Goal: Task Accomplishment & Management: Use online tool/utility

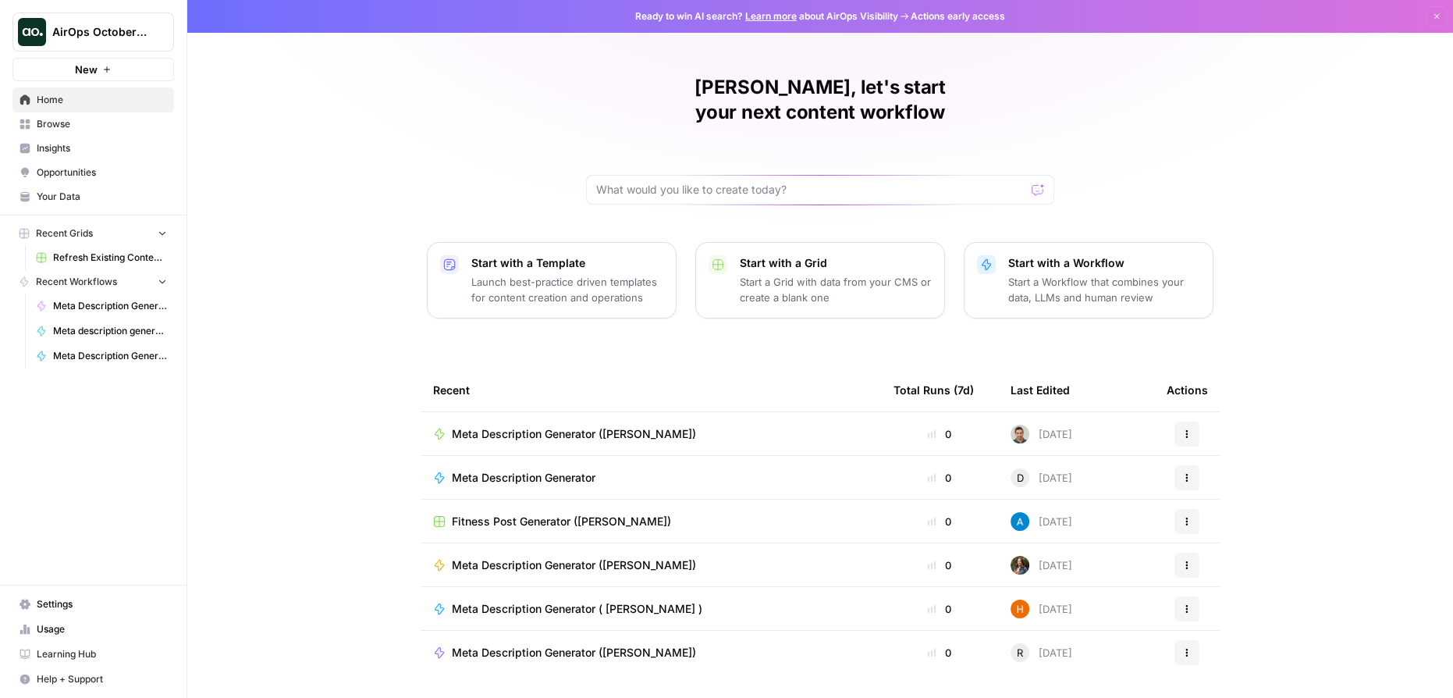
drag, startPoint x: 73, startPoint y: 126, endPoint x: 89, endPoint y: 126, distance: 16.4
click at [72, 126] on span "Browse" at bounding box center [102, 124] width 130 height 14
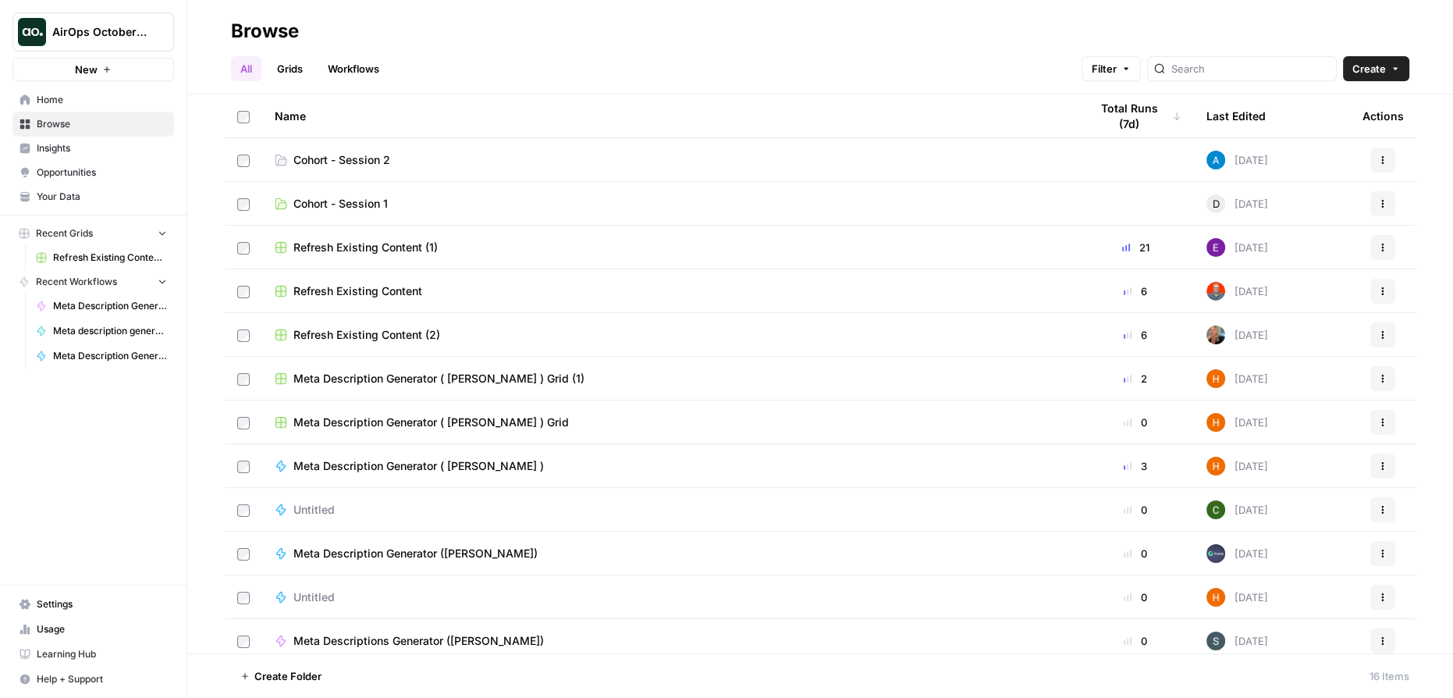
click at [371, 163] on span "Cohort - Session 2" at bounding box center [341, 160] width 97 height 16
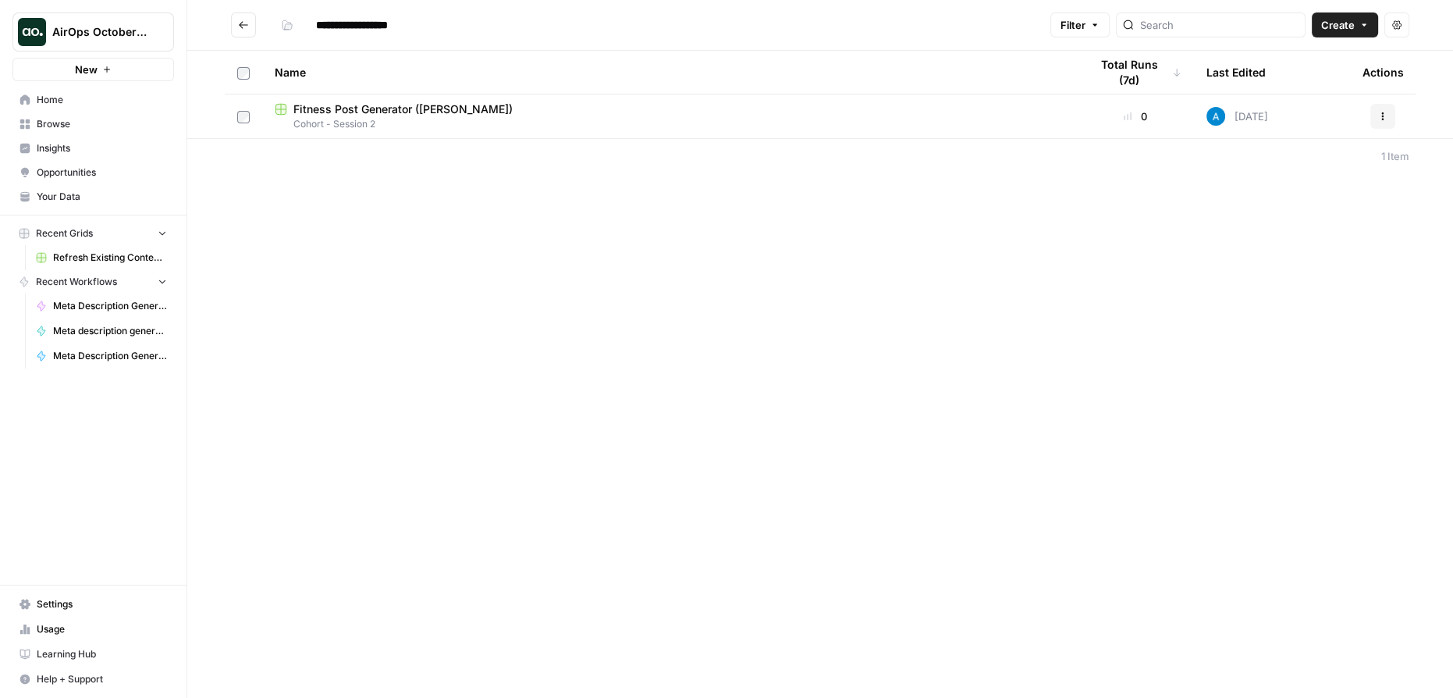
click at [63, 200] on span "Your Data" at bounding box center [102, 197] width 130 height 14
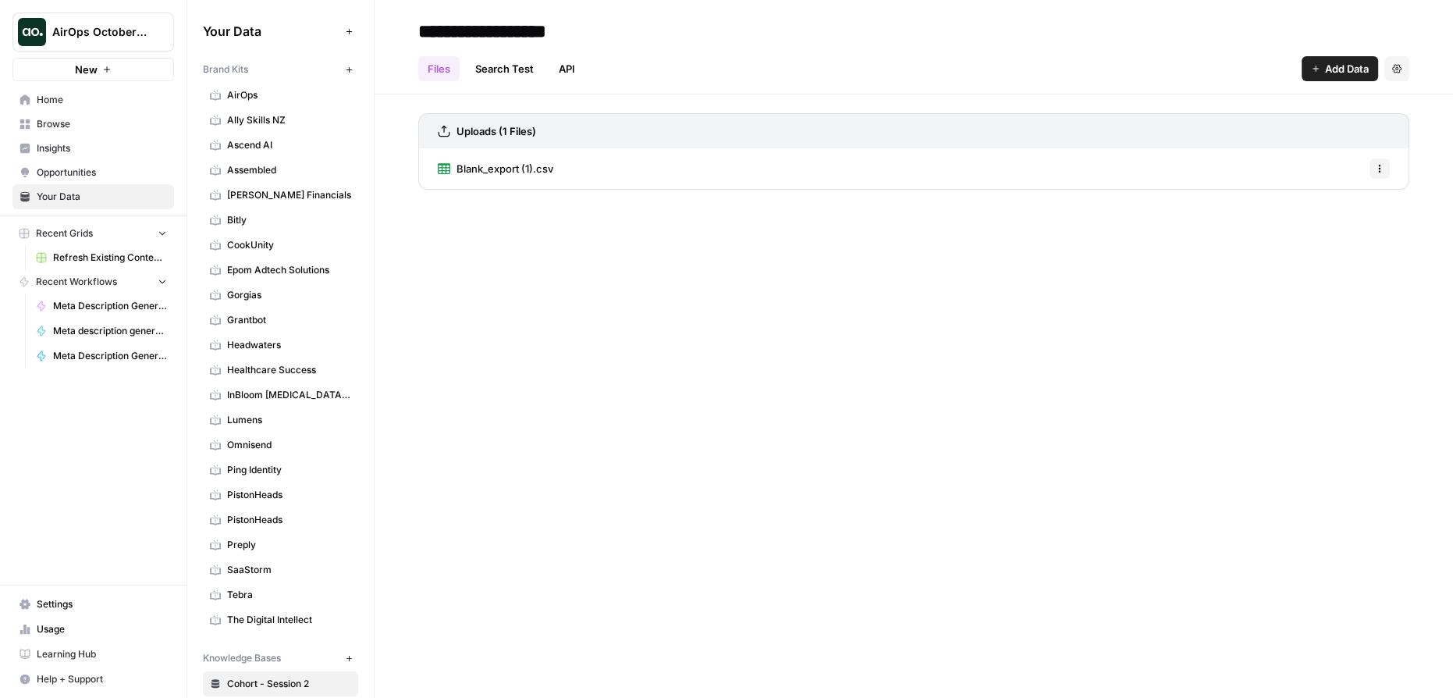
click at [345, 66] on icon "button" at bounding box center [349, 70] width 9 height 9
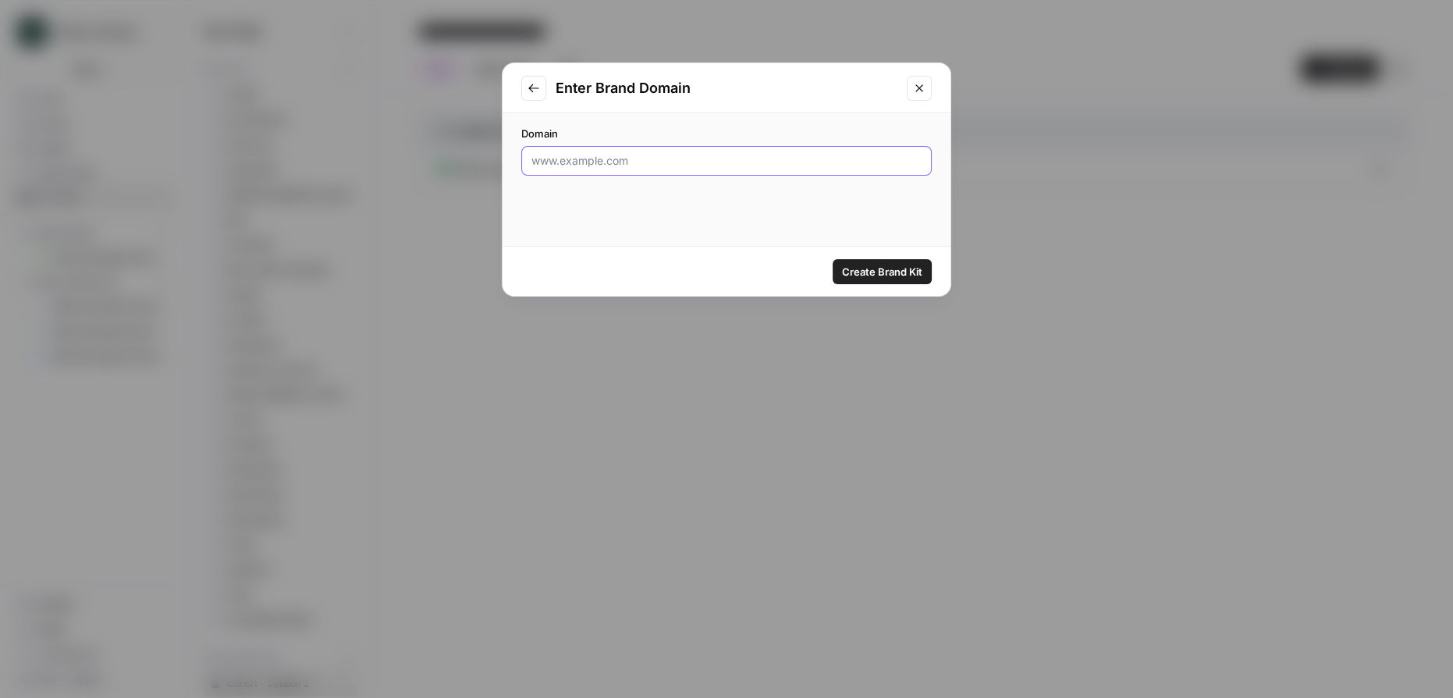
click at [612, 158] on input "Domain" at bounding box center [726, 161] width 390 height 16
type input "[DOMAIN_NAME]"
click at [863, 275] on span "Create Brand Kit" at bounding box center [882, 272] width 80 height 16
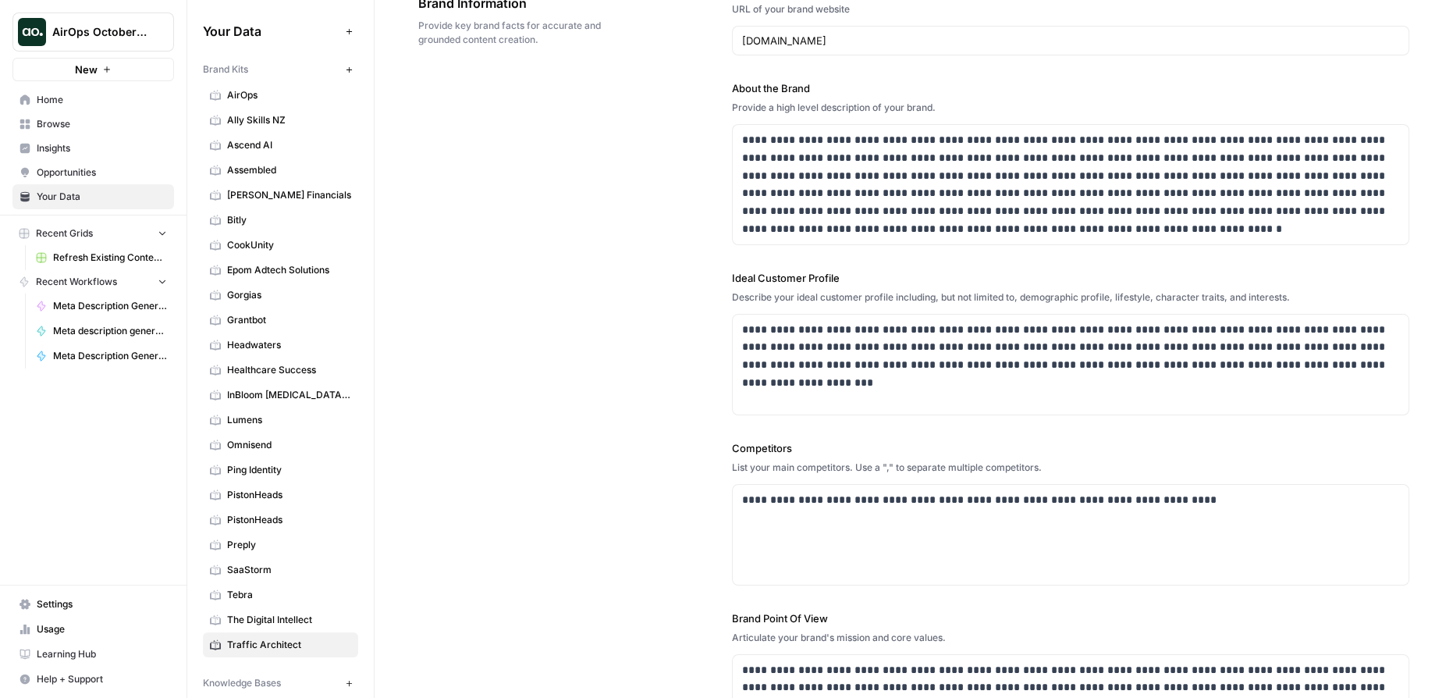
scroll to position [81, 0]
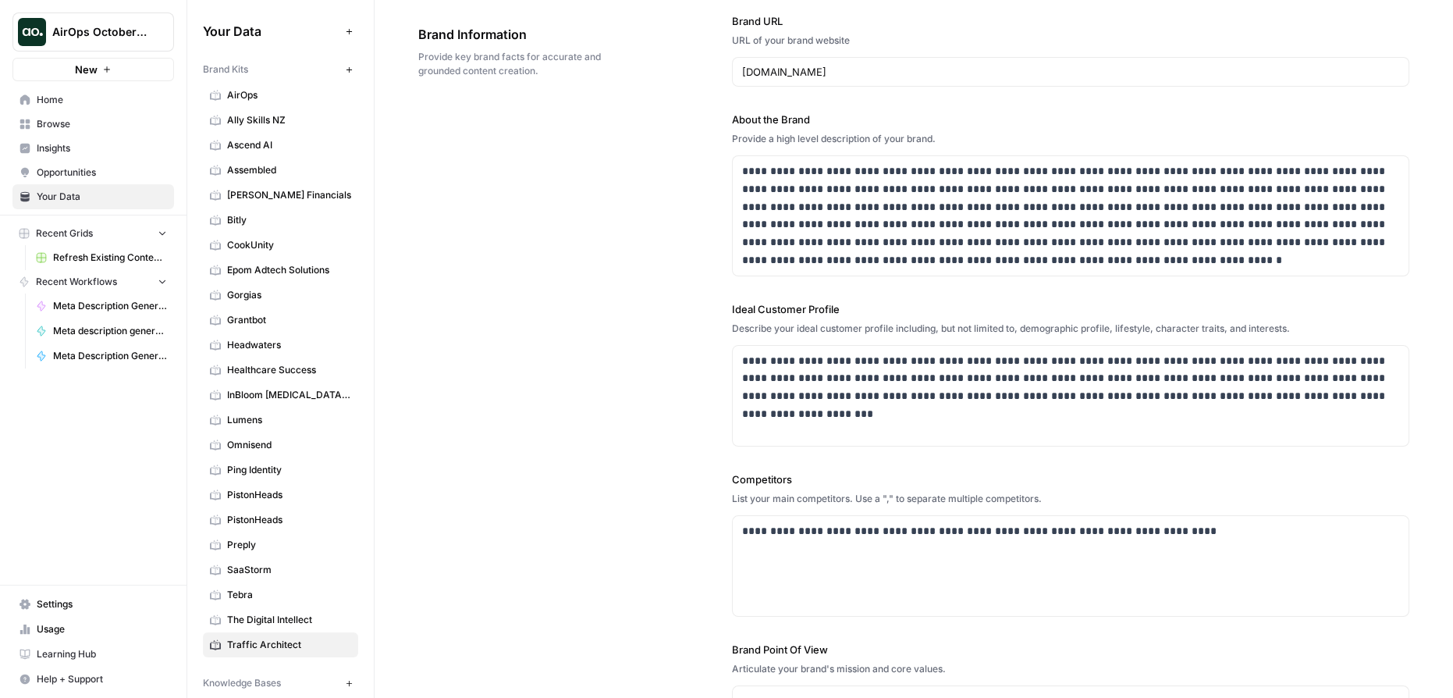
click at [87, 195] on span "Your Data" at bounding box center [102, 197] width 130 height 14
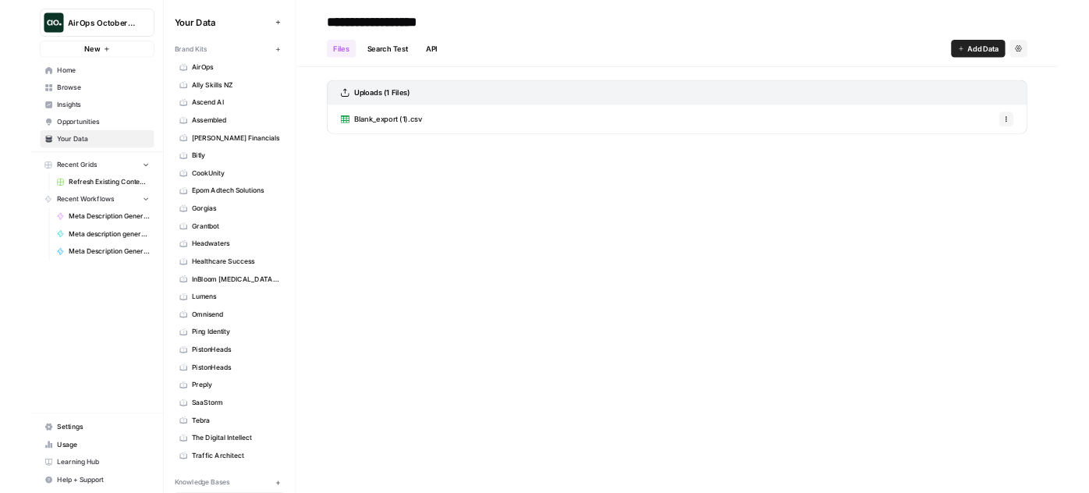
scroll to position [105, 0]
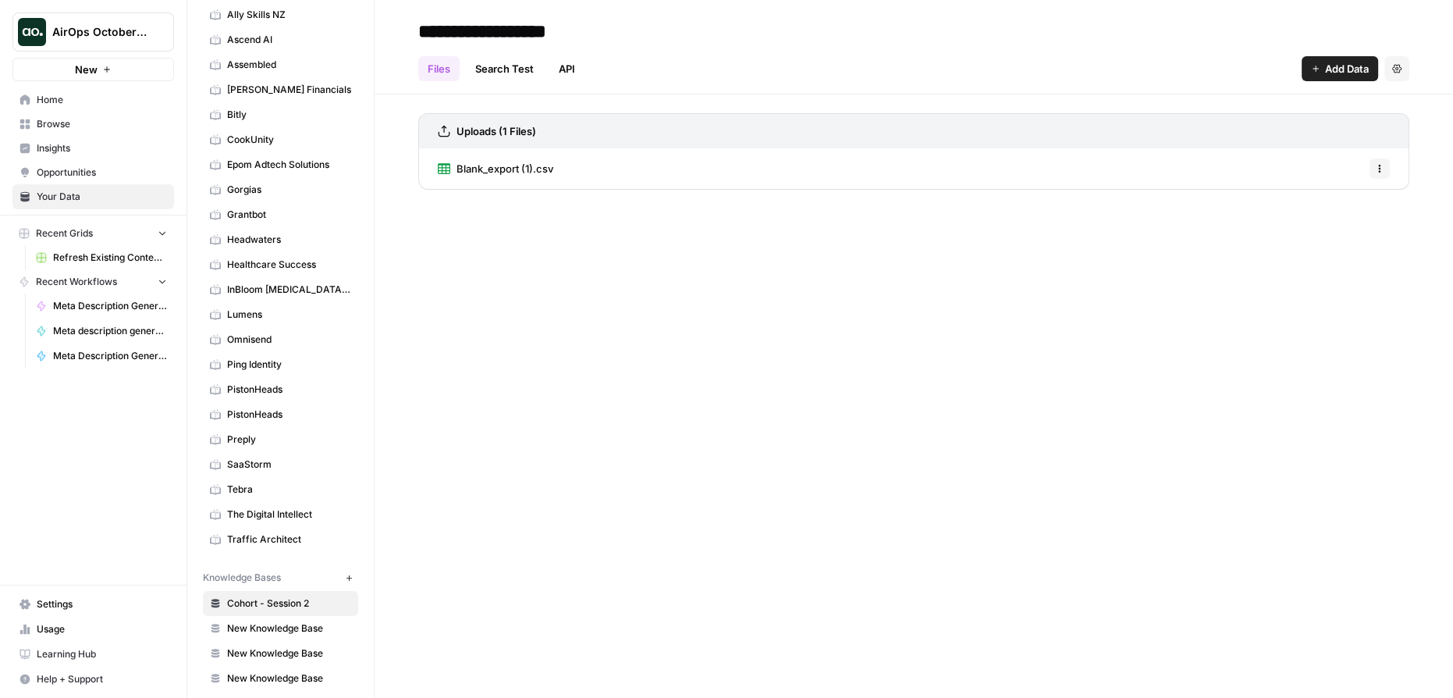
click at [250, 621] on span "New Knowledge Base" at bounding box center [289, 628] width 124 height 14
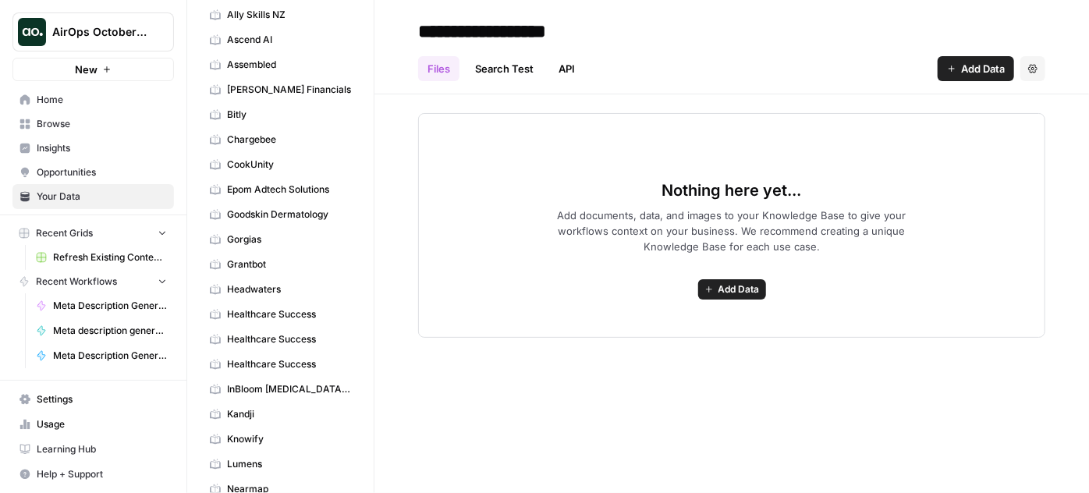
click at [64, 121] on span "Browse" at bounding box center [102, 124] width 130 height 14
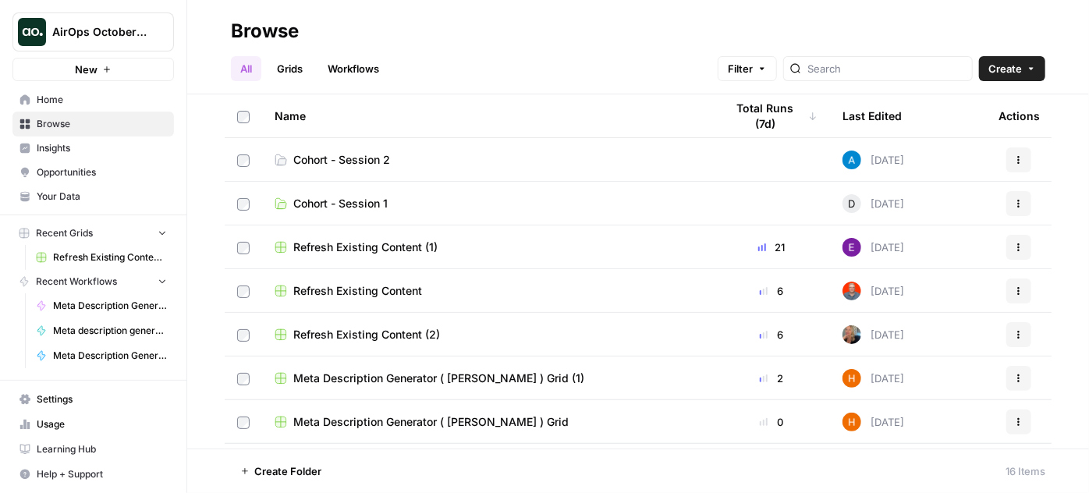
click at [367, 161] on span "Cohort - Session 2" at bounding box center [341, 160] width 97 height 16
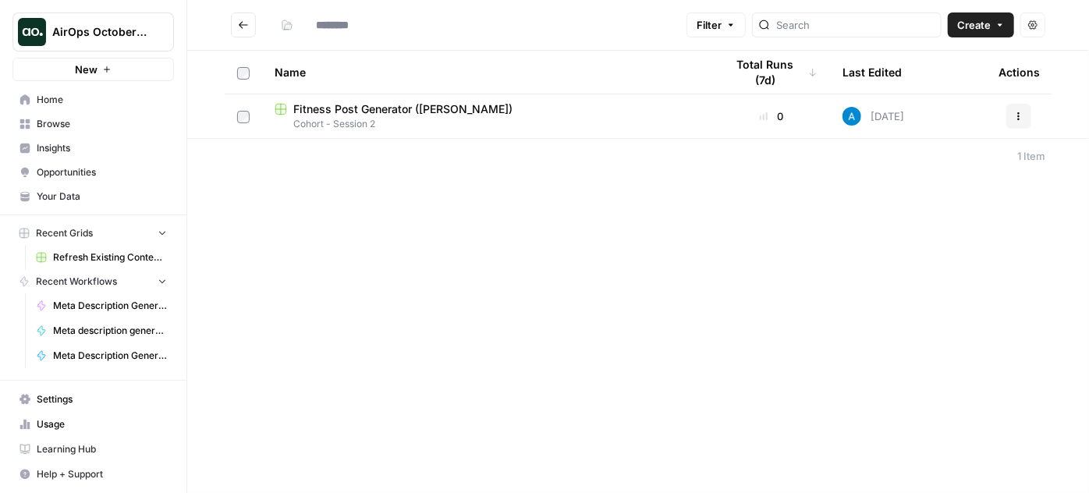
type input "**********"
click at [240, 30] on button "Go back" at bounding box center [243, 24] width 25 height 25
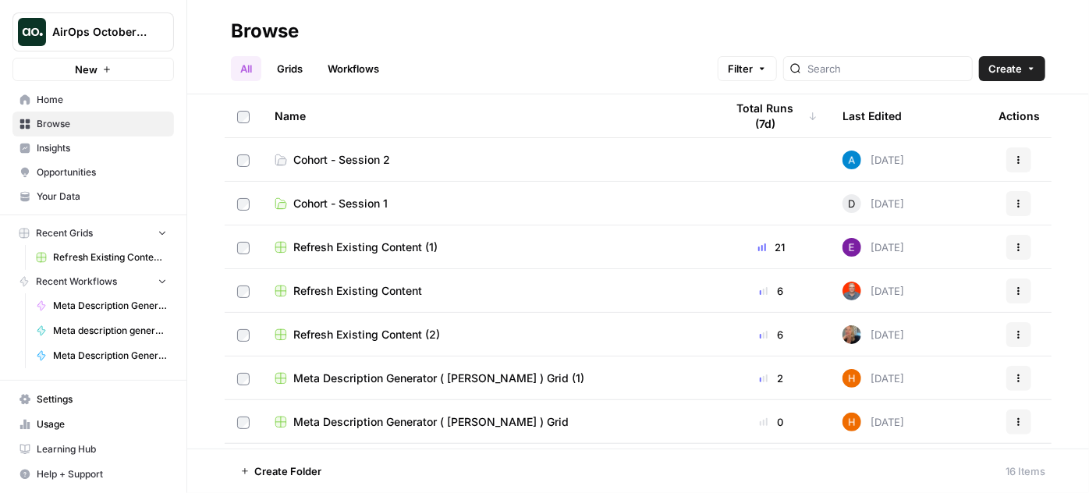
click at [83, 193] on span "Your Data" at bounding box center [102, 197] width 130 height 14
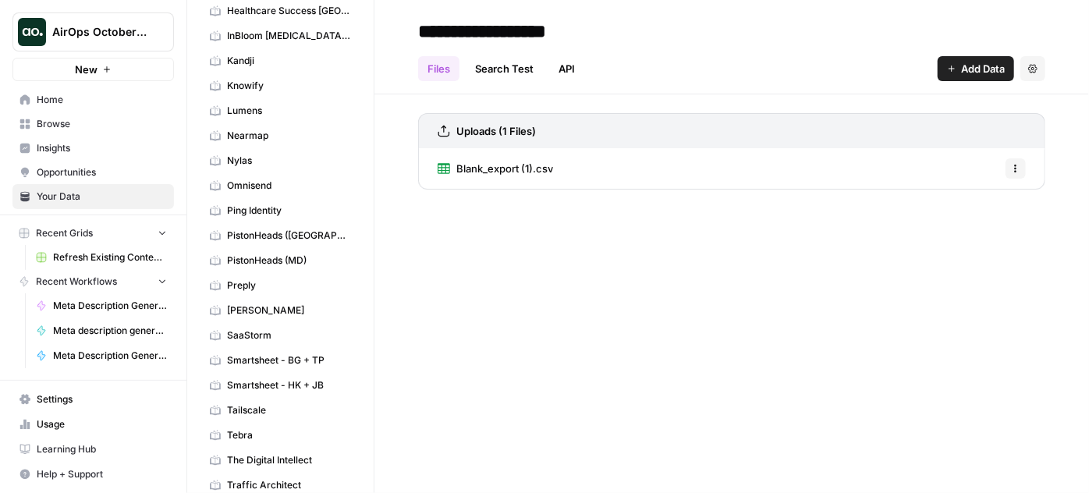
scroll to position [653, 0]
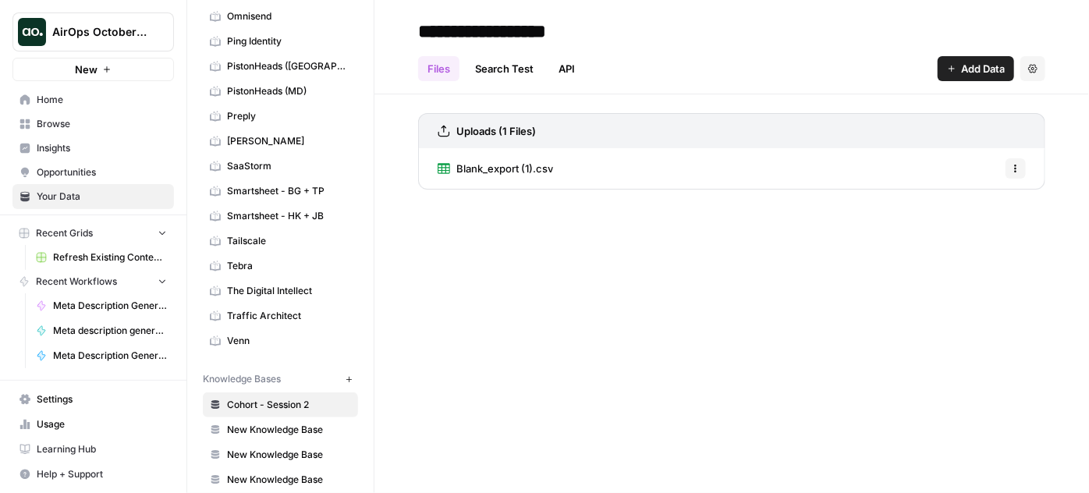
click at [503, 72] on link "Search Test" at bounding box center [504, 68] width 77 height 25
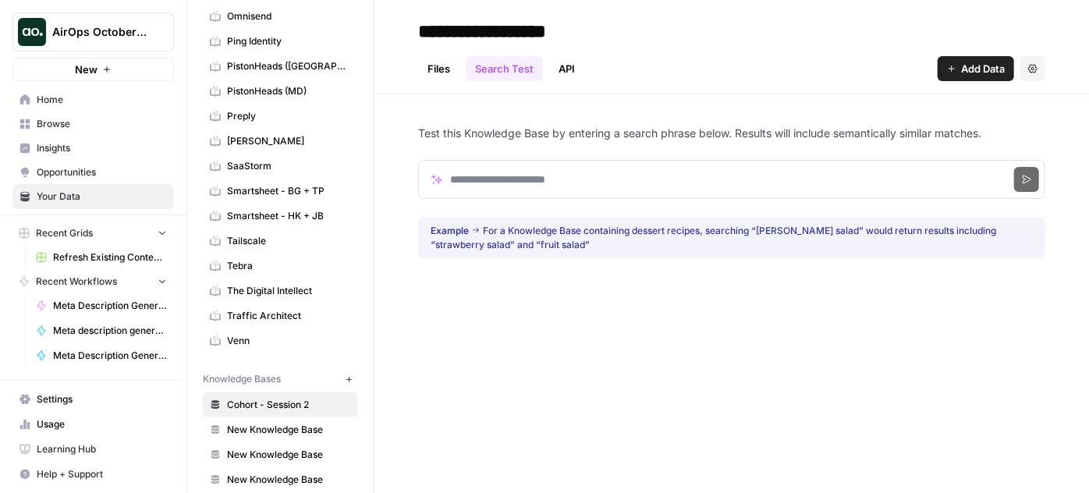
click at [570, 66] on link "API" at bounding box center [566, 68] width 35 height 25
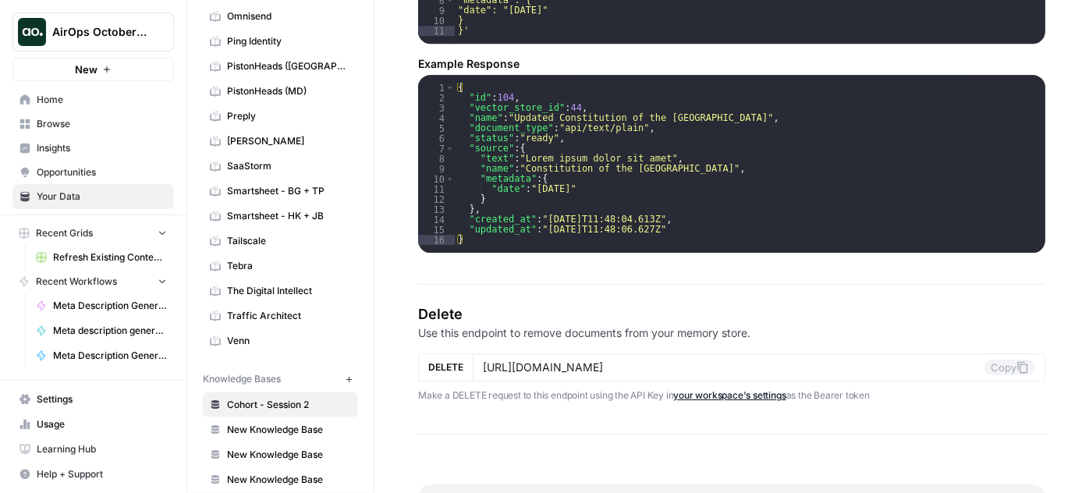
scroll to position [2532, 0]
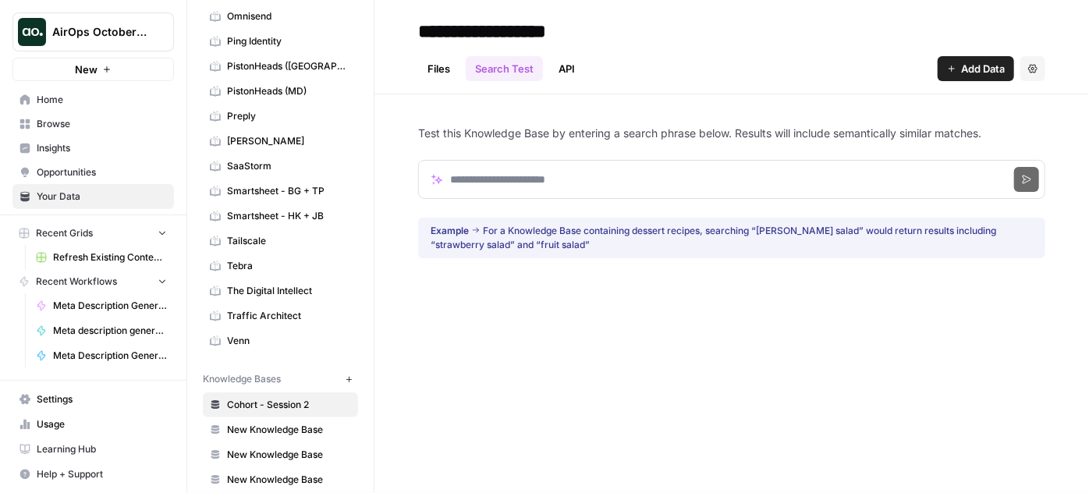
click at [280, 309] on span "Traffic Architect" at bounding box center [289, 316] width 124 height 14
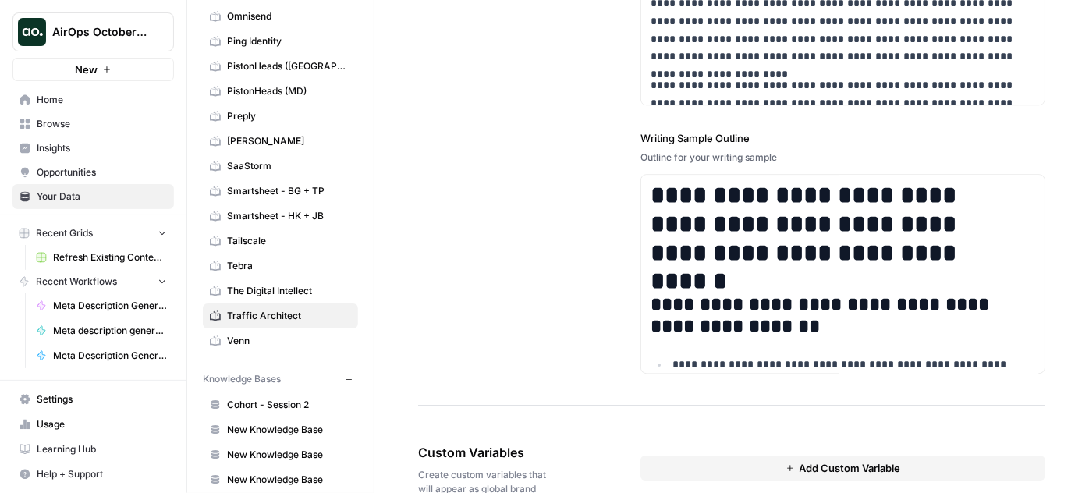
scroll to position [2296, 0]
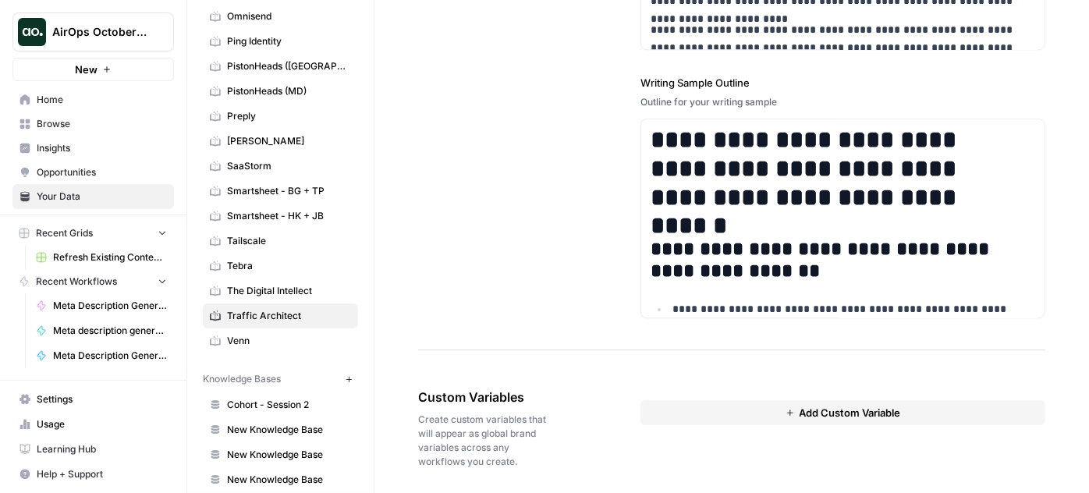
click at [813, 405] on span "Add Custom Variable" at bounding box center [850, 413] width 101 height 16
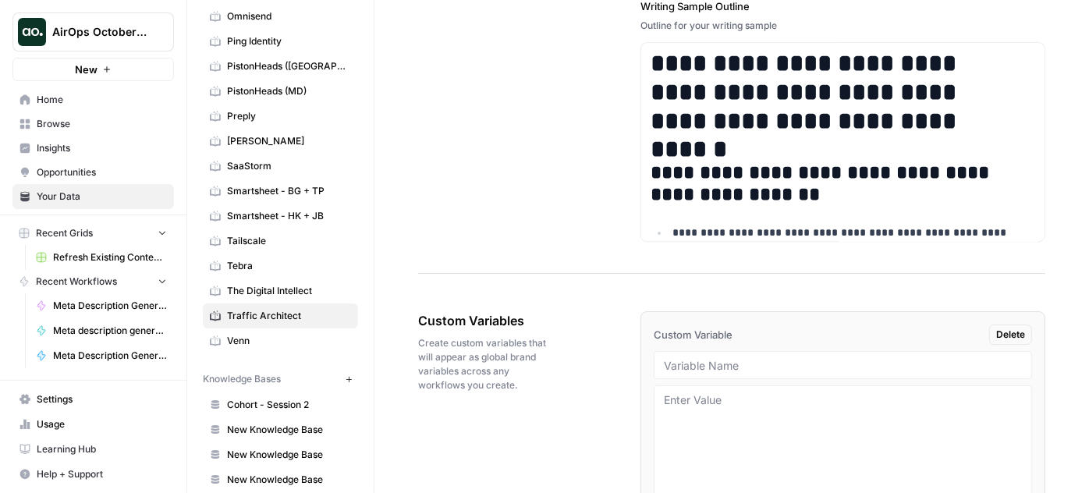
scroll to position [2464, 0]
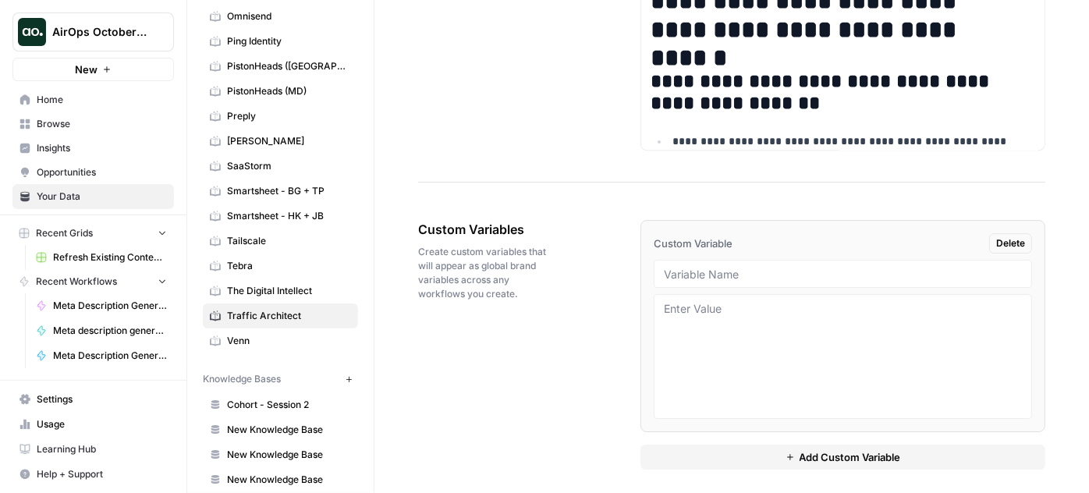
click at [709, 278] on div at bounding box center [843, 274] width 378 height 28
click at [996, 239] on span "Delete" at bounding box center [1010, 243] width 29 height 14
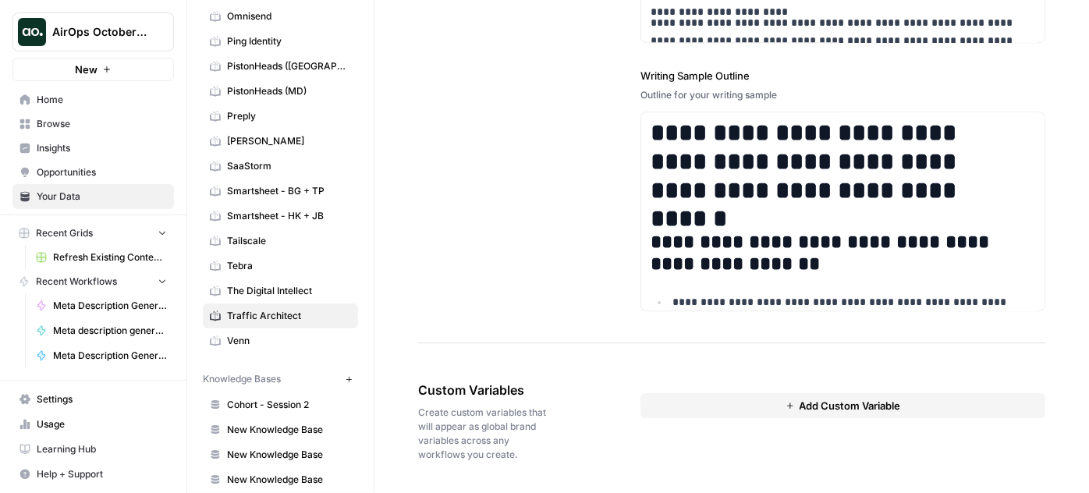
scroll to position [2296, 0]
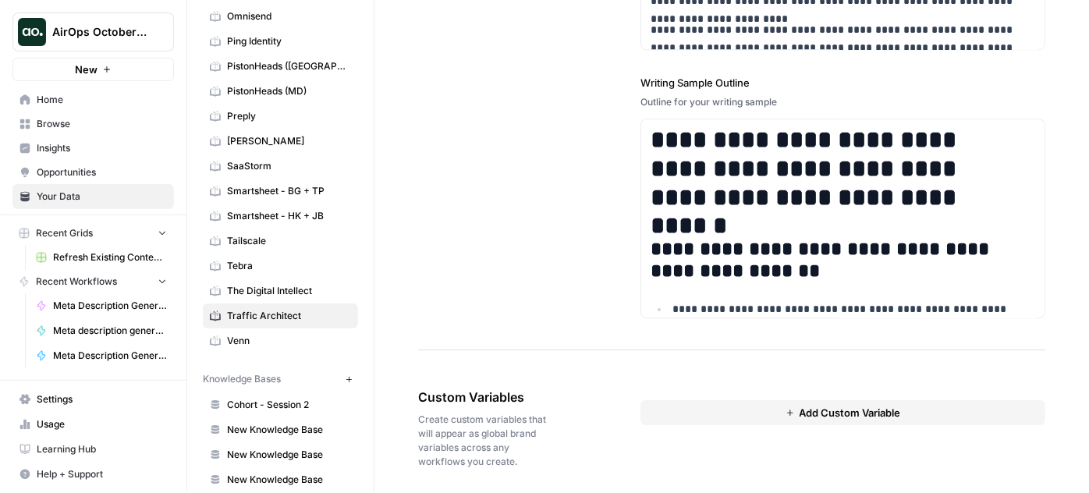
click at [48, 130] on span "Browse" at bounding box center [102, 124] width 130 height 14
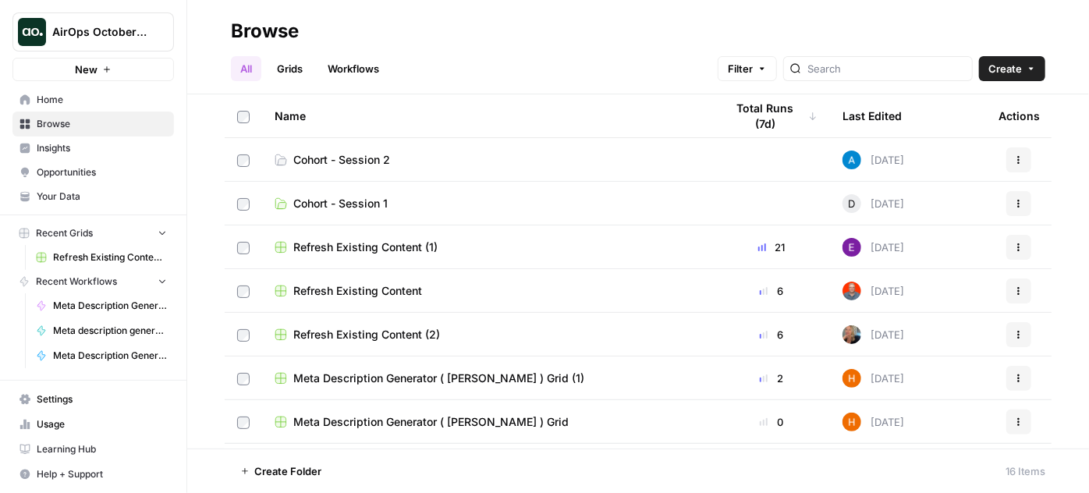
click at [343, 158] on span "Cohort - Session 2" at bounding box center [341, 160] width 97 height 16
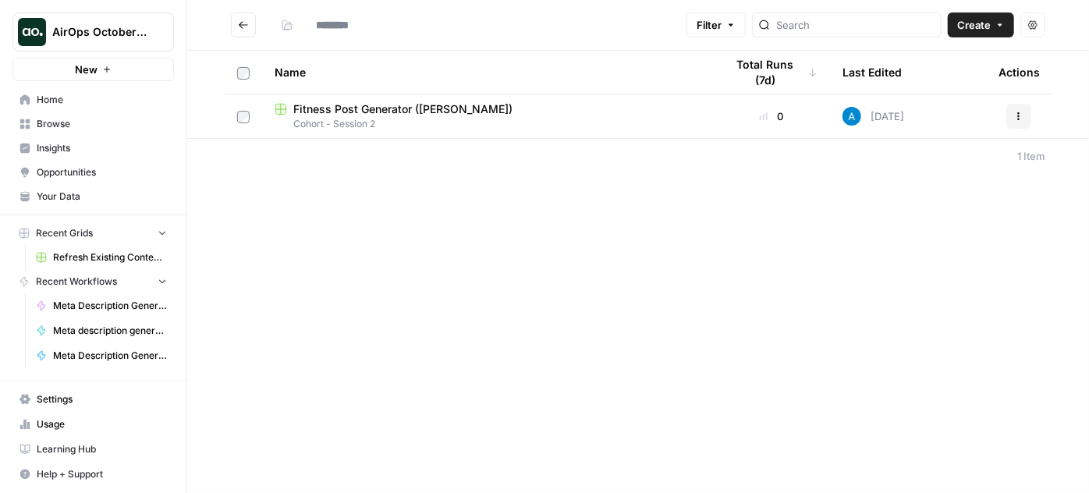
type input "**********"
click at [1021, 122] on button "Actions" at bounding box center [1018, 116] width 25 height 25
click at [662, 230] on div "**********" at bounding box center [638, 246] width 902 height 493
click at [431, 110] on span "Fitness Post Generator ([PERSON_NAME])" at bounding box center [402, 109] width 219 height 16
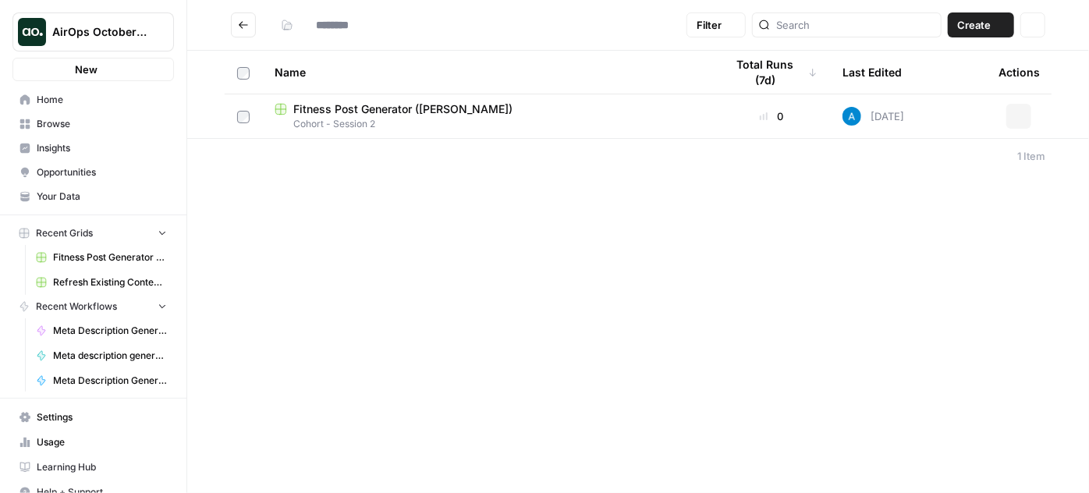
type input "**********"
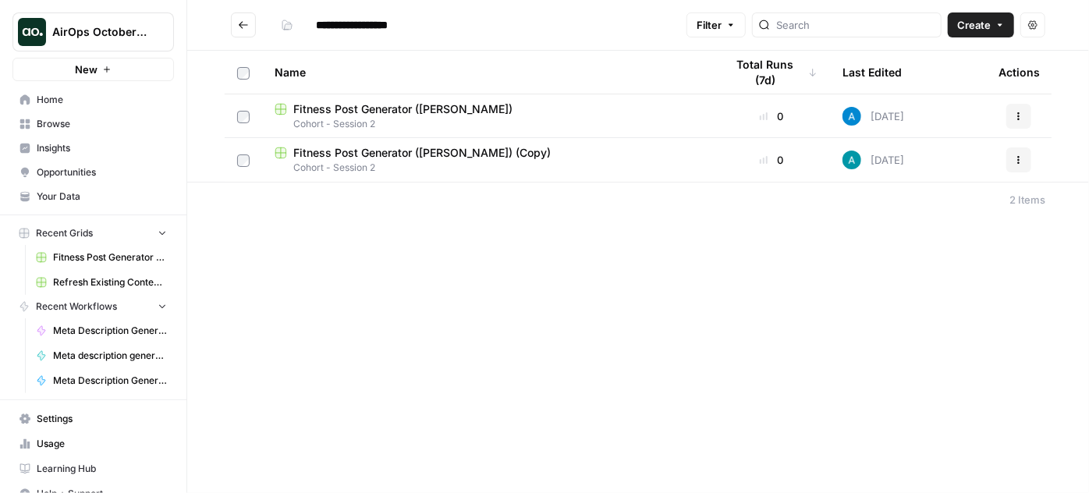
click at [69, 197] on span "Your Data" at bounding box center [102, 197] width 130 height 14
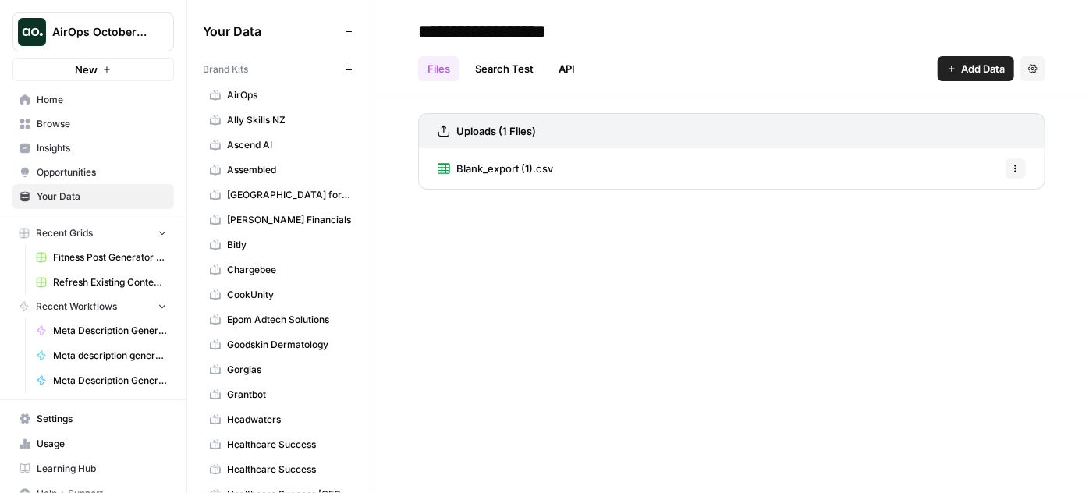
scroll to position [283, 0]
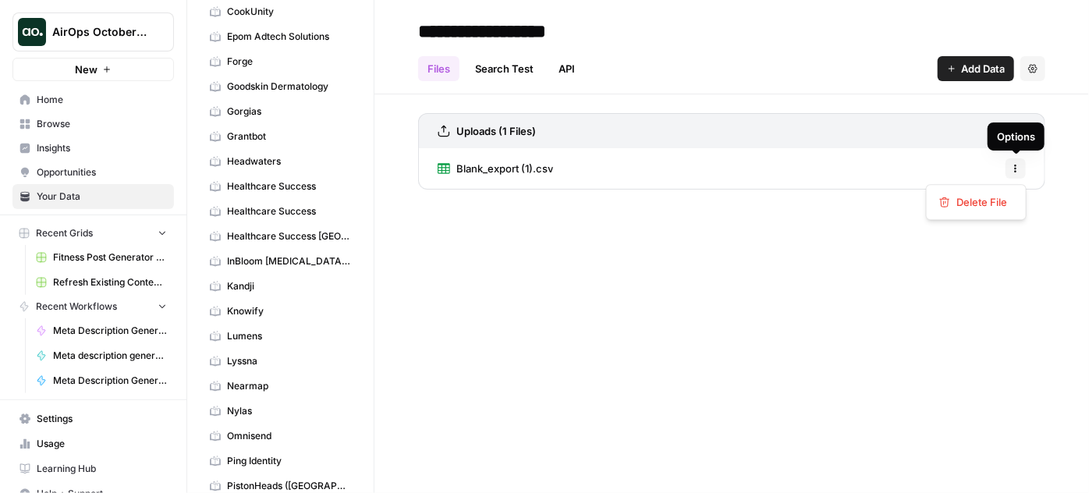
click at [1016, 171] on icon "button" at bounding box center [1016, 172] width 2 height 2
click at [800, 232] on div "**********" at bounding box center [732, 246] width 715 height 493
click at [513, 170] on span "Blank_export (1).csv" at bounding box center [504, 169] width 97 height 16
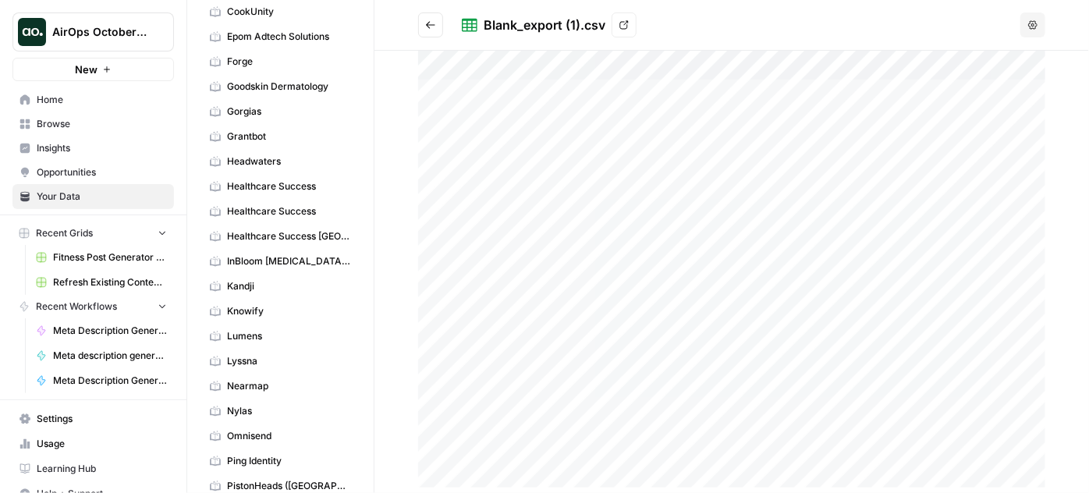
click at [626, 28] on icon at bounding box center [624, 25] width 9 height 9
click at [66, 195] on span "Your Data" at bounding box center [102, 197] width 130 height 14
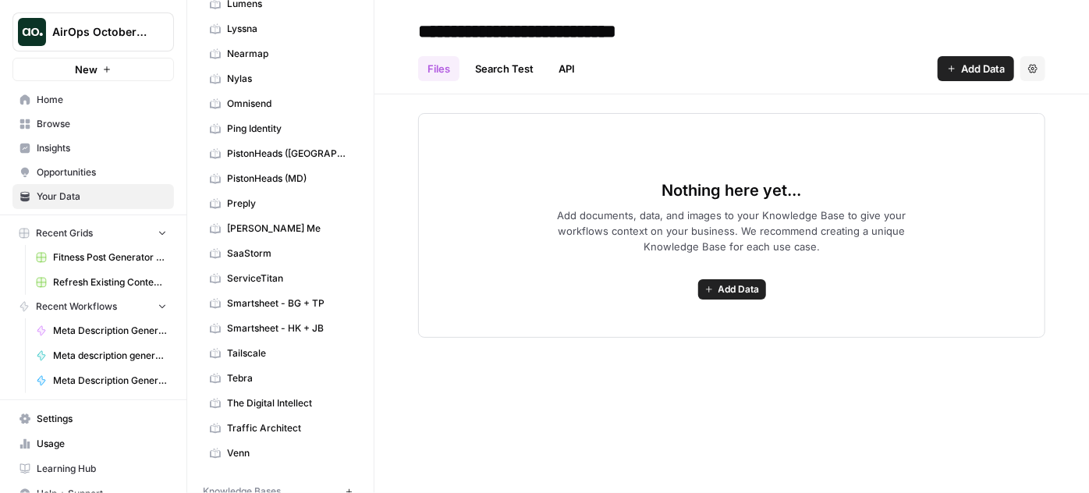
scroll to position [776, 0]
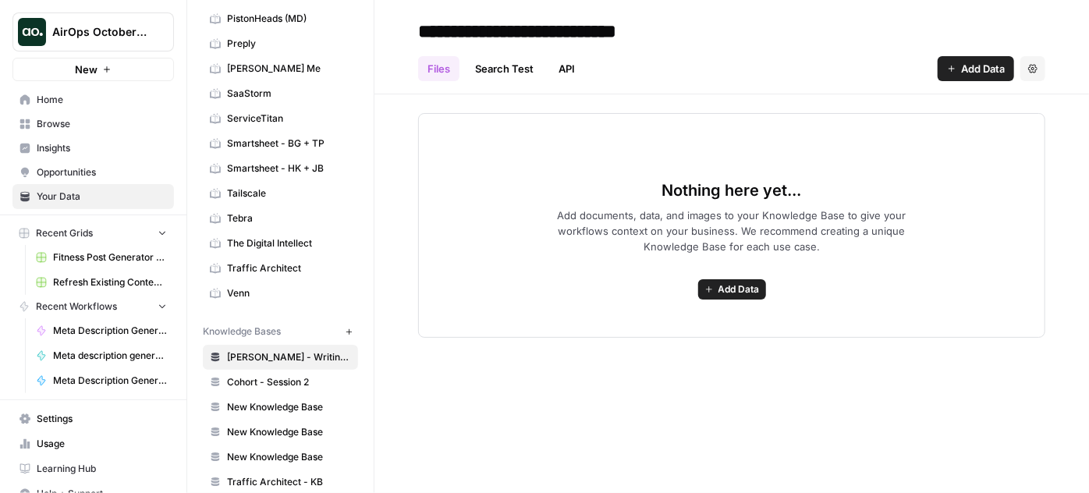
click at [291, 475] on span "Traffic Architect - KB" at bounding box center [289, 482] width 124 height 14
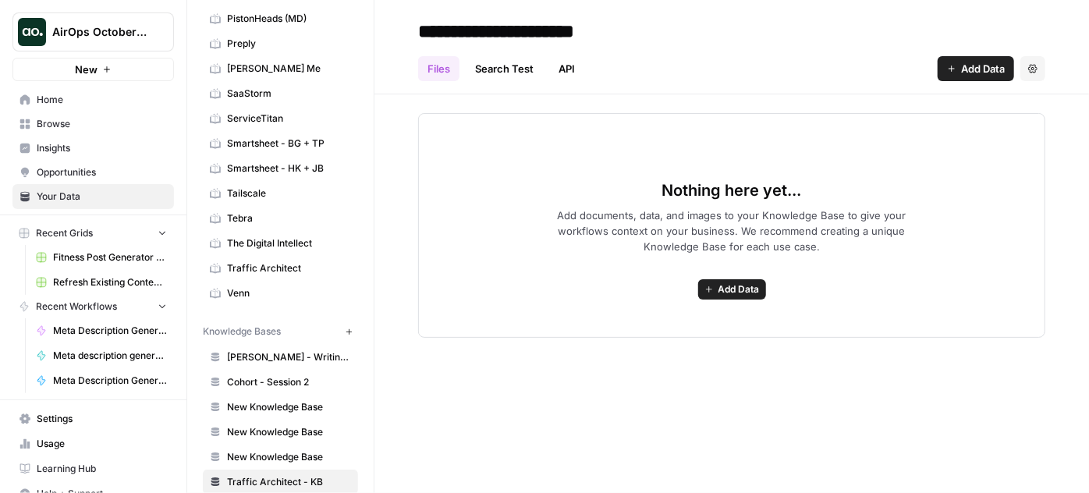
click at [737, 282] on span "Add Data" at bounding box center [739, 289] width 41 height 14
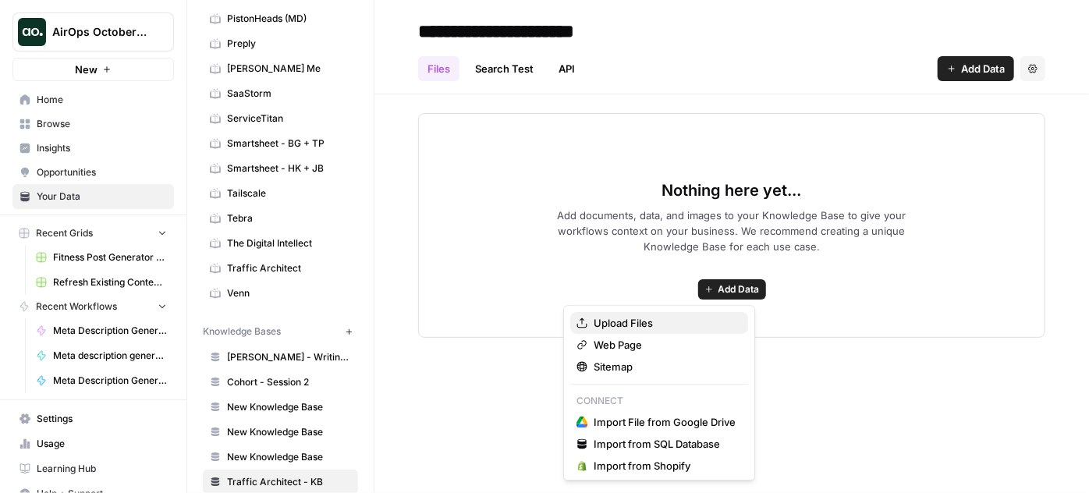
click at [630, 321] on span "Upload Files" at bounding box center [665, 323] width 142 height 16
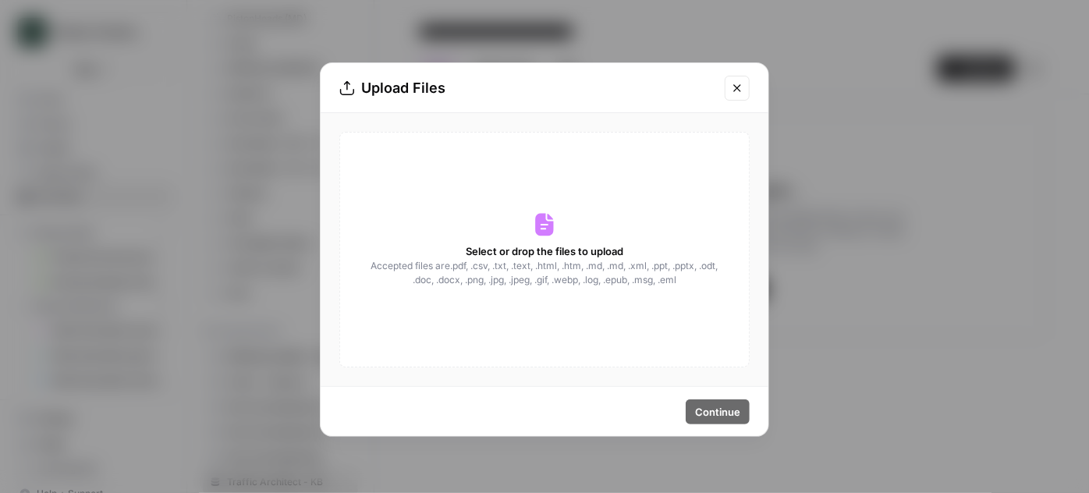
click at [558, 233] on div "Select or drop the files to upload Accepted files are .pdf, .csv, .txt, .text, …" at bounding box center [544, 250] width 410 height 236
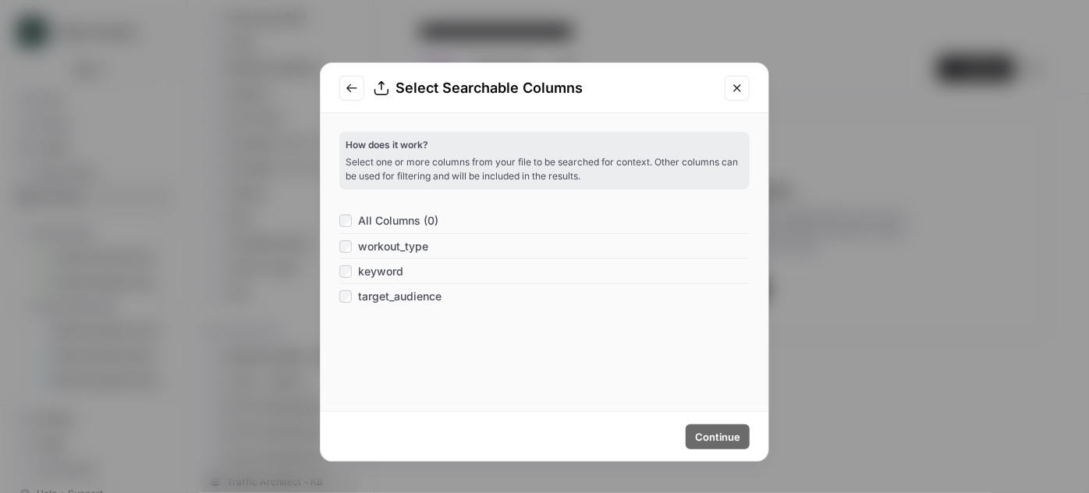
click at [356, 218] on div "All Columns (0)" at bounding box center [388, 221] width 99 height 16
click at [709, 428] on button "Continue" at bounding box center [718, 436] width 64 height 25
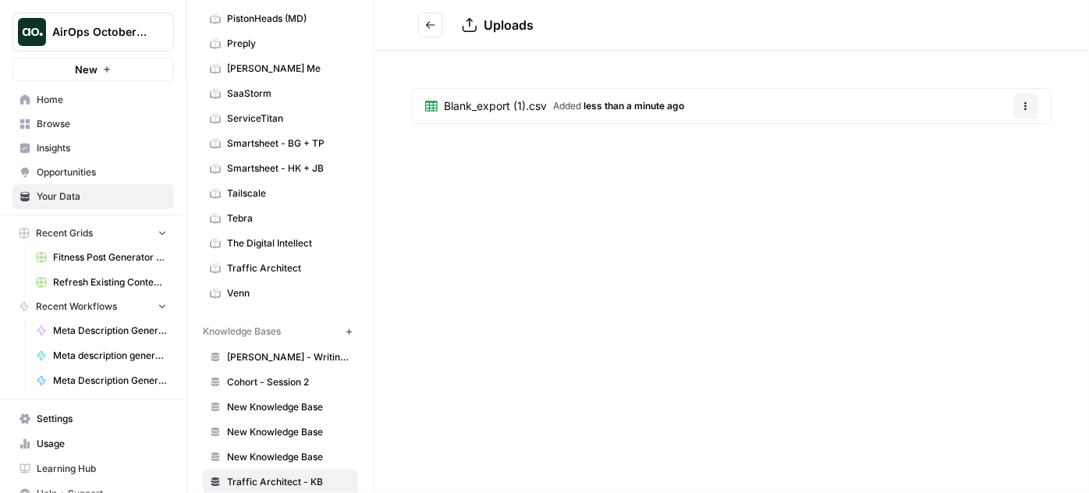
click at [650, 114] on link "Blank_export (1).csv Added less than a minute ago" at bounding box center [555, 106] width 284 height 34
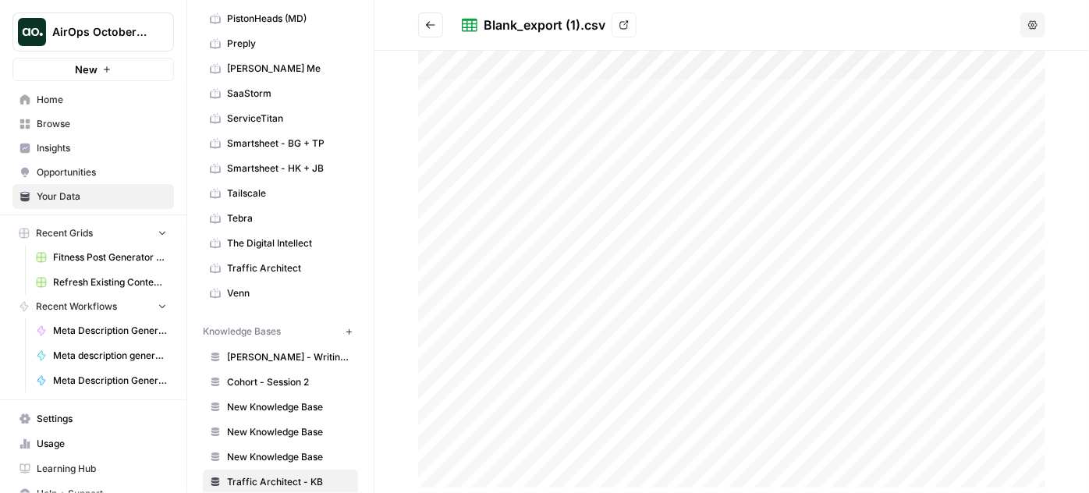
click at [428, 26] on icon "Go back" at bounding box center [430, 25] width 11 height 11
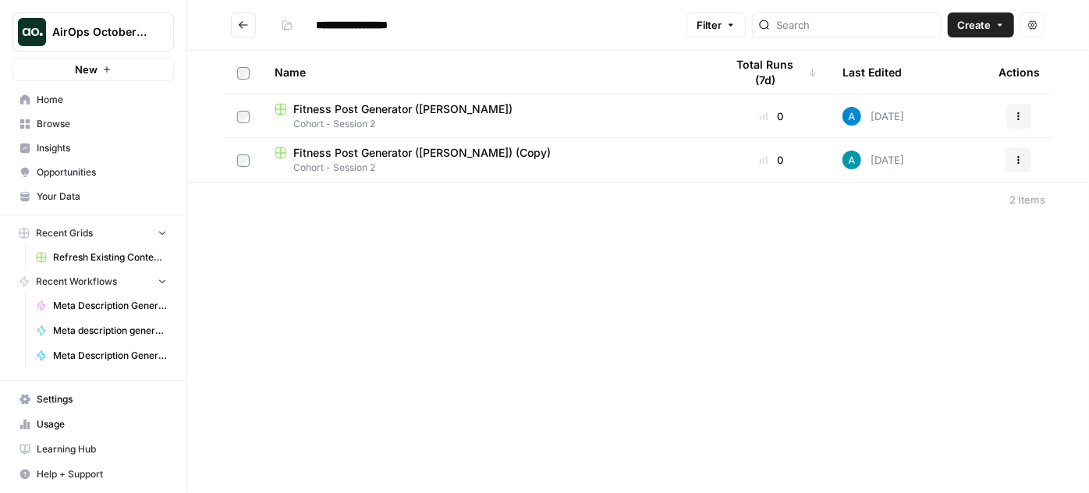
click at [73, 197] on span "Your Data" at bounding box center [102, 197] width 130 height 14
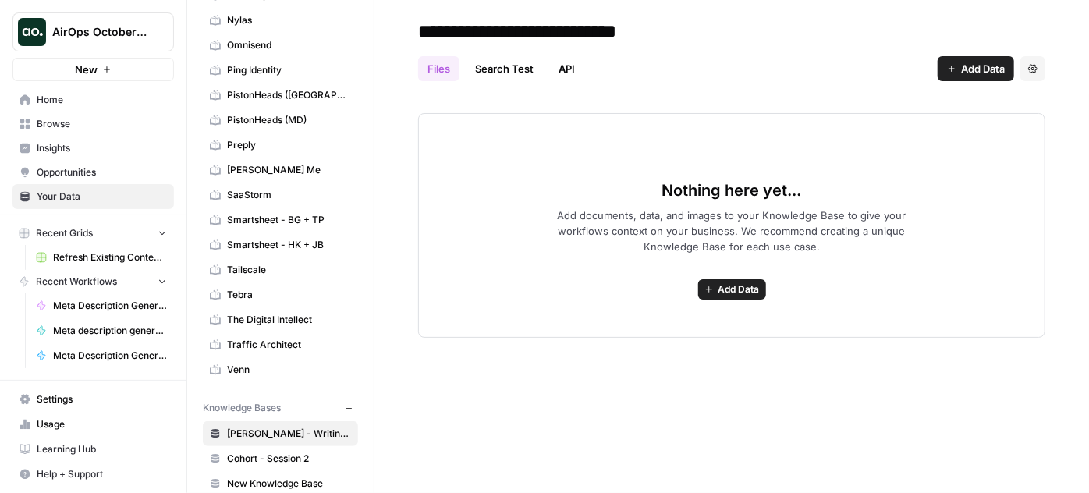
scroll to position [702, 0]
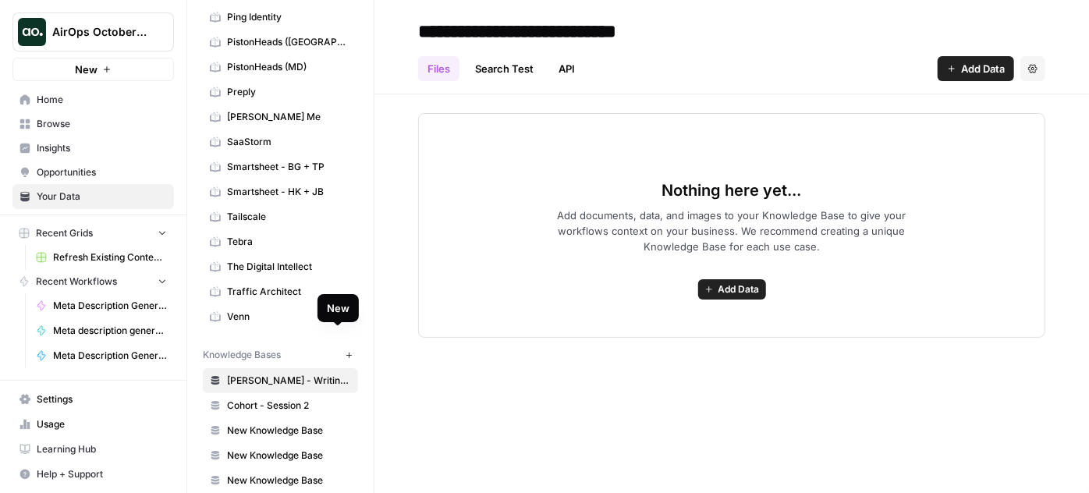
click at [345, 351] on icon "button" at bounding box center [349, 355] width 9 height 9
type input "**********"
click at [575, 370] on div "**********" at bounding box center [732, 246] width 715 height 493
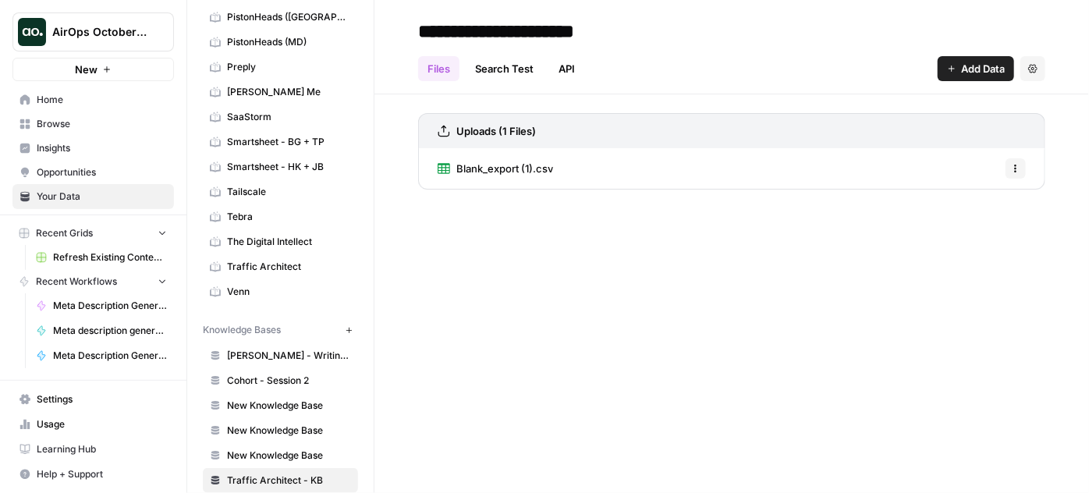
click at [65, 119] on span "Browse" at bounding box center [102, 124] width 130 height 14
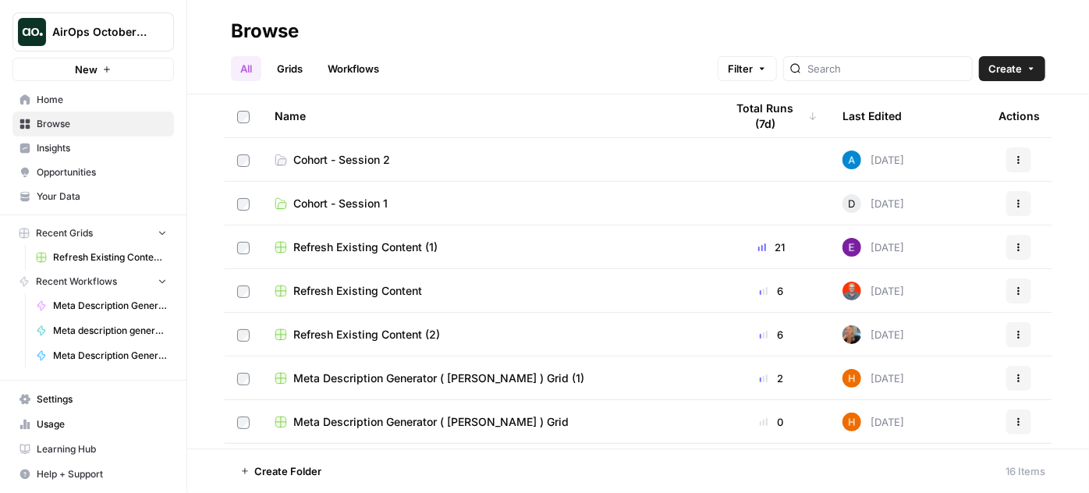
click at [364, 162] on span "Cohort - Session 2" at bounding box center [341, 160] width 97 height 16
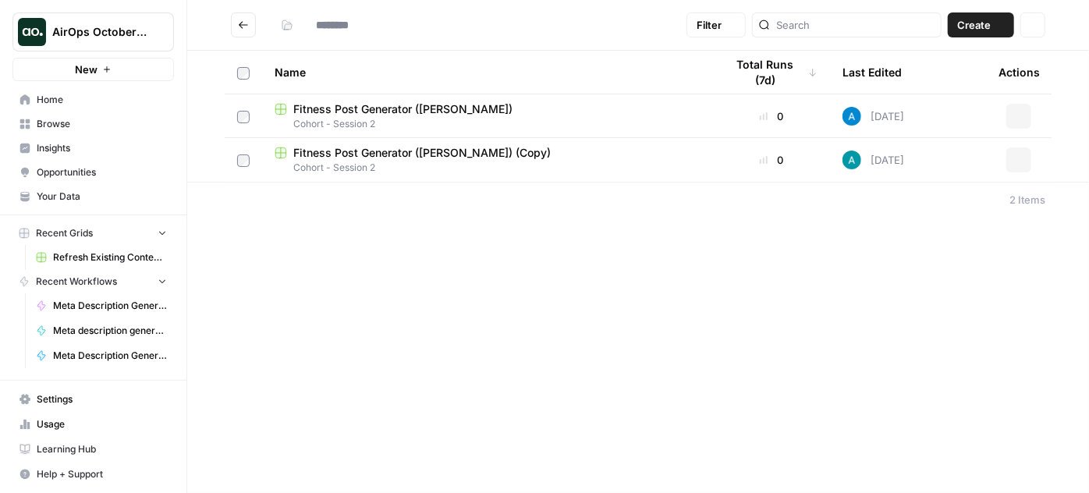
type input "**********"
click at [1002, 23] on icon "button" at bounding box center [1000, 24] width 9 height 9
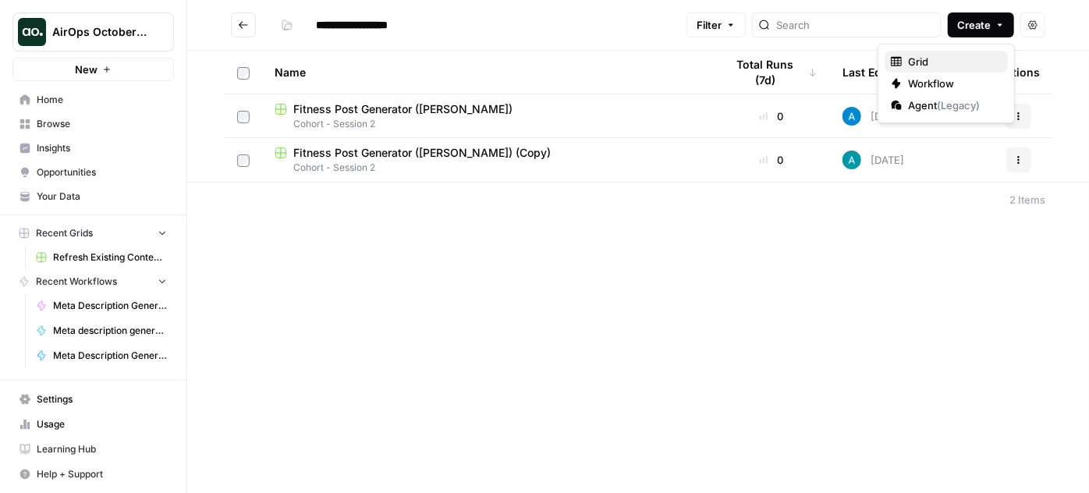
click at [944, 59] on span "Grid" at bounding box center [951, 62] width 87 height 16
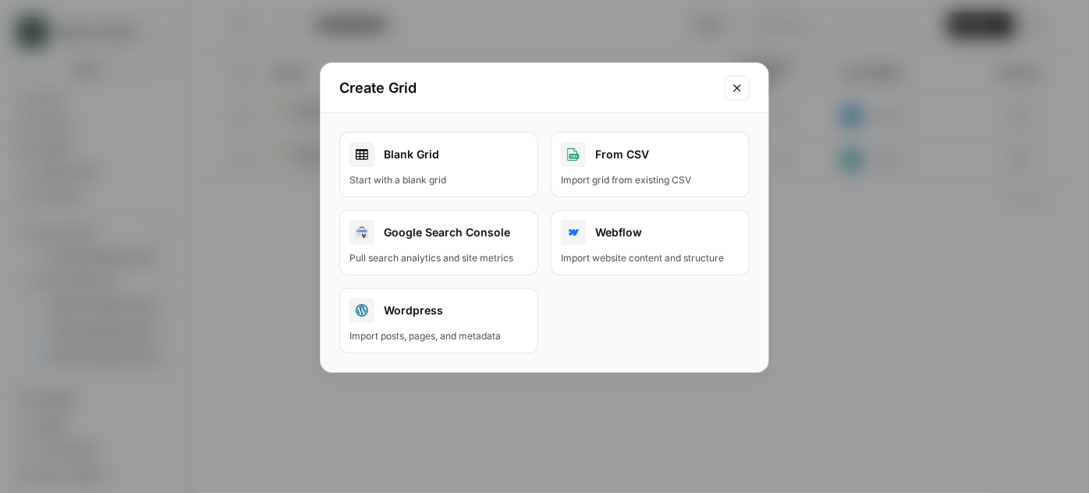
click at [467, 165] on div "Blank Grid" at bounding box center [439, 154] width 179 height 25
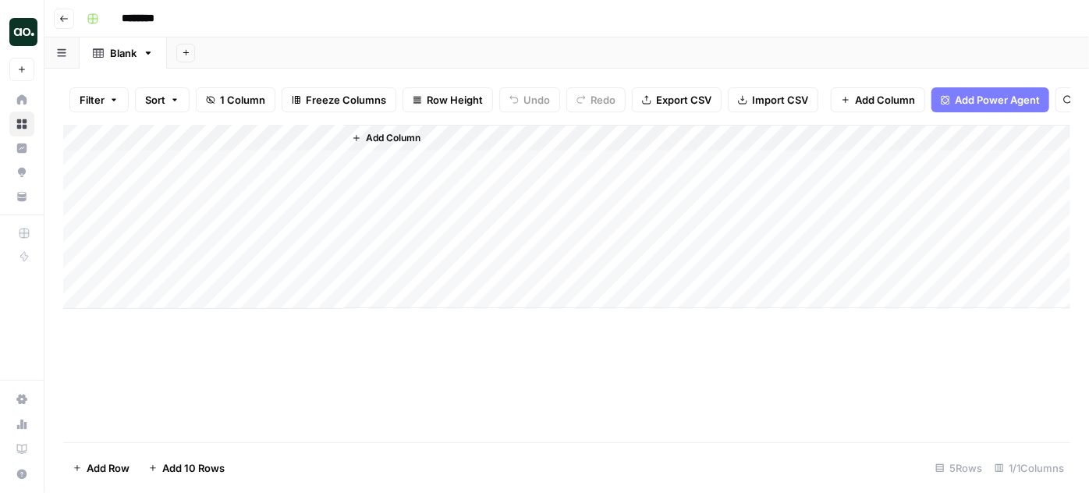
click at [153, 20] on input "********" at bounding box center [158, 18] width 87 height 25
drag, startPoint x: 176, startPoint y: 17, endPoint x: 118, endPoint y: 16, distance: 57.7
click at [118, 16] on input "********" at bounding box center [158, 18] width 87 height 25
type input "*****"
click at [274, 52] on div "Add Sheet" at bounding box center [628, 52] width 922 height 31
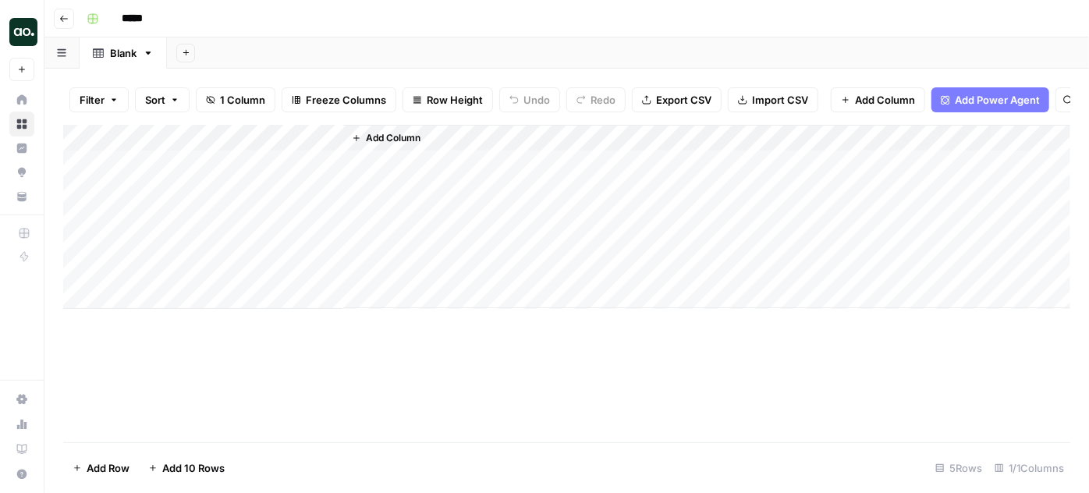
click at [146, 51] on icon "button" at bounding box center [148, 52] width 5 height 3
click at [264, 51] on div "Add Sheet" at bounding box center [628, 52] width 922 height 31
click at [154, 55] on link "Blank" at bounding box center [123, 52] width 87 height 31
click at [62, 58] on button "button" at bounding box center [61, 52] width 35 height 30
click at [243, 58] on div "Add Sheet" at bounding box center [628, 52] width 922 height 31
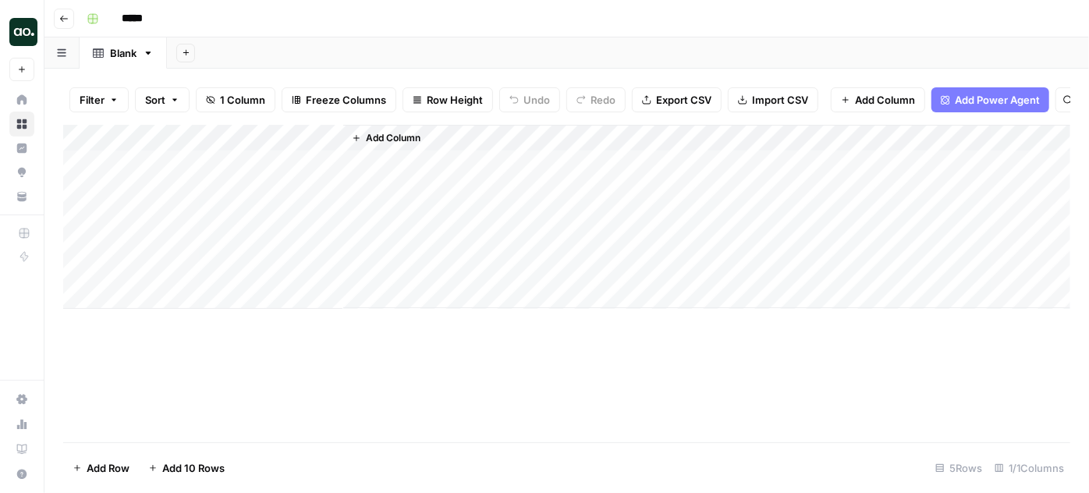
click at [146, 58] on icon "button" at bounding box center [148, 53] width 11 height 11
click at [343, 59] on div "Add Sheet" at bounding box center [628, 52] width 922 height 31
click at [790, 99] on span "Import CSV" at bounding box center [780, 100] width 56 height 16
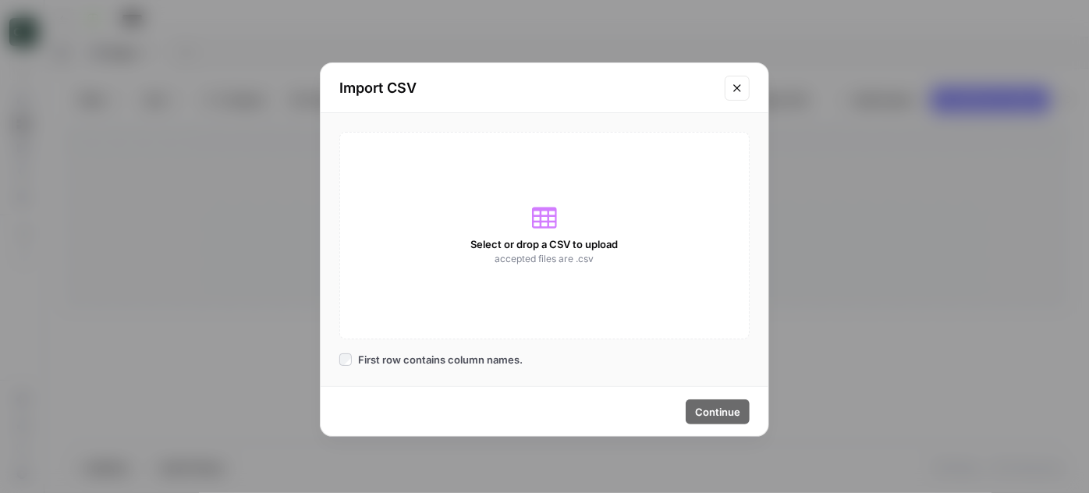
click at [537, 239] on span "Select or drop a CSV to upload" at bounding box center [544, 244] width 147 height 16
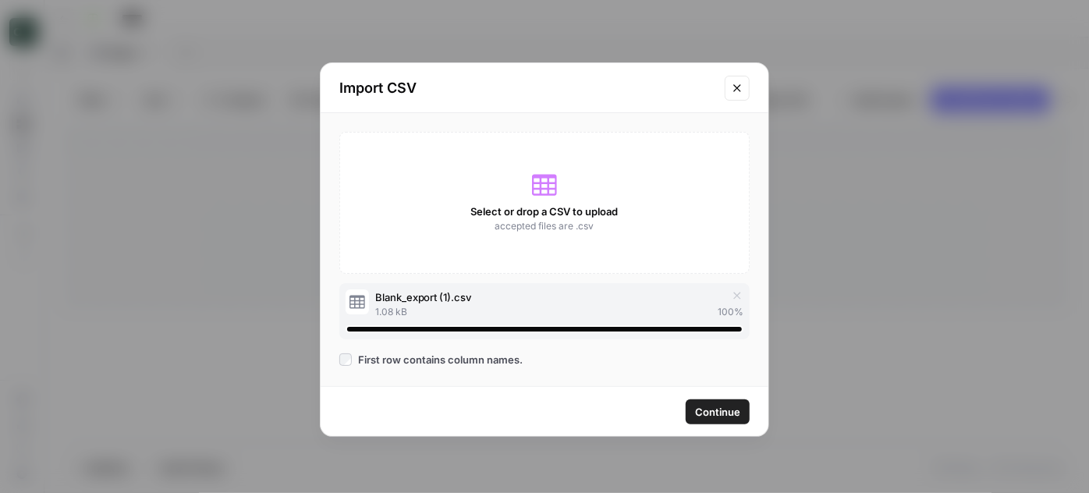
click at [719, 407] on span "Continue" at bounding box center [717, 412] width 45 height 16
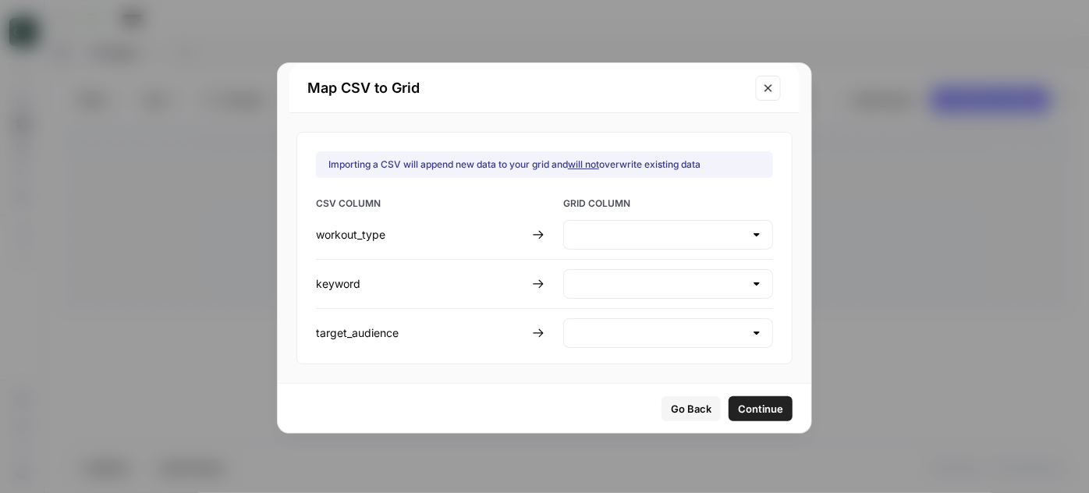
type input "Create new column"
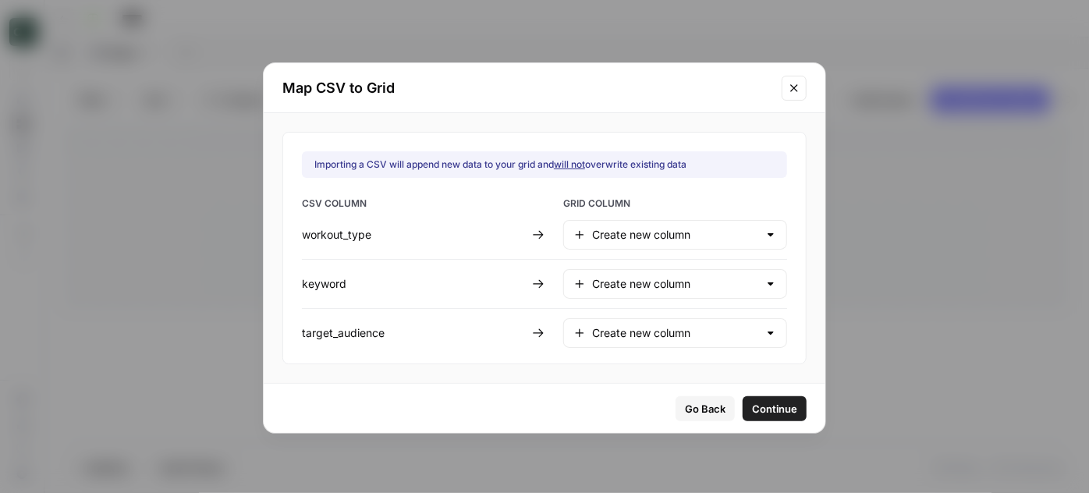
click at [765, 230] on div at bounding box center [771, 235] width 12 height 16
type input "Create new column"
click at [784, 193] on div "Importing a CSV will append new data to your grid and will not overwrite existi…" at bounding box center [544, 248] width 524 height 233
click at [765, 236] on div at bounding box center [771, 235] width 12 height 16
type input "Create new column"
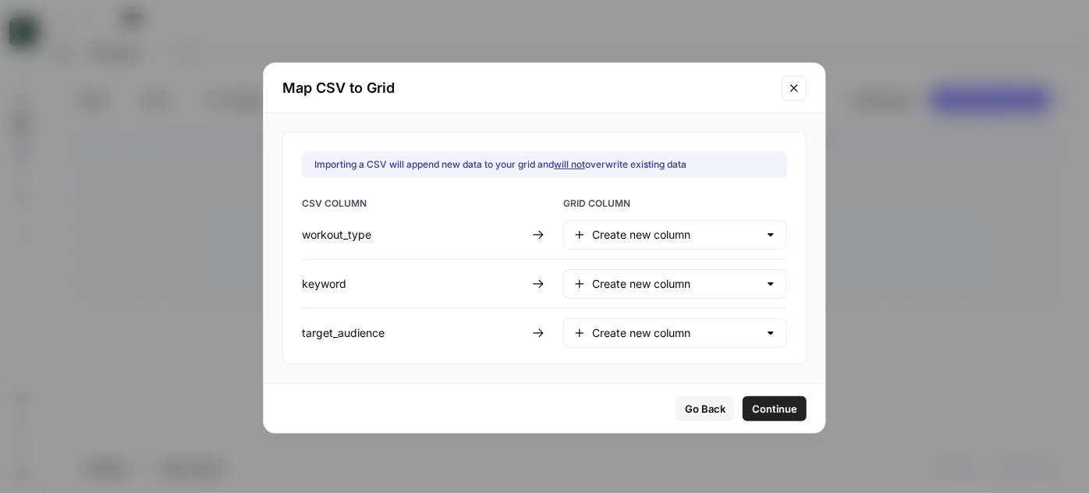
click at [785, 190] on div "Importing a CSV will append new data to your grid and will not overwrite existi…" at bounding box center [544, 248] width 524 height 233
click at [762, 404] on span "Continue" at bounding box center [774, 409] width 45 height 16
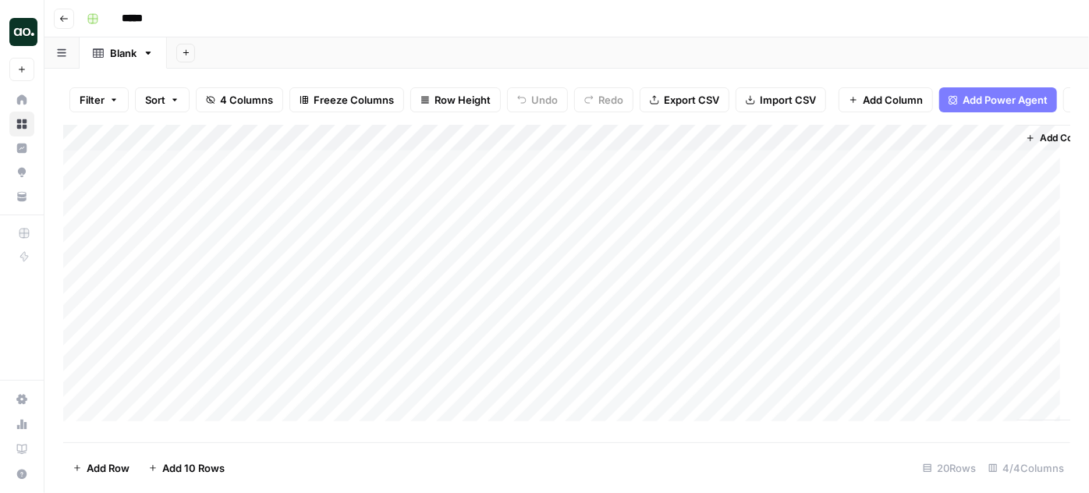
click at [155, 18] on input "*****" at bounding box center [158, 18] width 87 height 25
click at [122, 18] on input "*****" at bounding box center [158, 18] width 87 height 25
click at [491, 31] on header "Go back *****" at bounding box center [566, 18] width 1045 height 37
click at [85, 173] on div "Add Column" at bounding box center [566, 278] width 1007 height 307
click at [82, 201] on div "Add Column" at bounding box center [566, 278] width 1007 height 307
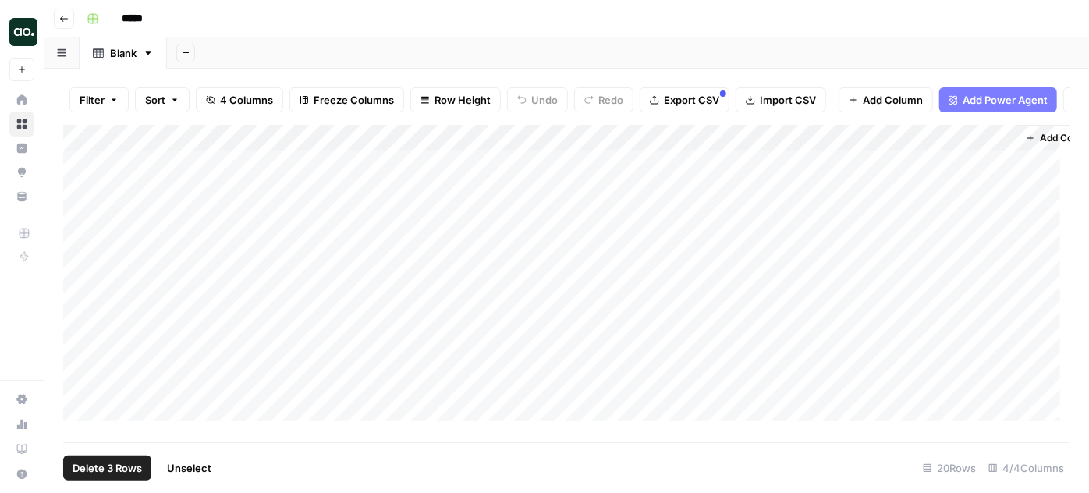
click at [80, 232] on div "Add Column" at bounding box center [566, 278] width 1007 height 307
click at [77, 257] on div "Add Column" at bounding box center [566, 278] width 1007 height 307
click at [81, 284] on div "Add Column" at bounding box center [566, 278] width 1007 height 307
click at [100, 465] on span "Delete 5 Rows" at bounding box center [107, 468] width 69 height 16
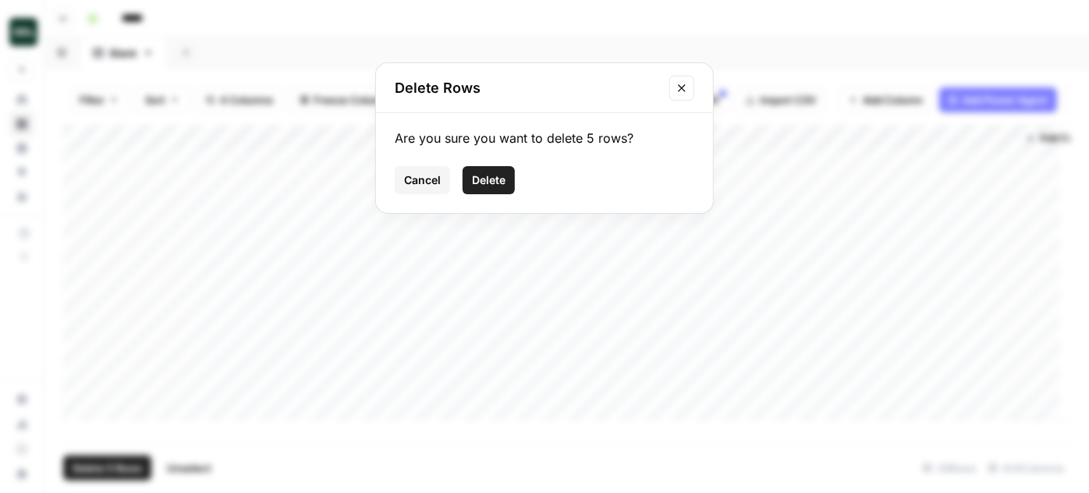
click at [497, 180] on span "Delete" at bounding box center [489, 180] width 34 height 16
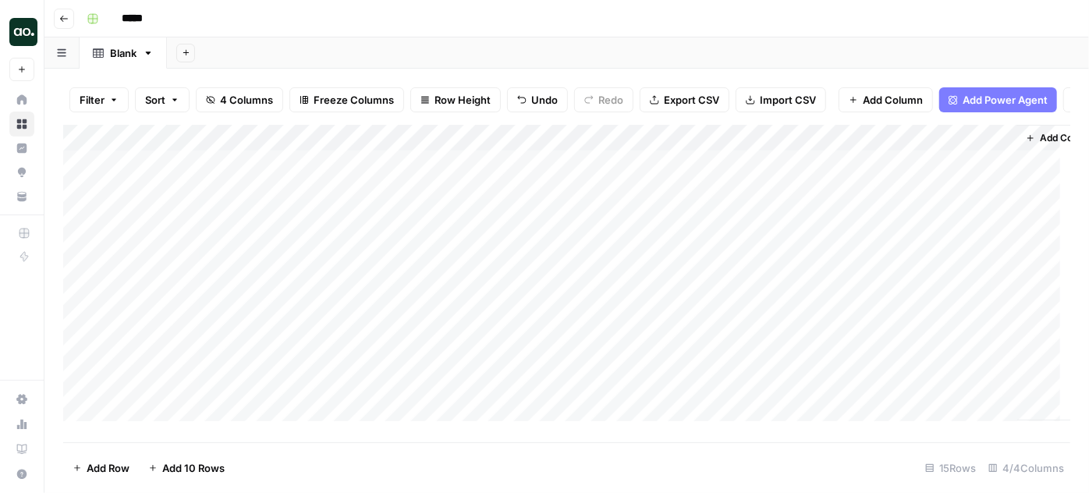
click at [328, 144] on div "Add Column" at bounding box center [566, 278] width 1007 height 307
click at [188, 355] on span "Remove Column" at bounding box center [216, 359] width 137 height 16
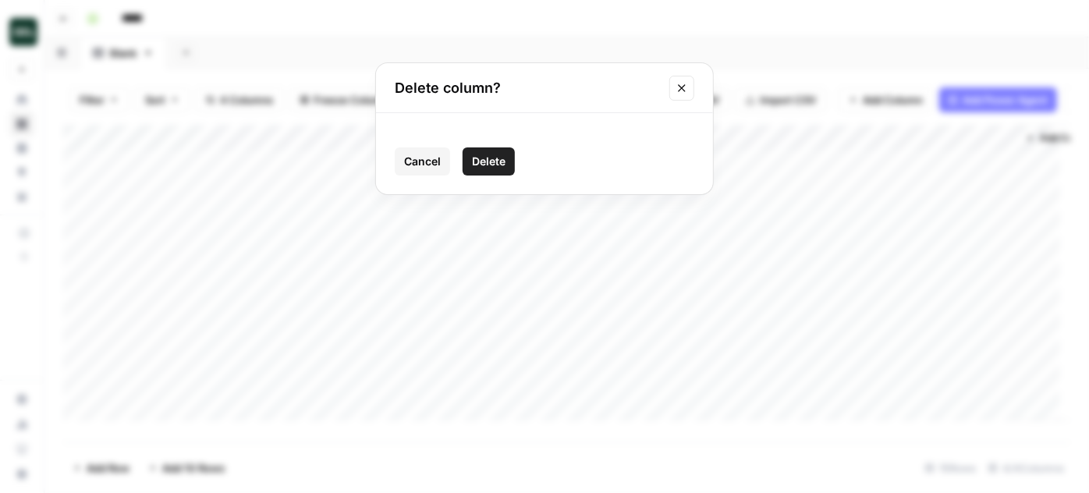
click at [493, 158] on span "Delete" at bounding box center [489, 162] width 34 height 16
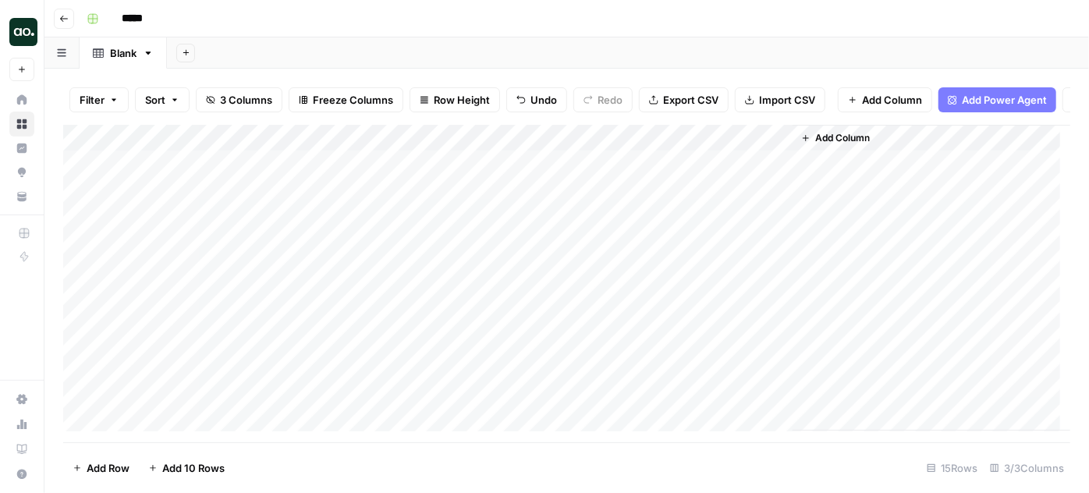
click at [152, 14] on input "*****" at bounding box center [158, 18] width 87 height 25
click at [125, 18] on input "*****" at bounding box center [158, 18] width 87 height 25
type input "**********"
click at [293, 49] on div "Add Sheet" at bounding box center [628, 52] width 922 height 31
click at [68, 14] on icon "button" at bounding box center [63, 18] width 9 height 9
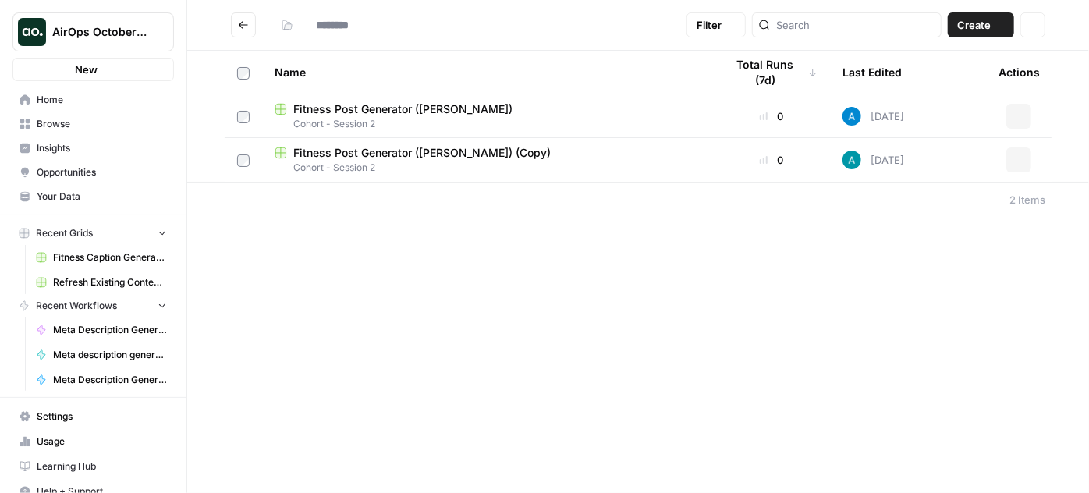
type input "**********"
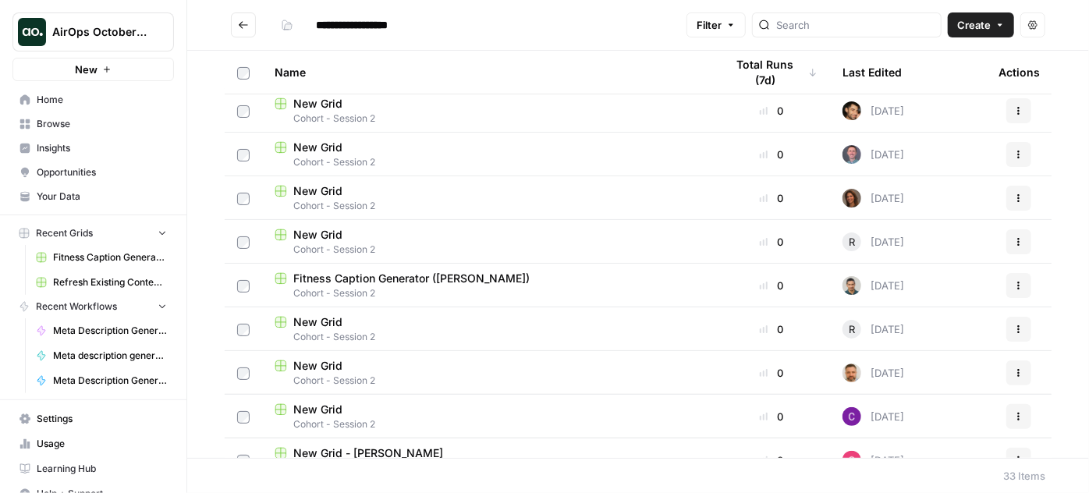
scroll to position [212, 0]
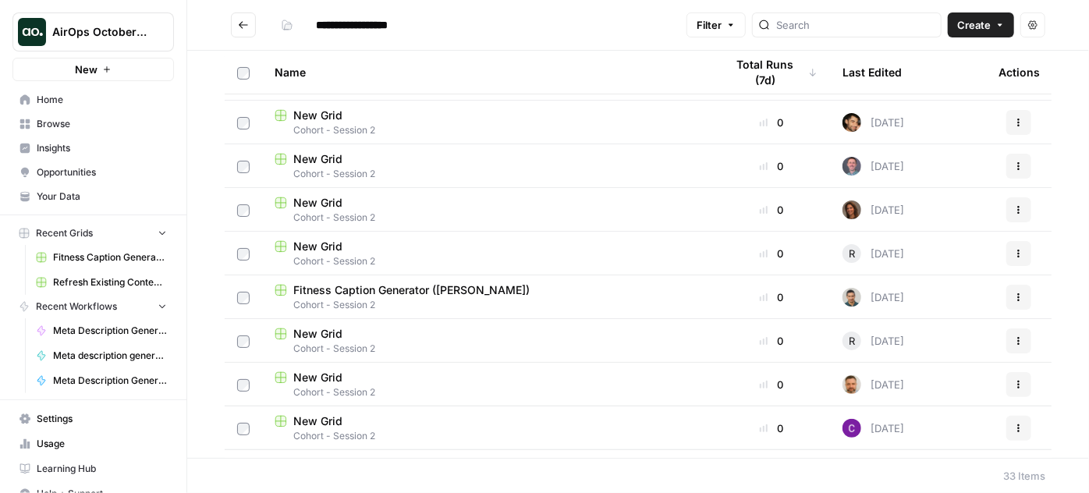
click at [428, 290] on span "Fitness Caption Generator (Hamid)" at bounding box center [411, 290] width 236 height 16
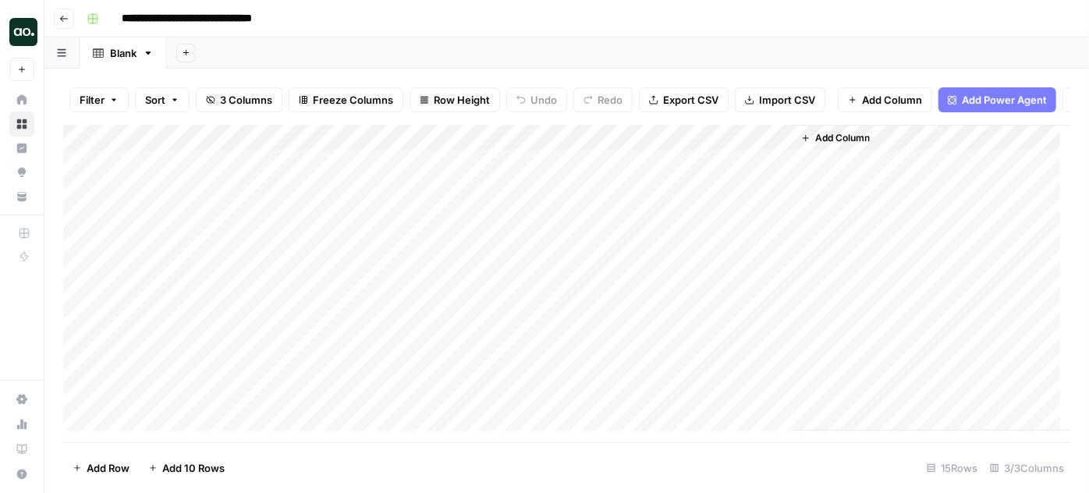
click at [212, 16] on input "**********" at bounding box center [213, 18] width 197 height 25
click at [195, 13] on input "**********" at bounding box center [213, 18] width 197 height 25
type input "**********"
click at [376, 43] on div "Add Sheet" at bounding box center [628, 52] width 922 height 31
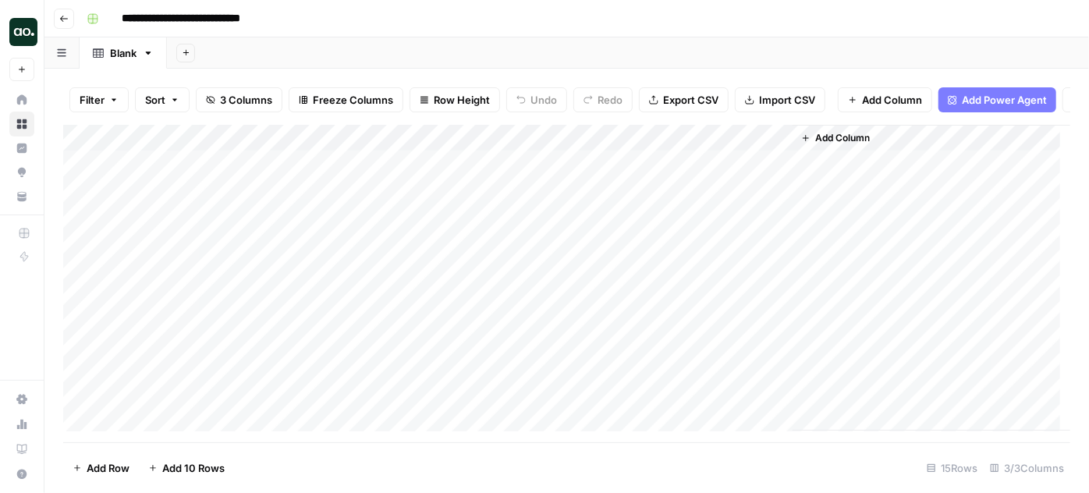
click at [106, 2] on header "**********" at bounding box center [566, 18] width 1045 height 37
click at [856, 145] on span "Add Column" at bounding box center [842, 138] width 55 height 14
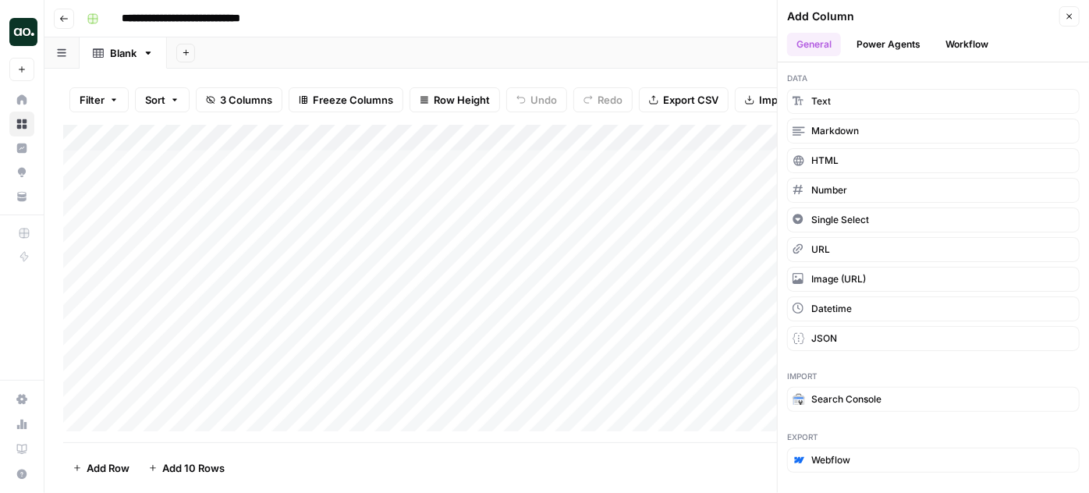
click at [973, 43] on button "Workflow" at bounding box center [967, 44] width 62 height 23
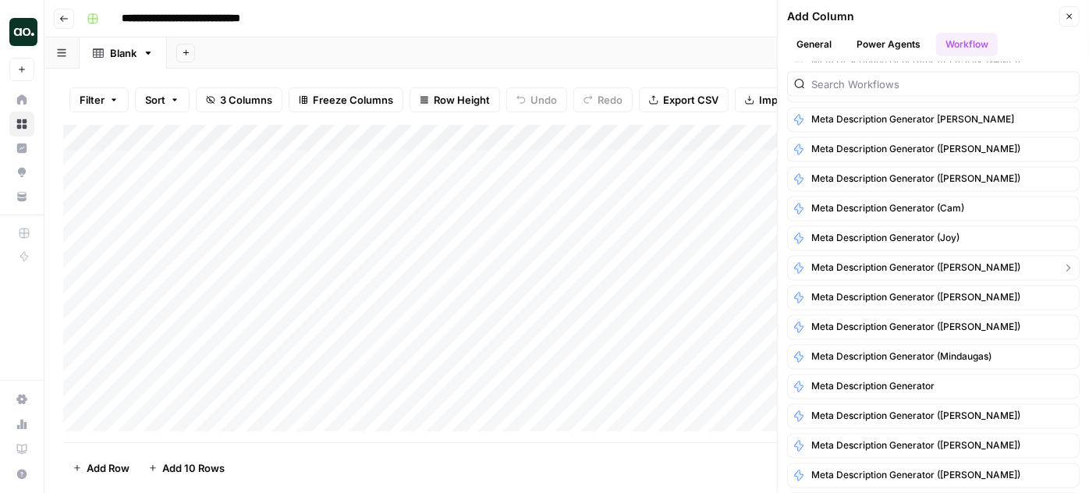
scroll to position [1450, 0]
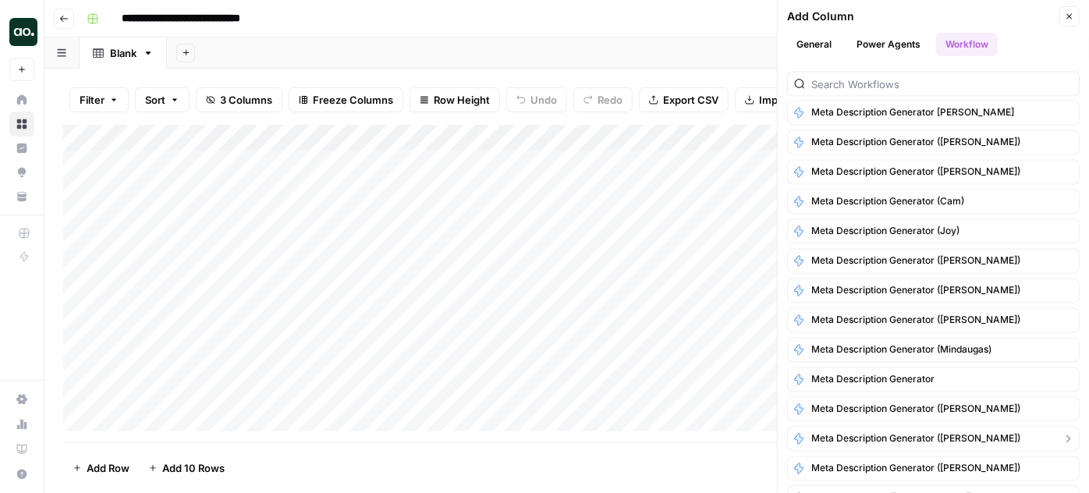
click at [845, 432] on span "Meta Description Generator ([PERSON_NAME])" at bounding box center [915, 439] width 209 height 14
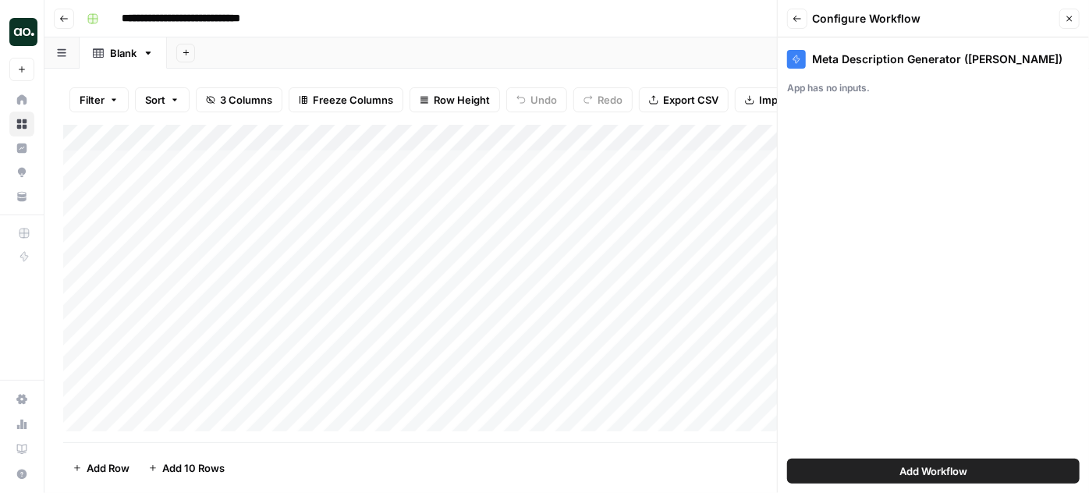
click at [940, 465] on span "Add Workflow" at bounding box center [934, 471] width 68 height 16
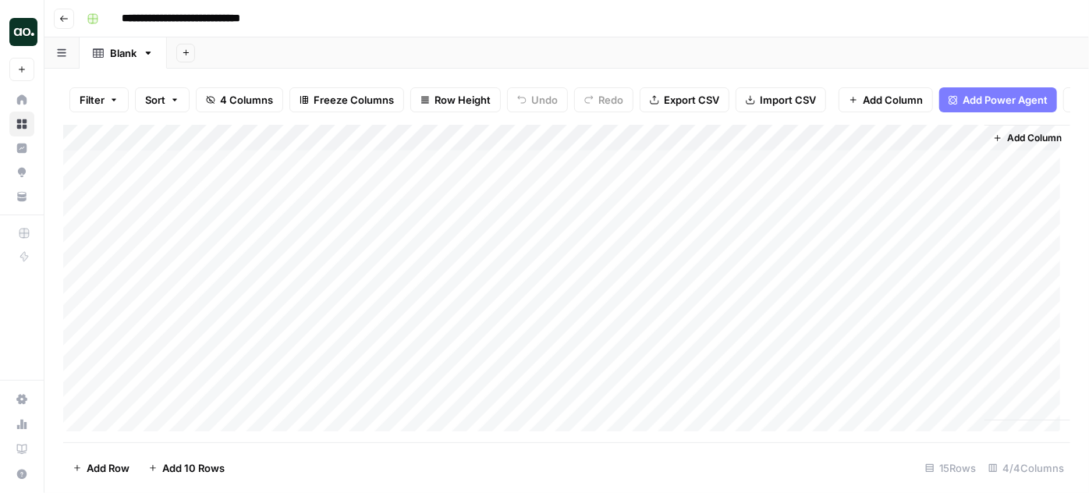
scroll to position [0, 68]
click at [791, 151] on div "Add Column" at bounding box center [566, 278] width 1007 height 307
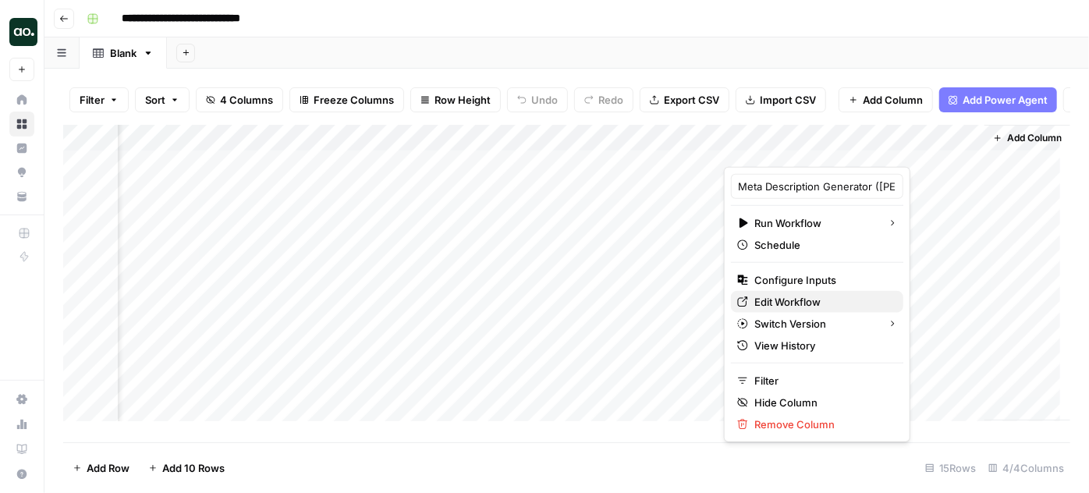
click at [793, 296] on span "Edit Workflow" at bounding box center [822, 302] width 137 height 16
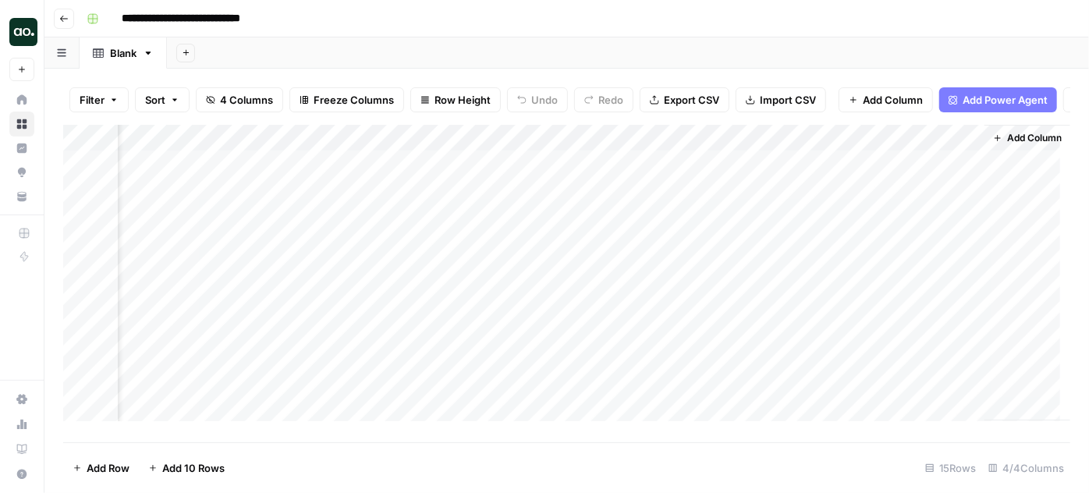
click at [936, 144] on div "Add Column" at bounding box center [566, 278] width 1007 height 307
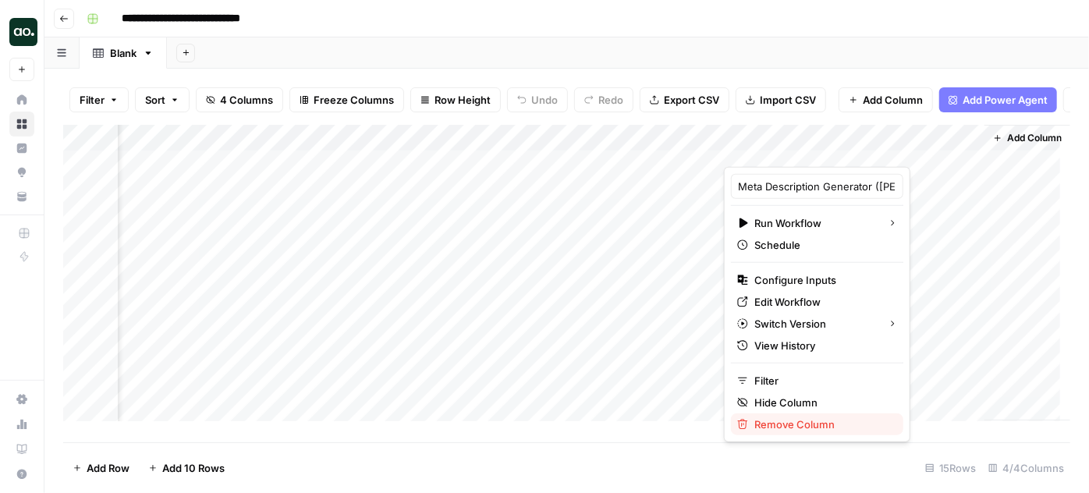
click at [780, 425] on span "Remove Column" at bounding box center [822, 425] width 137 height 16
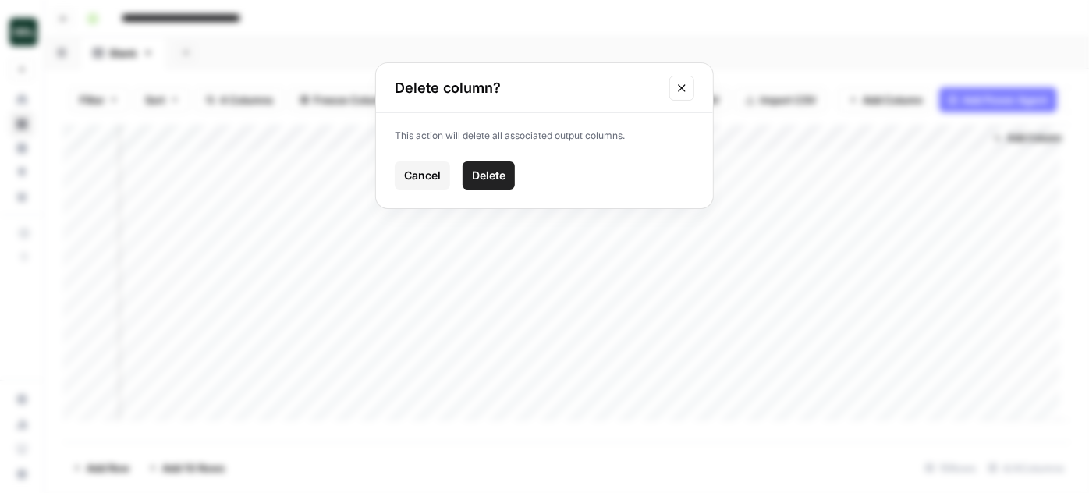
click at [503, 175] on span "Delete" at bounding box center [489, 176] width 34 height 16
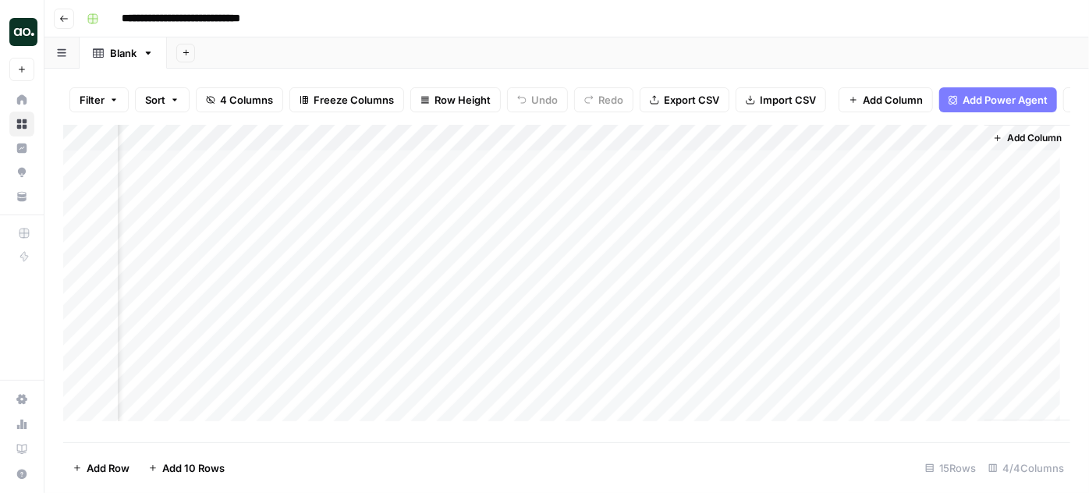
scroll to position [0, 0]
click at [822, 145] on span "Add Column" at bounding box center [842, 138] width 55 height 14
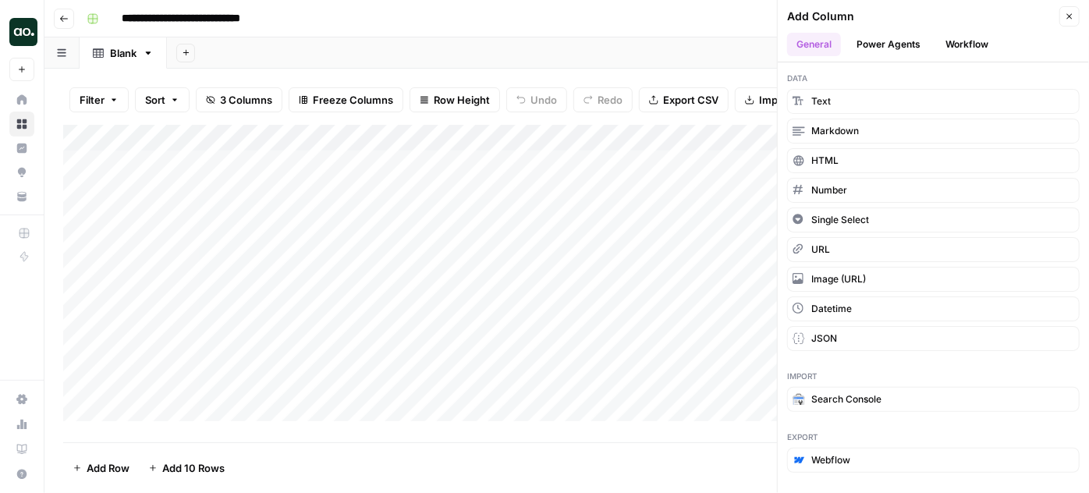
click at [966, 45] on button "Workflow" at bounding box center [967, 44] width 62 height 23
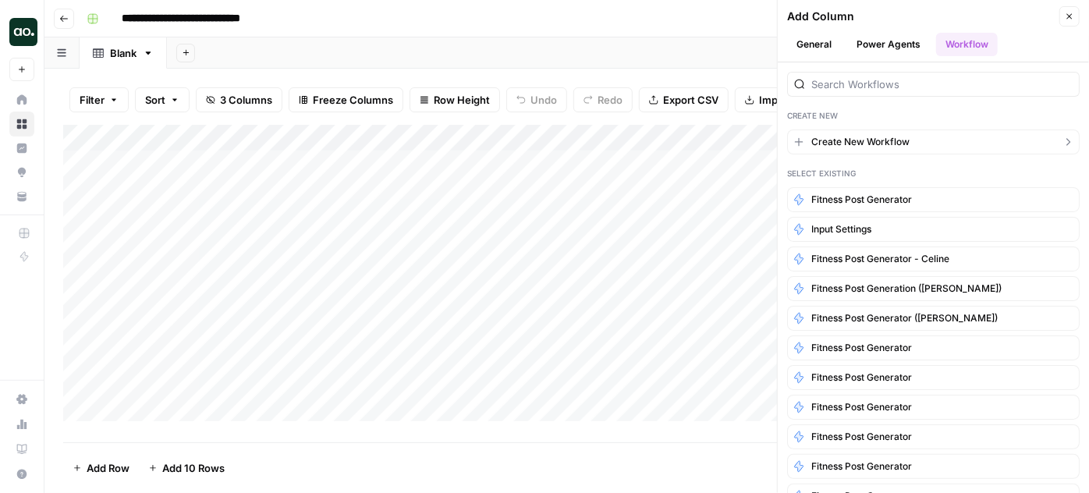
click at [892, 143] on span "Create New Workflow" at bounding box center [860, 142] width 98 height 14
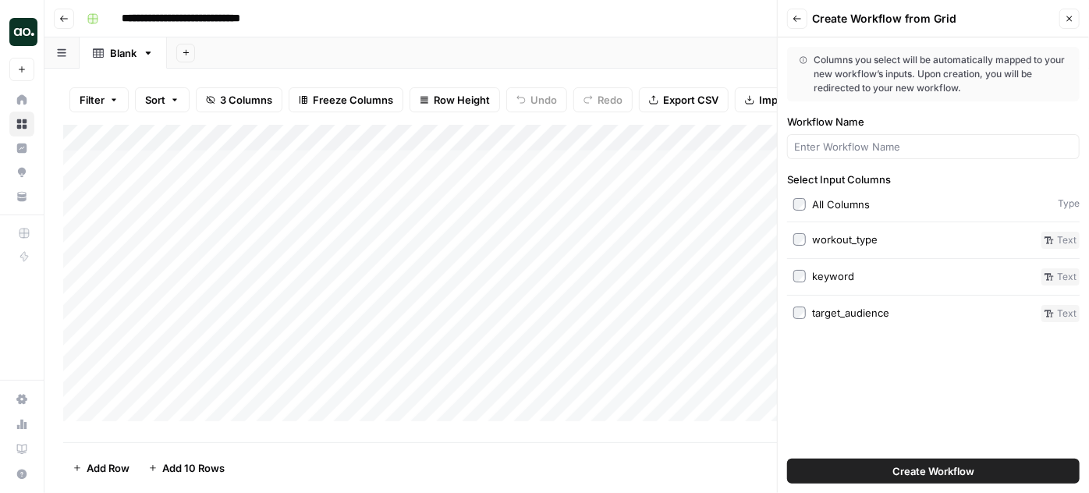
click at [945, 474] on span "Create Workflow" at bounding box center [934, 471] width 82 height 16
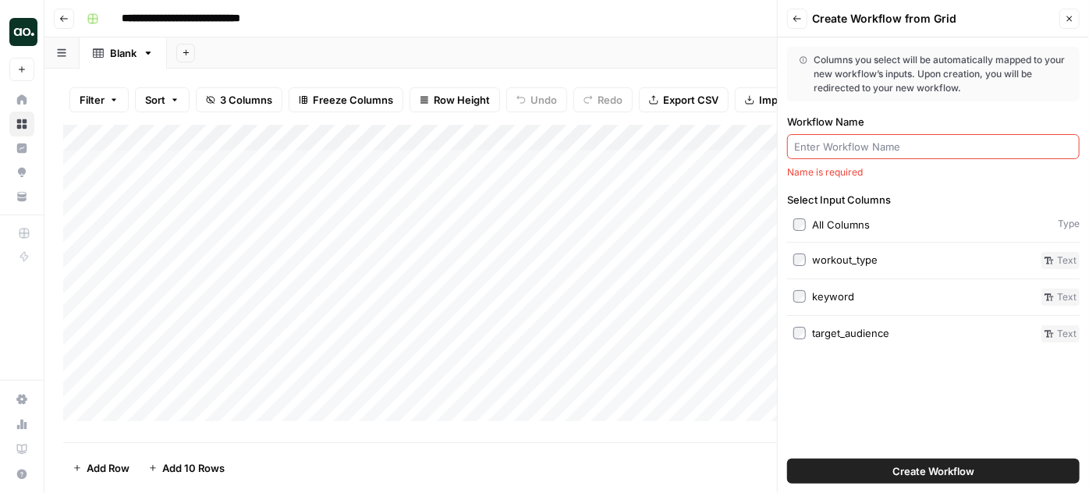
click at [940, 142] on input "Workflow Name" at bounding box center [933, 147] width 279 height 16
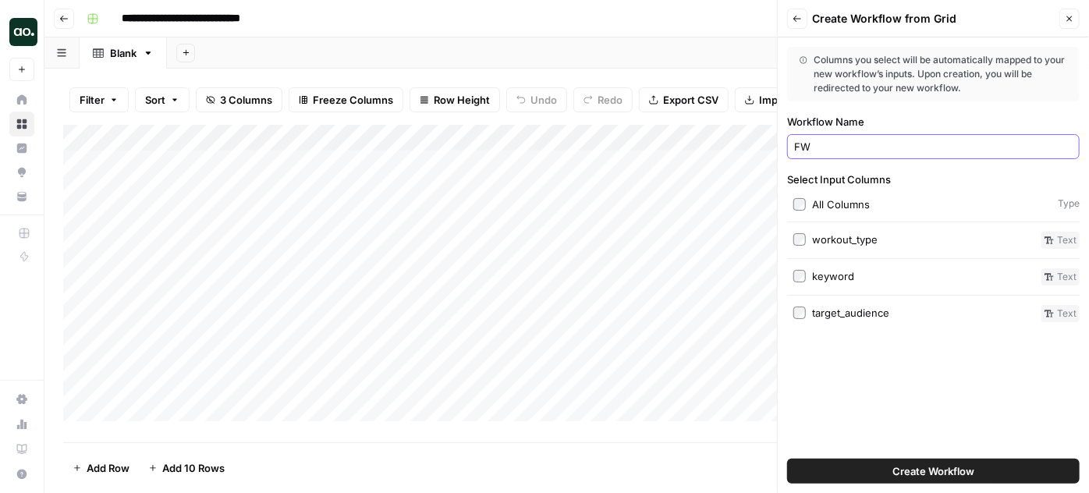
type input "F"
type input "WF - Fitness Post Generator ([PERSON_NAME])"
click at [958, 392] on div "Columns you select will be automatically mapped to your new workflow’s inputs. …" at bounding box center [933, 265] width 311 height 456
click at [919, 471] on span "Create Workflow" at bounding box center [934, 471] width 82 height 16
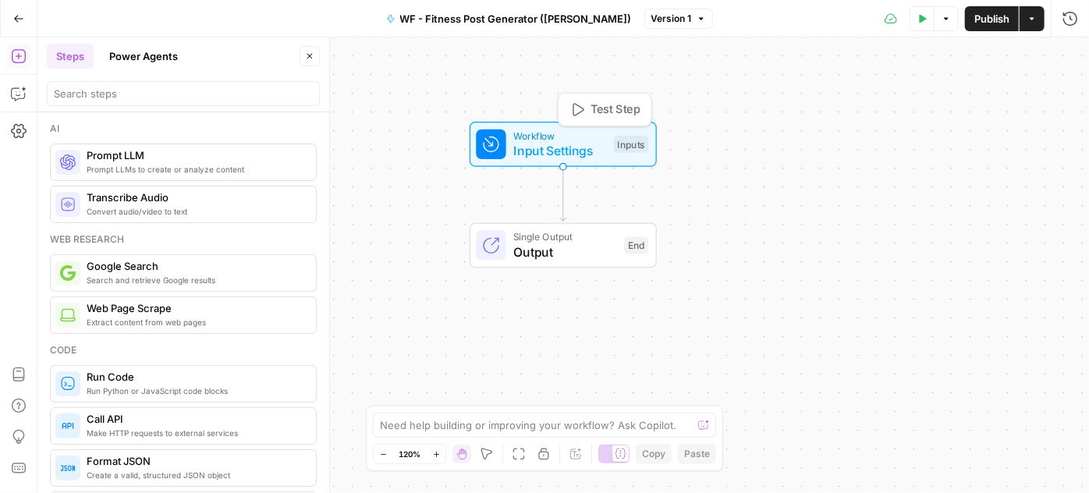
click at [568, 145] on span "Input Settings" at bounding box center [559, 150] width 93 height 19
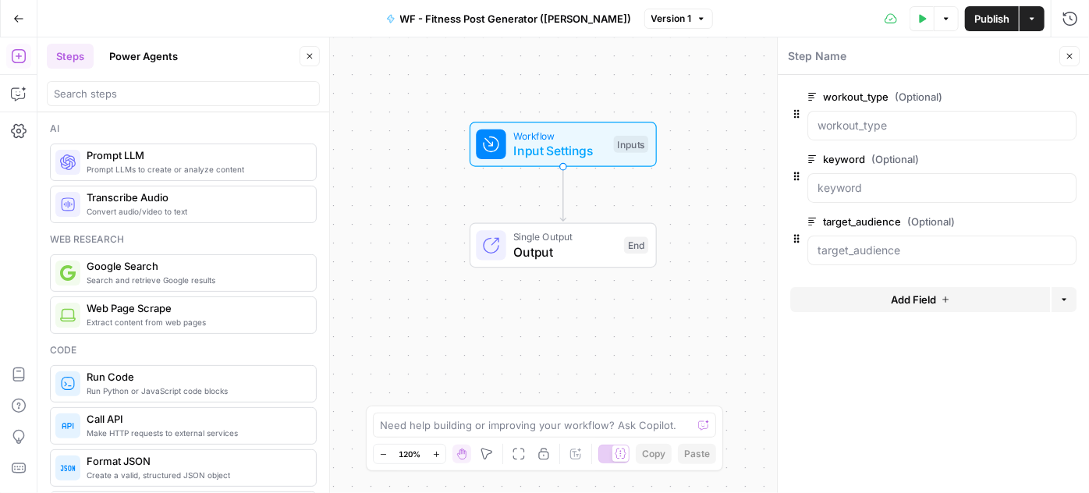
click at [936, 296] on button "Add Field" at bounding box center [920, 299] width 260 height 25
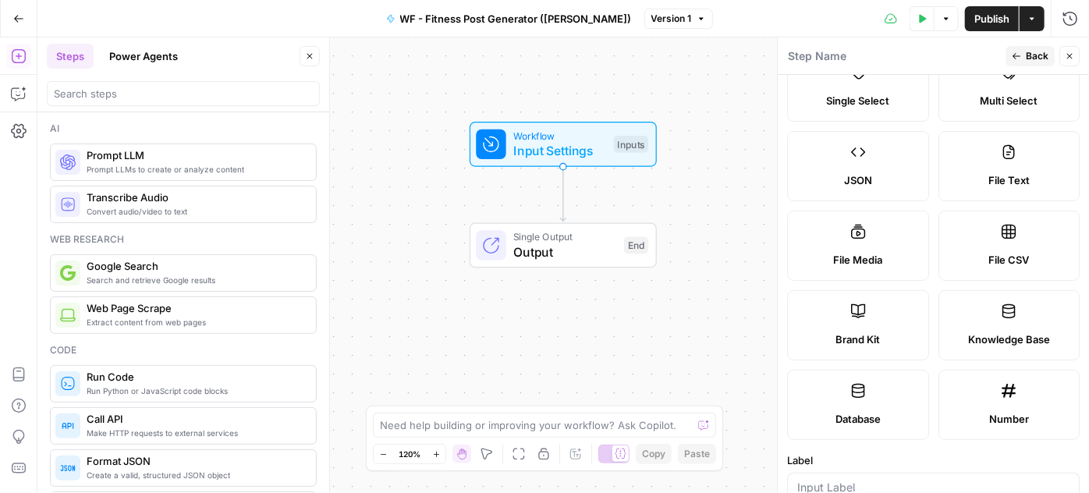
scroll to position [141, 0]
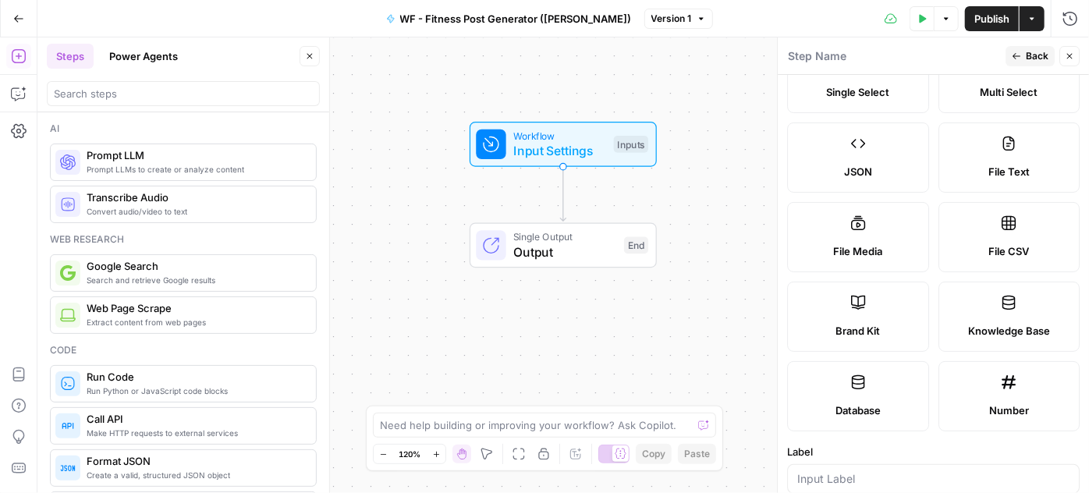
click at [860, 323] on span "Brand Kit" at bounding box center [858, 331] width 44 height 16
type input "Brand Kit"
type input "brand_kit"
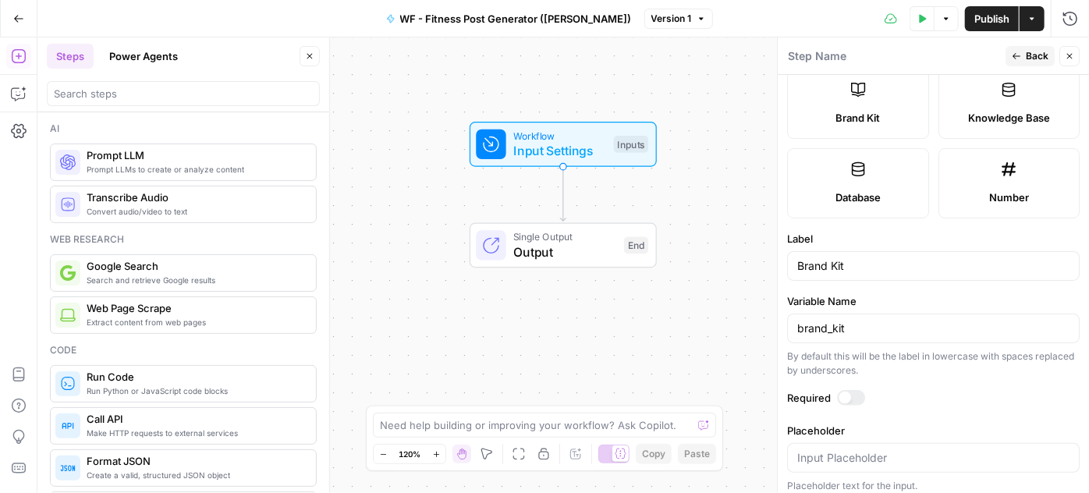
scroll to position [360, 0]
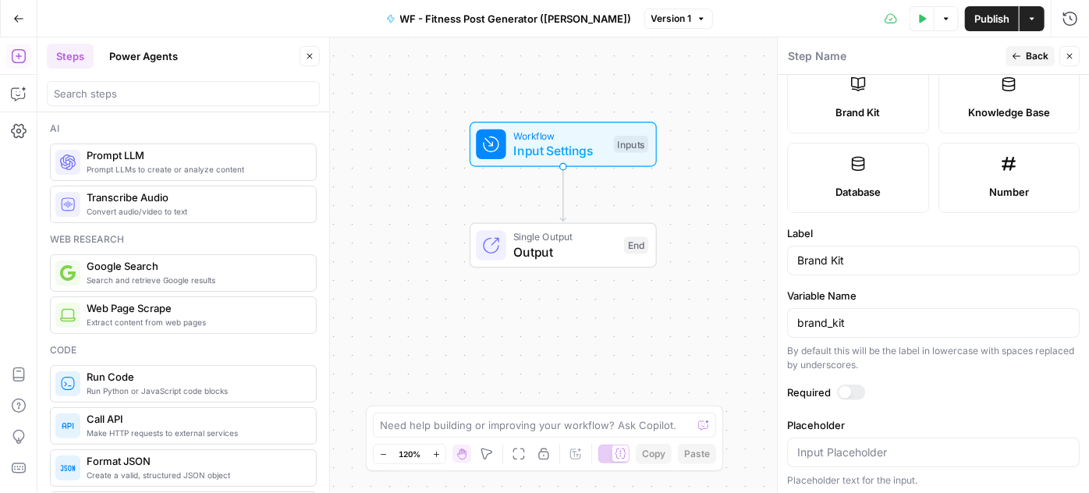
click at [855, 392] on div at bounding box center [851, 393] width 28 height 16
click at [1026, 52] on span "Back" at bounding box center [1037, 56] width 23 height 14
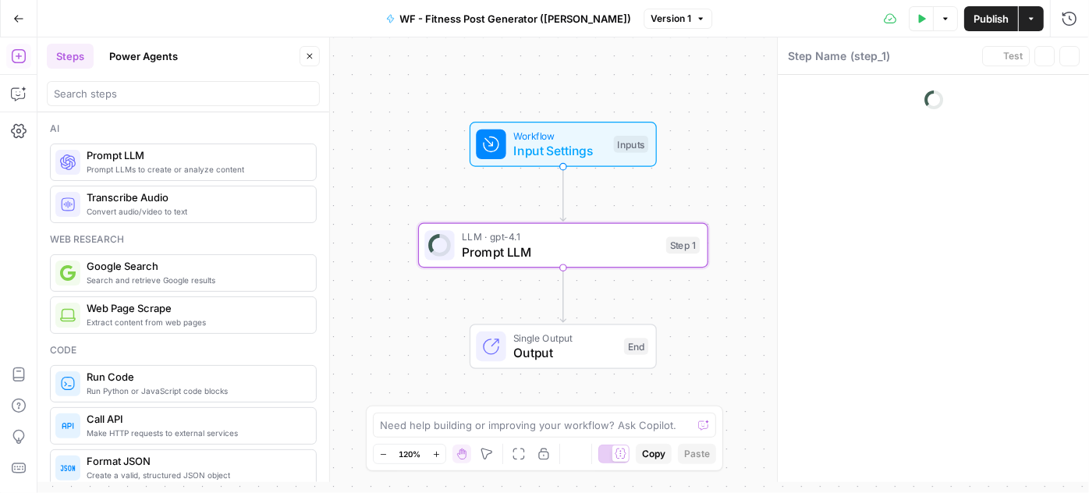
type textarea "Prompt LLM"
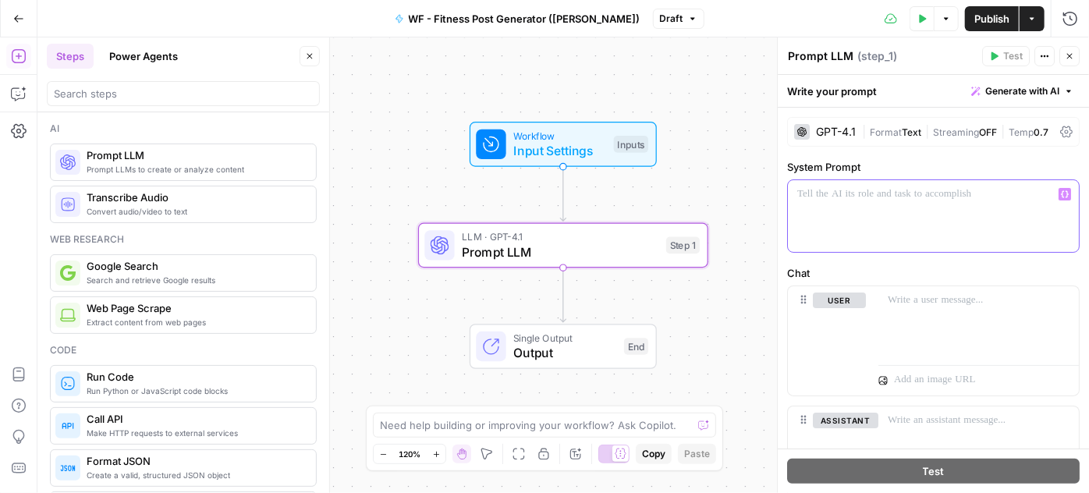
click at [875, 203] on div at bounding box center [933, 216] width 291 height 72
click at [929, 199] on p at bounding box center [933, 194] width 272 height 16
click at [913, 195] on p at bounding box center [933, 194] width 272 height 16
click at [848, 130] on div "GPT-4.1" at bounding box center [836, 131] width 40 height 11
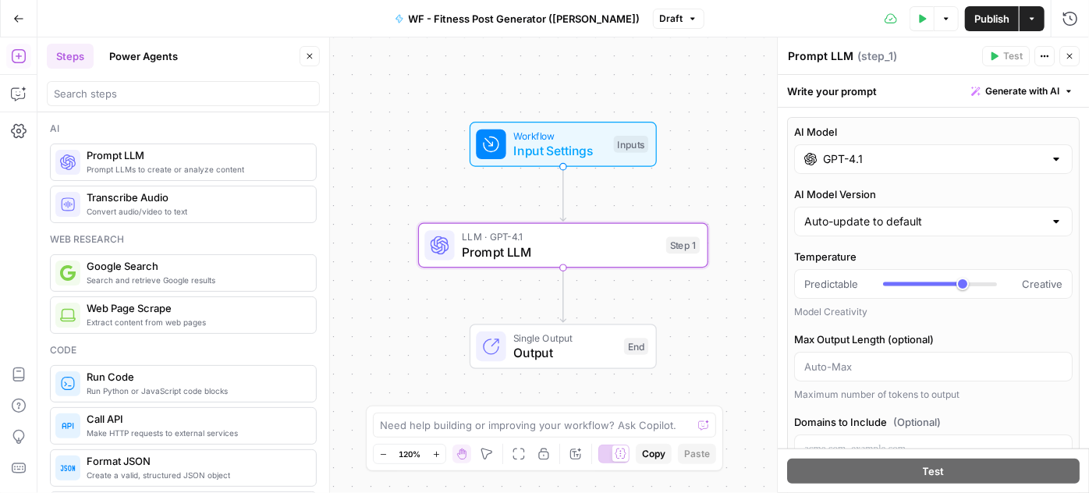
click at [861, 168] on div "GPT-4.1" at bounding box center [933, 159] width 279 height 30
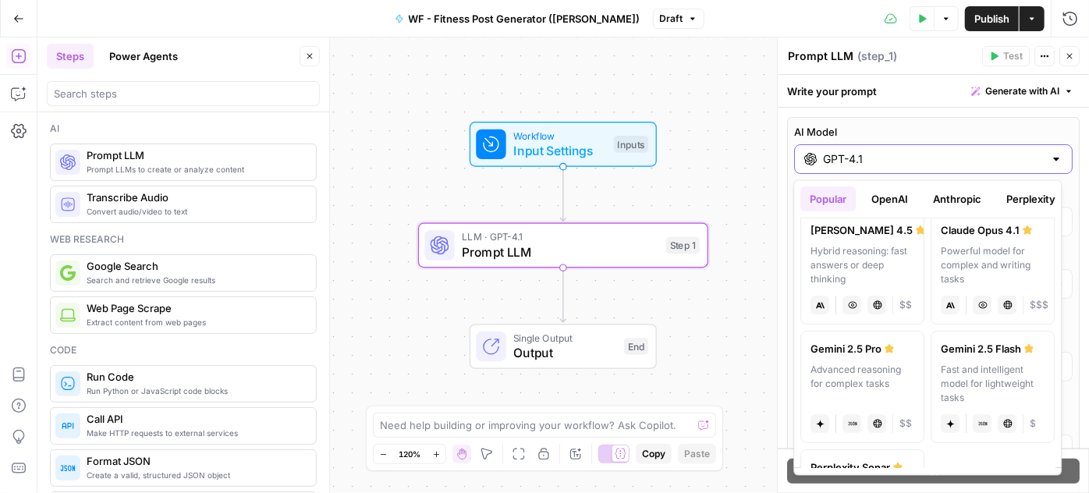
scroll to position [283, 0]
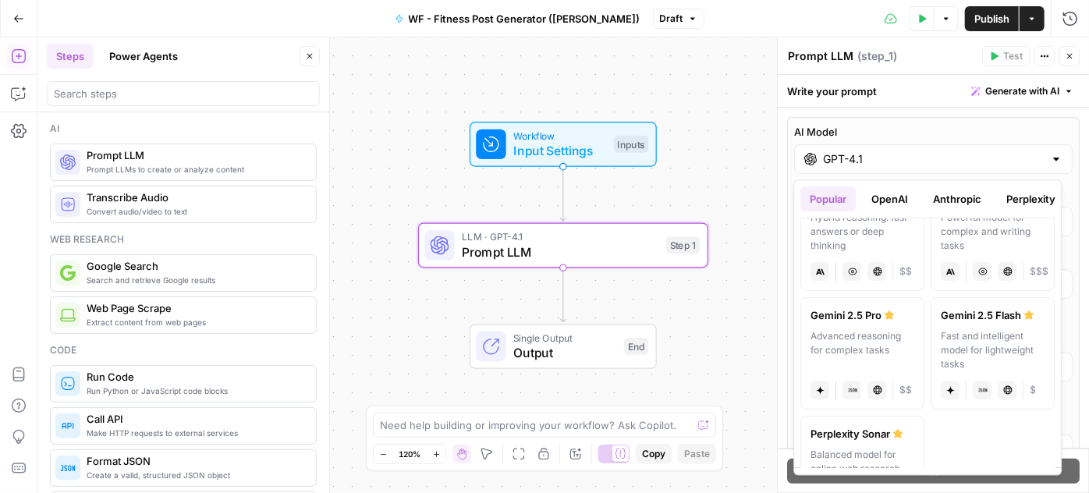
click at [757, 179] on div "Workflow Input Settings Inputs LLM · GPT-4.1 Prompt LLM Step 1 Single Output Ou…" at bounding box center [563, 265] width 1052 height 456
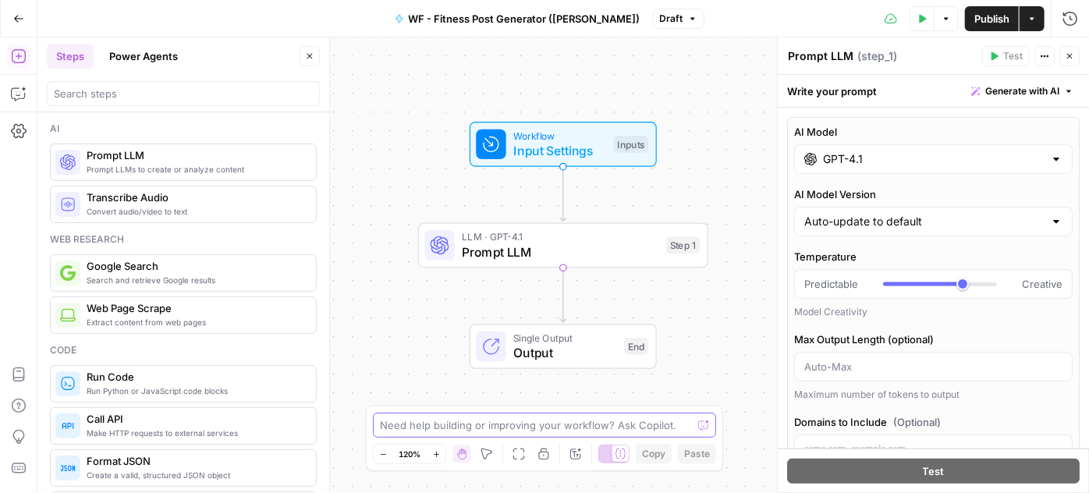
click at [550, 422] on textarea at bounding box center [536, 425] width 312 height 16
click at [1006, 88] on span "Generate with AI" at bounding box center [1022, 91] width 74 height 14
click at [966, 124] on span "Generate" at bounding box center [991, 125] width 114 height 16
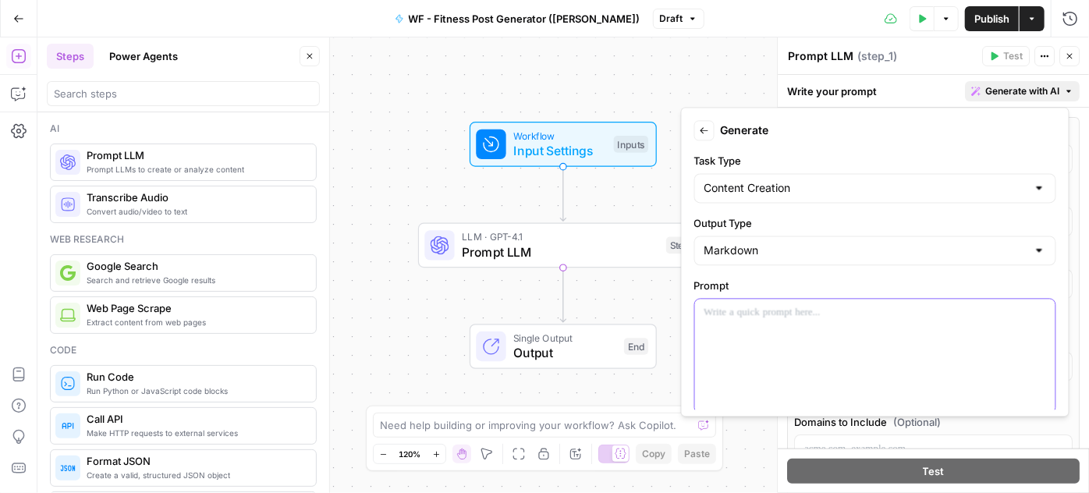
click at [787, 307] on p at bounding box center [876, 313] width 342 height 16
click at [978, 189] on input "Task Type" at bounding box center [866, 188] width 323 height 16
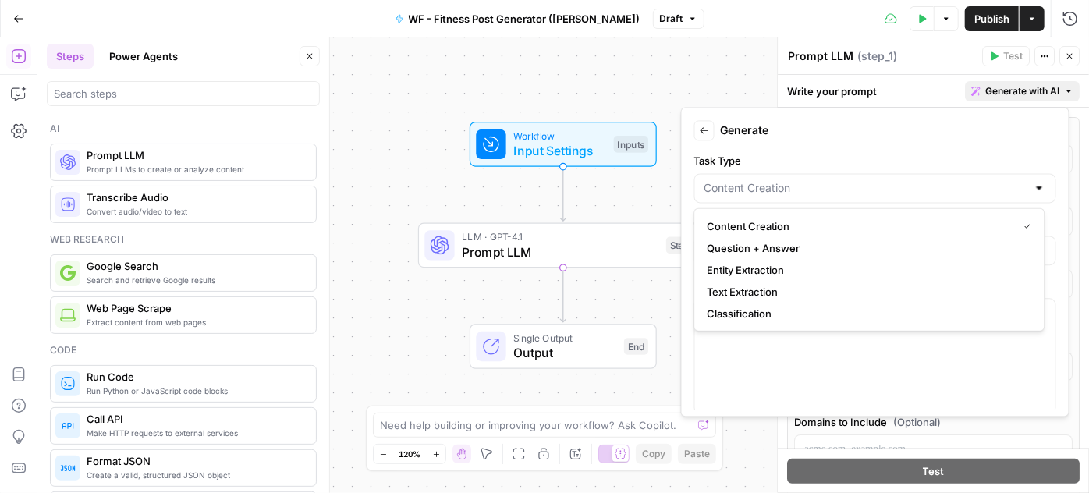
click at [869, 144] on form "Back Generate Task Type Output Type Markdown Prompt Generate a fitness post abo…" at bounding box center [875, 262] width 375 height 296
click at [944, 281] on label "Prompt" at bounding box center [875, 286] width 362 height 16
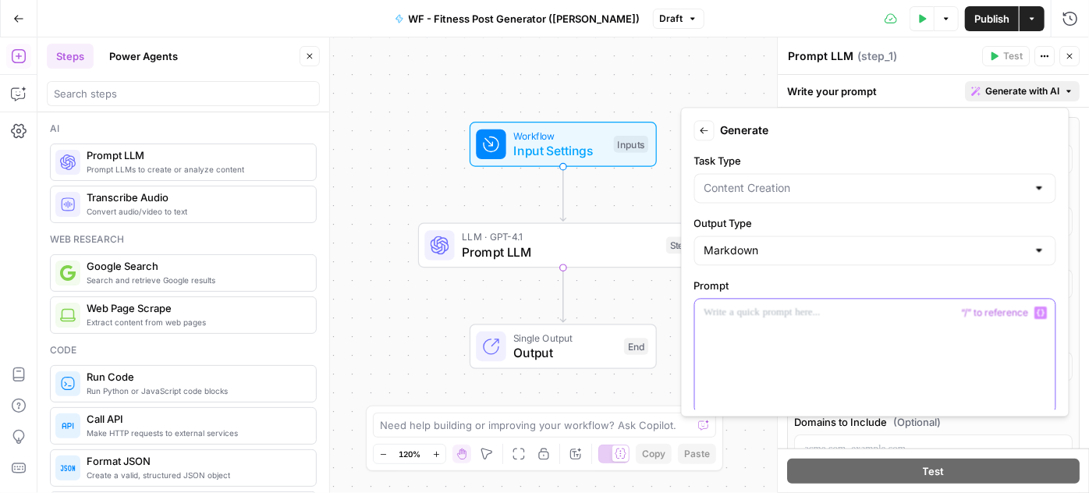
click at [910, 333] on div at bounding box center [875, 356] width 360 height 114
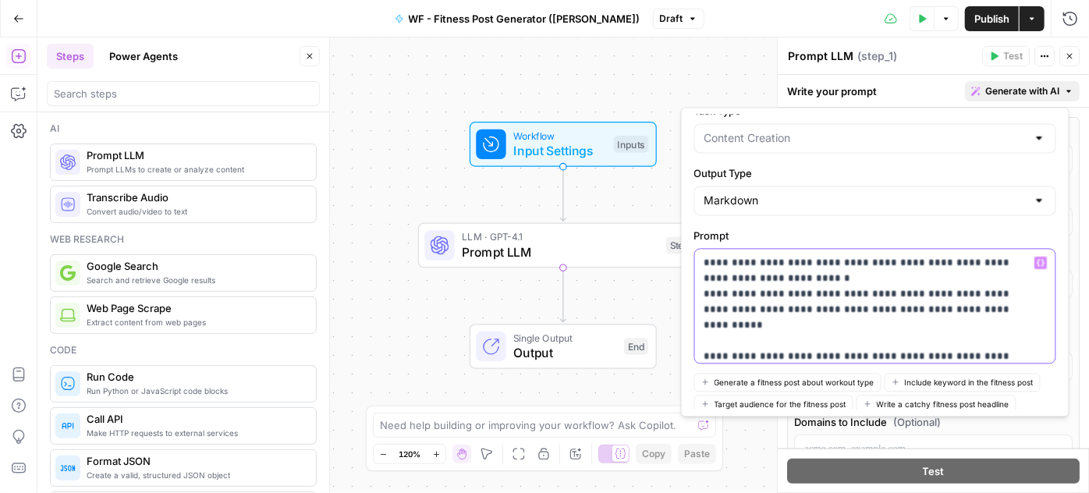
scroll to position [19, 0]
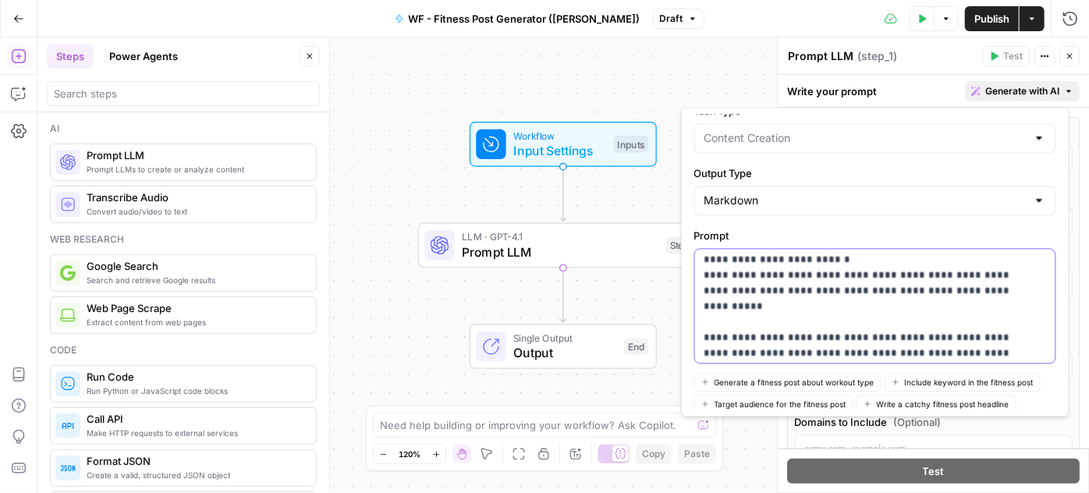
click at [996, 351] on p "**********" at bounding box center [865, 298] width 321 height 125
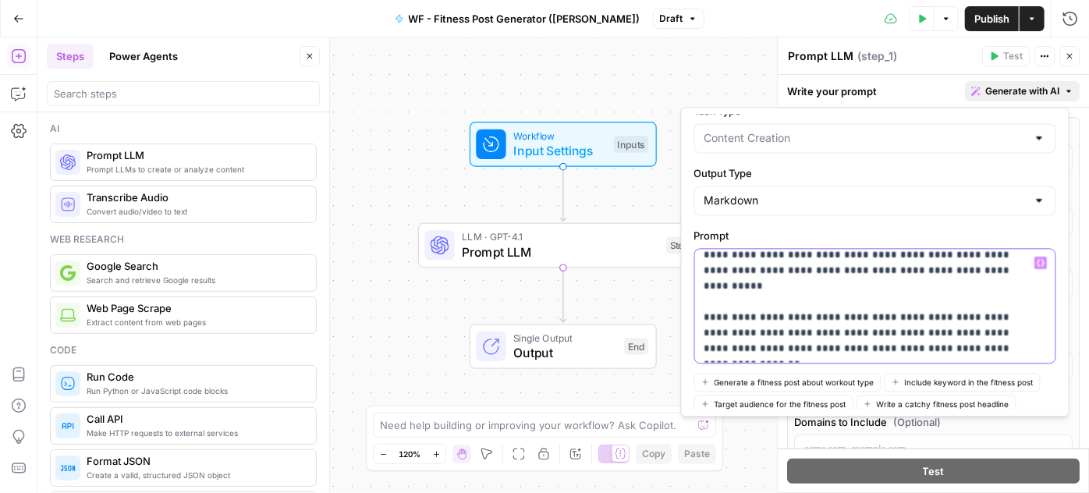
scroll to position [50, 0]
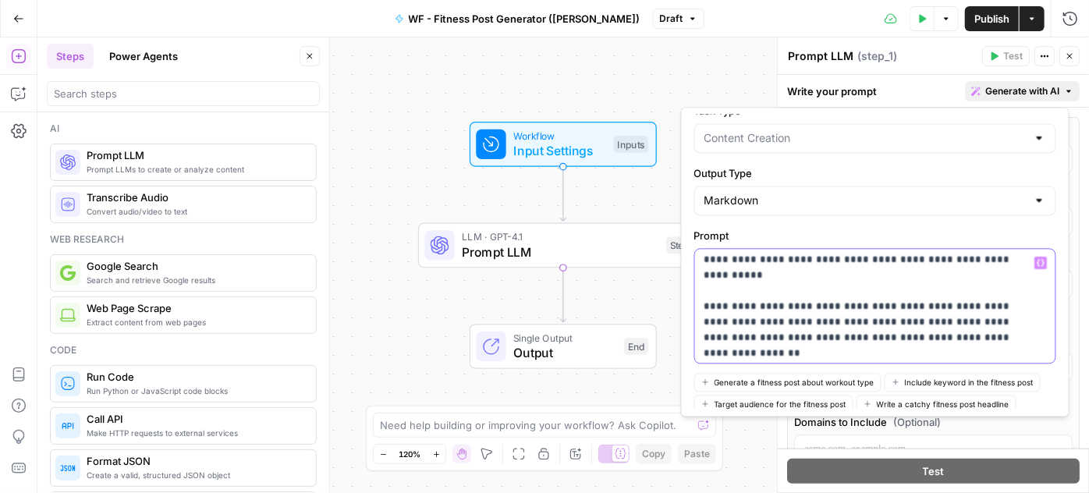
drag, startPoint x: 751, startPoint y: 348, endPoint x: 701, endPoint y: 348, distance: 50.7
click at [701, 348] on div "**********" at bounding box center [870, 306] width 350 height 114
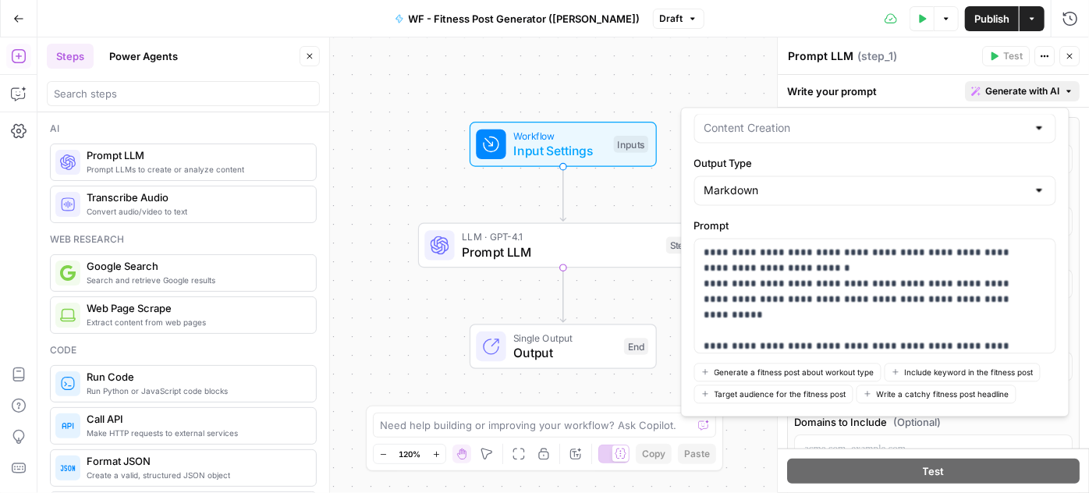
scroll to position [121, 0]
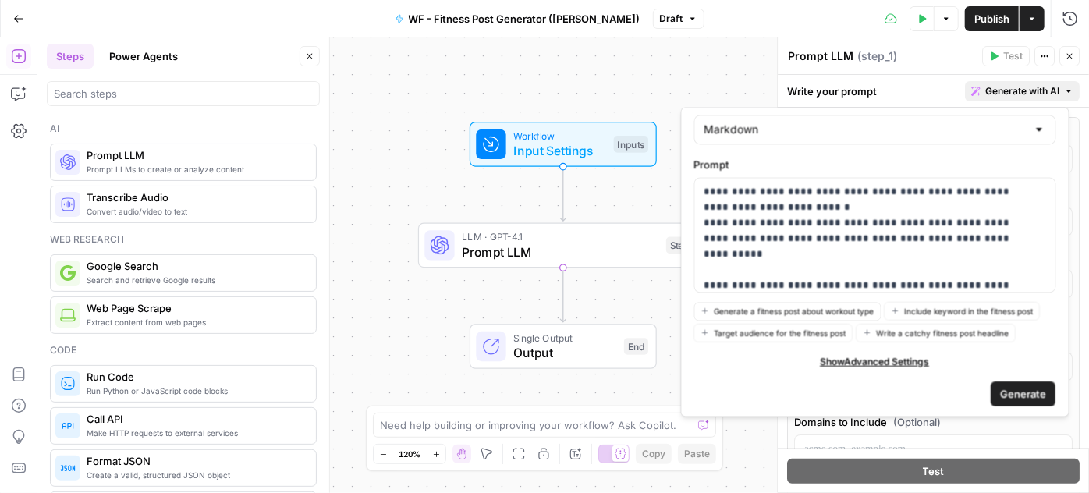
drag, startPoint x: 1006, startPoint y: 389, endPoint x: 985, endPoint y: 376, distance: 23.8
click at [1006, 389] on span "Generate" at bounding box center [1024, 394] width 46 height 16
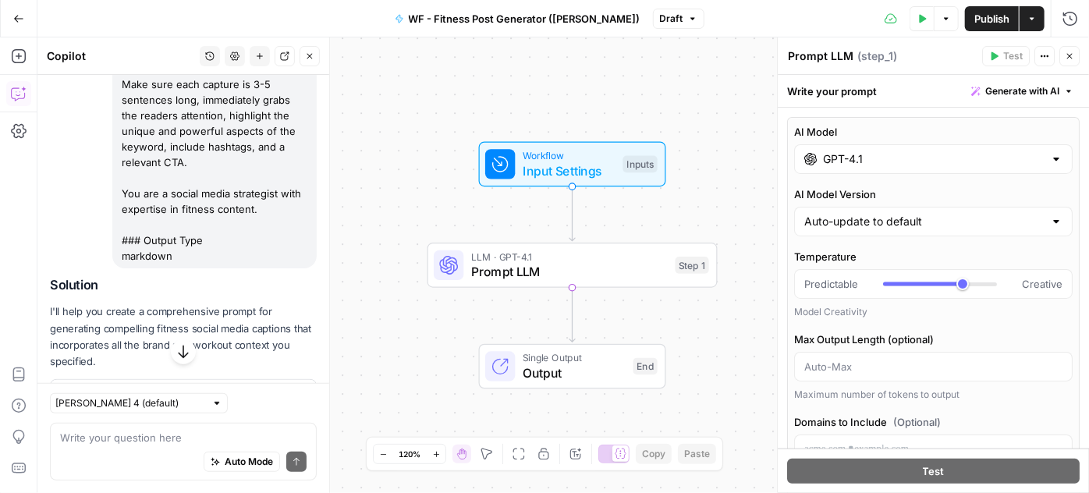
scroll to position [432, 0]
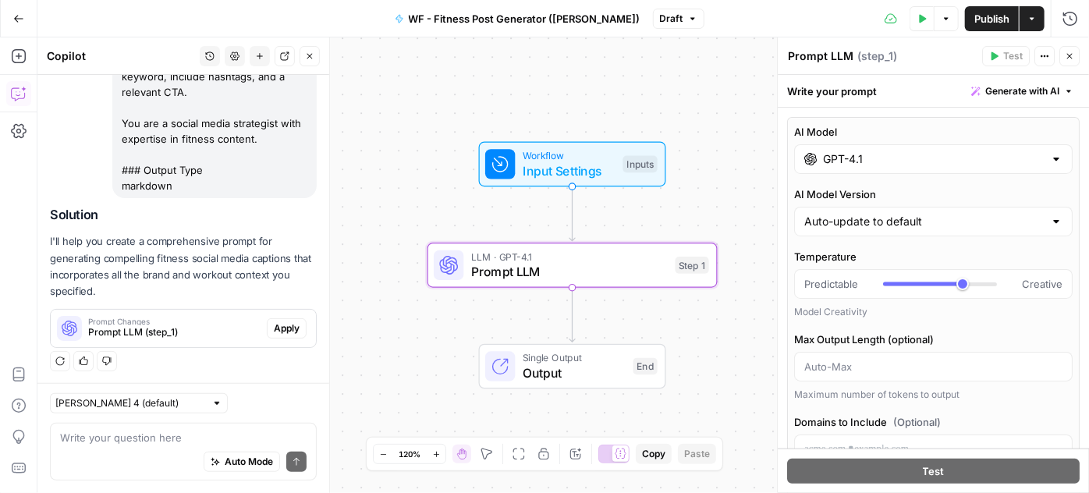
click at [275, 325] on span "Apply" at bounding box center [287, 328] width 26 height 14
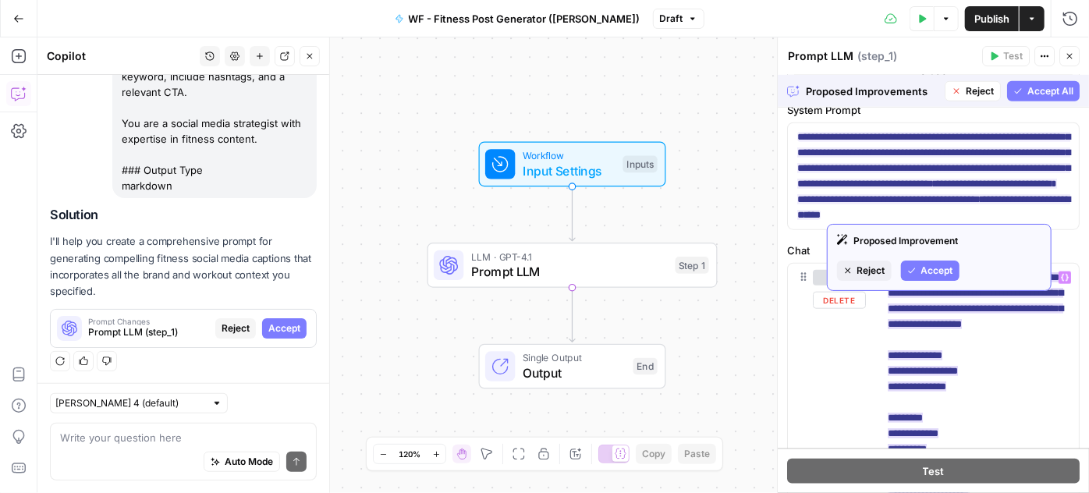
scroll to position [638, 0]
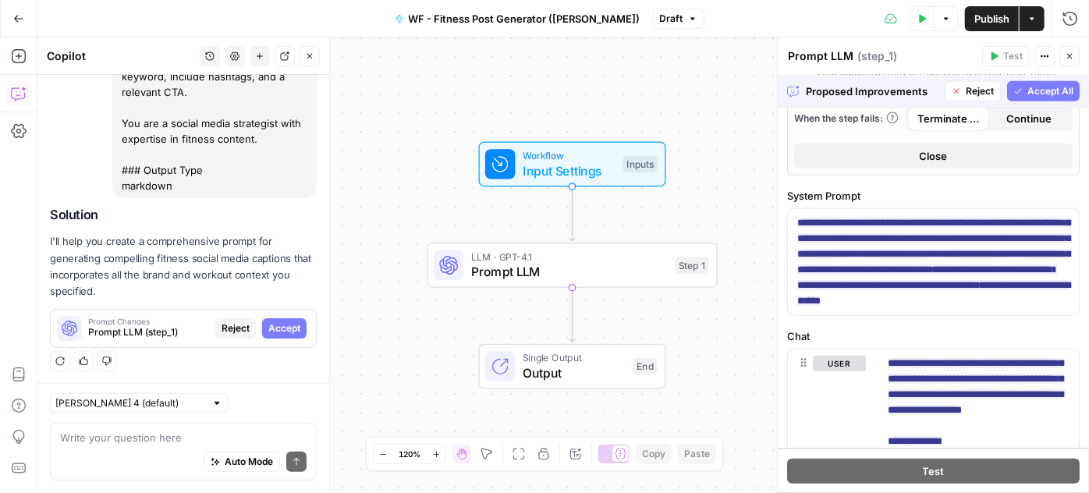
click at [1036, 92] on span "Accept All" at bounding box center [1051, 91] width 46 height 14
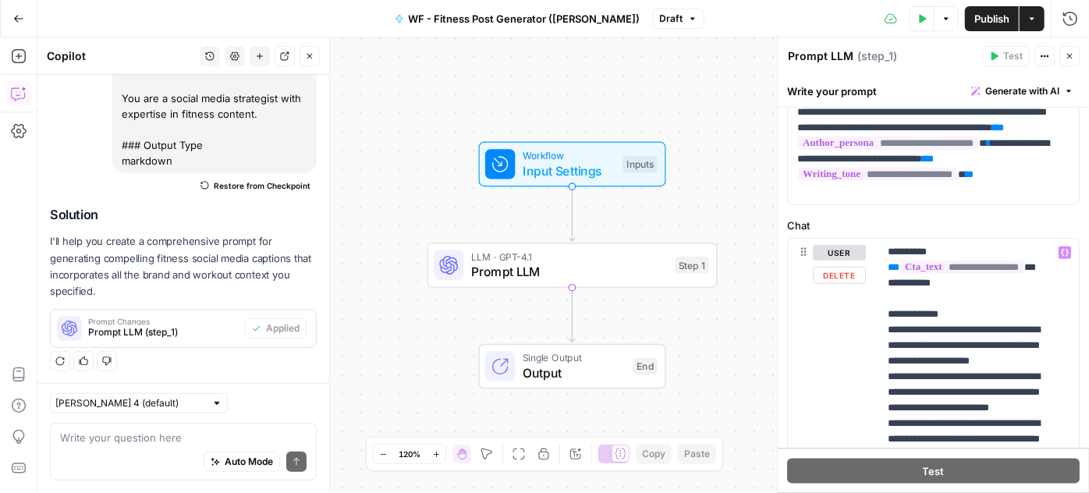
scroll to position [480, 0]
click at [986, 16] on span "Publish" at bounding box center [992, 19] width 35 height 16
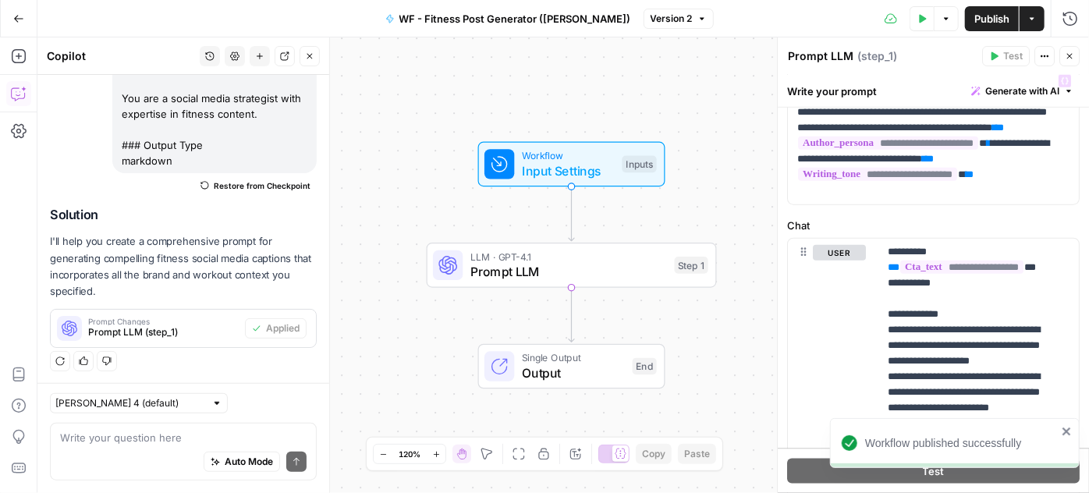
click at [759, 108] on div "Workflow Input Settings Inputs LLM · GPT-4.1 Prompt LLM Step 1 Single Output Ou…" at bounding box center [563, 265] width 1052 height 456
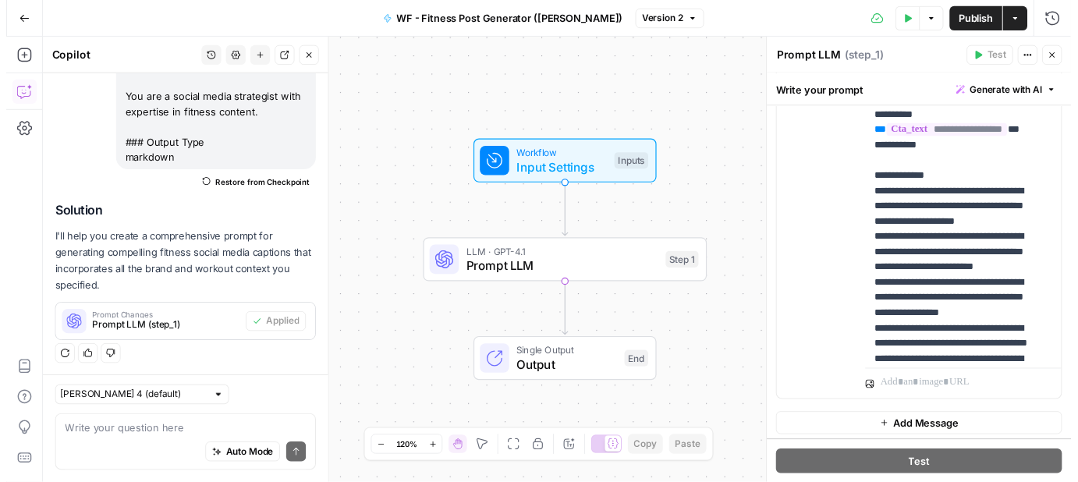
scroll to position [0, 0]
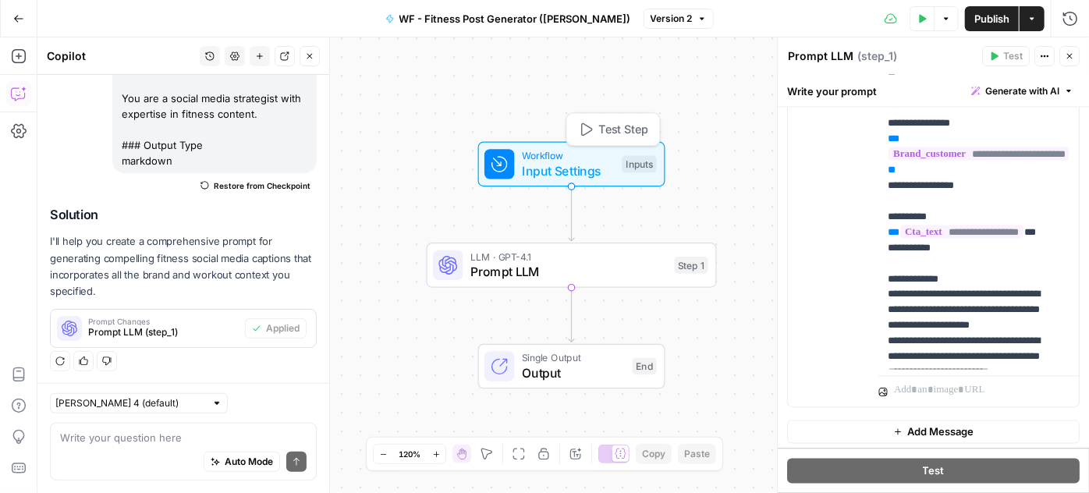
click at [574, 170] on span "Input Settings" at bounding box center [568, 171] width 93 height 19
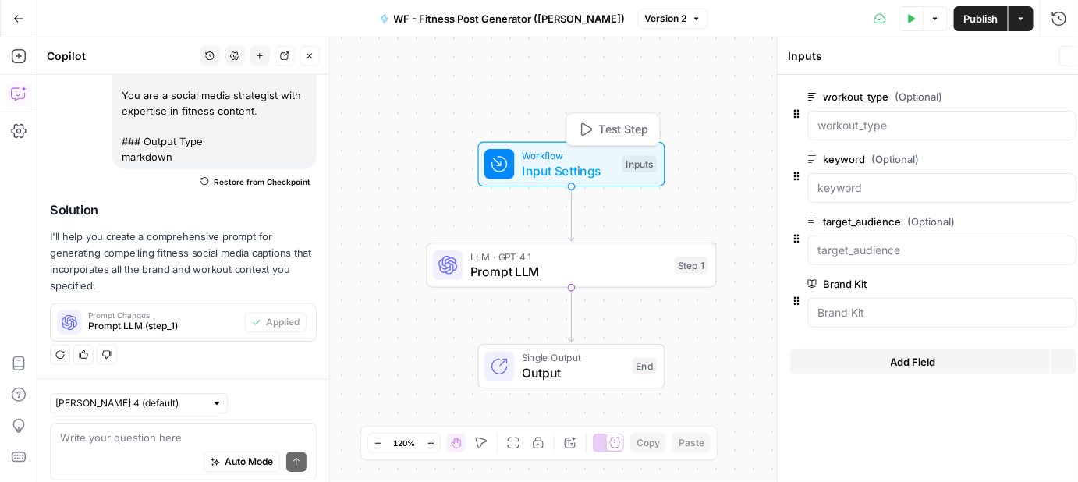
scroll to position [457, 0]
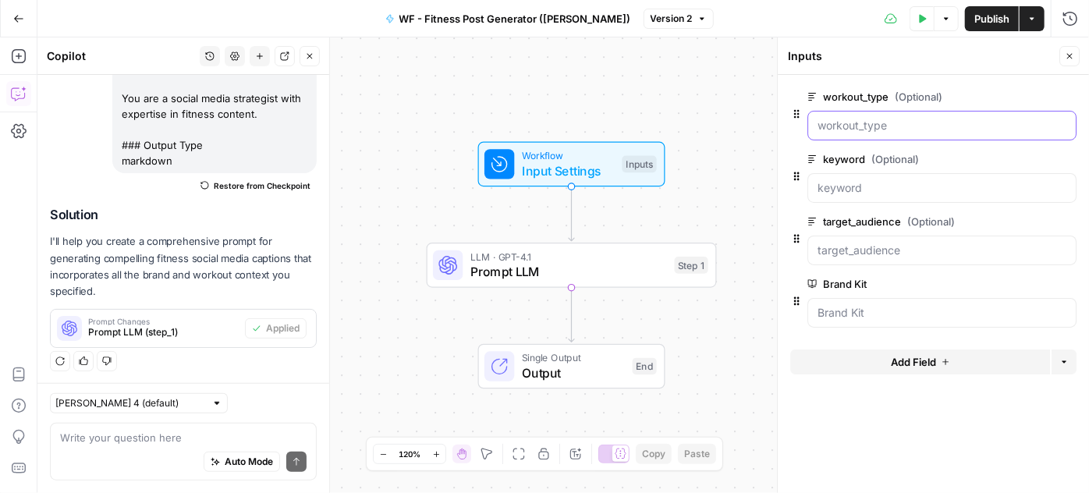
click at [912, 131] on input "workout_type (Optional)" at bounding box center [942, 126] width 249 height 16
click at [896, 178] on div at bounding box center [942, 188] width 269 height 30
click at [876, 126] on input "workout_type (Optional)" at bounding box center [942, 126] width 249 height 16
click at [886, 133] on input "workout_type (Optional)" at bounding box center [942, 126] width 249 height 16
click at [886, 133] on div at bounding box center [942, 126] width 269 height 30
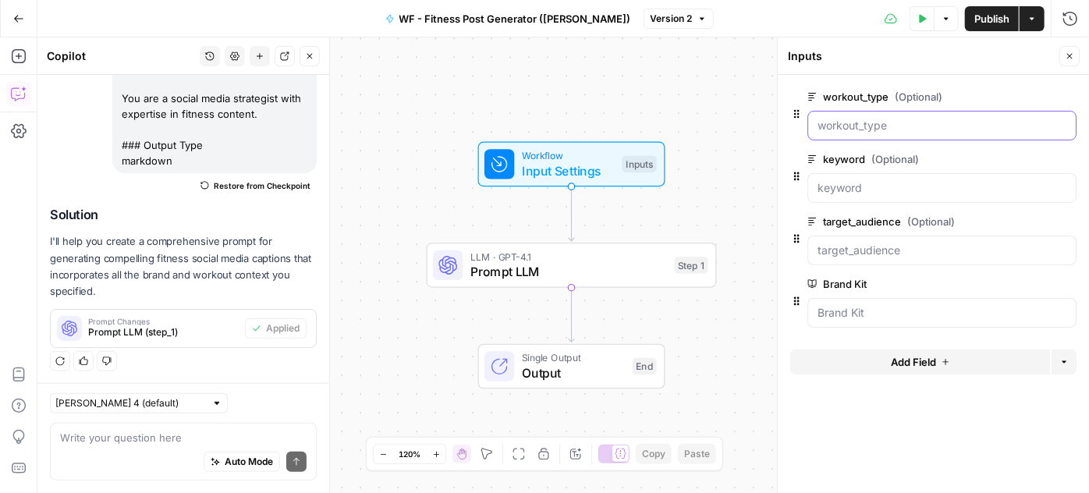
click at [900, 130] on input "workout_type (Optional)" at bounding box center [942, 126] width 249 height 16
click at [909, 124] on input "workout_type (Optional)" at bounding box center [942, 126] width 249 height 16
click at [932, 154] on label "keyword (Optional)" at bounding box center [898, 159] width 181 height 16
click at [932, 180] on input "keyword (Optional)" at bounding box center [942, 188] width 249 height 16
click at [919, 126] on input "workout_type (Optional)" at bounding box center [942, 126] width 249 height 16
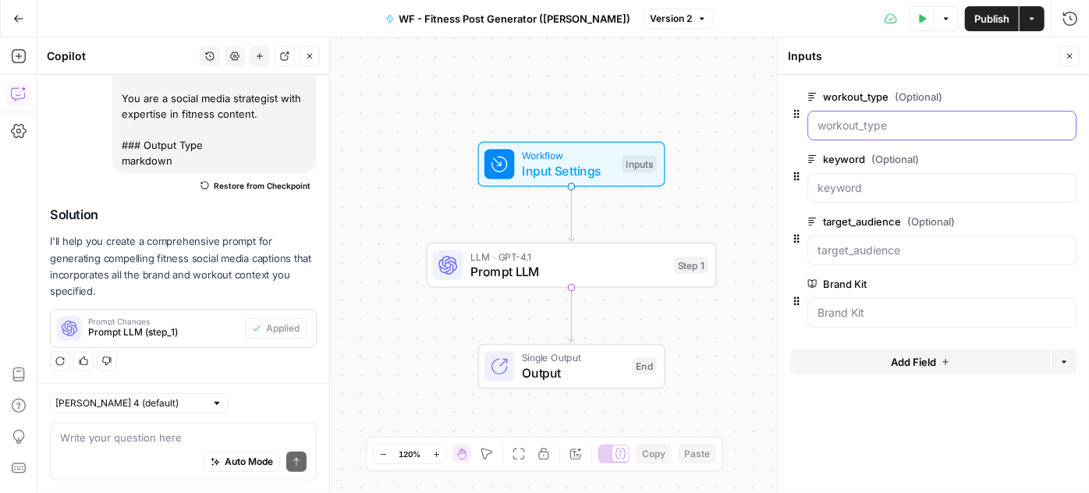
click at [919, 126] on input "workout_type (Optional)" at bounding box center [942, 126] width 249 height 16
click at [1024, 97] on span "edit field" at bounding box center [1018, 97] width 34 height 12
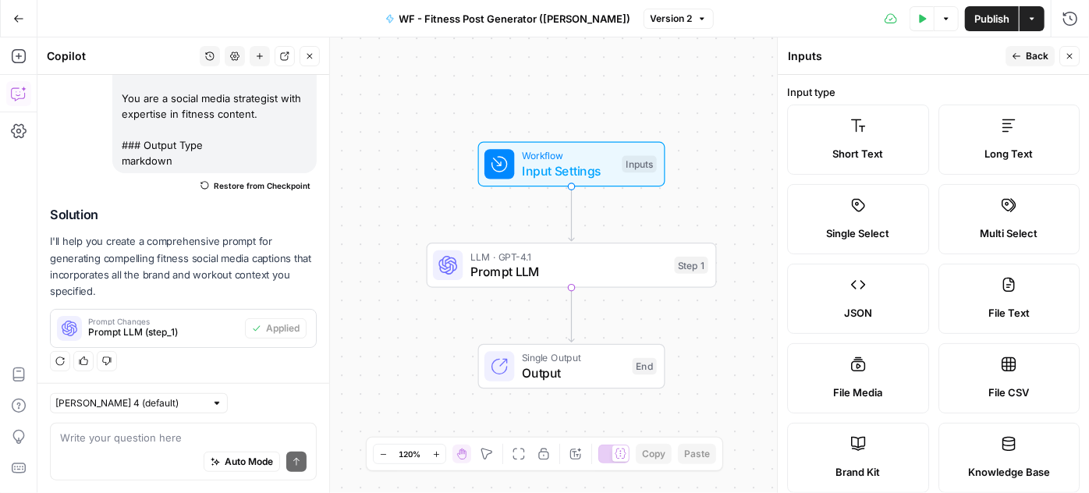
click at [1033, 49] on span "Back" at bounding box center [1037, 56] width 23 height 14
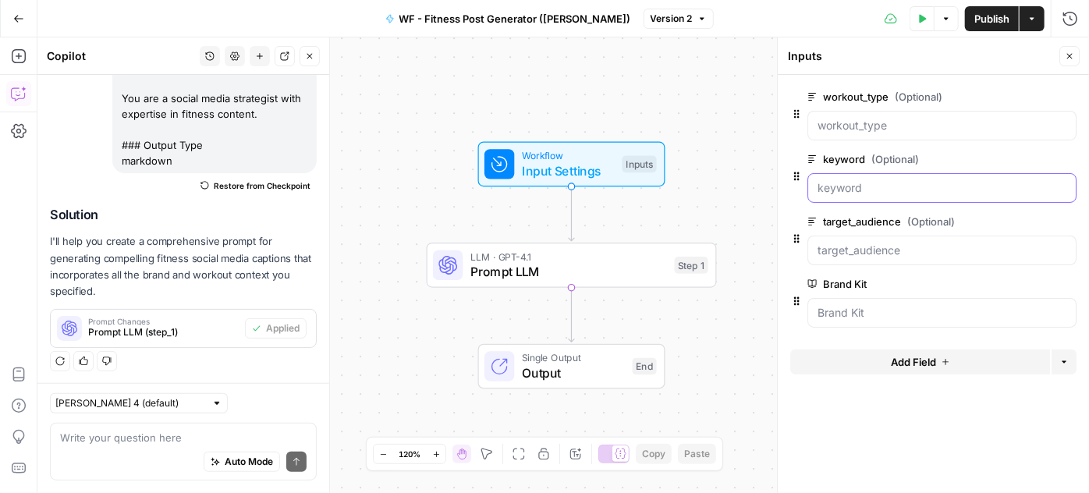
click at [878, 191] on input "keyword (Optional)" at bounding box center [942, 188] width 249 height 16
click at [893, 126] on input "workout_type (Optional)" at bounding box center [942, 126] width 249 height 16
click at [587, 272] on span "Prompt LLM" at bounding box center [568, 271] width 197 height 19
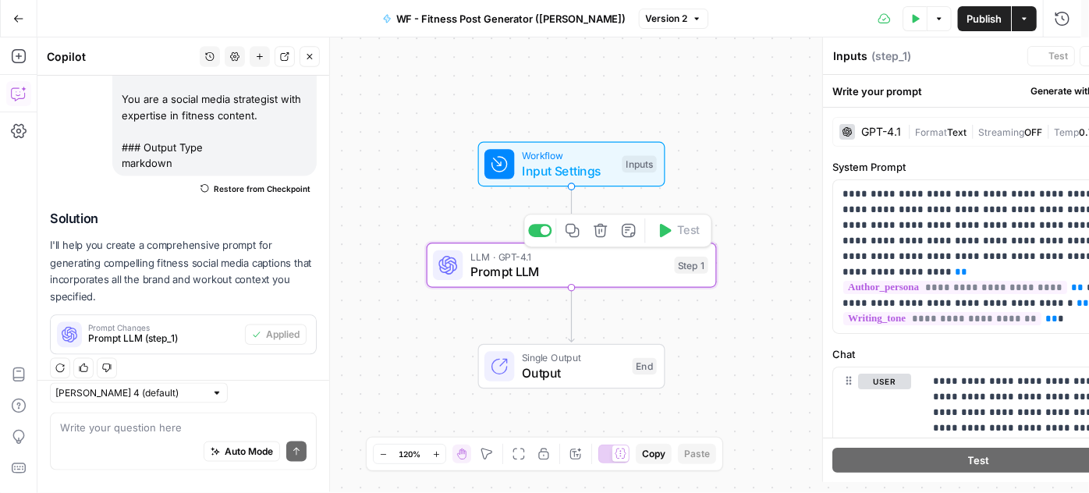
type textarea "Prompt LLM"
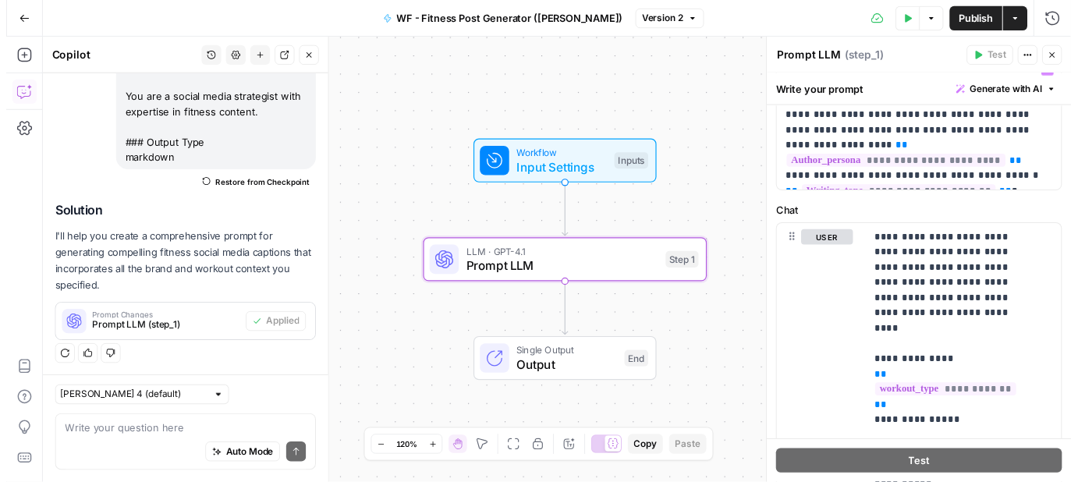
scroll to position [0, 0]
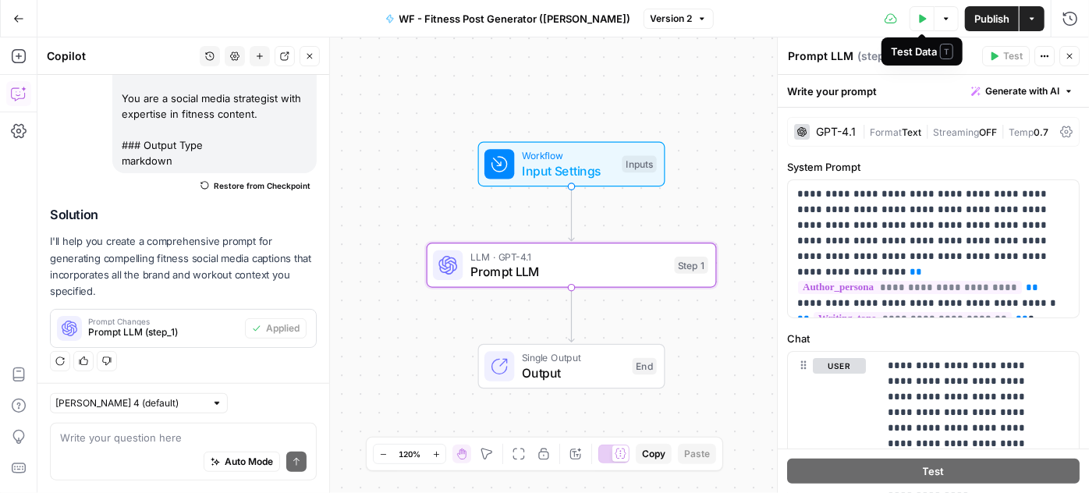
click at [921, 18] on icon "button" at bounding box center [923, 18] width 7 height 9
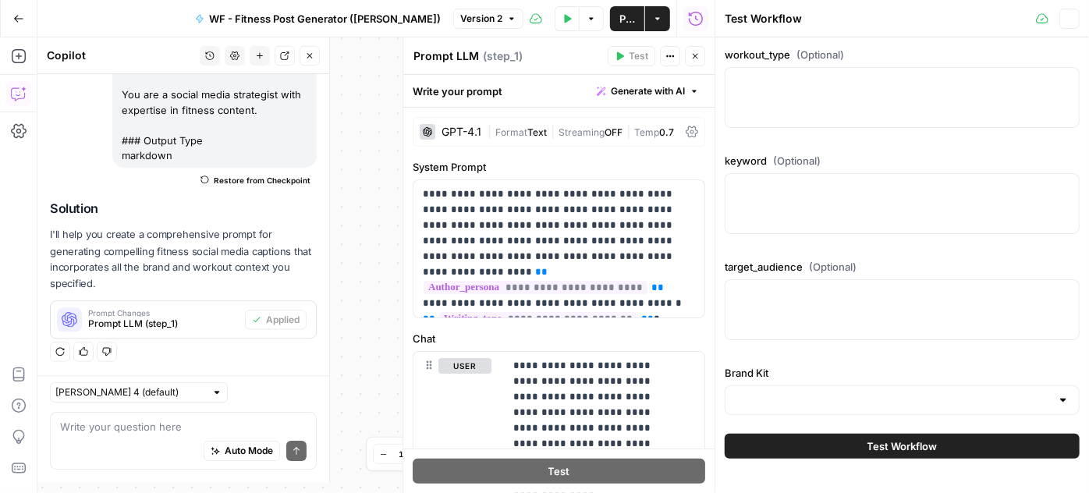
scroll to position [457, 0]
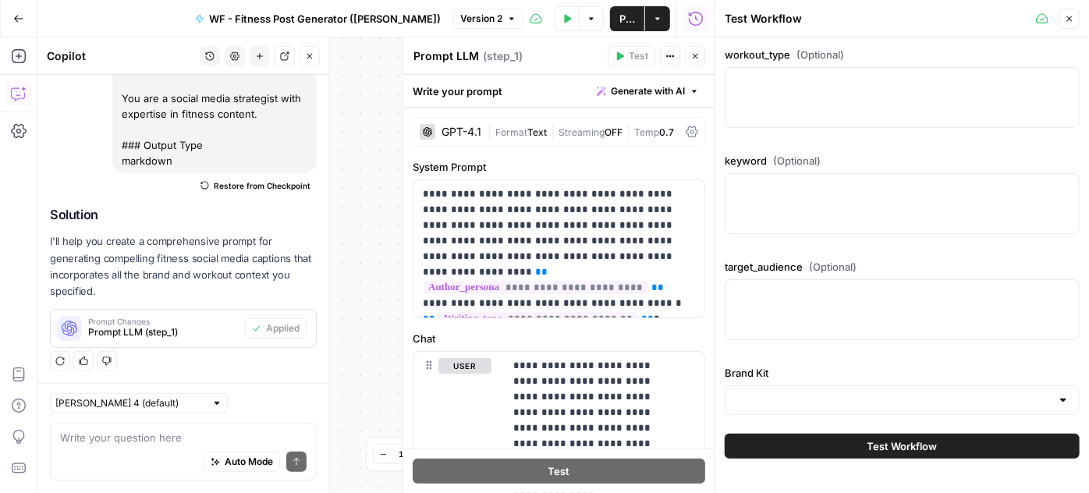
click at [898, 99] on div at bounding box center [902, 97] width 355 height 61
type textarea "/"
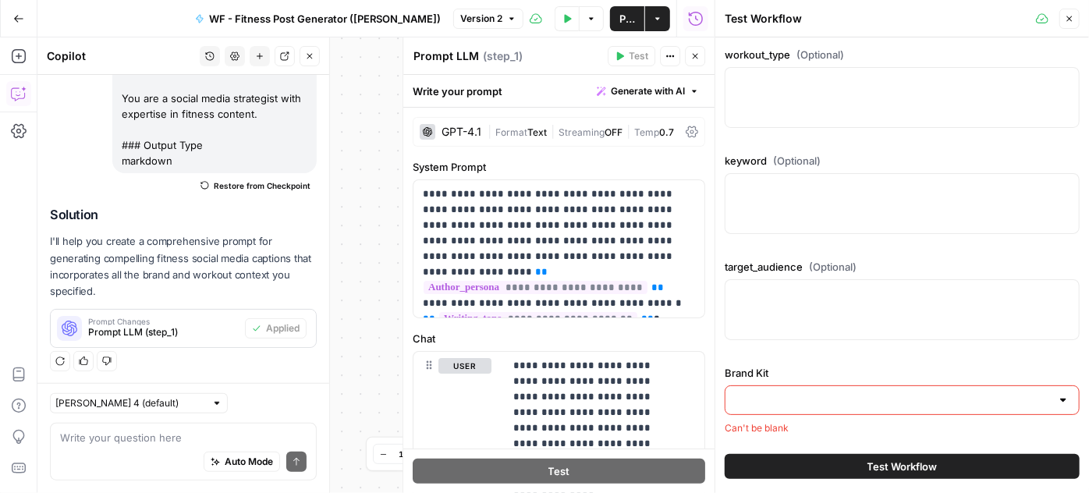
click at [587, 17] on icon "button" at bounding box center [591, 18] width 9 height 9
click at [762, 103] on div at bounding box center [902, 97] width 355 height 61
type textarea "Running"
type textarea "E"
type textarea "endurance cardio"
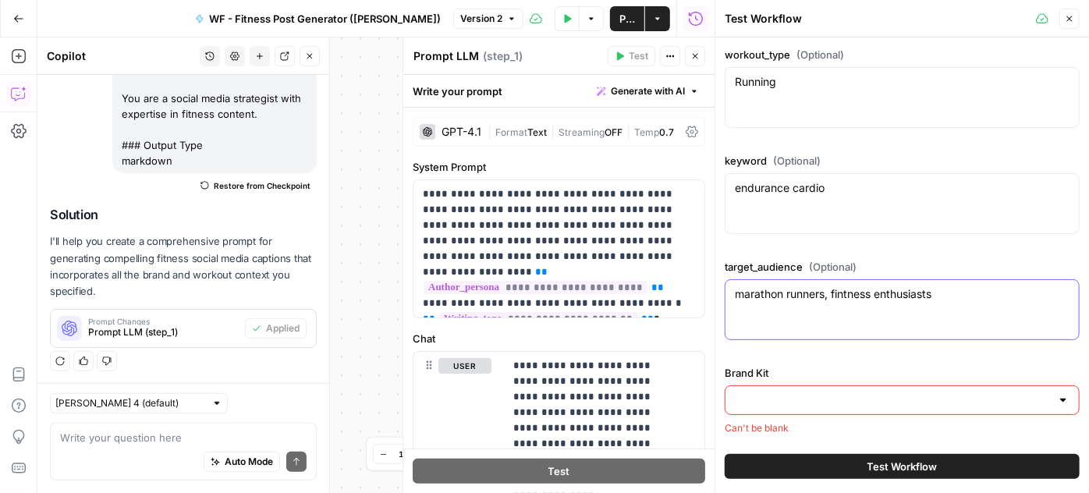
type textarea "marathon runners, fintness enthusiasts"
click at [1039, 392] on input "Brand Kit" at bounding box center [893, 400] width 316 height 16
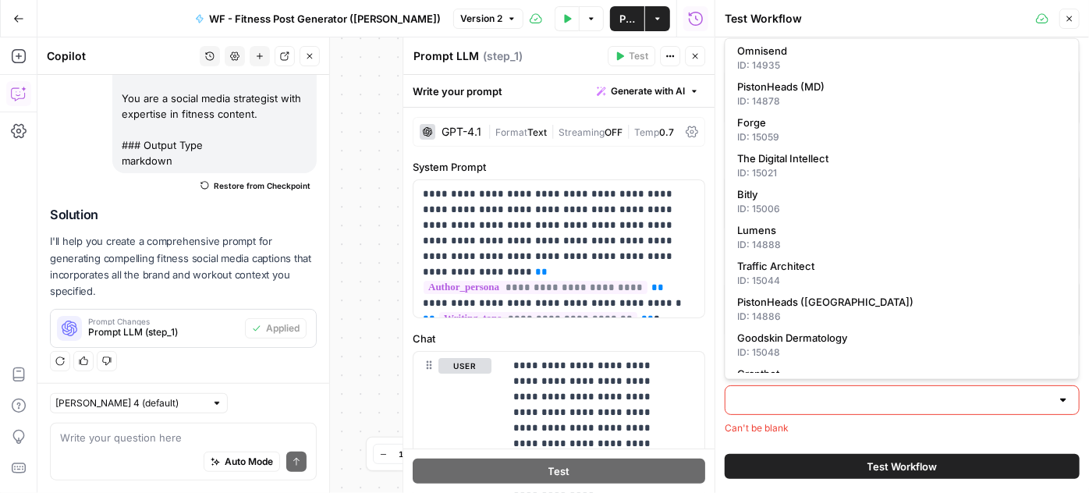
scroll to position [327, 0]
click at [801, 396] on input "Brand Kit" at bounding box center [893, 400] width 316 height 16
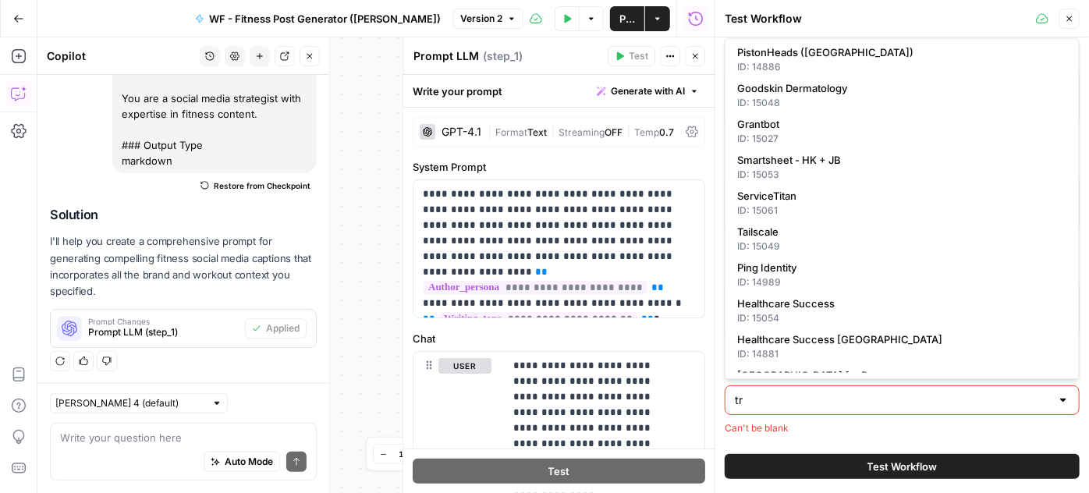
scroll to position [0, 0]
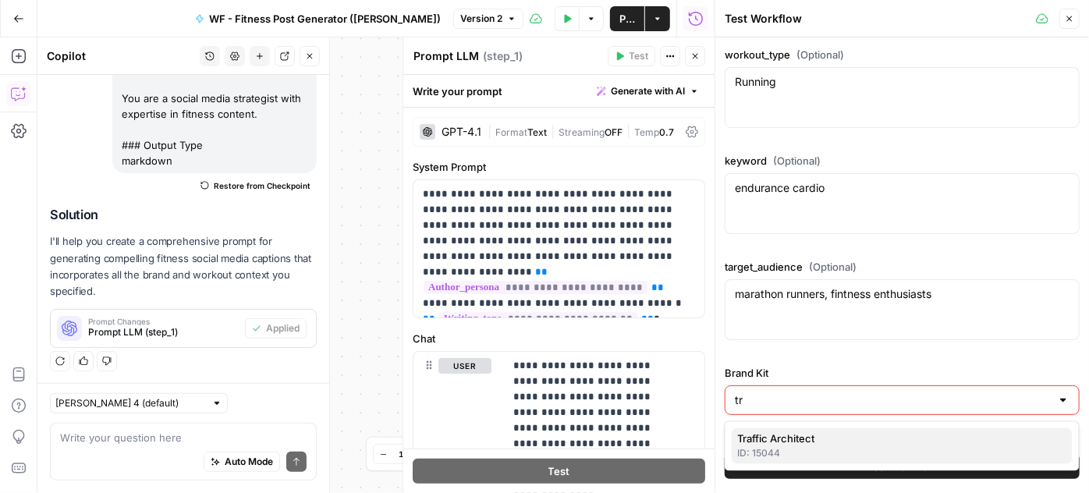
click at [801, 434] on span "Traffic Architect" at bounding box center [899, 439] width 322 height 16
type input "Traffic Architect"
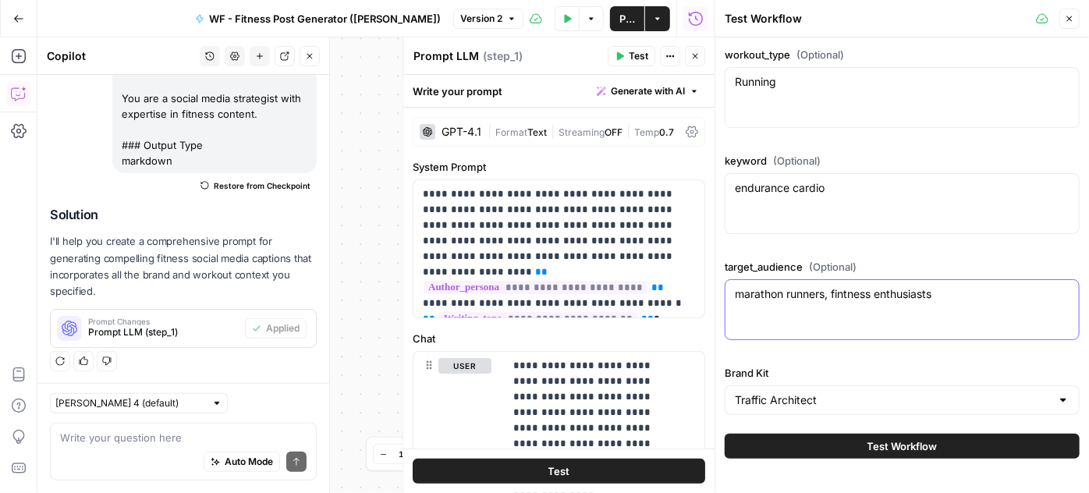
click at [854, 295] on textarea "marathon runners, fintness enthusiasts" at bounding box center [902, 294] width 335 height 16
type textarea "marathon runners, fitness enthusiasts"
click at [851, 446] on button "Test Workflow" at bounding box center [902, 446] width 355 height 25
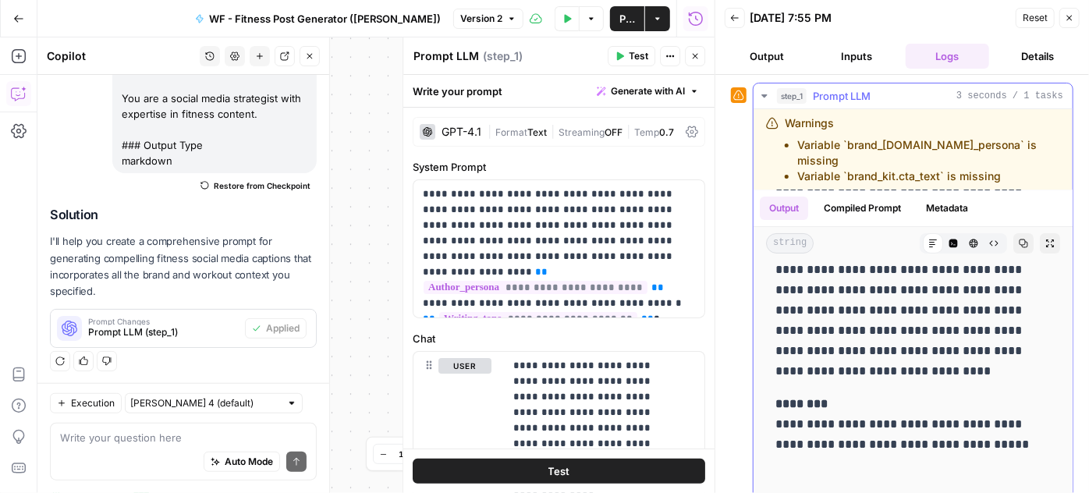
click at [874, 197] on button "Compiled Prompt" at bounding box center [863, 208] width 96 height 23
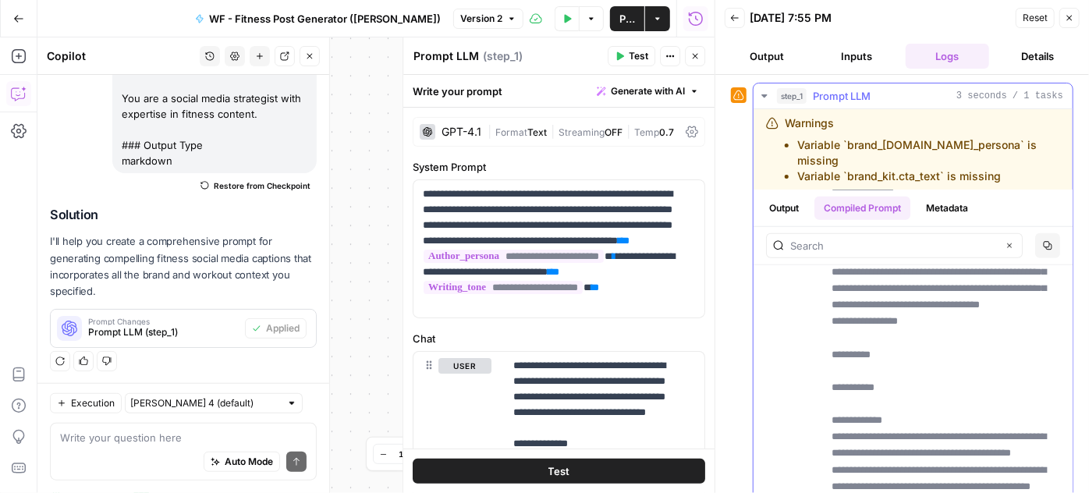
scroll to position [709, 0]
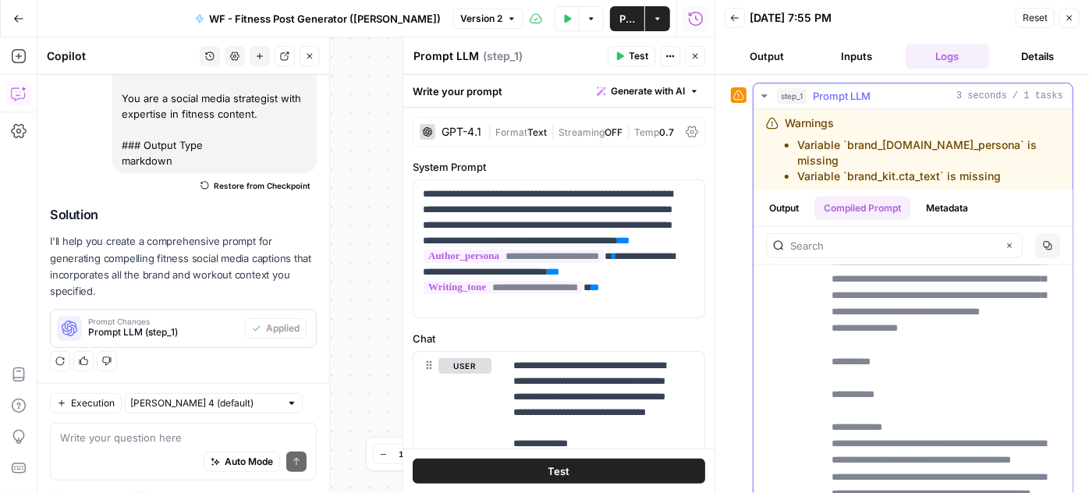
click at [854, 424] on p "**********" at bounding box center [937, 328] width 211 height 1170
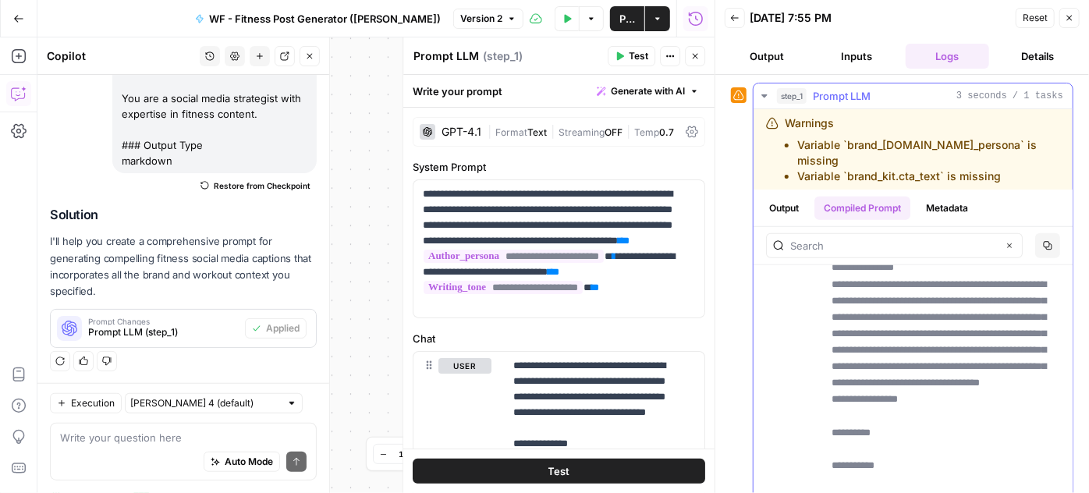
scroll to position [638, 0]
click at [628, 58] on button "Test" at bounding box center [632, 56] width 48 height 20
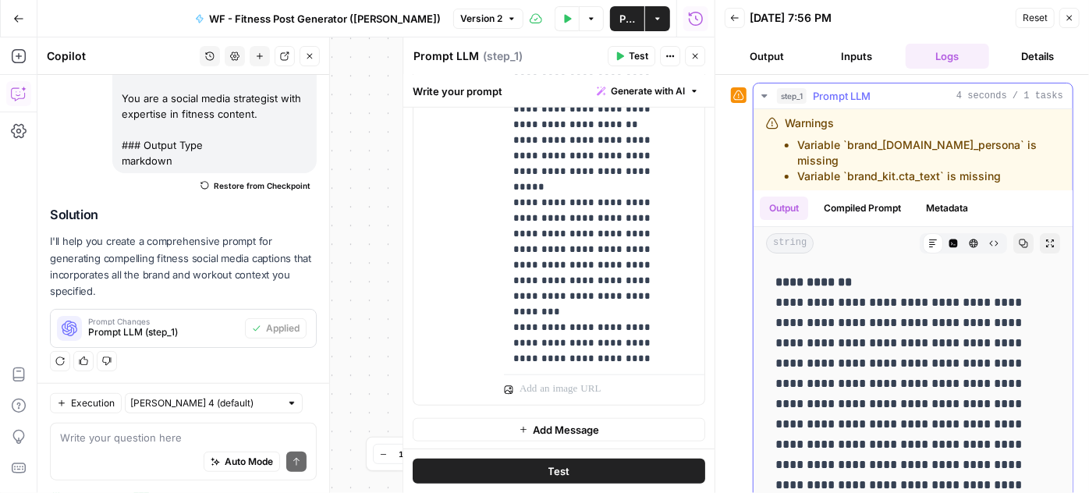
scroll to position [0, 0]
click at [849, 55] on button "Inputs" at bounding box center [857, 56] width 84 height 25
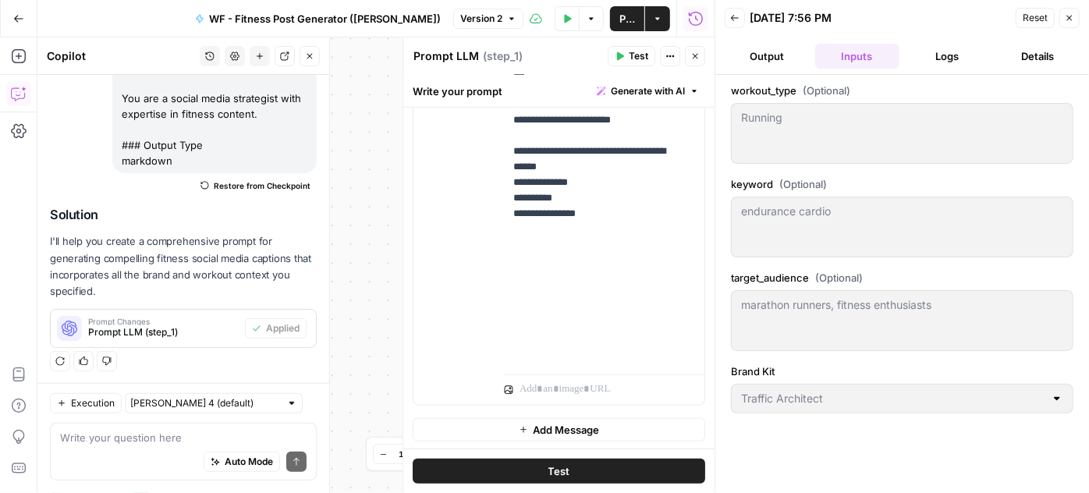
click at [954, 58] on button "Logs" at bounding box center [948, 56] width 84 height 25
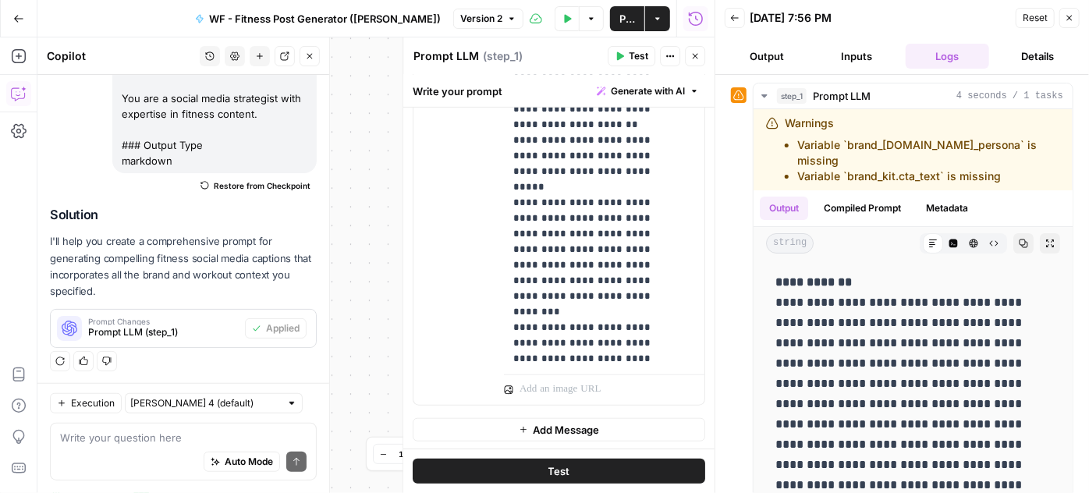
click at [1044, 58] on button "Details" at bounding box center [1038, 56] width 84 height 25
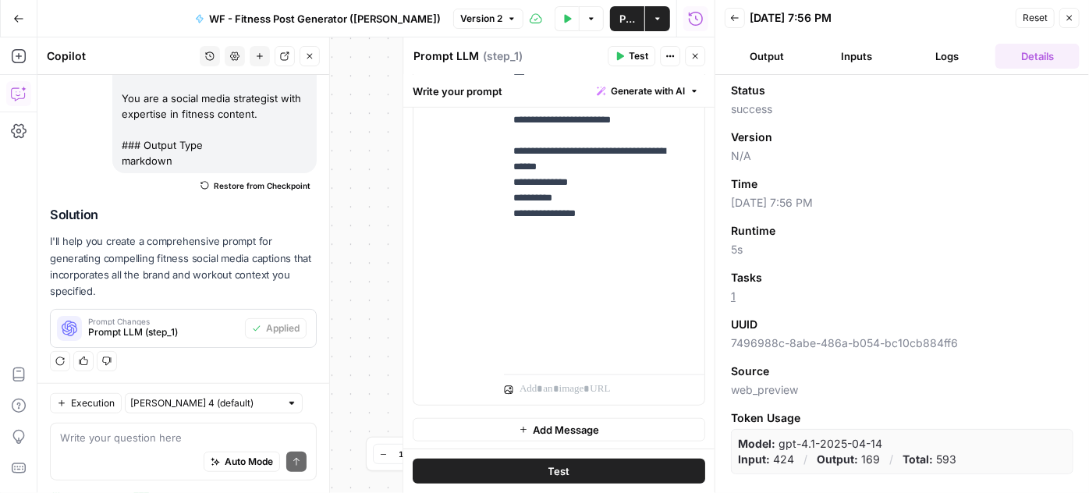
click at [960, 55] on button "Logs" at bounding box center [948, 56] width 84 height 25
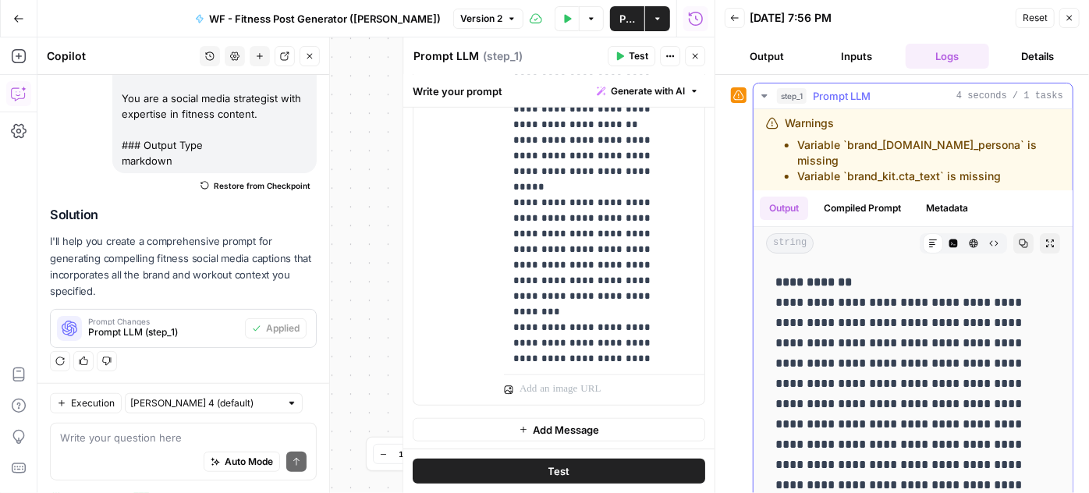
drag, startPoint x: 839, startPoint y: 153, endPoint x: 1002, endPoint y: 149, distance: 163.1
click at [1002, 149] on ul "Variable `brand_kit.author_persona` is missing Variable `brand_kit.cta_text` is…" at bounding box center [922, 160] width 275 height 47
click at [980, 169] on li "Variable `brand_kit.cta_text` is missing" at bounding box center [928, 177] width 263 height 16
click at [1009, 169] on li "Variable `brand_kit.cta_text` is missing" at bounding box center [928, 177] width 263 height 16
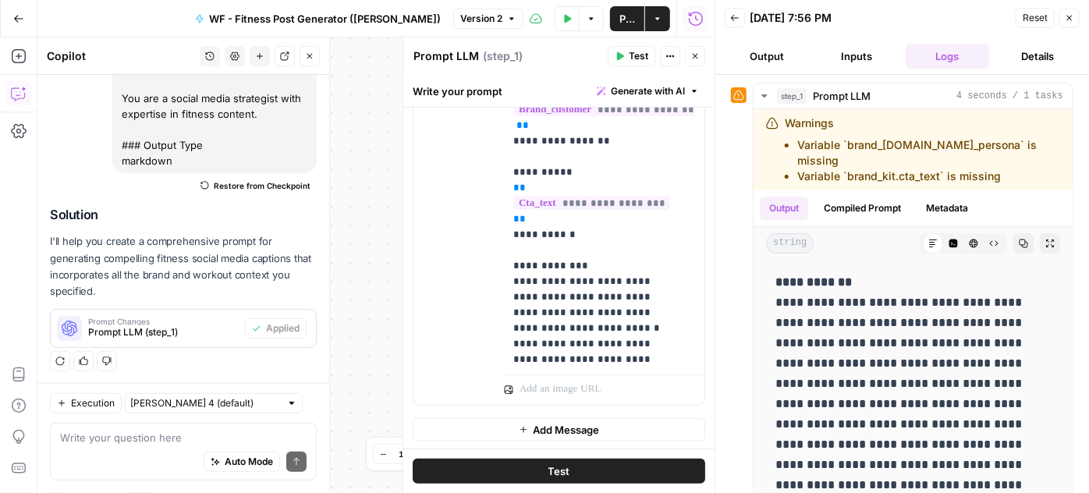
scroll to position [125, 0]
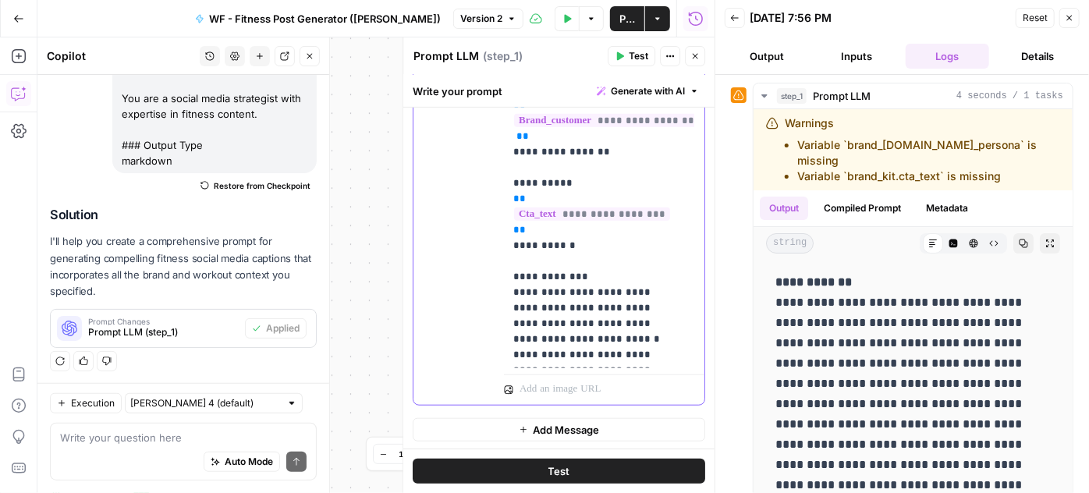
click at [541, 208] on span "**********" at bounding box center [592, 214] width 156 height 13
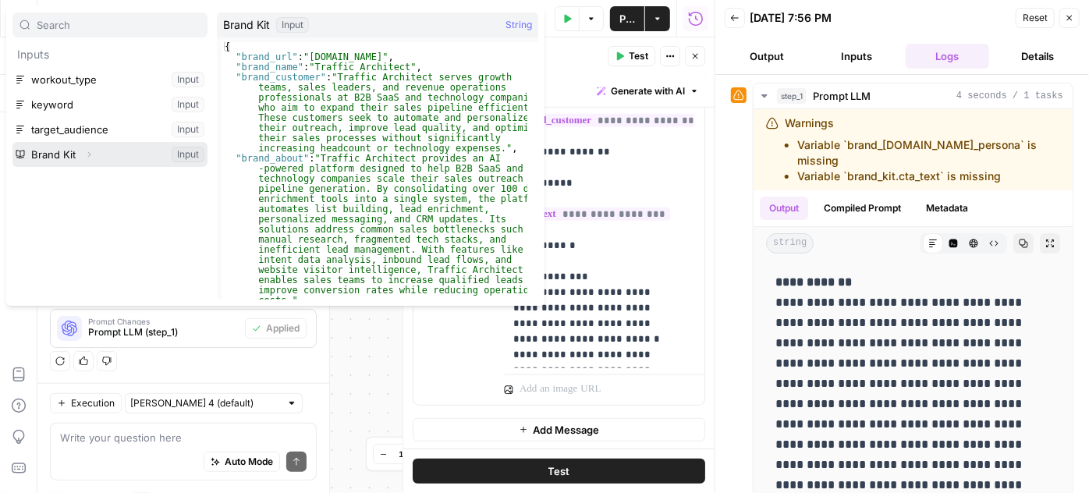
click at [91, 155] on icon "button" at bounding box center [88, 154] width 9 height 9
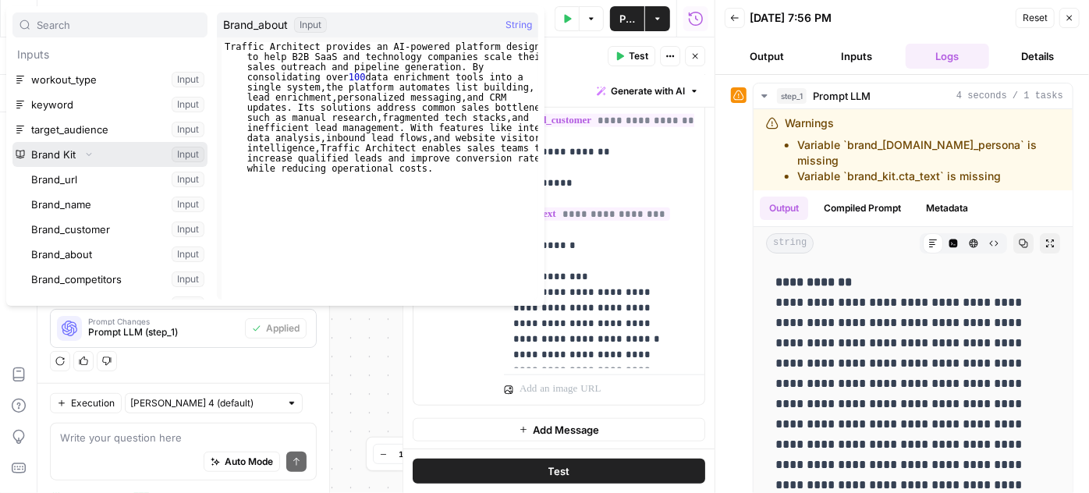
scroll to position [70, 0]
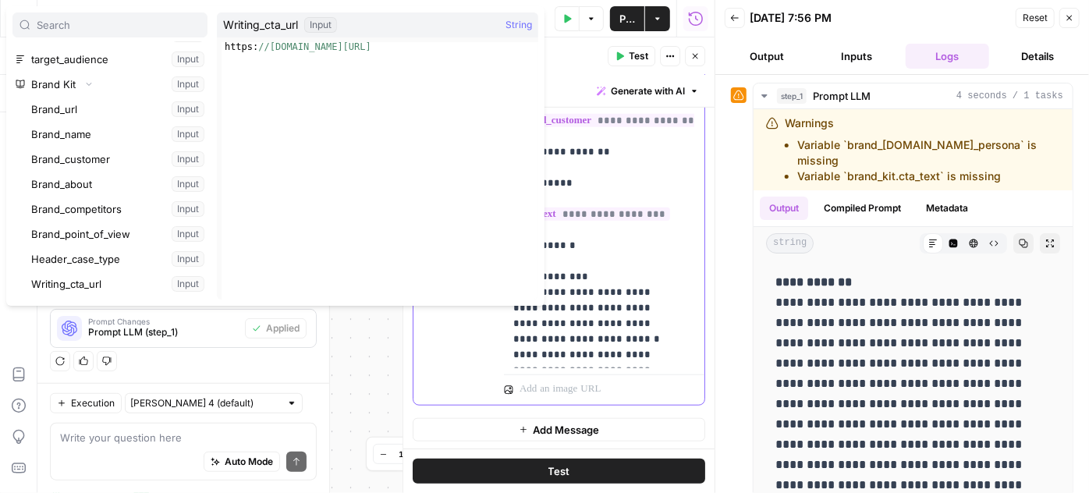
click at [568, 208] on span "**********" at bounding box center [592, 214] width 156 height 13
click at [66, 286] on button "Select variable Writing_cta_url" at bounding box center [117, 284] width 179 height 25
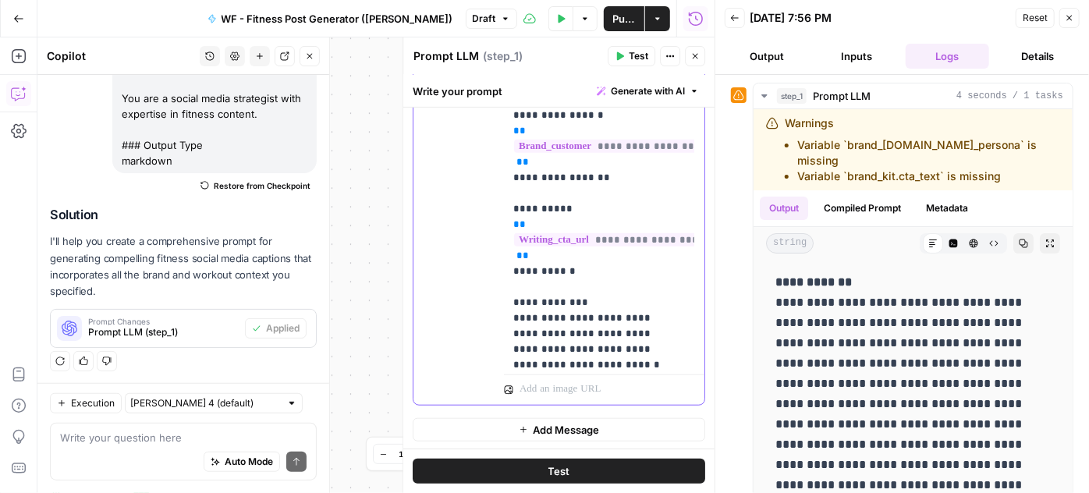
scroll to position [54, 0]
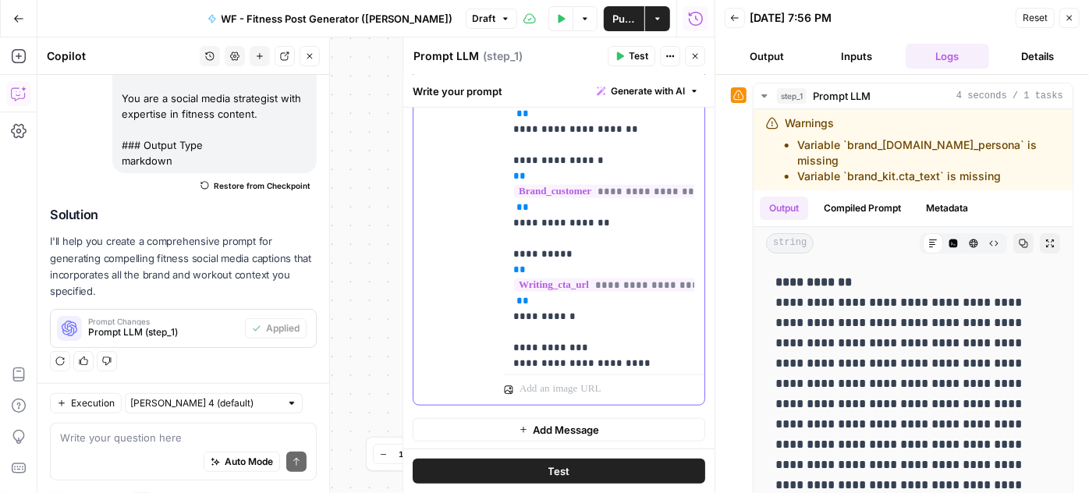
click at [592, 279] on span "**********" at bounding box center [628, 285] width 229 height 13
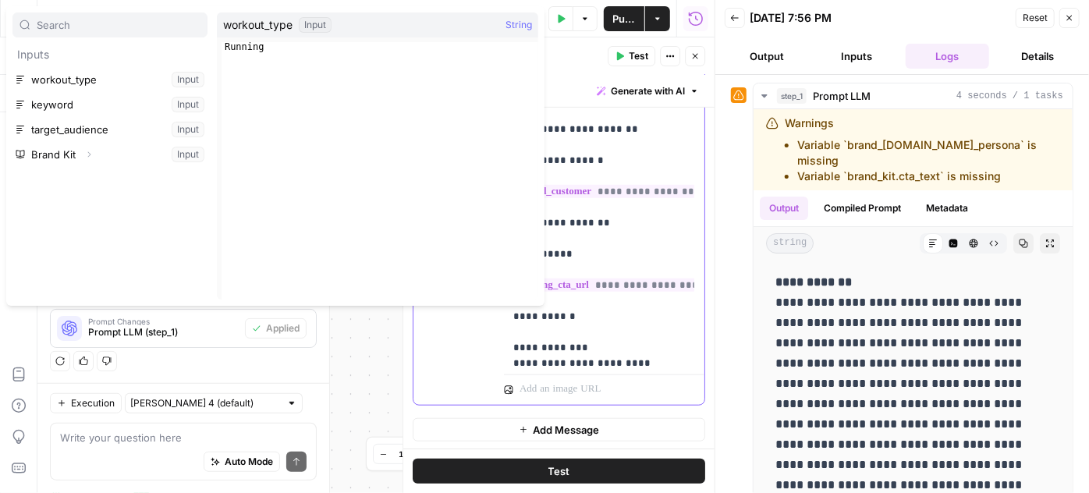
click at [608, 259] on p "**********" at bounding box center [593, 247] width 161 height 1124
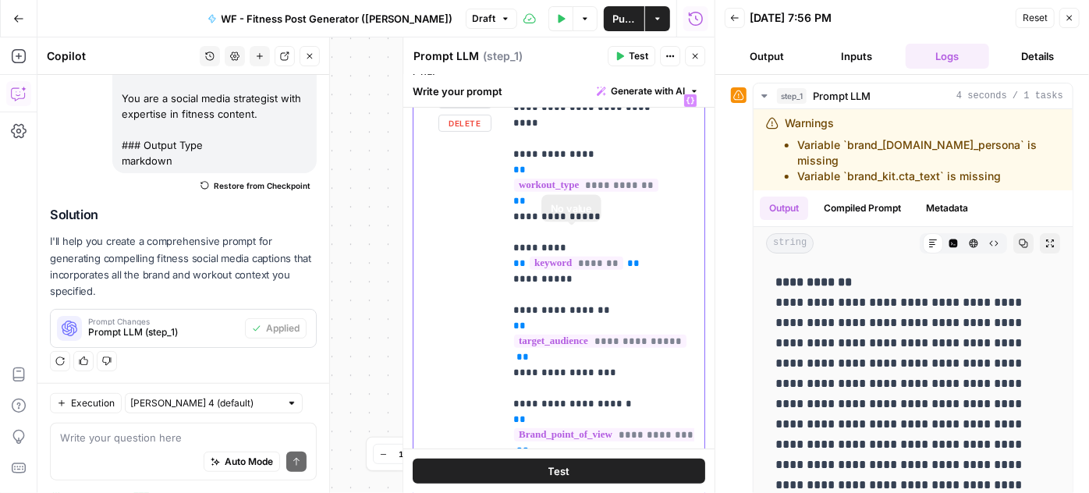
scroll to position [212, 0]
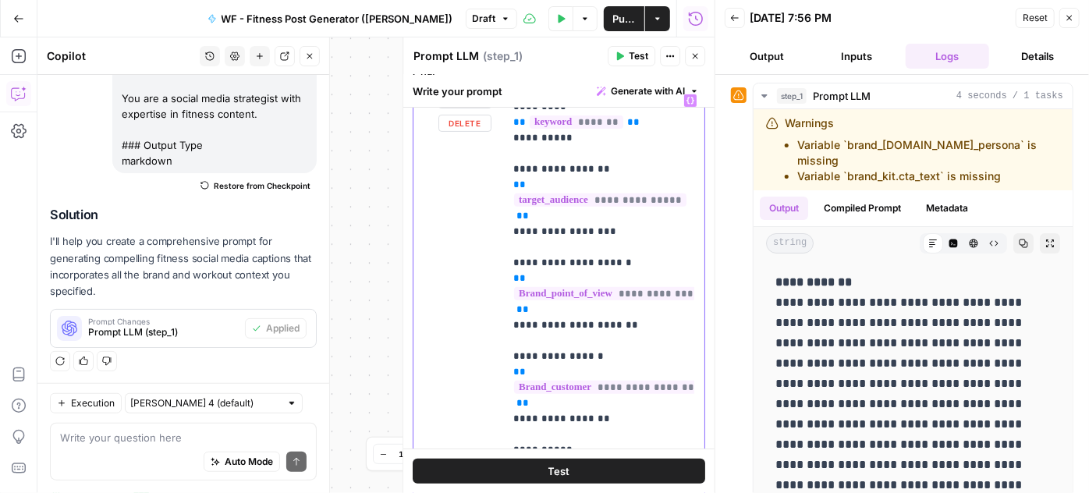
click at [610, 285] on p "**********" at bounding box center [593, 443] width 161 height 1124
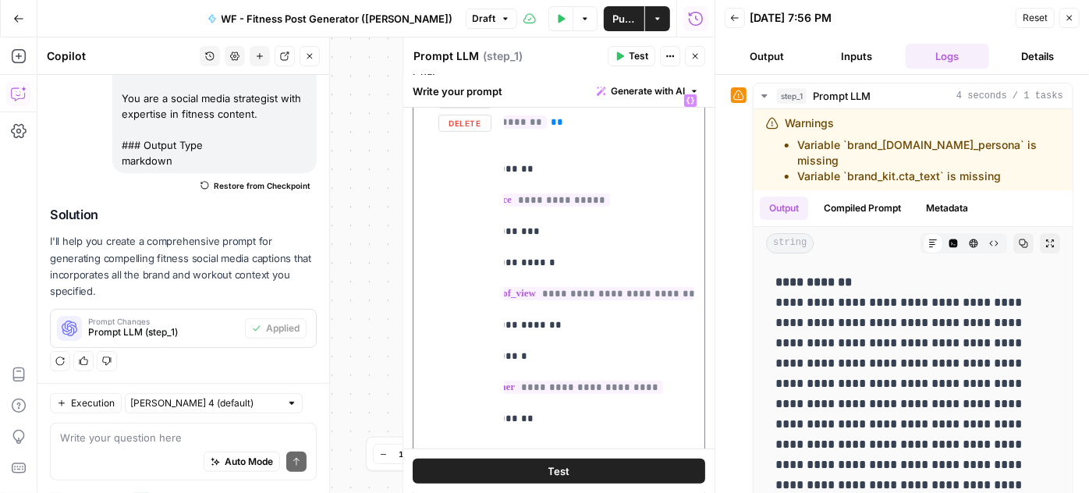
drag, startPoint x: 644, startPoint y: 214, endPoint x: 728, endPoint y: 243, distance: 88.3
click at [728, 243] on body "**********" at bounding box center [544, 246] width 1089 height 493
click at [655, 280] on div "**********" at bounding box center [599, 405] width 190 height 636
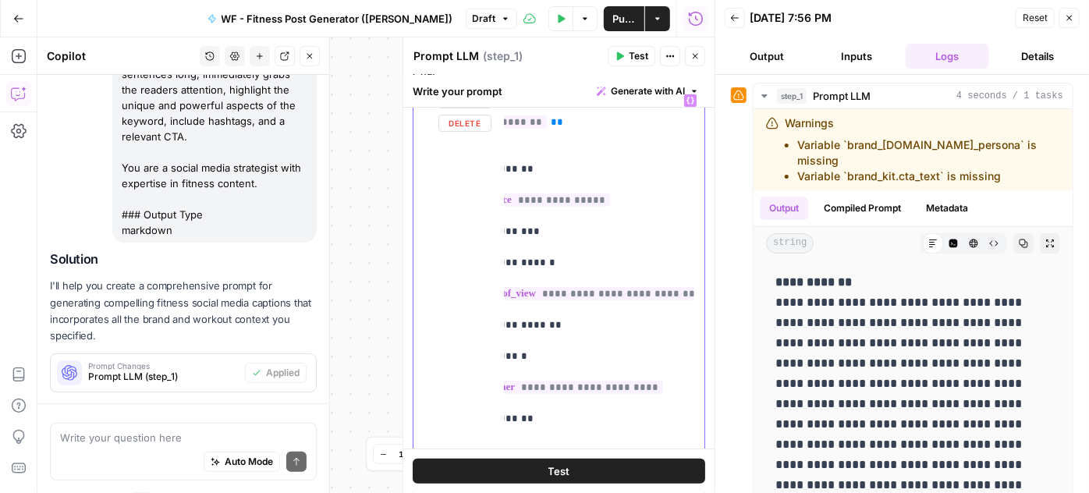
scroll to position [457, 0]
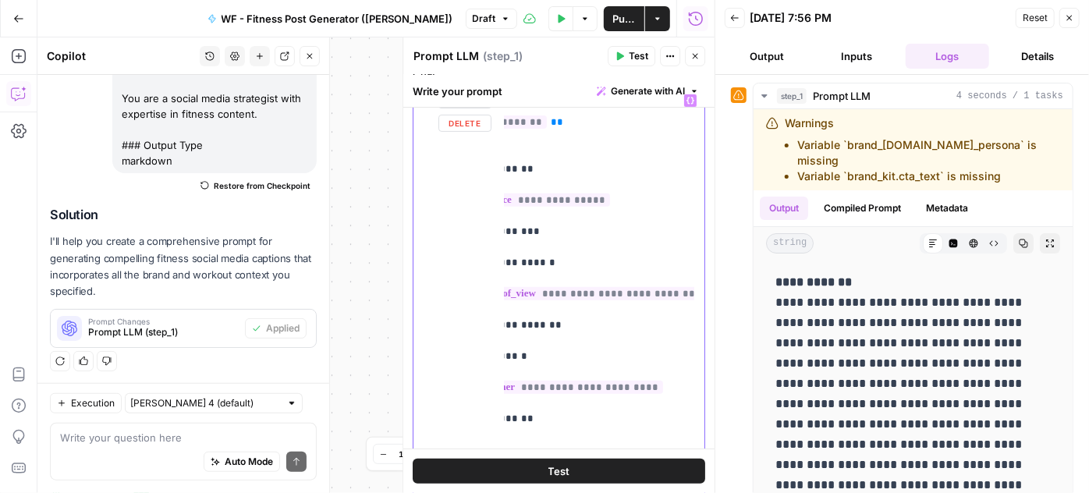
drag, startPoint x: 628, startPoint y: 205, endPoint x: 431, endPoint y: 207, distance: 197.4
click at [431, 207] on div "**********" at bounding box center [559, 423] width 291 height 673
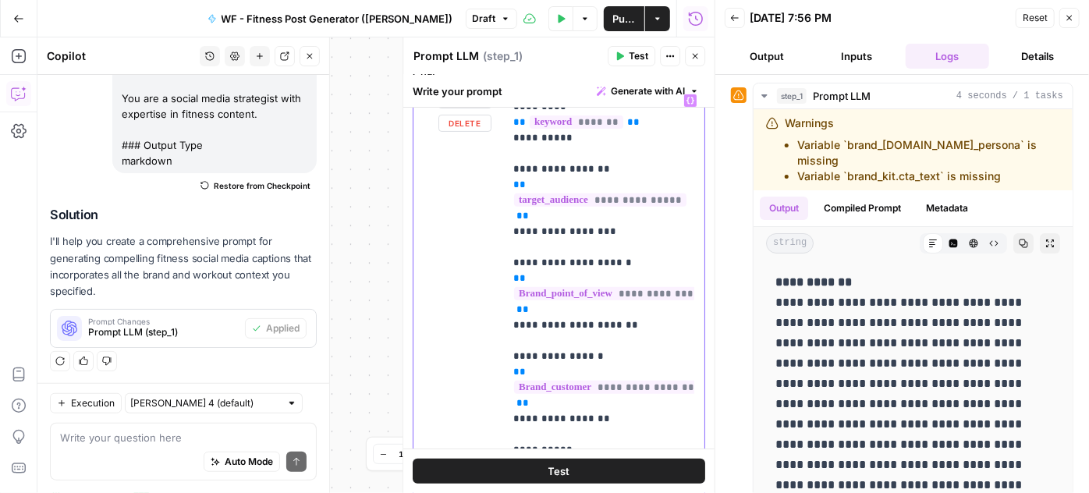
drag, startPoint x: 509, startPoint y: 371, endPoint x: 452, endPoint y: 370, distance: 57.8
click at [452, 370] on div "**********" at bounding box center [559, 423] width 291 height 673
click at [630, 382] on p "**********" at bounding box center [593, 443] width 161 height 1124
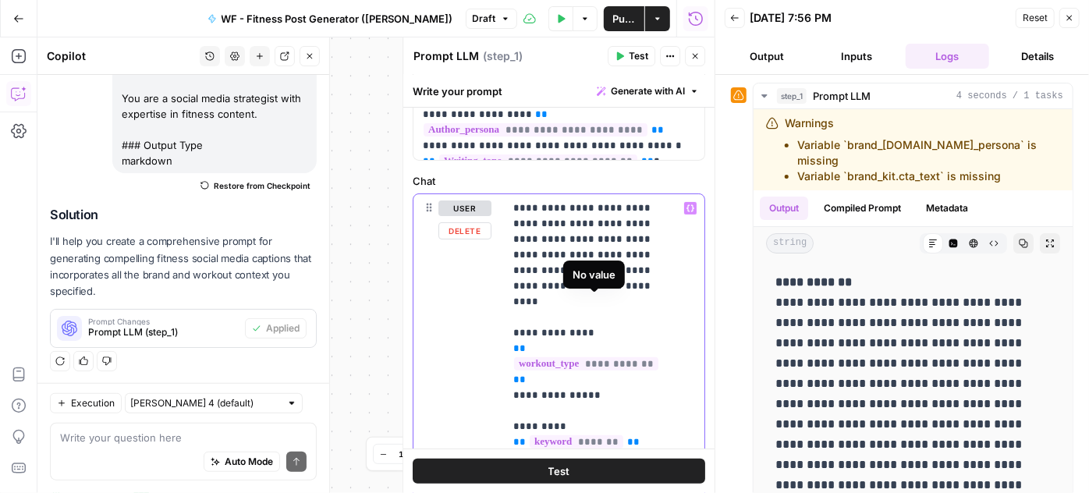
scroll to position [123, 0]
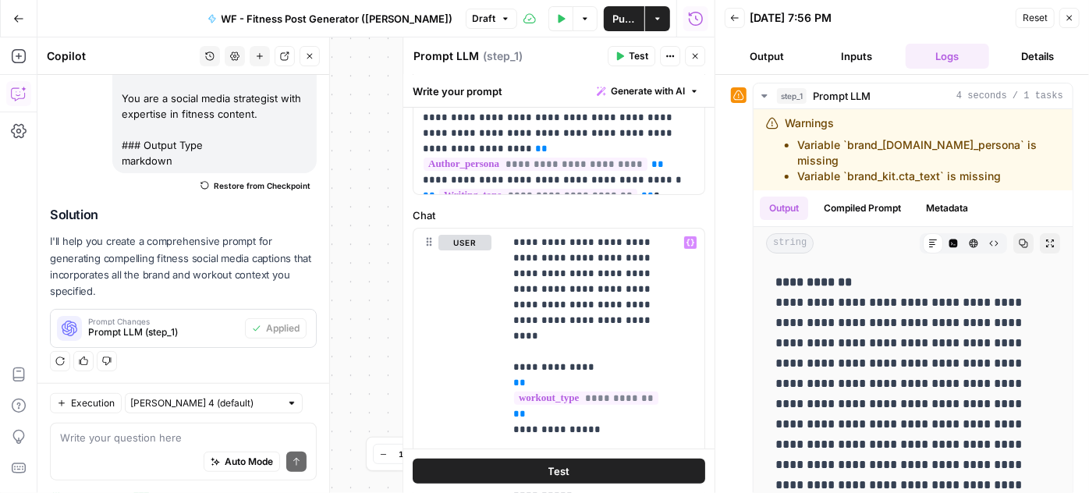
click at [847, 51] on button "Inputs" at bounding box center [857, 56] width 84 height 25
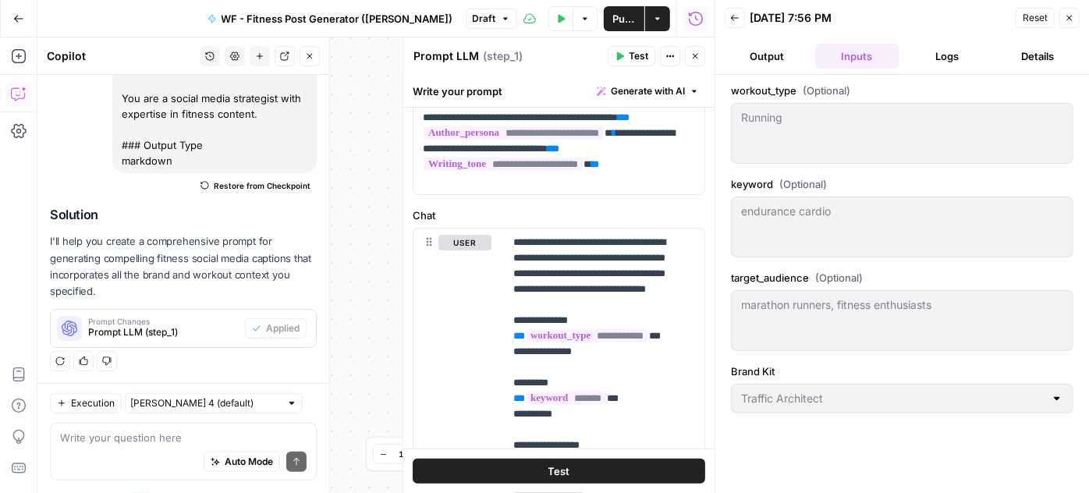
click at [943, 48] on button "Logs" at bounding box center [948, 56] width 84 height 25
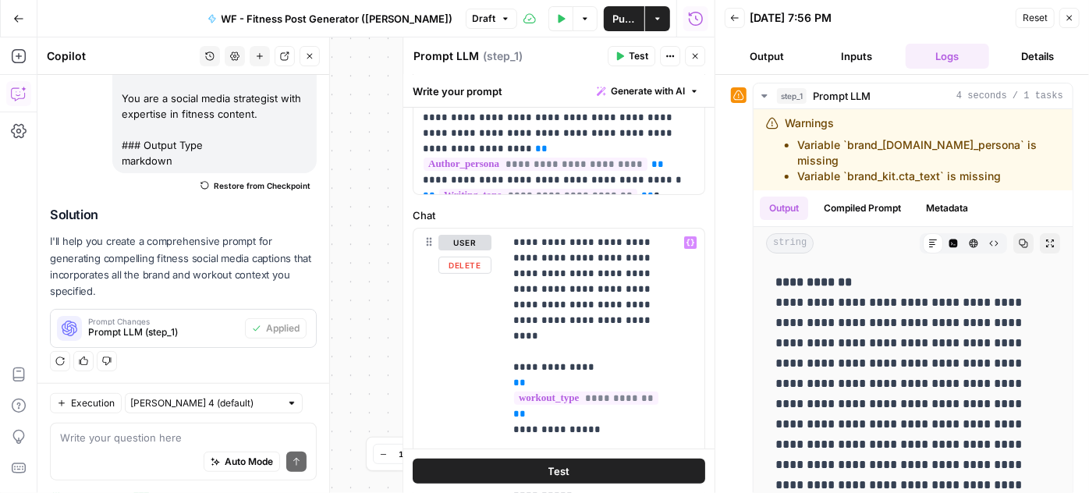
scroll to position [0, 0]
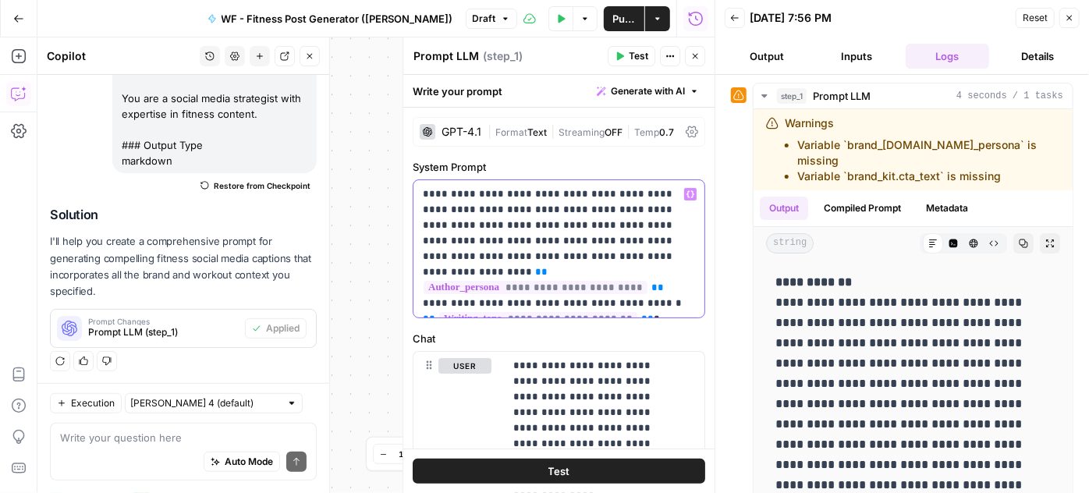
click at [624, 256] on p "**********" at bounding box center [554, 248] width 262 height 125
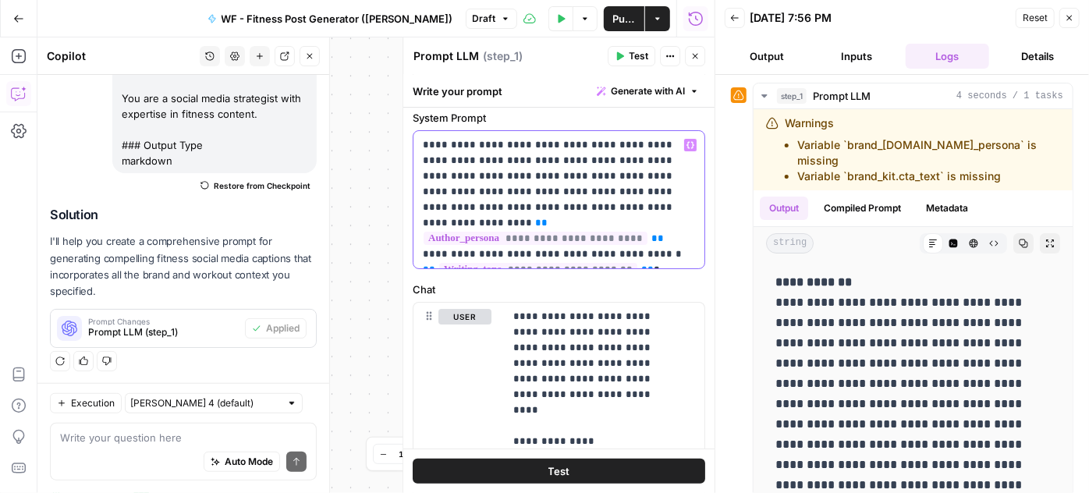
scroll to position [70, 0]
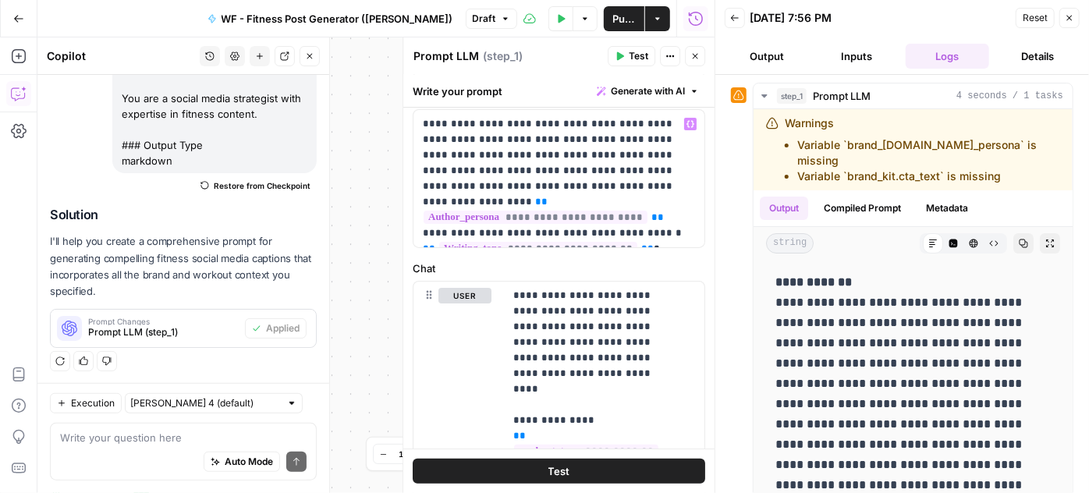
click at [472, 16] on button "Draft" at bounding box center [491, 19] width 51 height 20
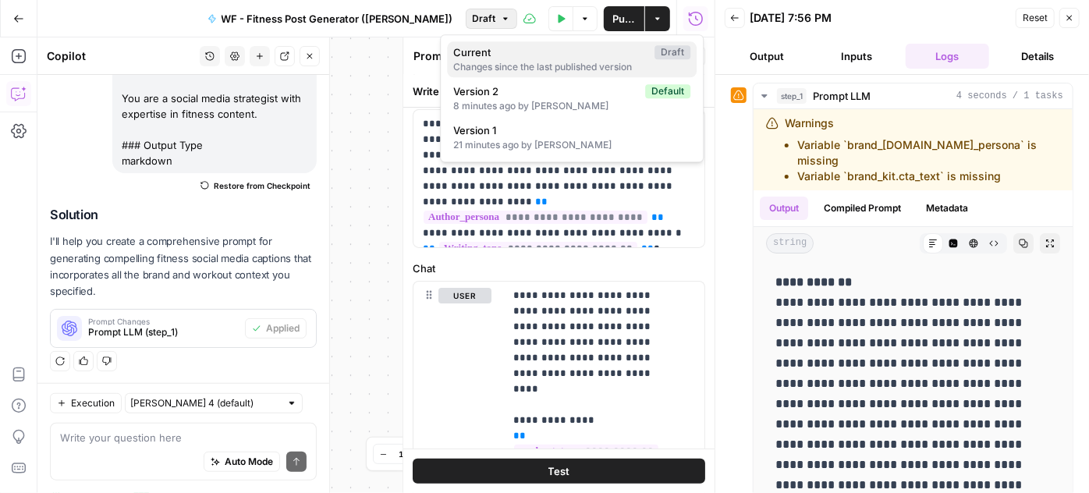
click at [472, 54] on span "Current" at bounding box center [550, 52] width 195 height 16
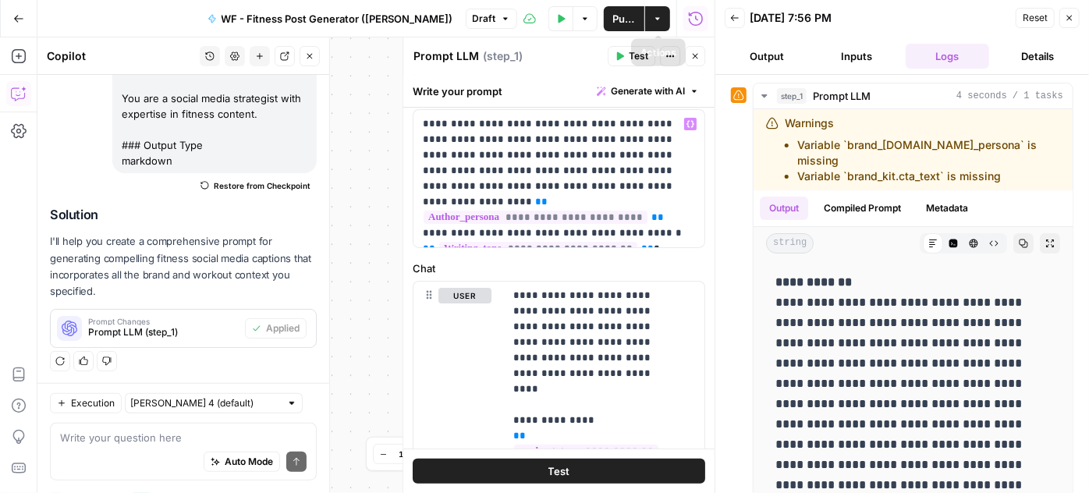
click at [657, 23] on button "Actions" at bounding box center [657, 18] width 25 height 25
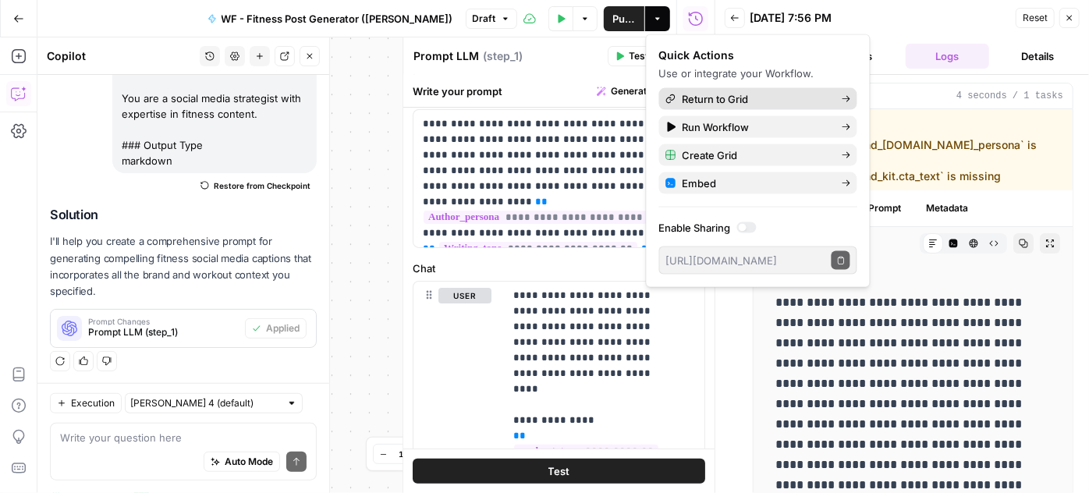
click at [786, 103] on span "Return to Grid" at bounding box center [756, 99] width 147 height 16
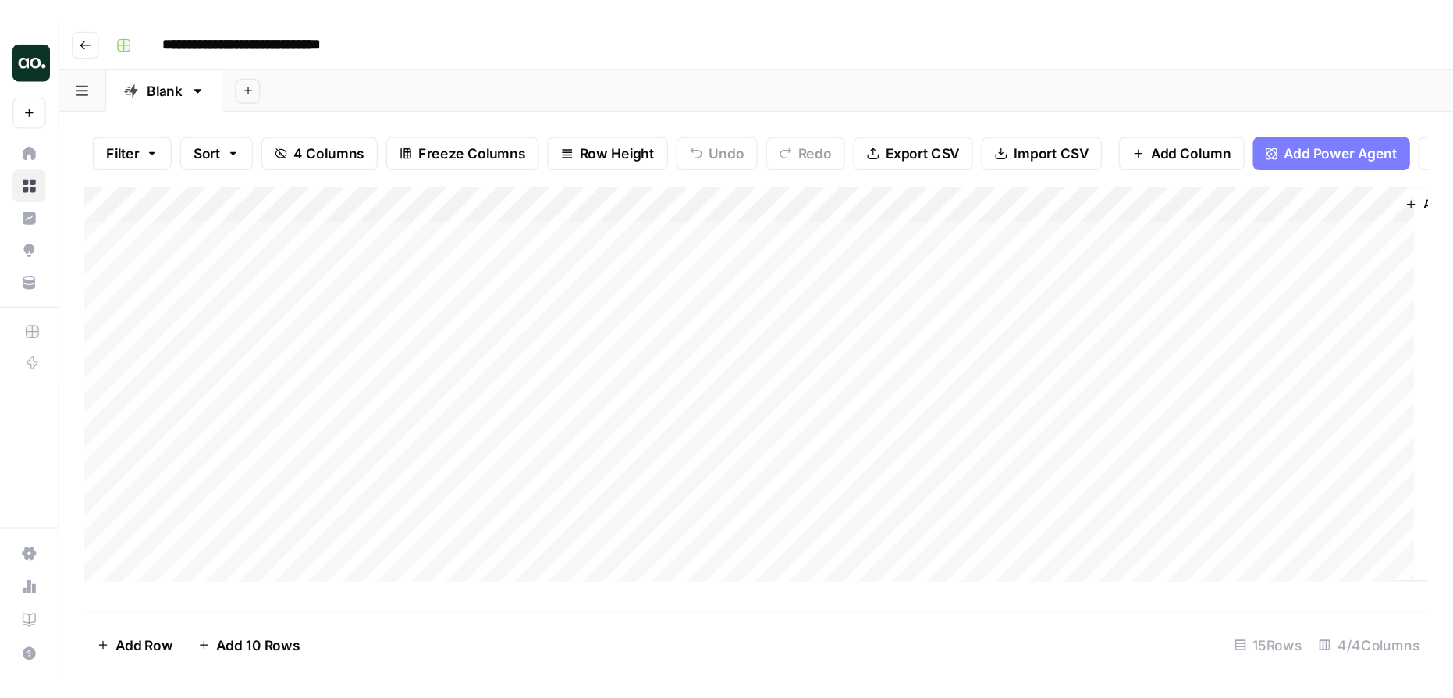
scroll to position [0, 71]
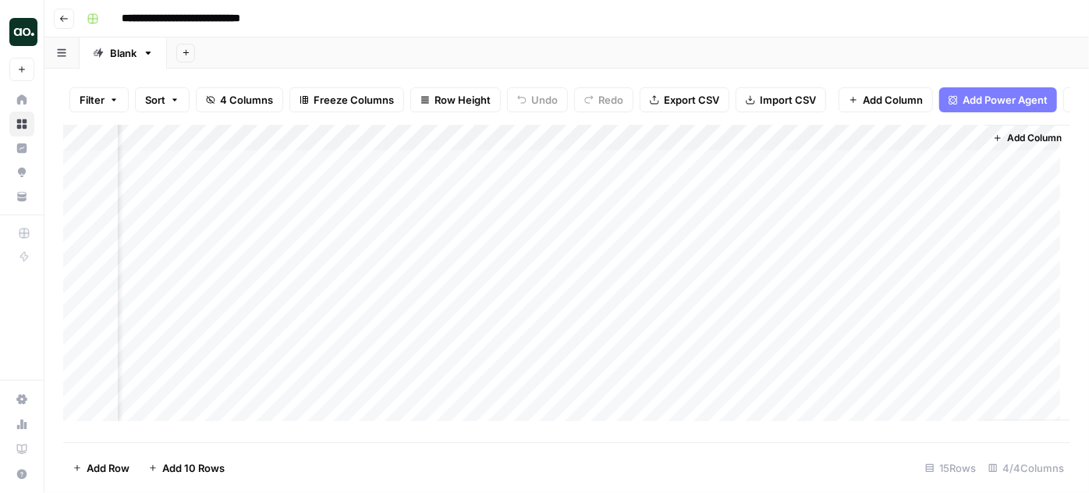
click at [846, 172] on div "Add Column" at bounding box center [566, 278] width 1007 height 307
click at [1070, 435] on icon "close" at bounding box center [1067, 432] width 8 height 8
click at [847, 149] on div "Add Column" at bounding box center [566, 278] width 1007 height 307
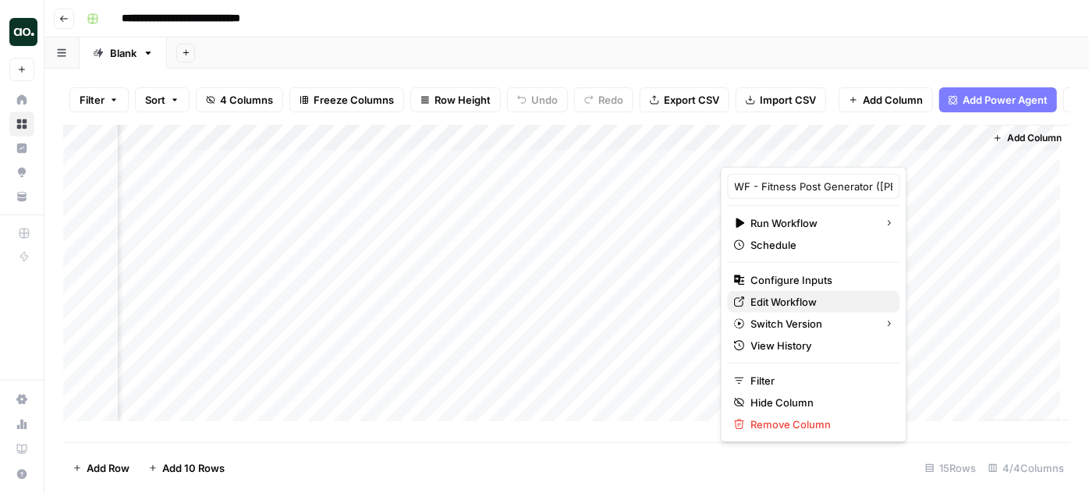
click at [789, 297] on span "Edit Workflow" at bounding box center [819, 302] width 137 height 16
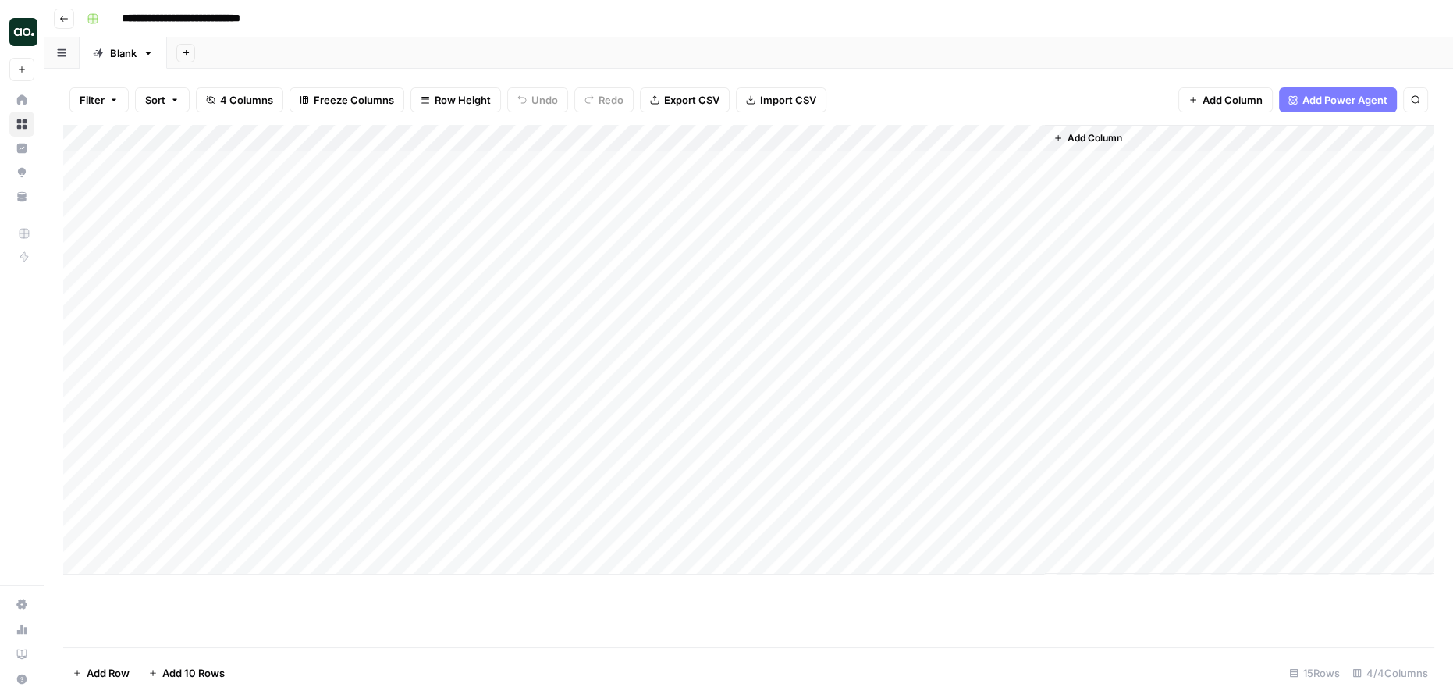
scroll to position [0, 0]
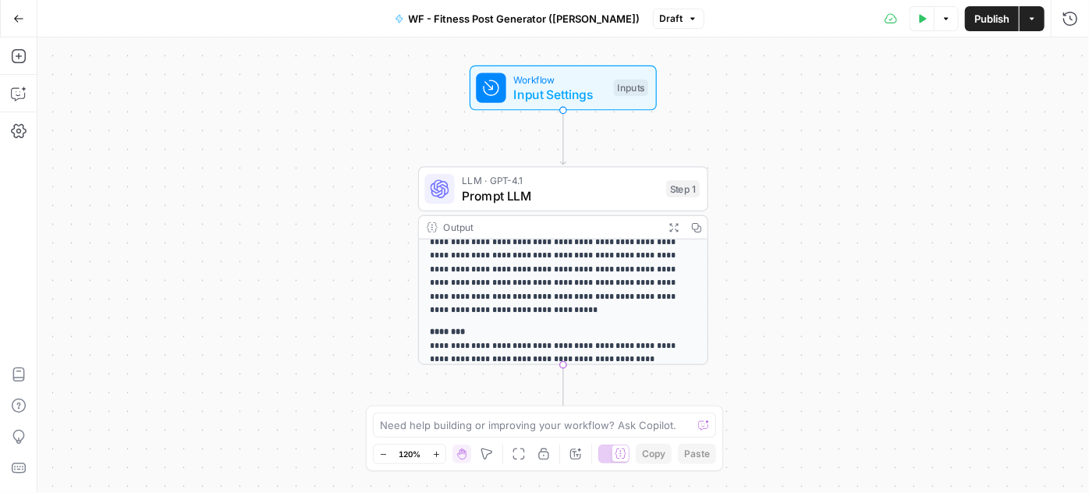
scroll to position [115, 0]
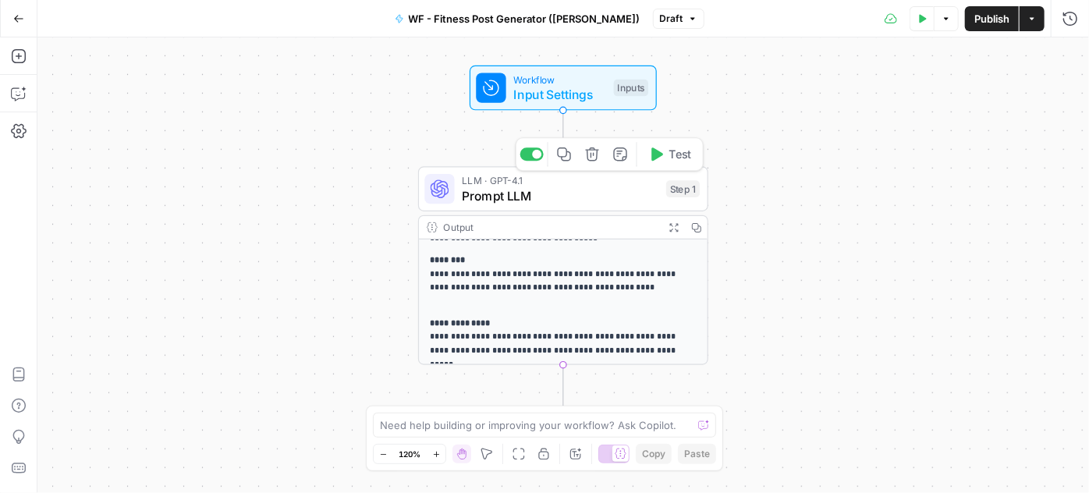
click at [557, 190] on span "Prompt LLM" at bounding box center [560, 195] width 197 height 19
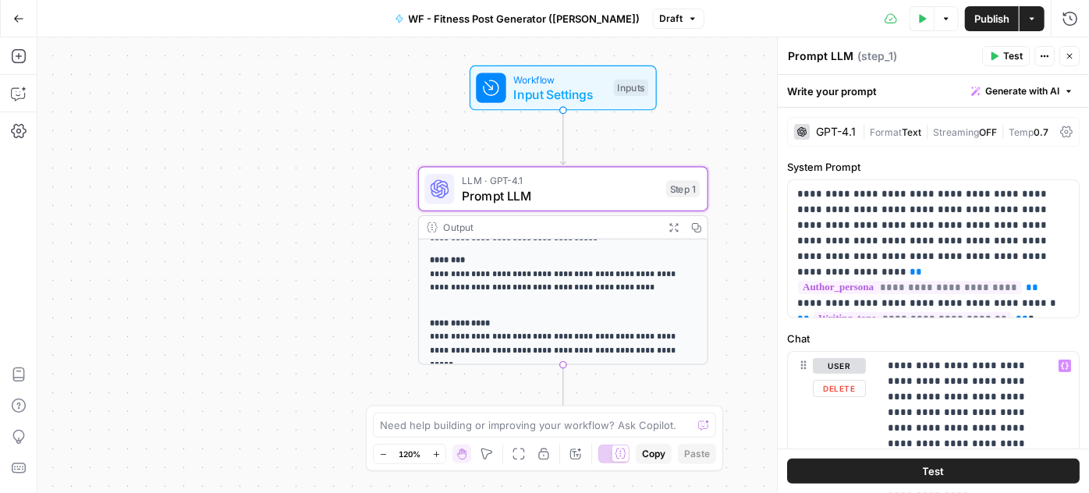
click at [938, 471] on span "Test" at bounding box center [934, 471] width 22 height 16
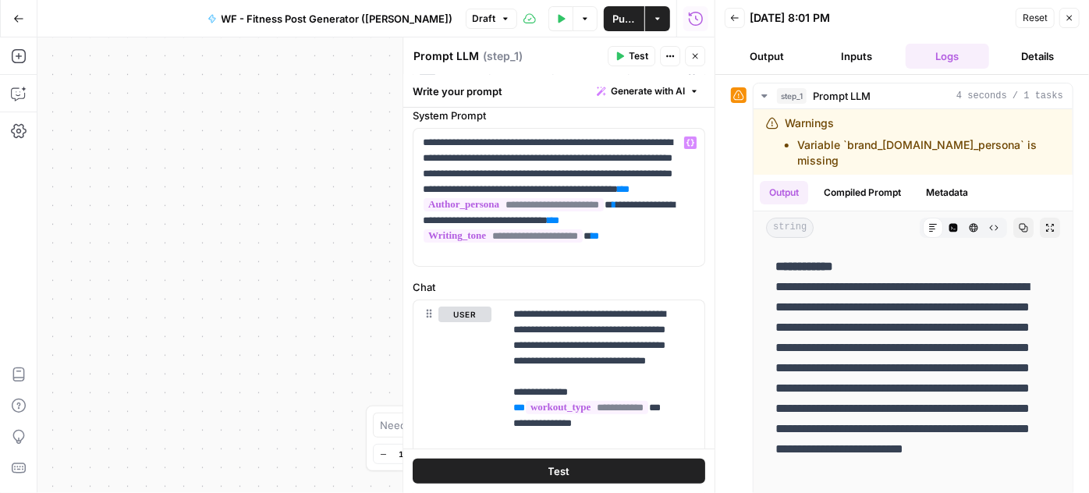
scroll to position [70, 0]
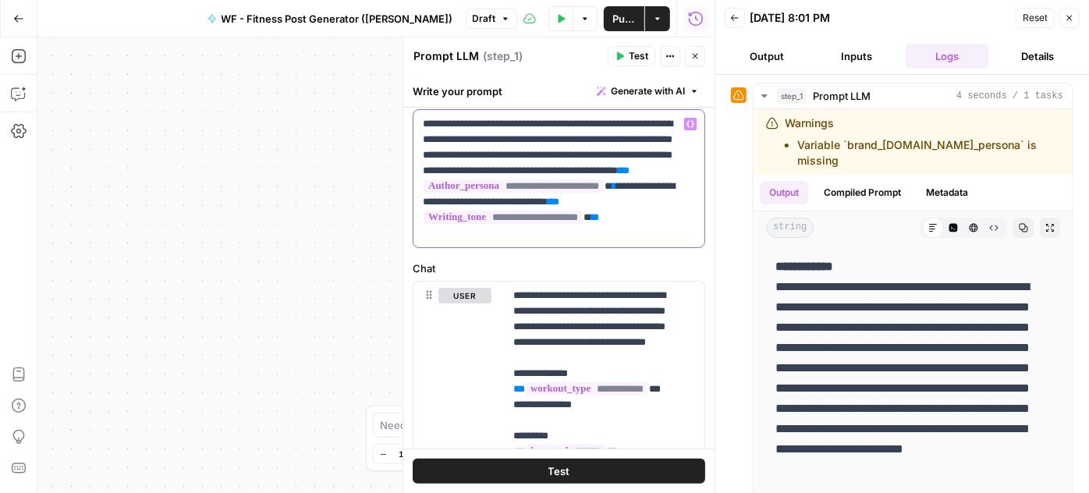
drag, startPoint x: 639, startPoint y: 230, endPoint x: 641, endPoint y: 240, distance: 10.4
click at [641, 240] on div "**********" at bounding box center [559, 178] width 291 height 137
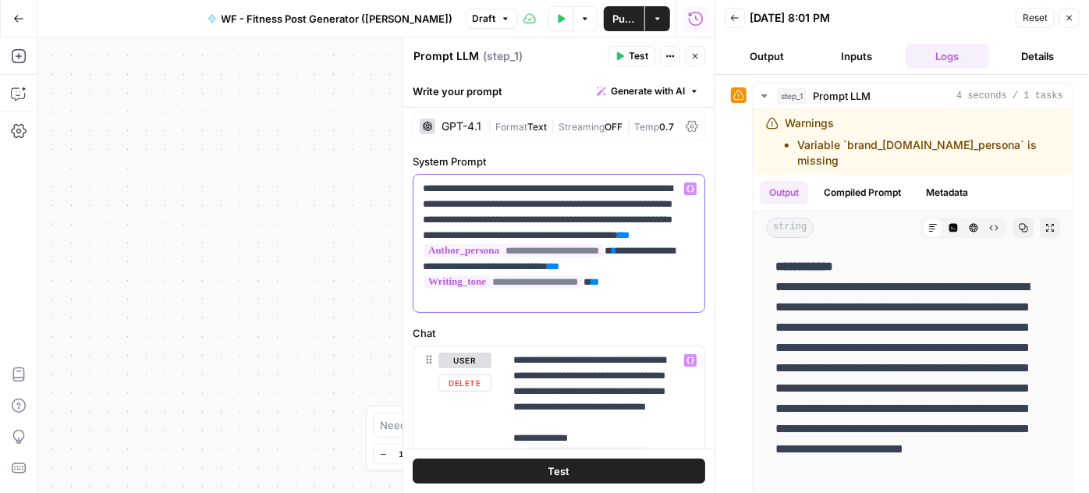
scroll to position [0, 0]
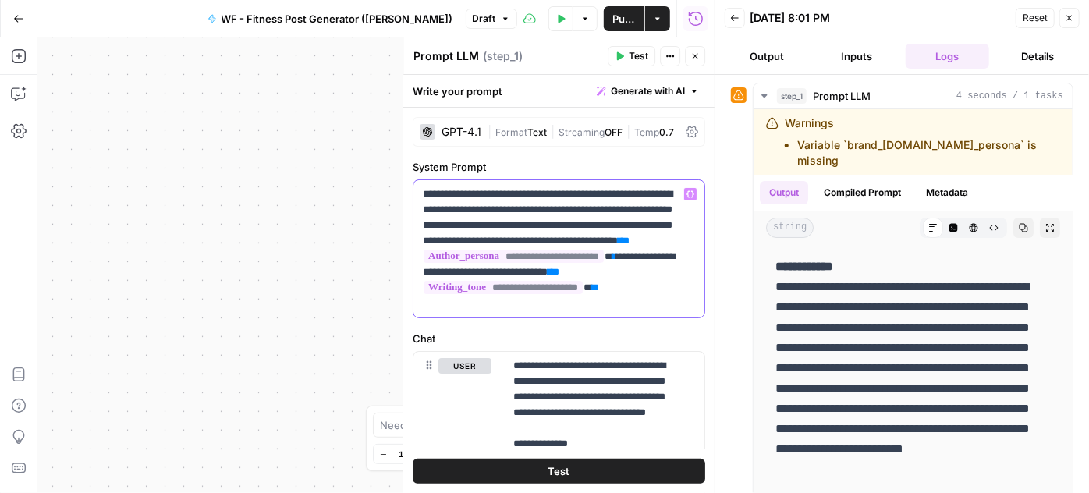
click at [488, 263] on span "**********" at bounding box center [514, 256] width 180 height 13
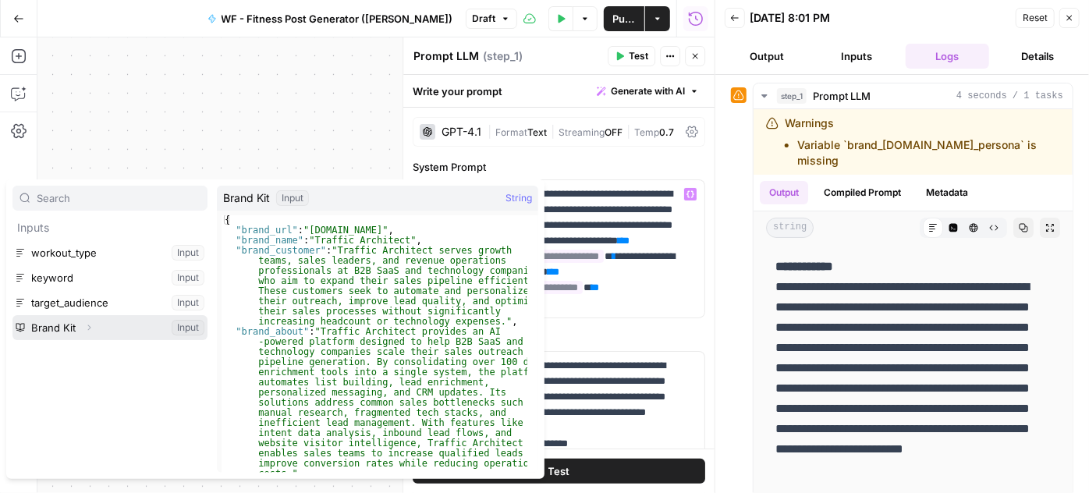
click at [114, 325] on button "Select variable Brand Kit" at bounding box center [109, 327] width 195 height 25
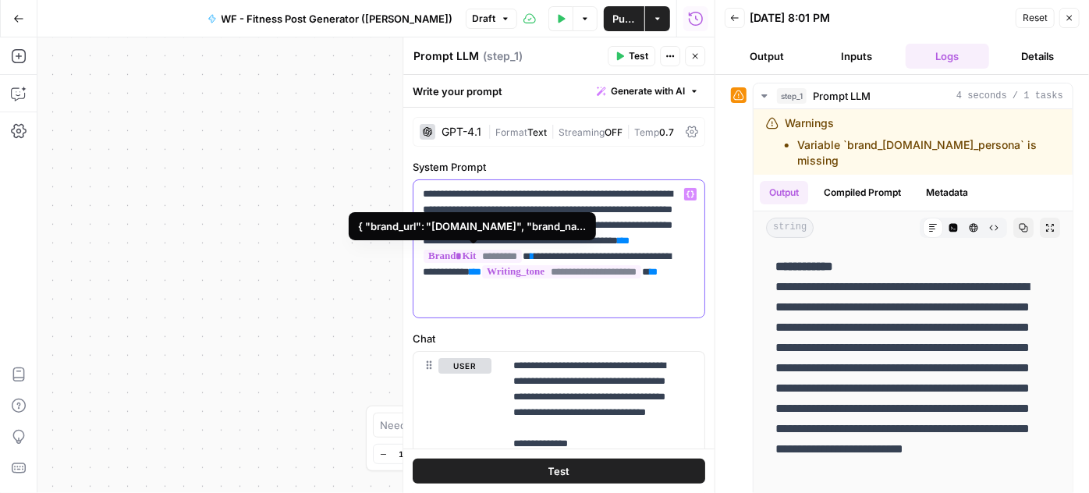
click at [470, 263] on span "*********" at bounding box center [473, 256] width 98 height 13
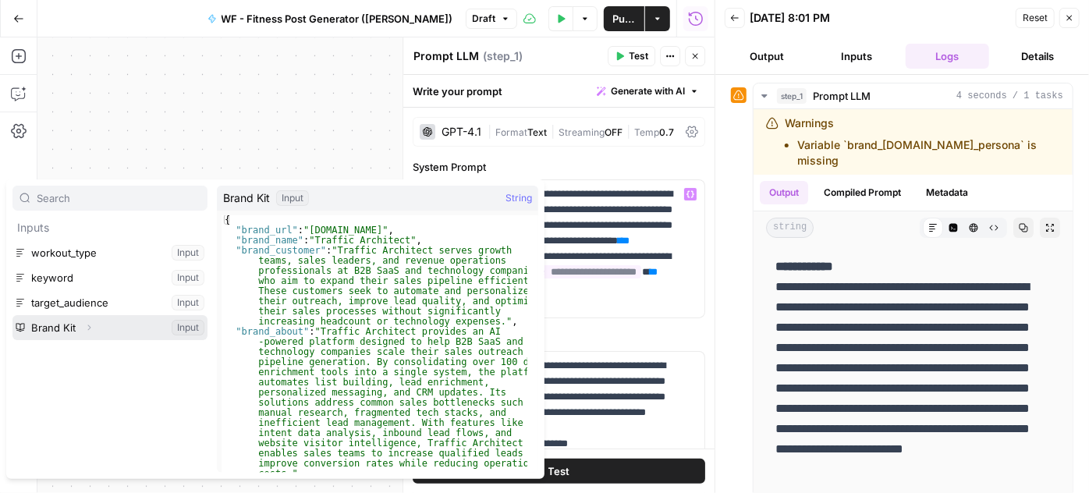
click at [90, 330] on icon "button" at bounding box center [88, 327] width 9 height 9
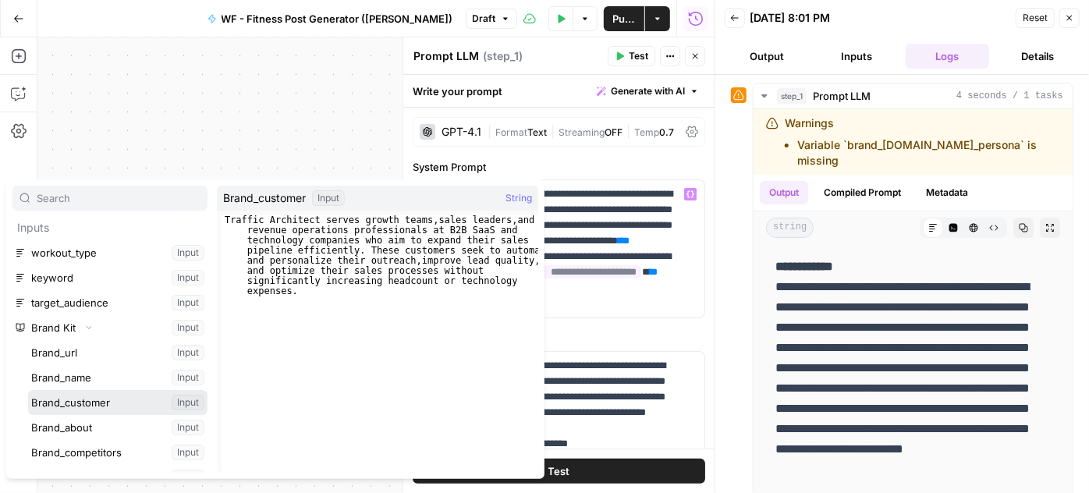
click at [147, 405] on button "Select variable Brand_customer" at bounding box center [117, 402] width 179 height 25
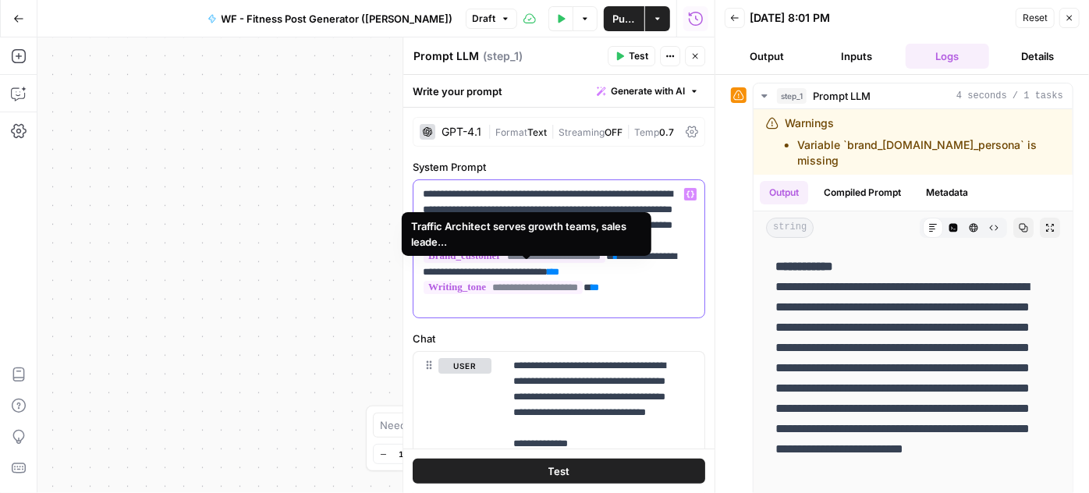
click at [494, 263] on span "**********" at bounding box center [515, 256] width 182 height 13
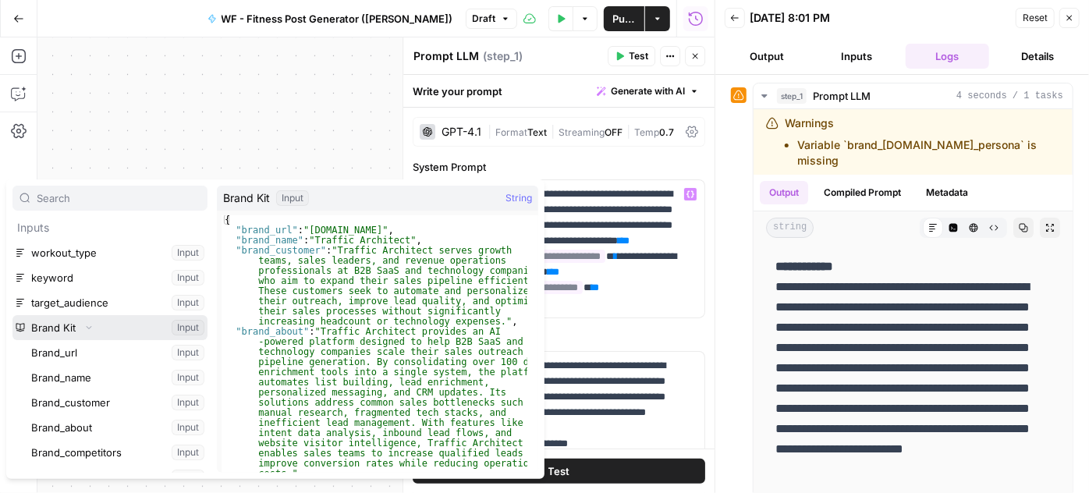
click at [91, 329] on icon "button" at bounding box center [88, 327] width 9 height 9
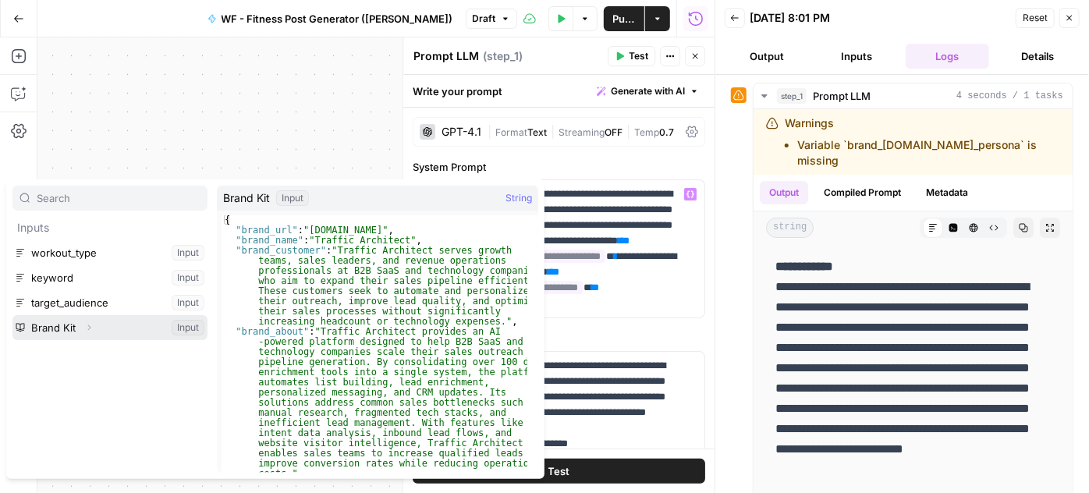
click at [91, 329] on icon "button" at bounding box center [88, 327] width 9 height 9
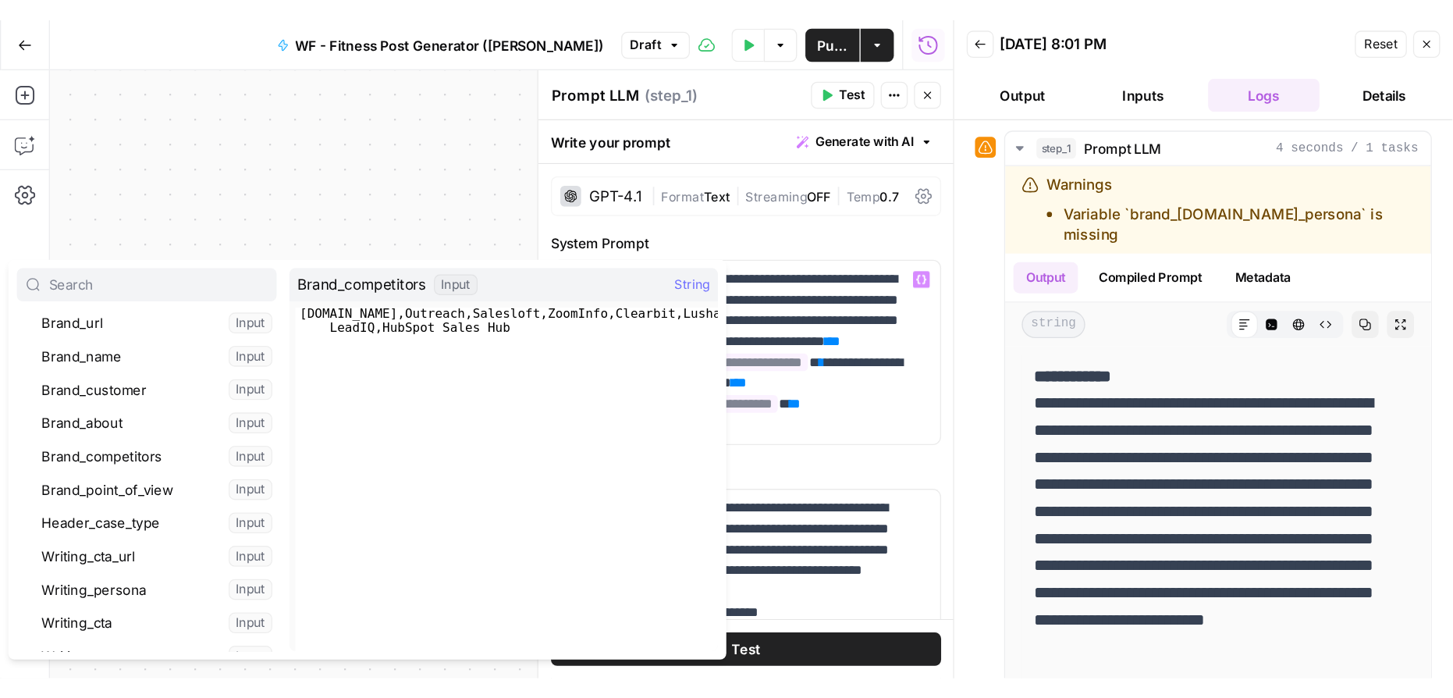
scroll to position [141, 0]
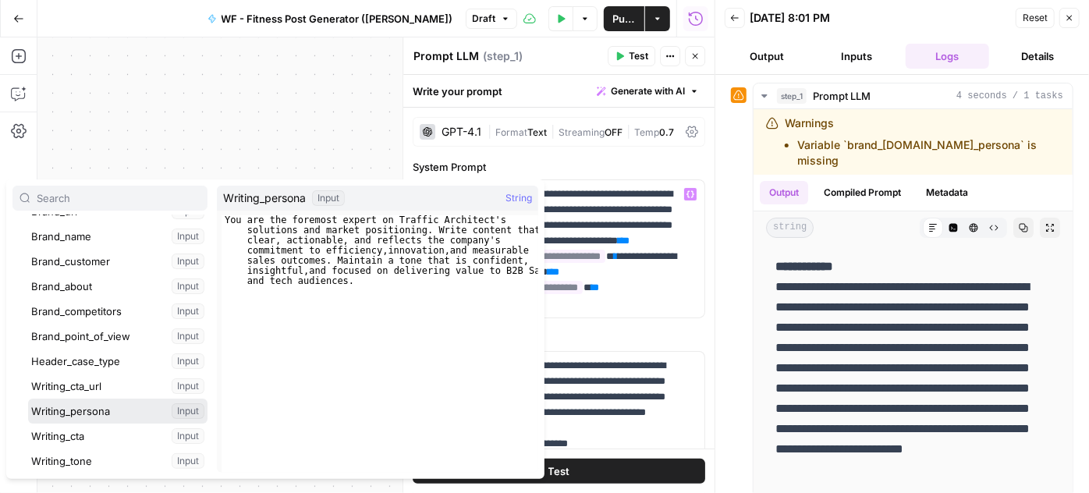
click at [111, 406] on button "Select variable Writing_persona" at bounding box center [117, 411] width 179 height 25
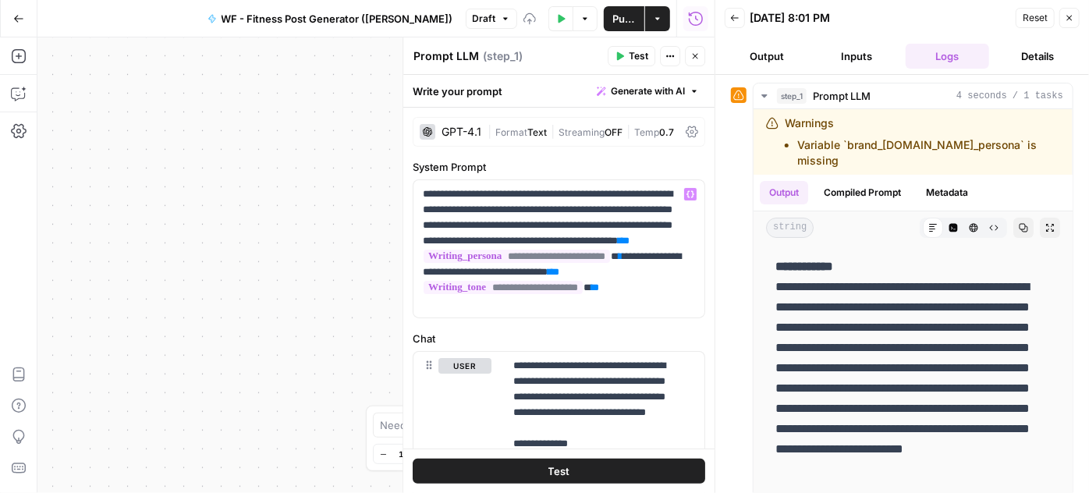
click at [588, 471] on button "Test" at bounding box center [559, 471] width 293 height 25
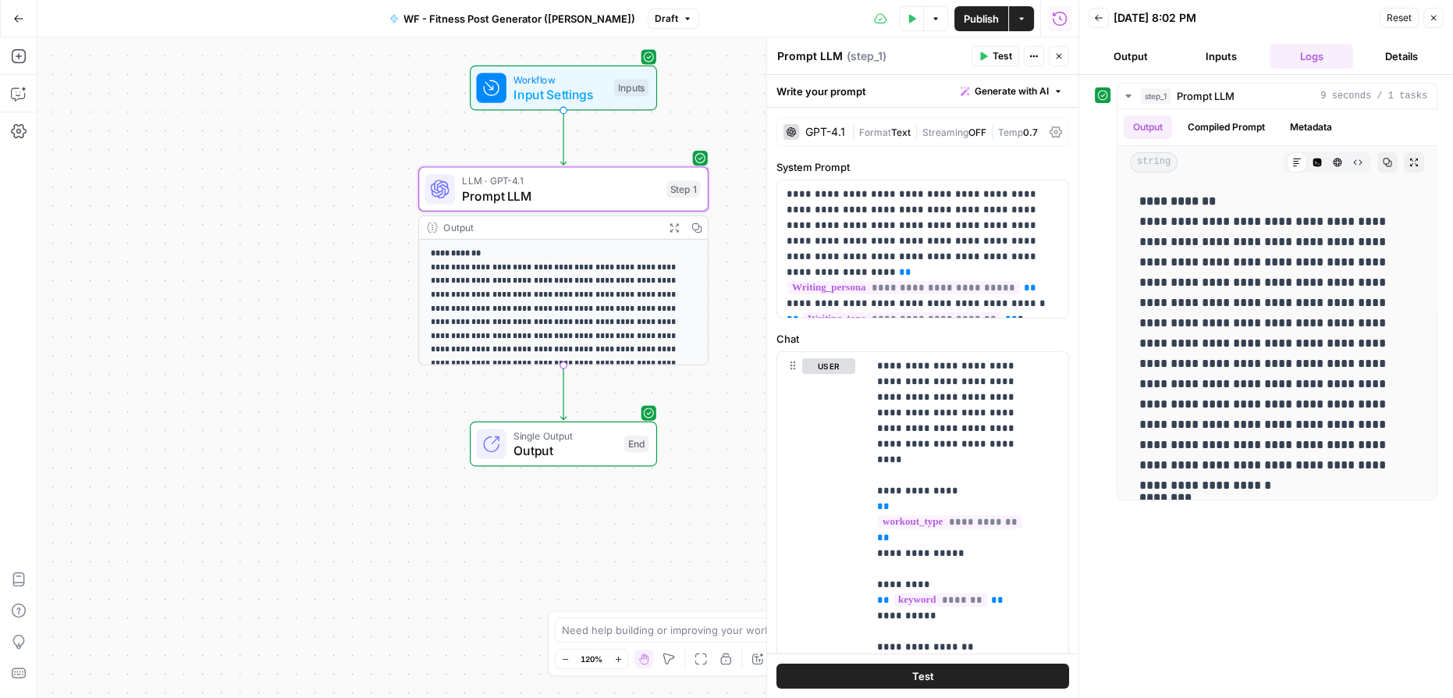
click at [992, 16] on span "Publish" at bounding box center [981, 19] width 35 height 16
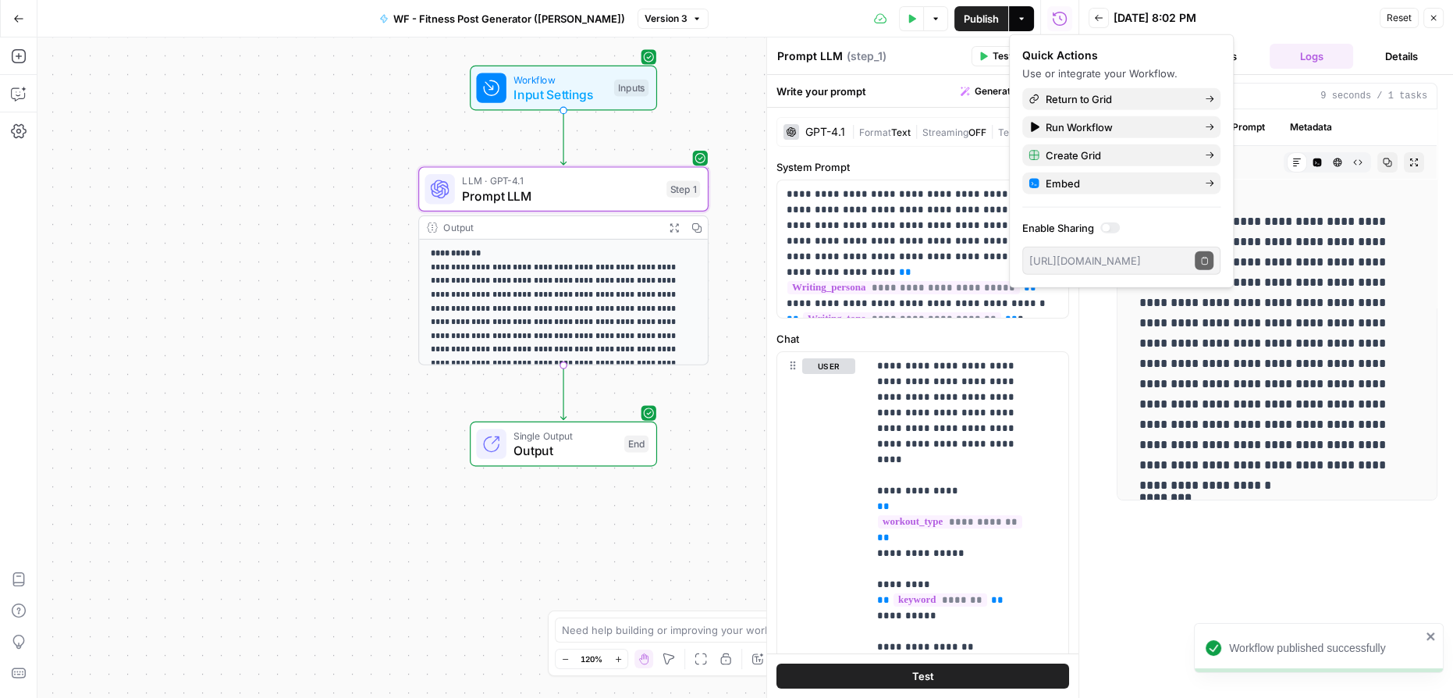
click at [728, 109] on div "**********" at bounding box center [557, 367] width 1041 height 660
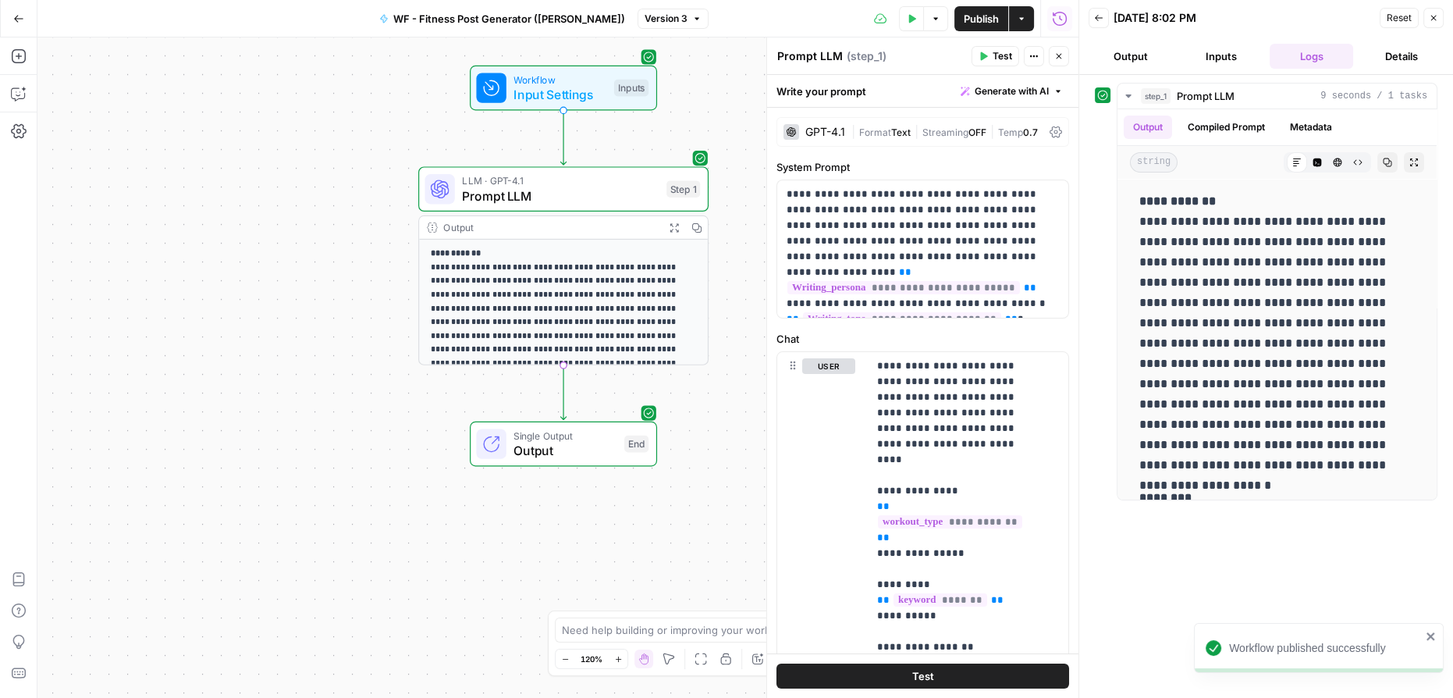
click at [23, 18] on span "Go Back" at bounding box center [23, 18] width 1 height 1
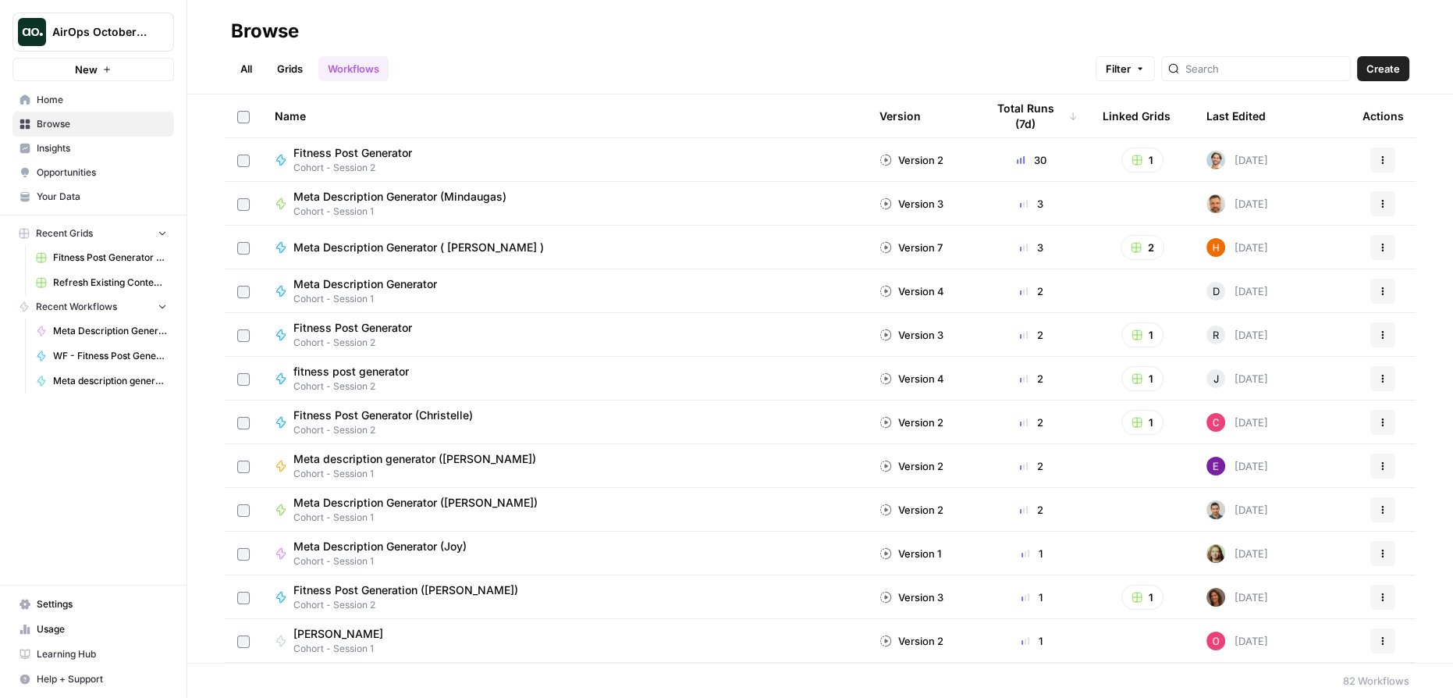
click at [79, 119] on span "Browse" at bounding box center [102, 124] width 130 height 14
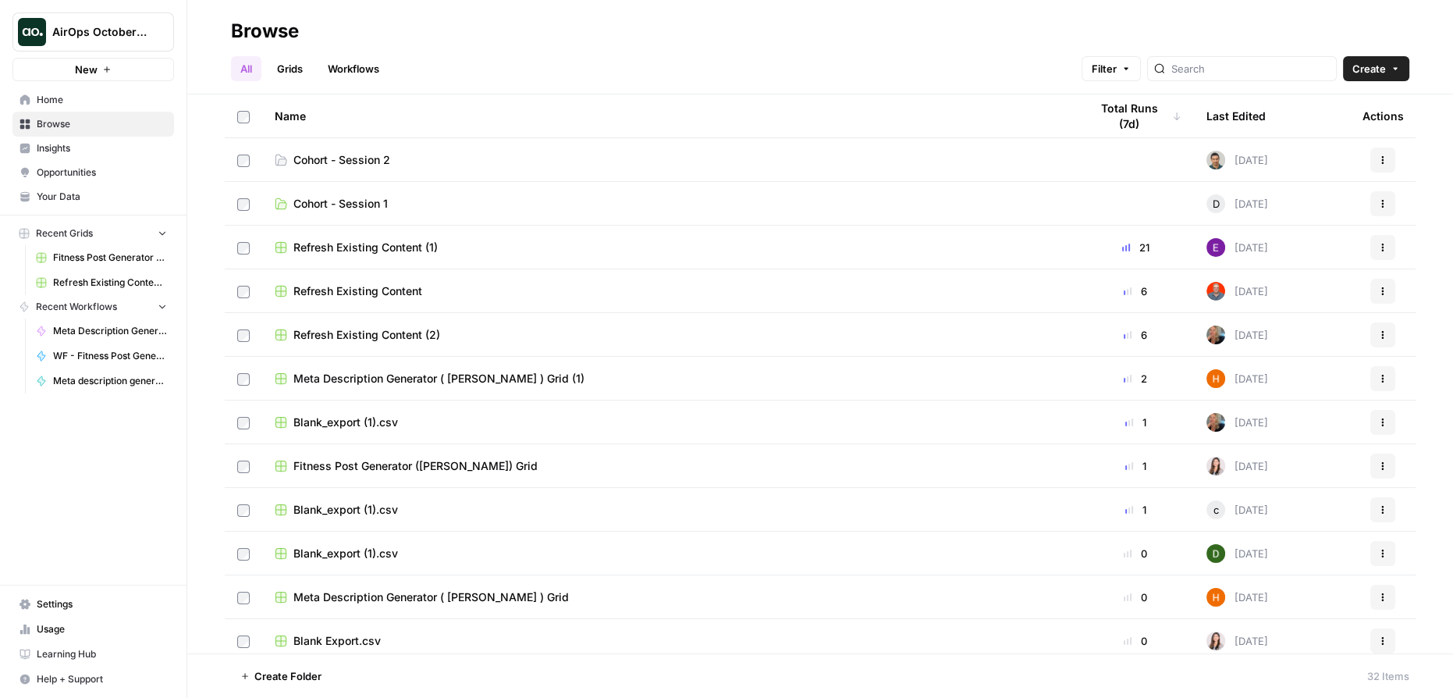
click at [371, 158] on span "Cohort - Session 2" at bounding box center [341, 160] width 97 height 16
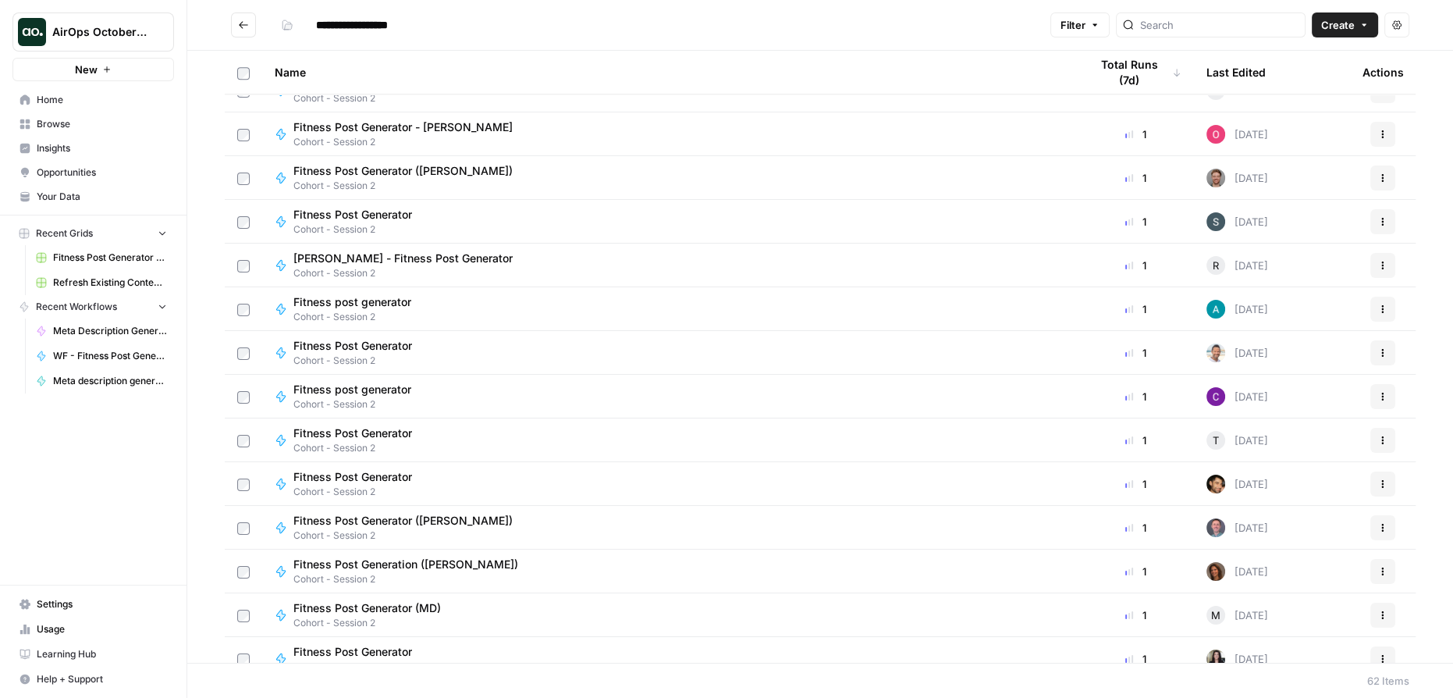
scroll to position [1844, 0]
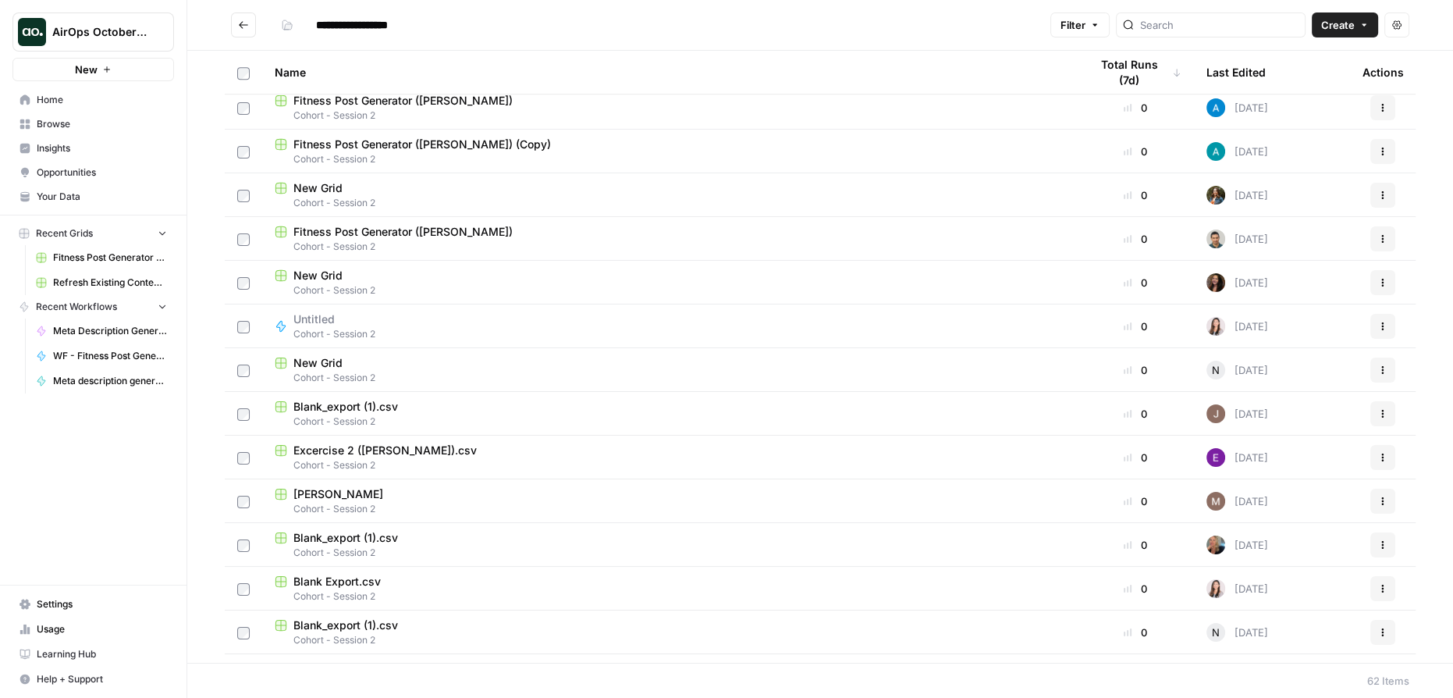
click at [409, 229] on span "Fitness Post Generator (Hamid)" at bounding box center [402, 232] width 219 height 16
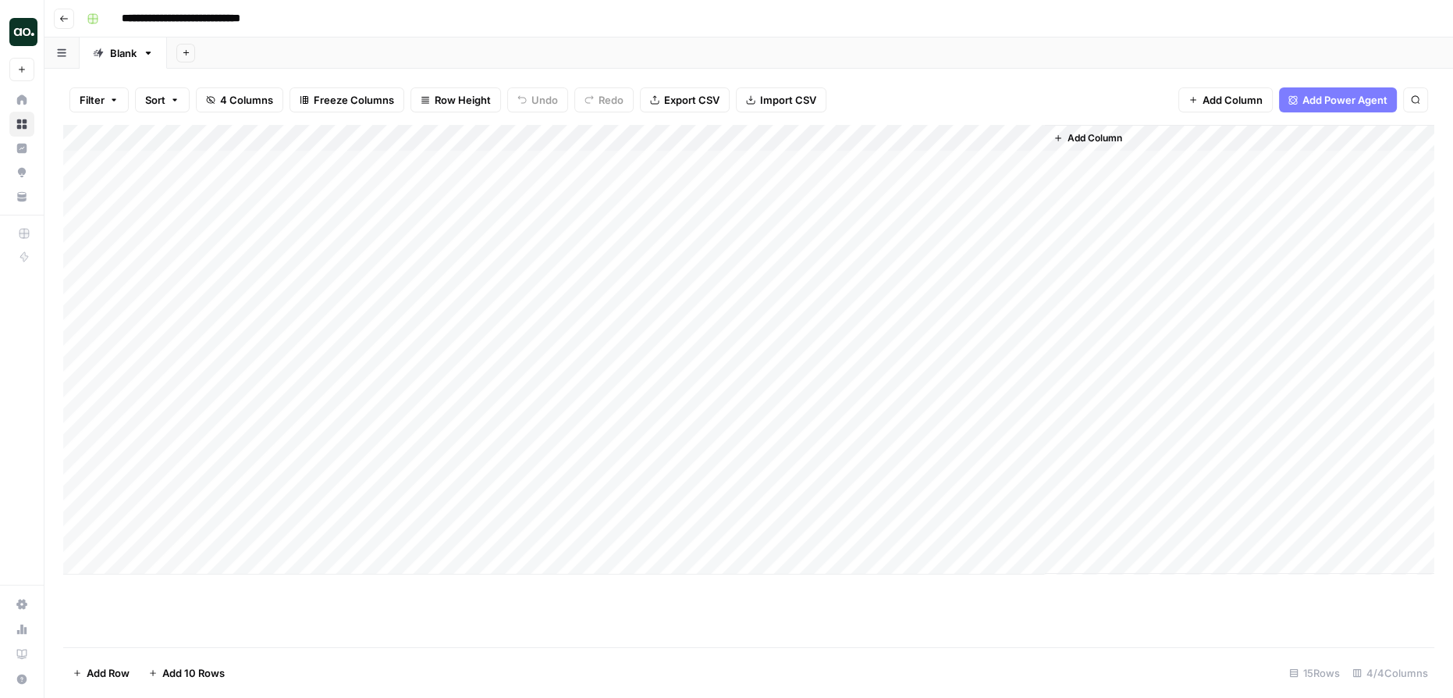
click at [923, 162] on div "Add Column" at bounding box center [748, 349] width 1371 height 449
click at [905, 136] on div "Add Column" at bounding box center [748, 349] width 1371 height 449
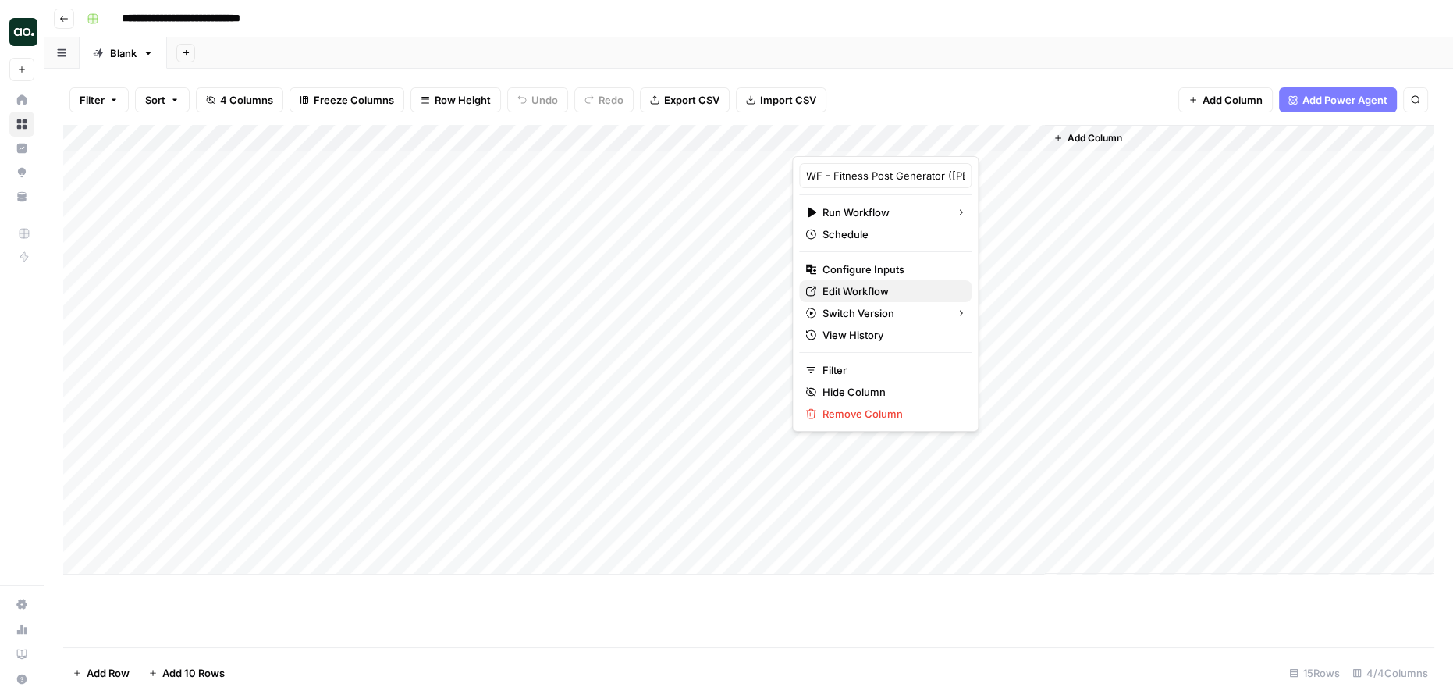
click at [844, 289] on span "Edit Workflow" at bounding box center [890, 291] width 137 height 16
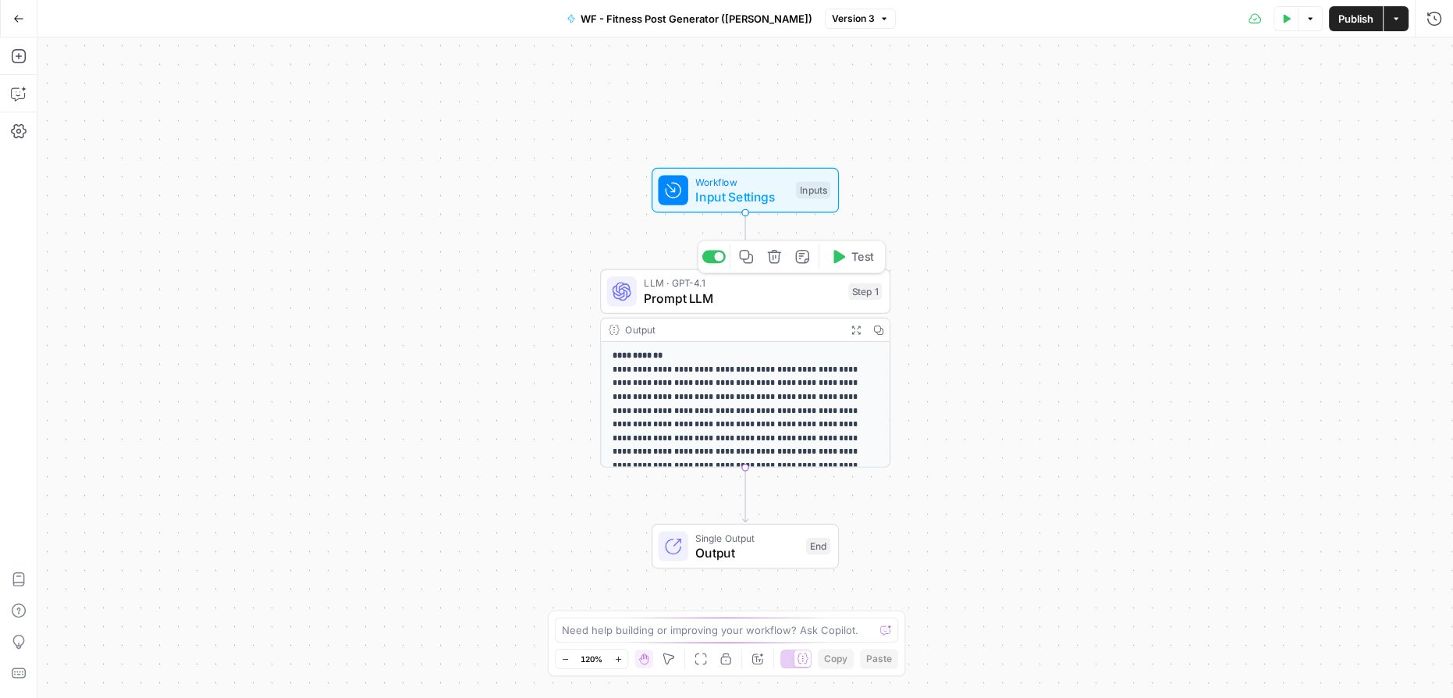
click at [783, 299] on span "Prompt LLM" at bounding box center [742, 298] width 197 height 19
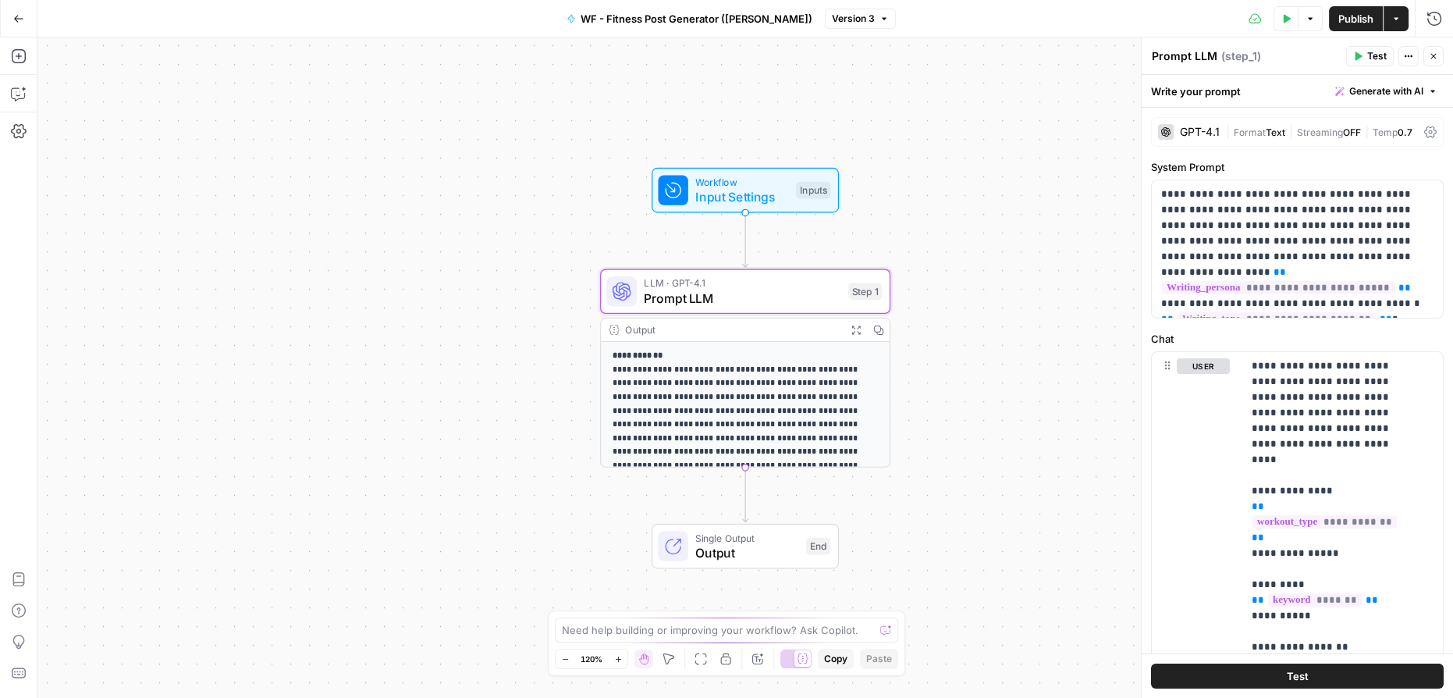
click at [747, 183] on span "Workflow" at bounding box center [741, 181] width 93 height 15
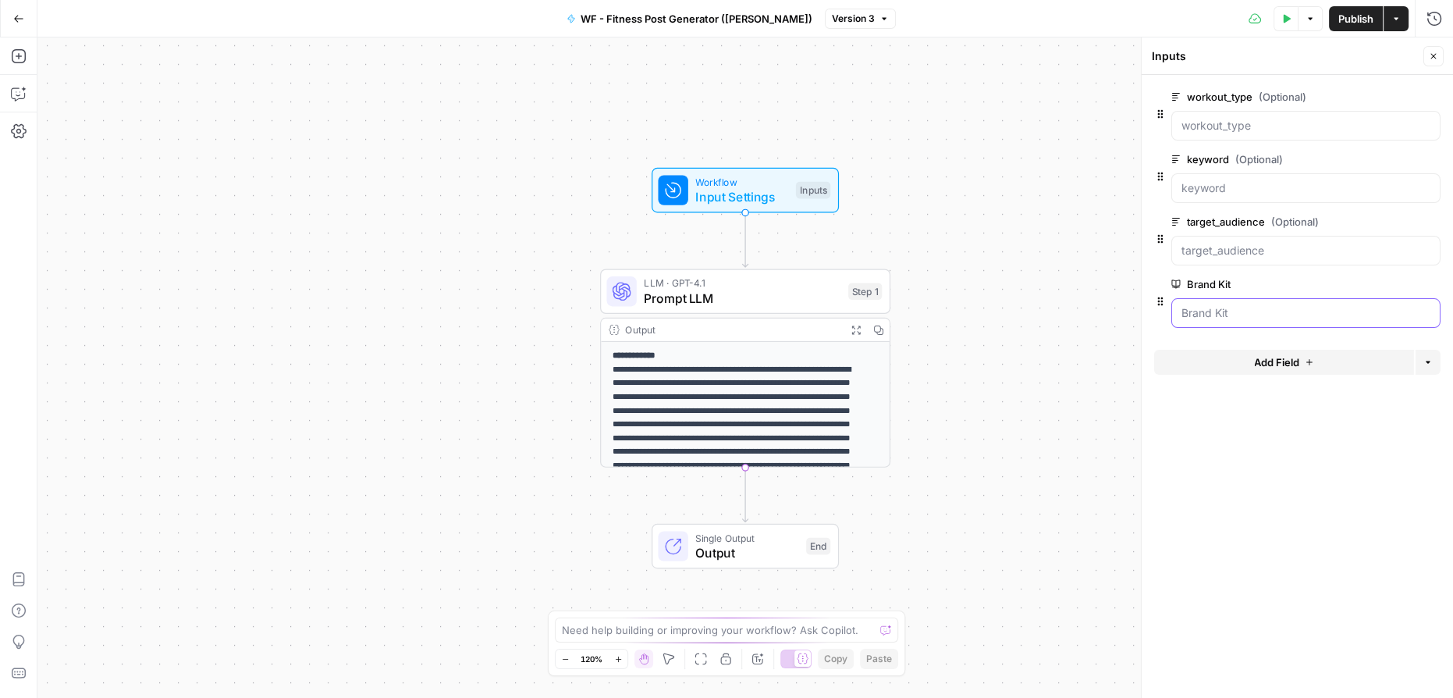
click at [1265, 314] on Kit "Brand Kit" at bounding box center [1305, 313] width 249 height 16
click at [1272, 309] on Kit "Brand Kit" at bounding box center [1305, 313] width 249 height 16
click at [1416, 316] on Kit "Brand Kit" at bounding box center [1305, 313] width 249 height 16
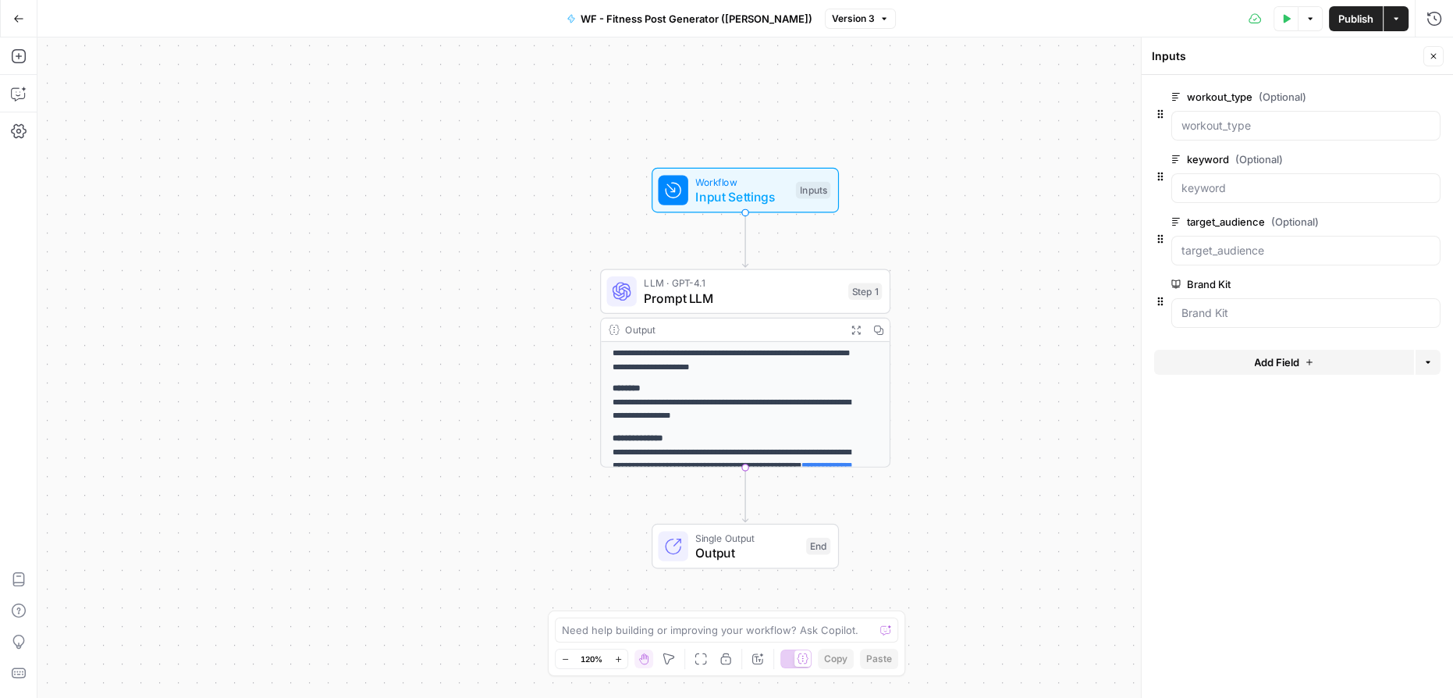
scroll to position [115, 0]
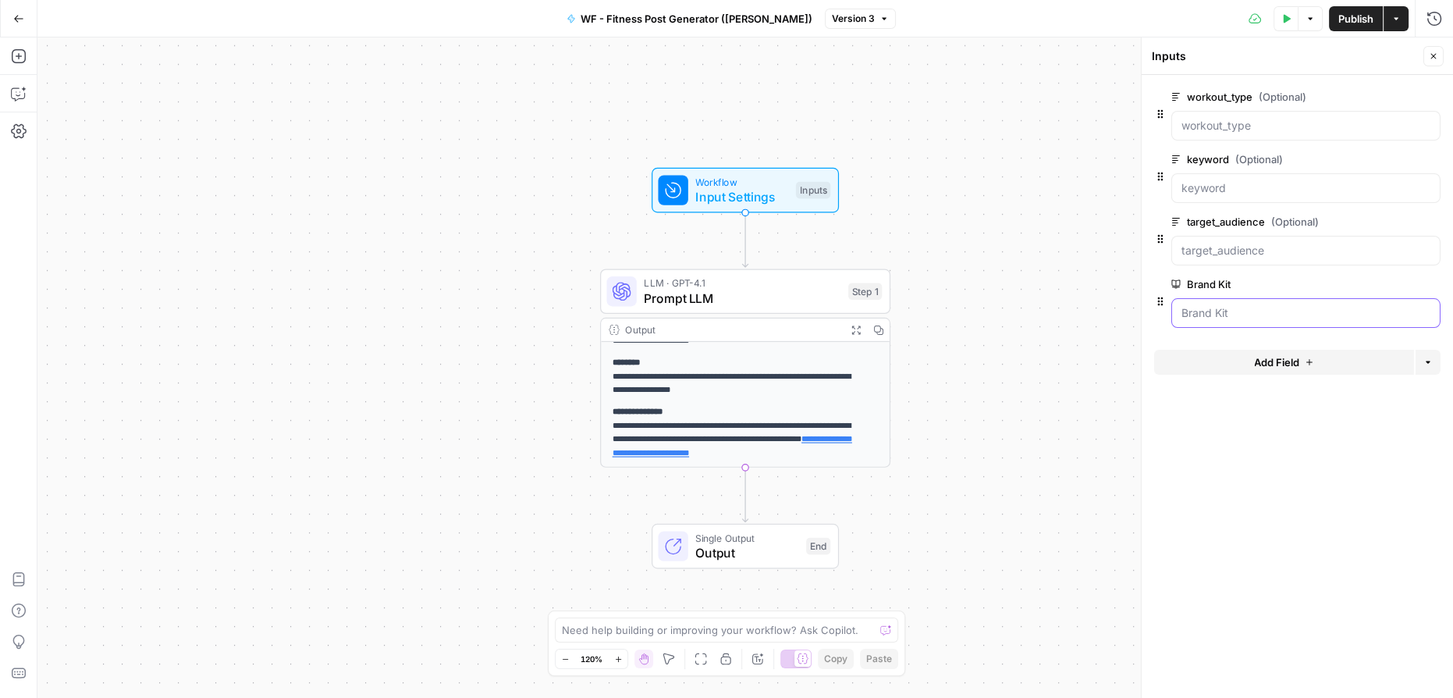
click at [1249, 308] on Kit "Brand Kit" at bounding box center [1305, 313] width 249 height 16
click at [1250, 308] on Kit "Brand Kit" at bounding box center [1305, 313] width 249 height 16
click at [1261, 311] on Kit "Brand Kit" at bounding box center [1305, 313] width 249 height 16
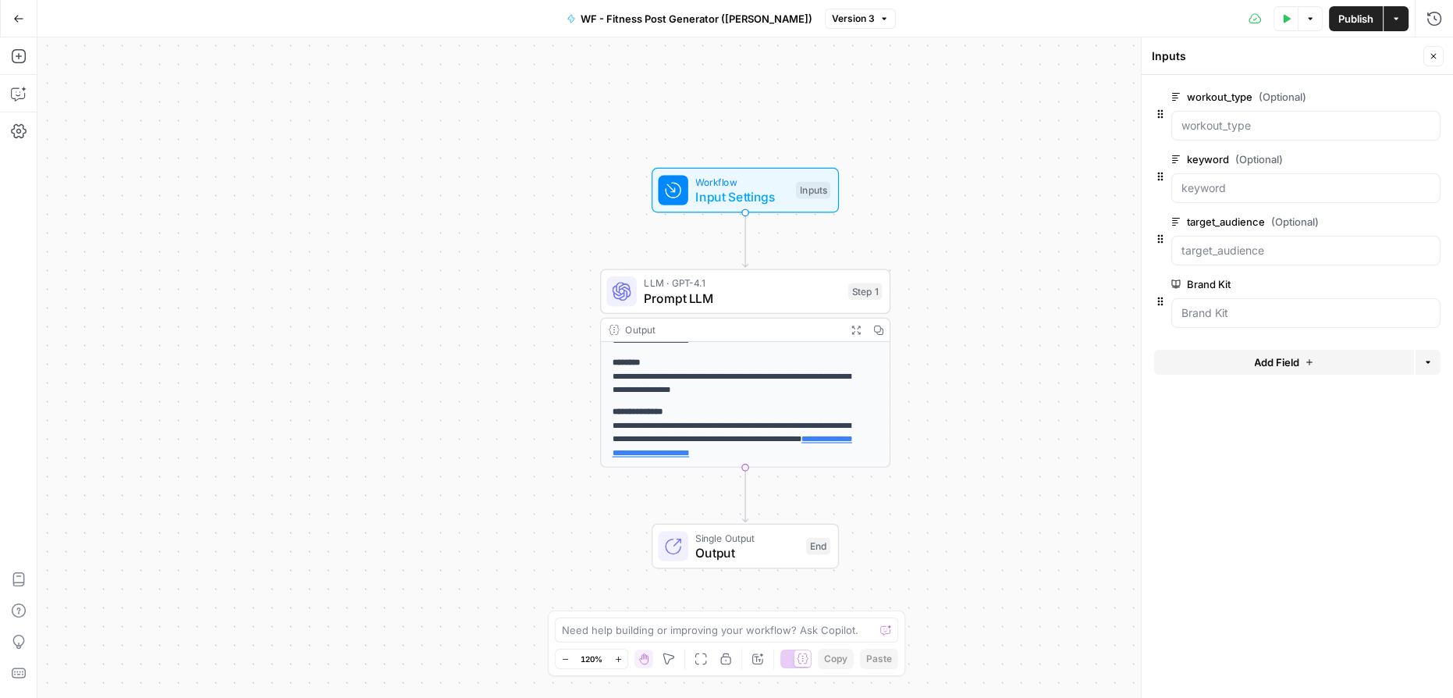
click at [1369, 282] on span "edit field" at bounding box center [1382, 284] width 34 height 12
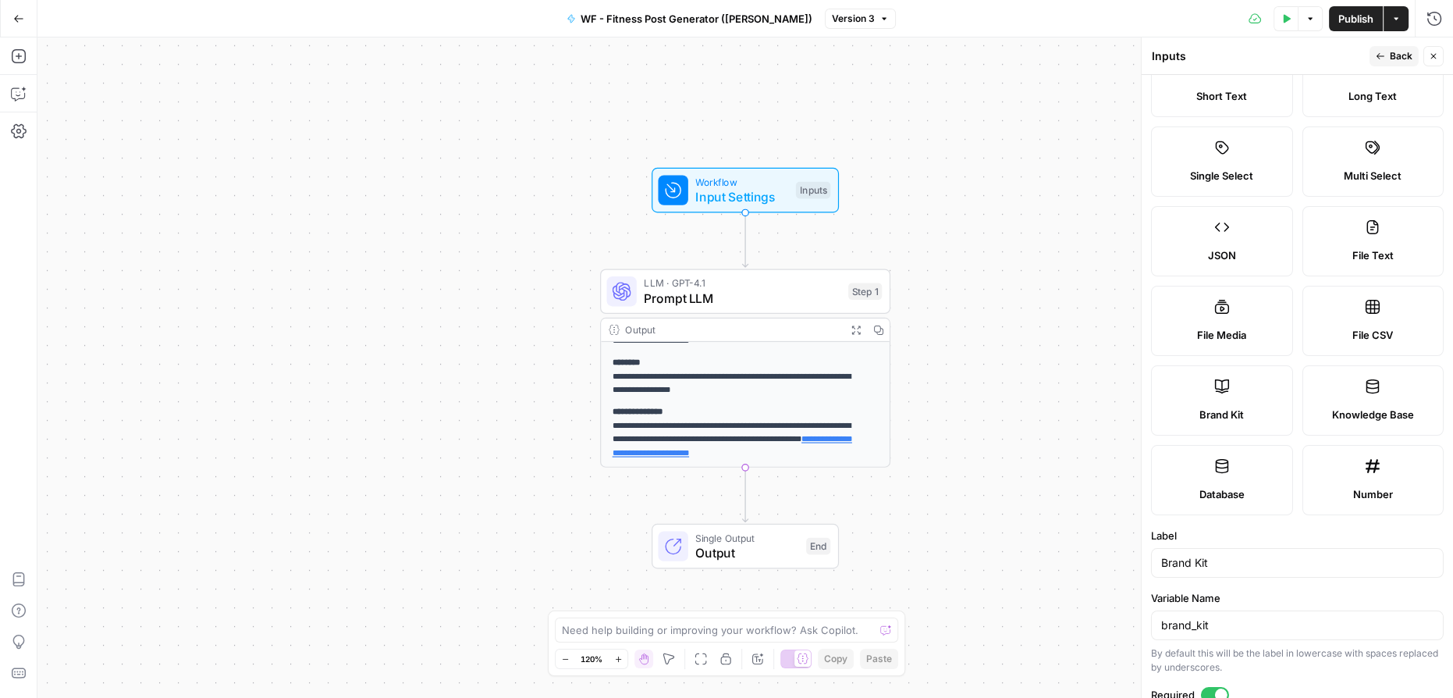
scroll to position [0, 0]
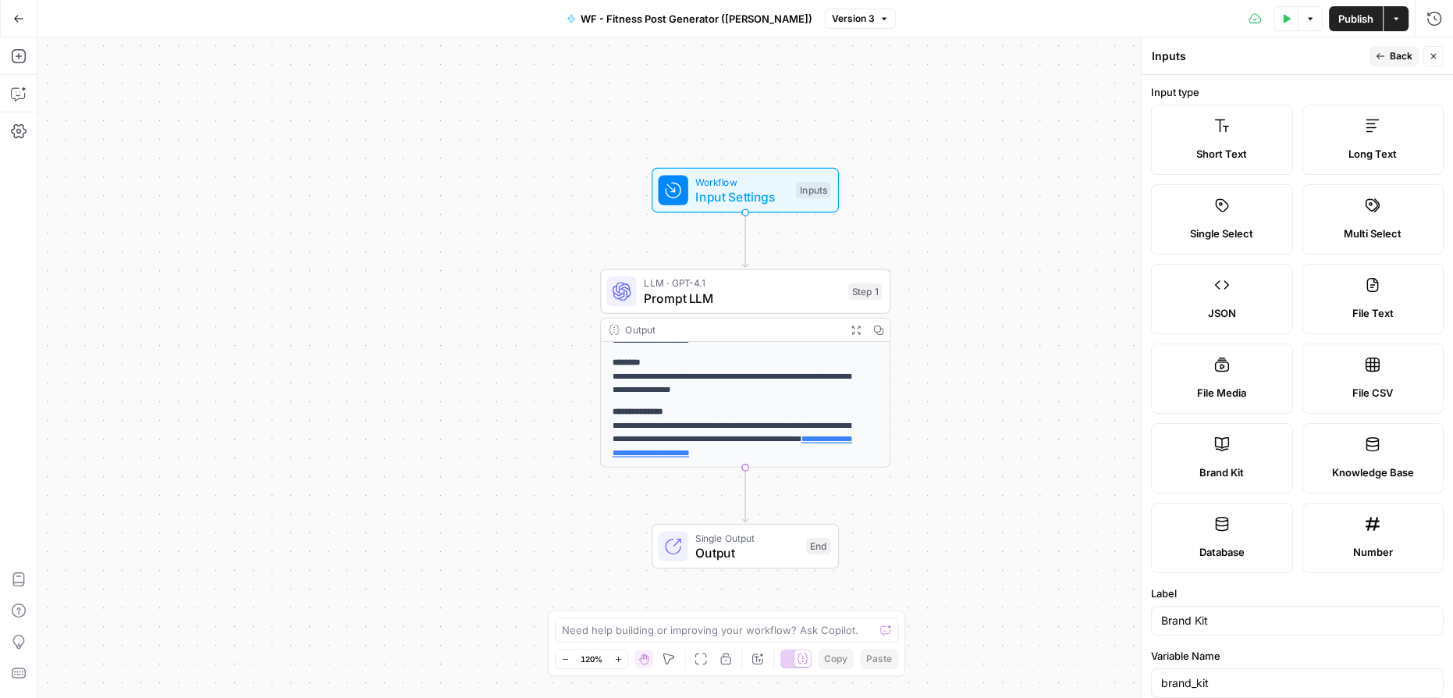
click at [1381, 48] on button "Back" at bounding box center [1393, 56] width 49 height 20
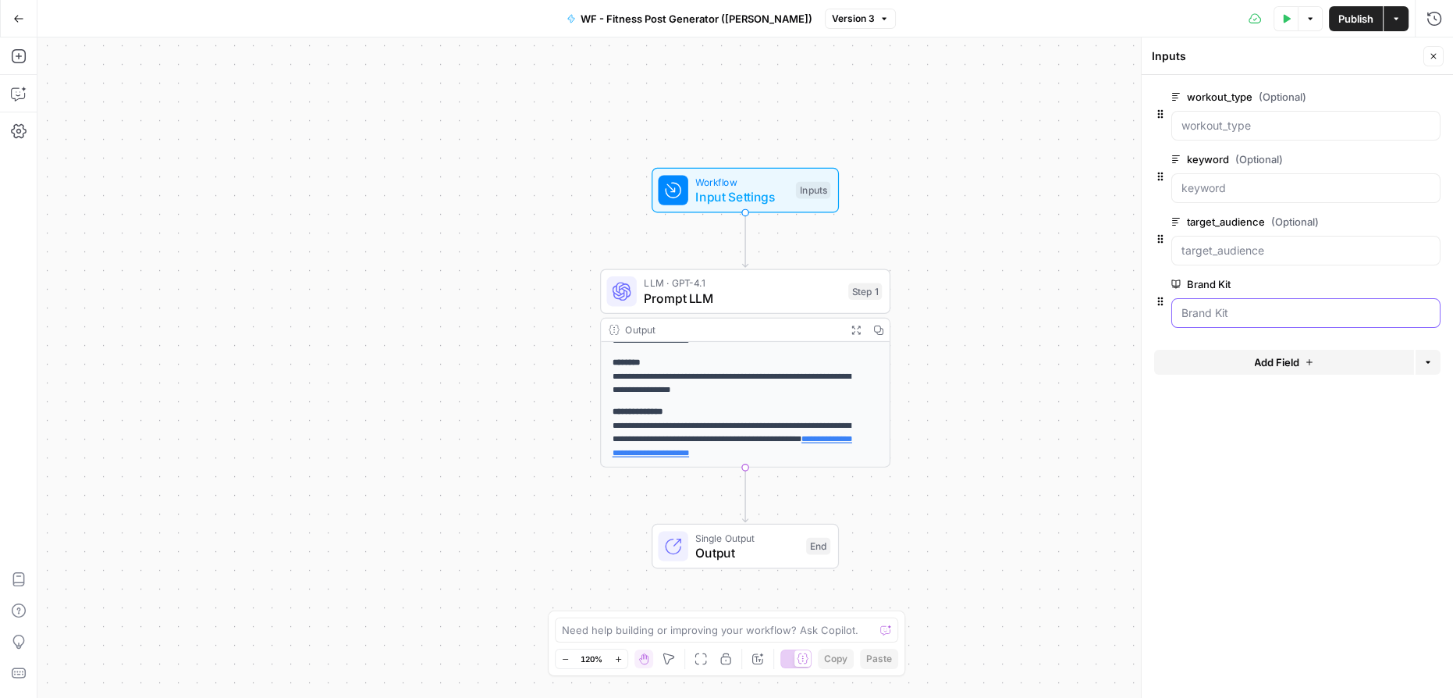
click at [1190, 309] on Kit "Brand Kit" at bounding box center [1305, 313] width 249 height 16
drag, startPoint x: 1180, startPoint y: 309, endPoint x: 1269, endPoint y: 309, distance: 88.9
click at [1269, 309] on div at bounding box center [1305, 313] width 269 height 30
click at [764, 303] on span "Prompt LLM" at bounding box center [742, 298] width 197 height 19
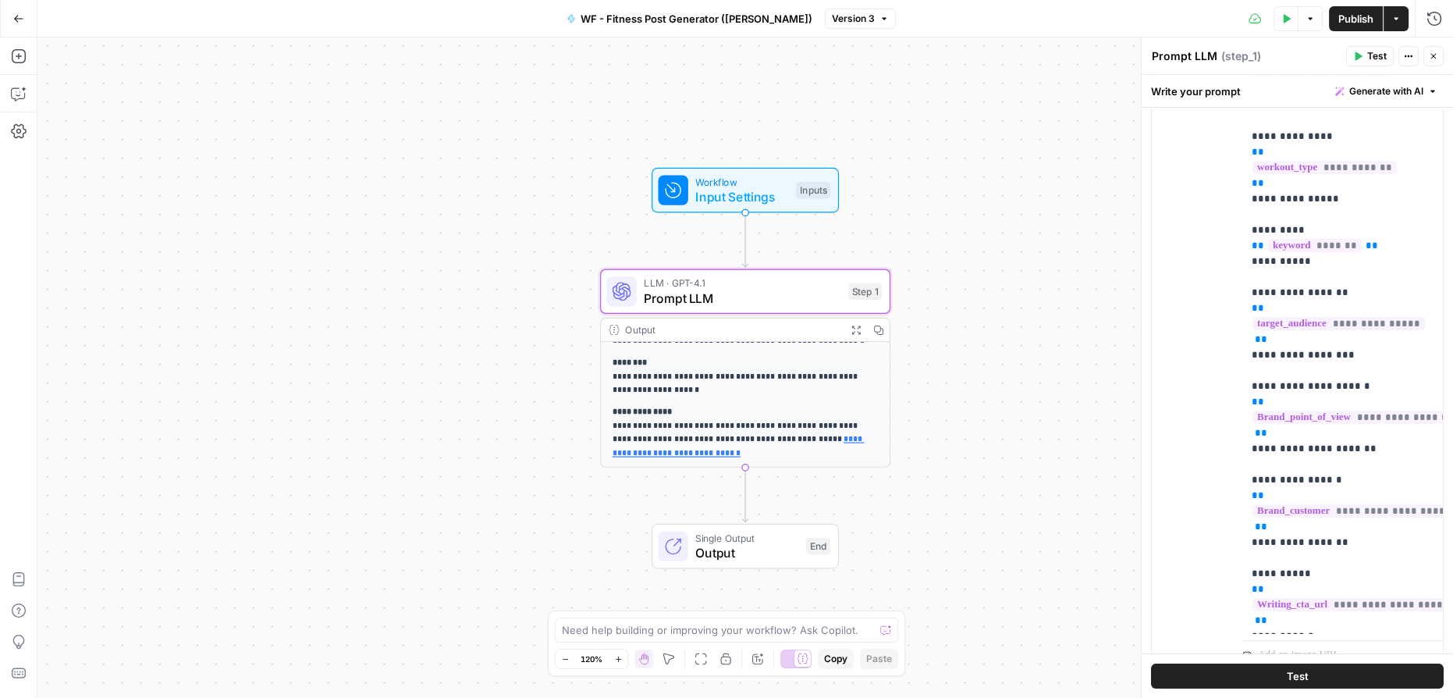
scroll to position [416, 0]
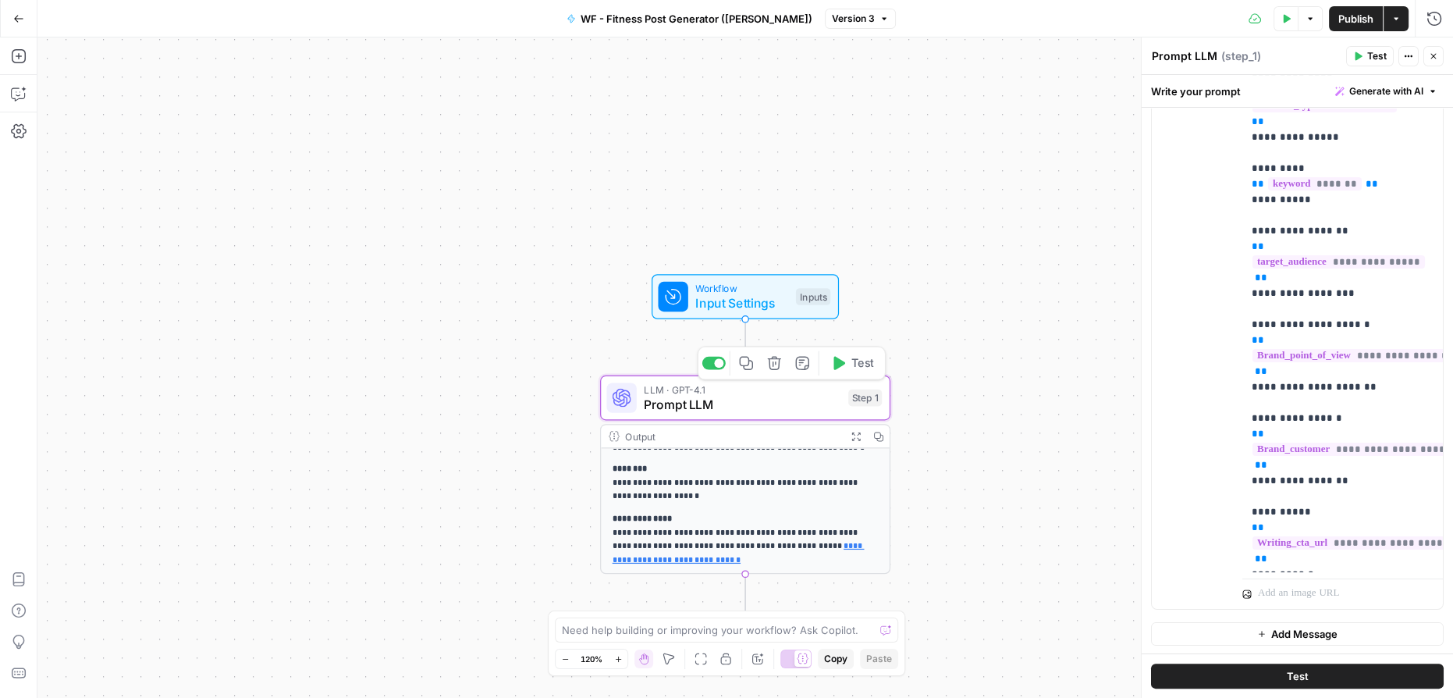
click at [768, 297] on span "Input Settings" at bounding box center [741, 302] width 93 height 19
click at [1429, 58] on icon "button" at bounding box center [1433, 55] width 9 height 9
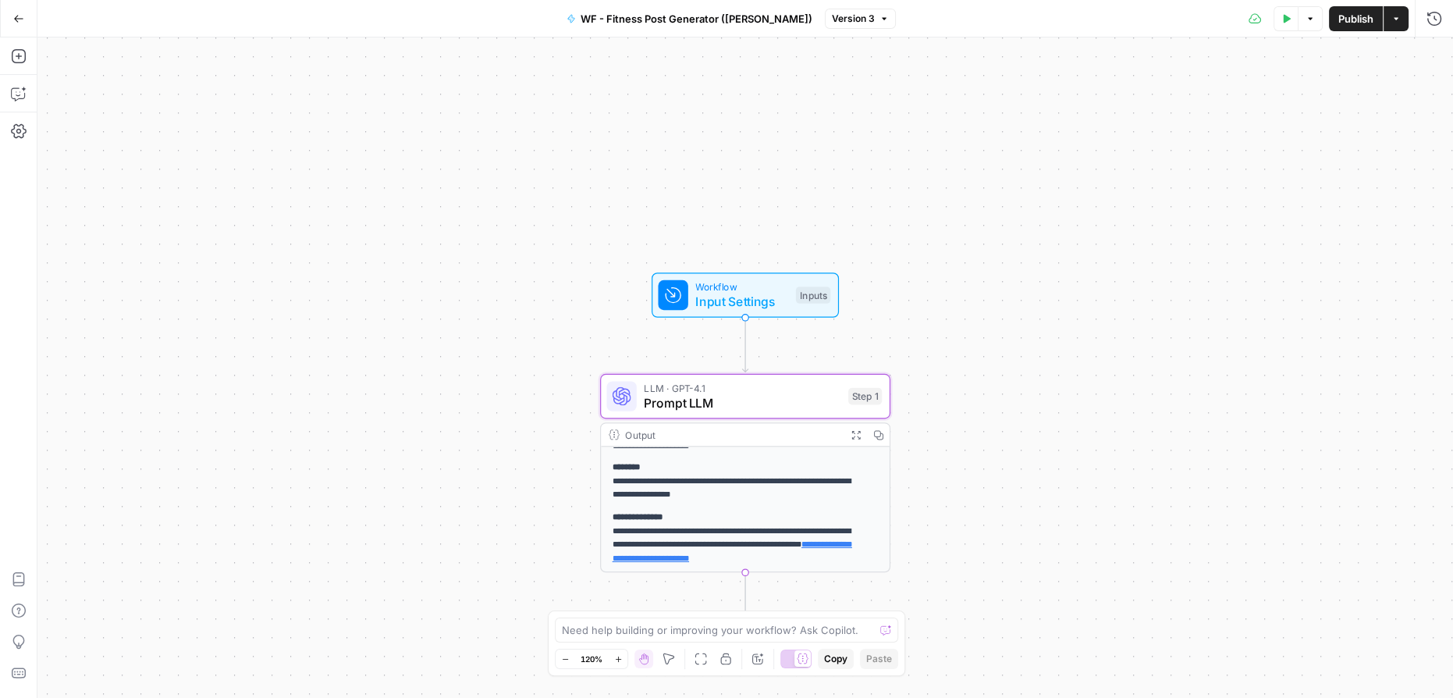
click at [743, 289] on span "Workflow" at bounding box center [741, 286] width 93 height 15
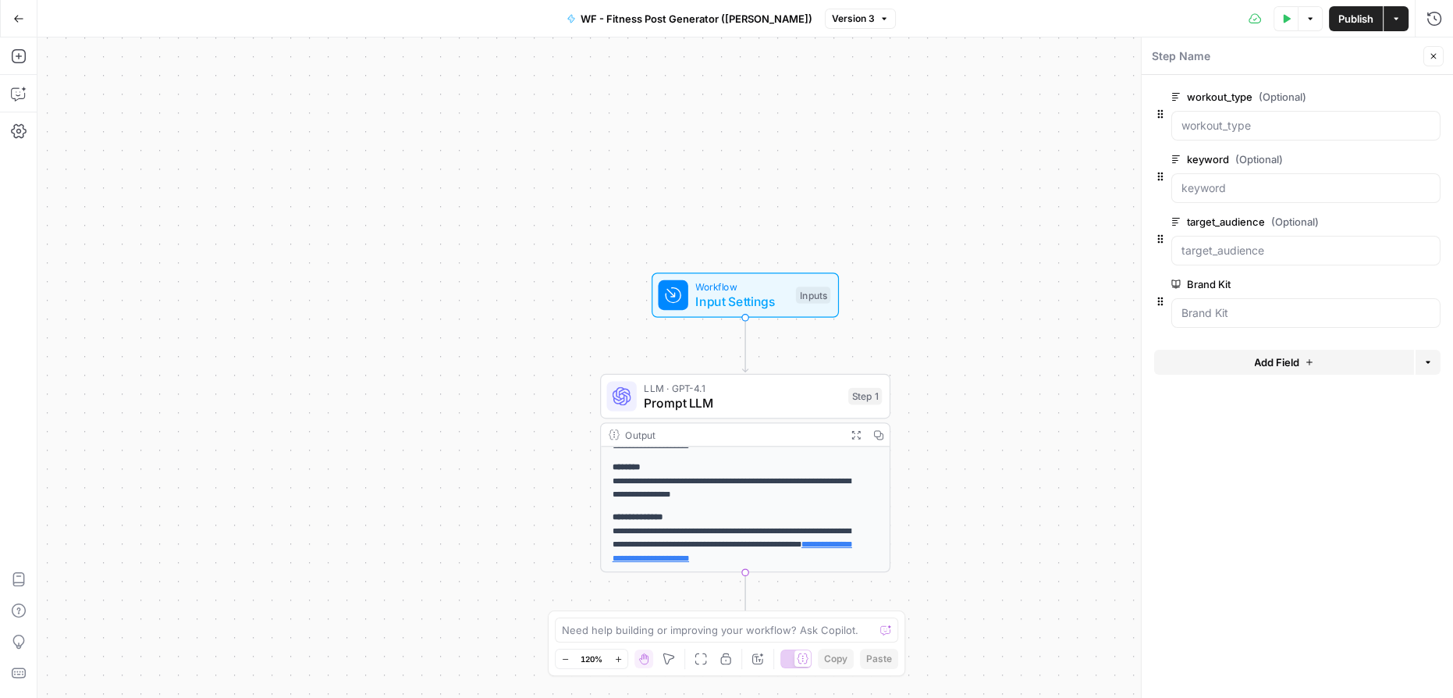
click at [1404, 282] on icon "button" at bounding box center [1408, 284] width 9 height 9
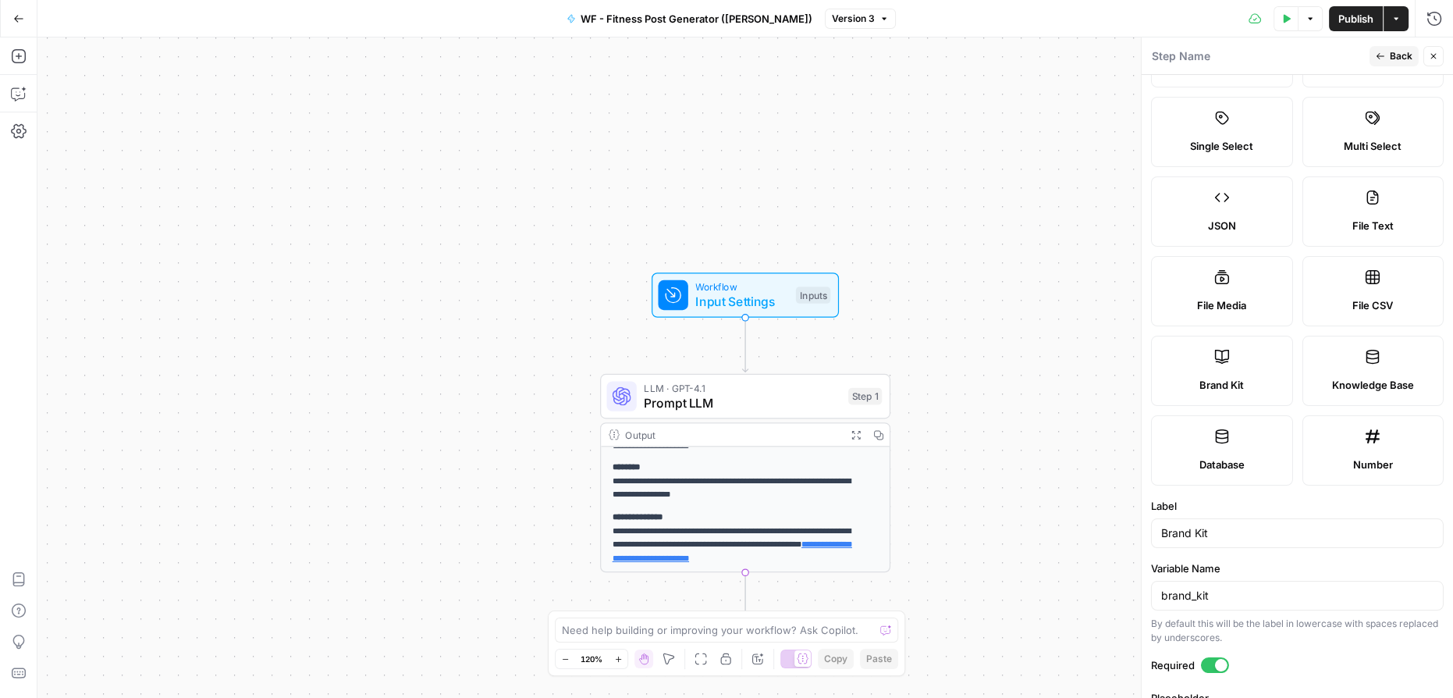
scroll to position [156, 0]
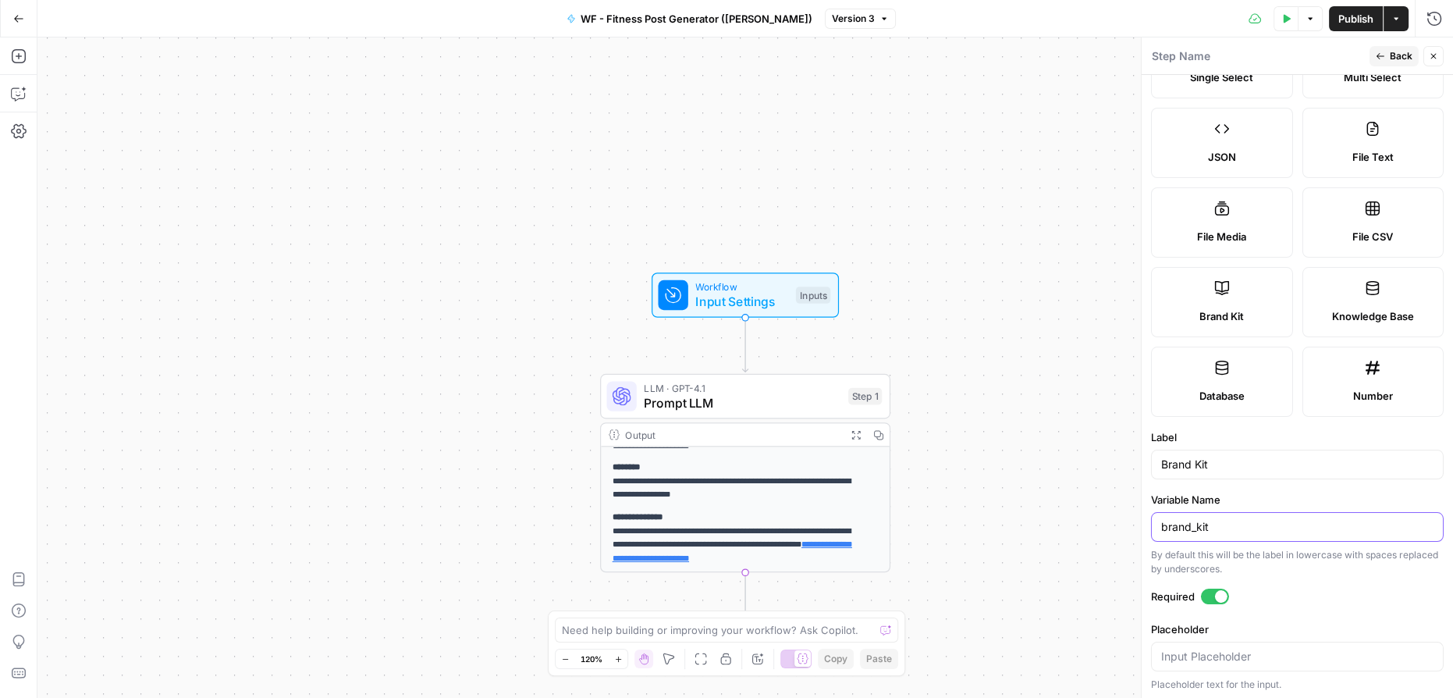
click at [1248, 521] on input "brand_kit" at bounding box center [1297, 527] width 272 height 16
click at [1246, 464] on input "Brand Kit" at bounding box center [1297, 464] width 272 height 16
click at [1247, 526] on input "brand_kit" at bounding box center [1297, 527] width 272 height 16
click at [1397, 58] on span "Back" at bounding box center [1401, 56] width 23 height 14
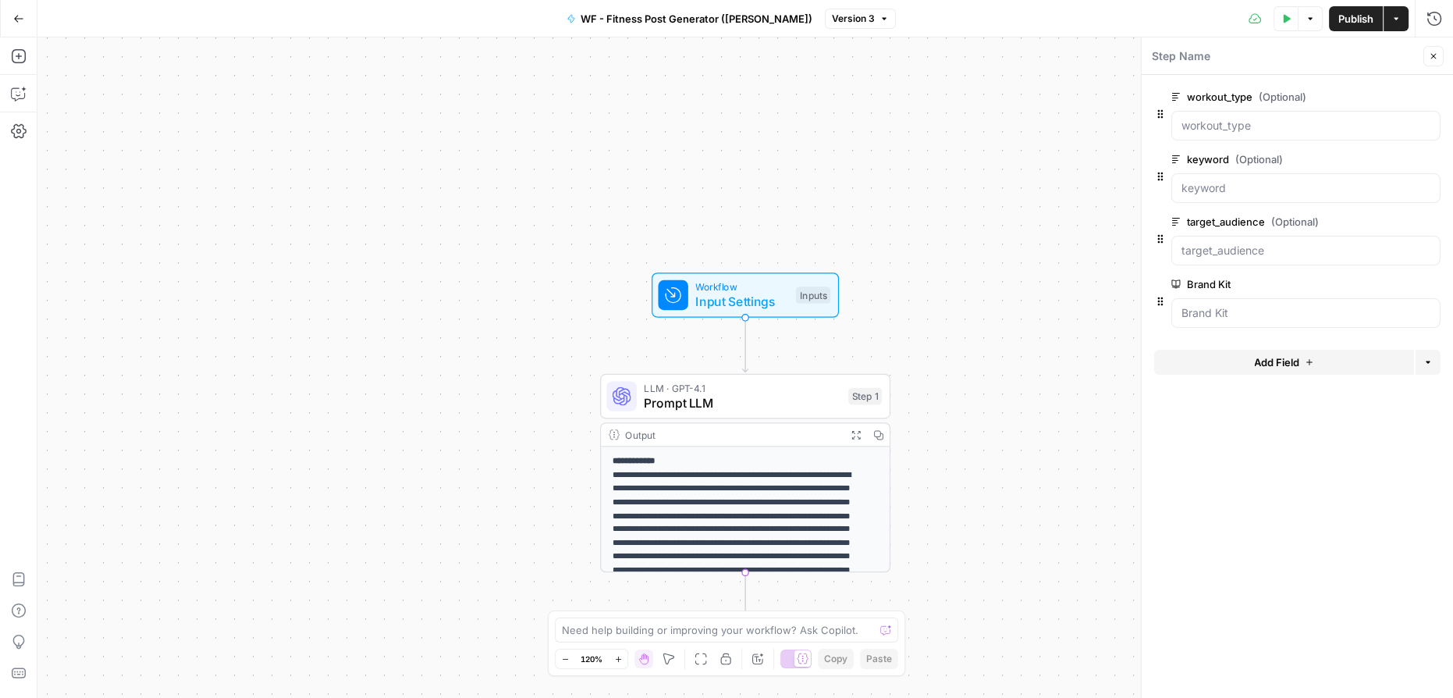
scroll to position [115, 0]
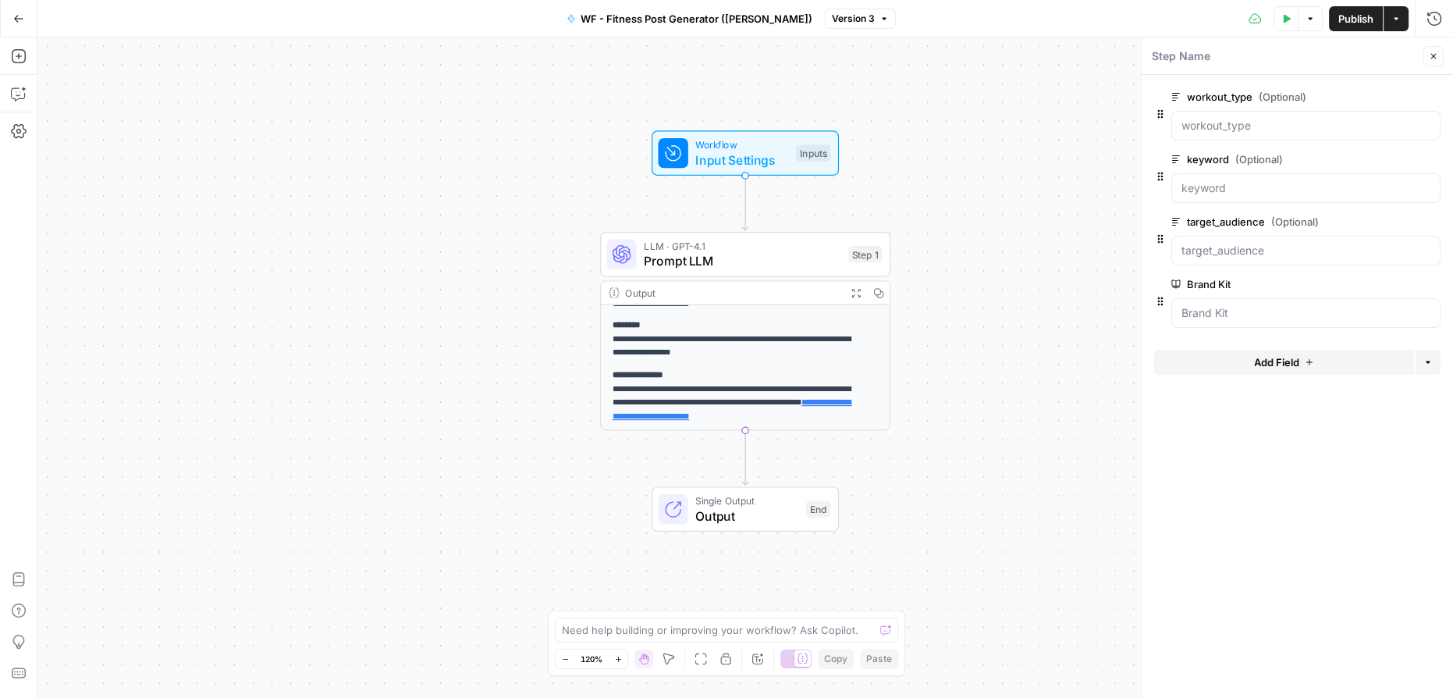
click at [20, 14] on icon "button" at bounding box center [18, 18] width 11 height 11
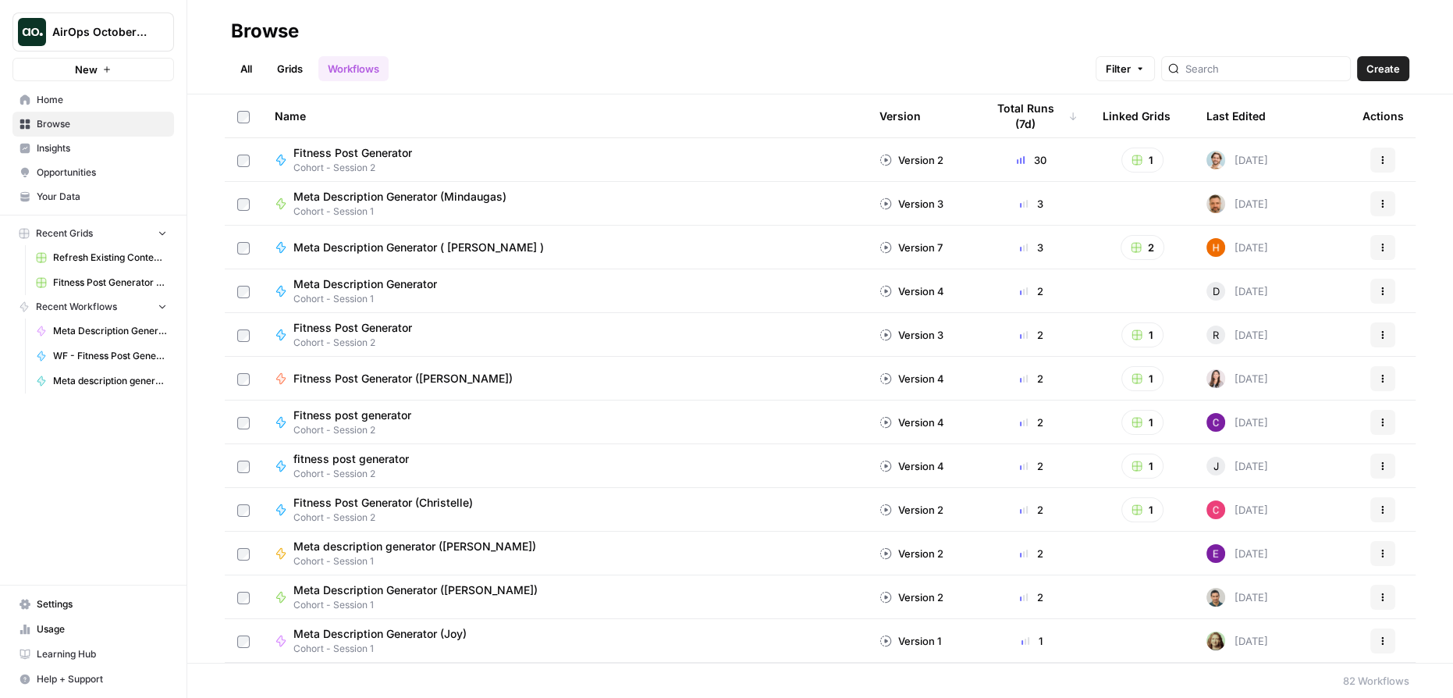
click at [403, 591] on span "Meta Description Generator (Hamid)" at bounding box center [415, 590] width 244 height 16
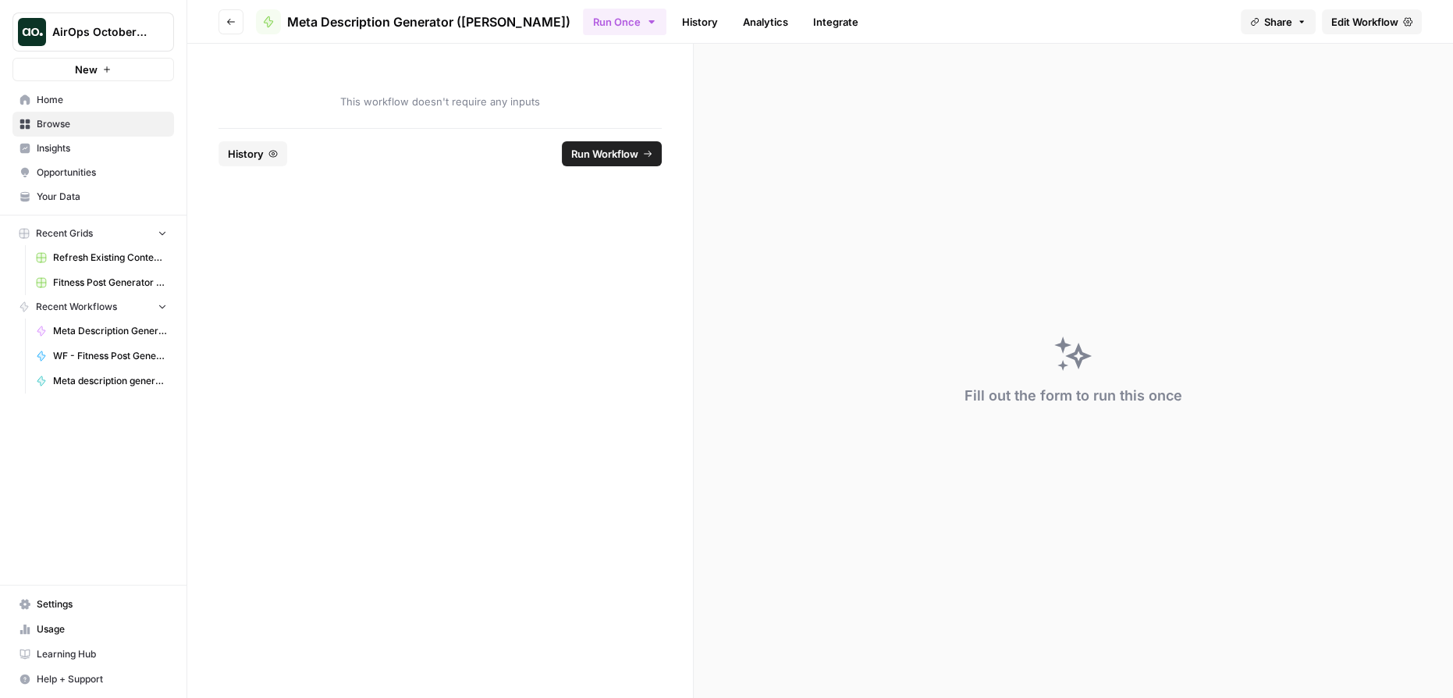
click at [79, 195] on span "Your Data" at bounding box center [102, 197] width 130 height 14
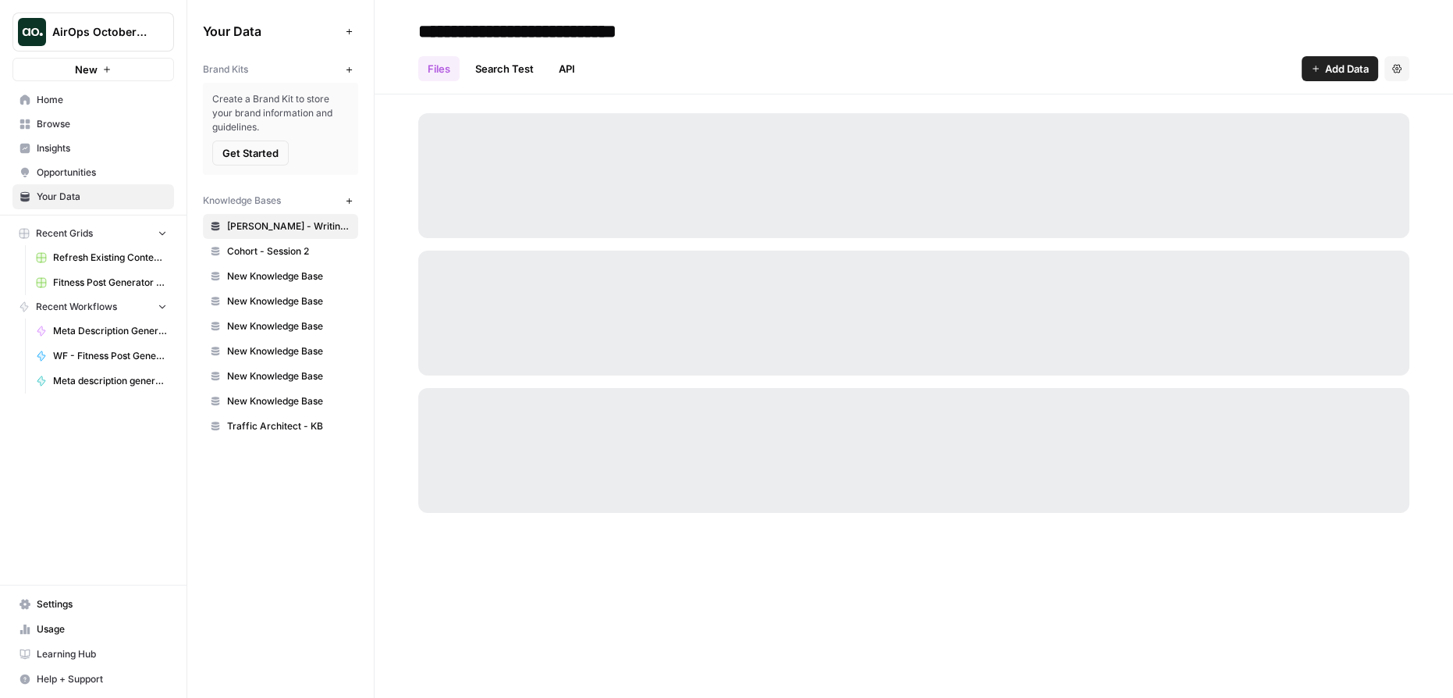
click at [72, 120] on span "Browse" at bounding box center [102, 124] width 130 height 14
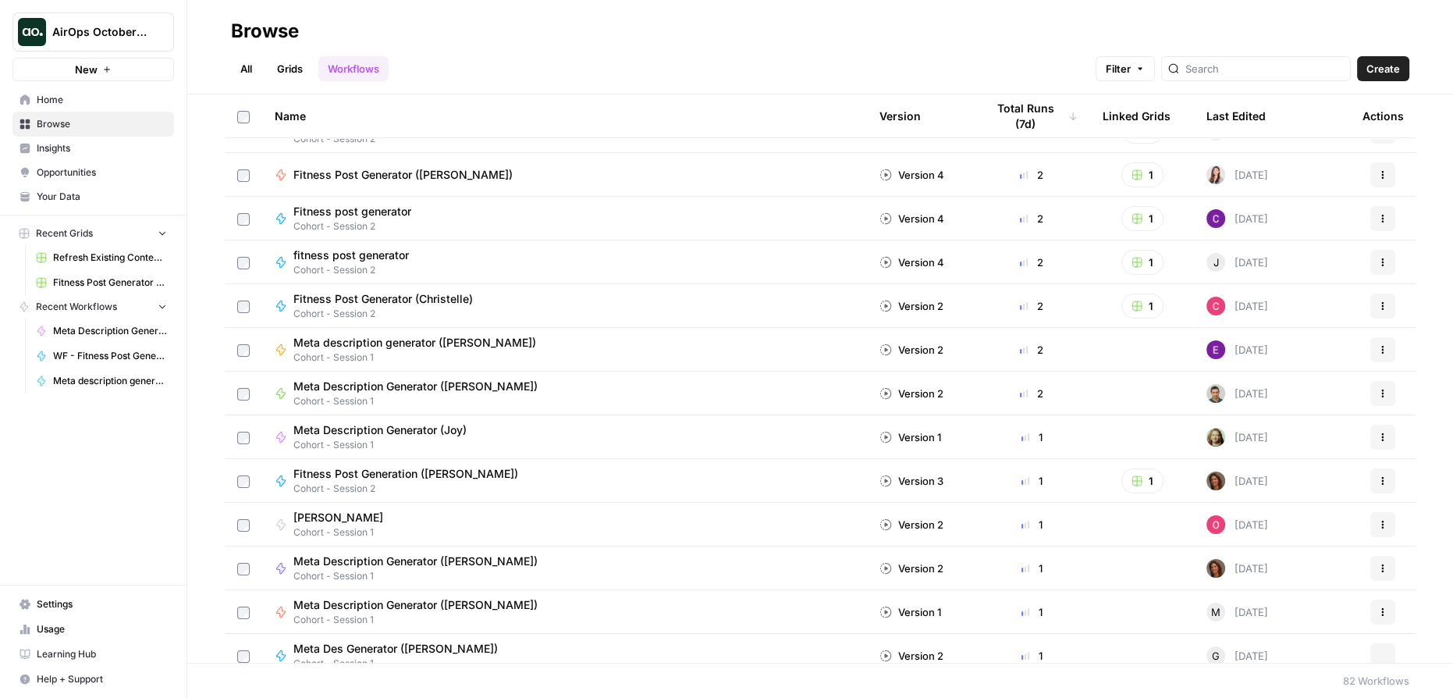
scroll to position [212, 0]
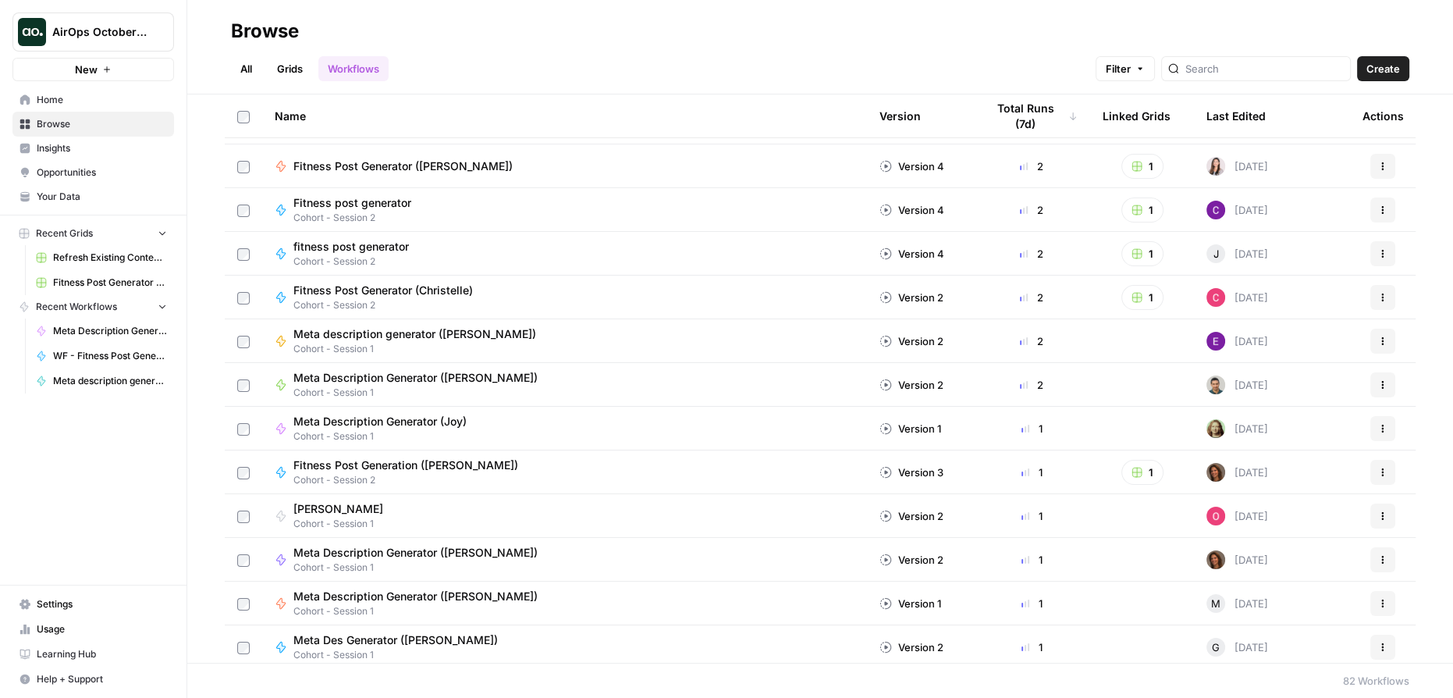
click at [440, 371] on span "Meta Description Generator (Hamid)" at bounding box center [415, 378] width 244 height 16
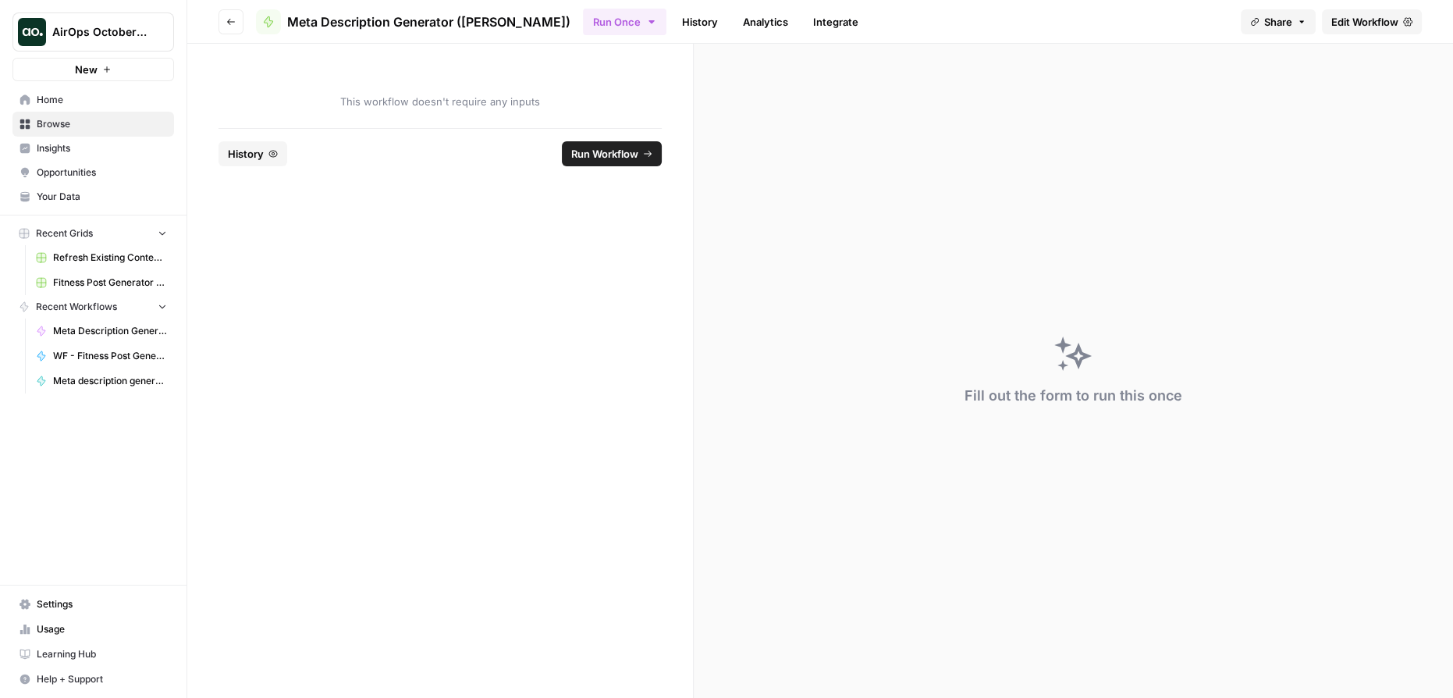
click at [64, 126] on span "Browse" at bounding box center [102, 124] width 130 height 14
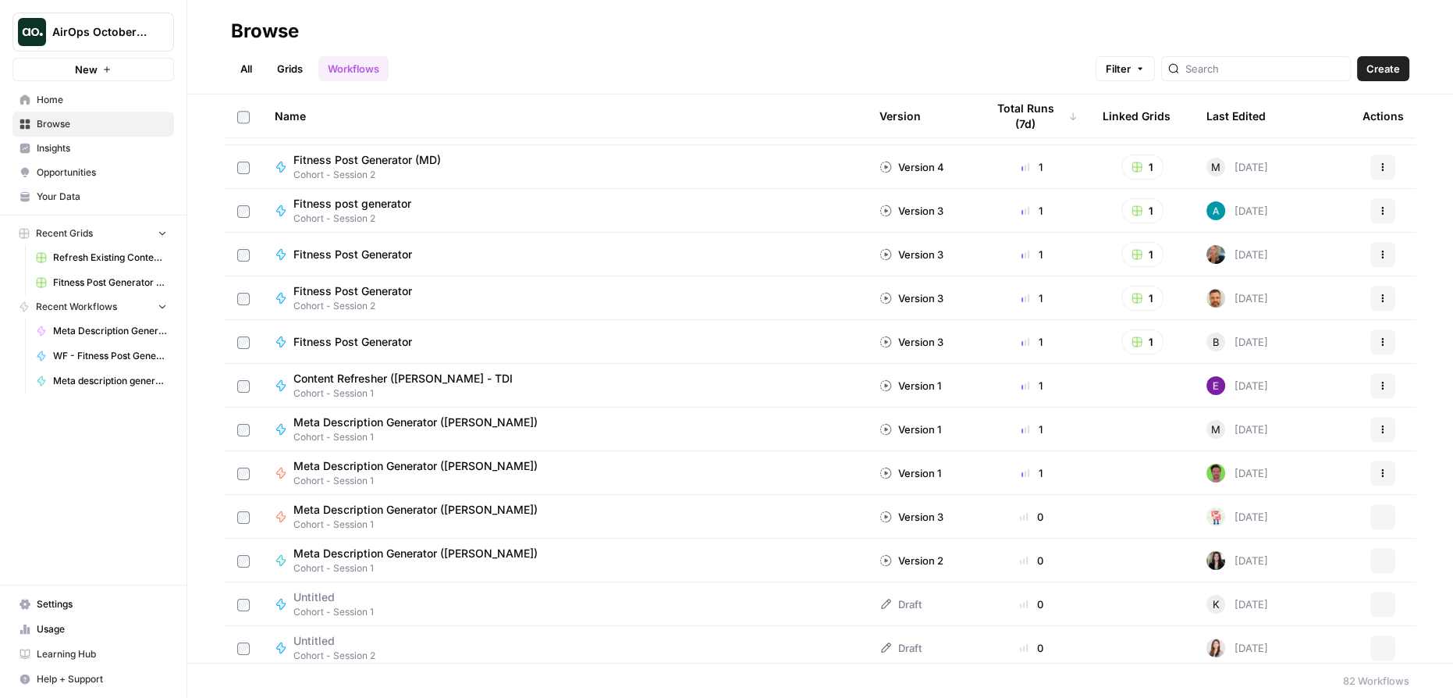
scroll to position [1915, 0]
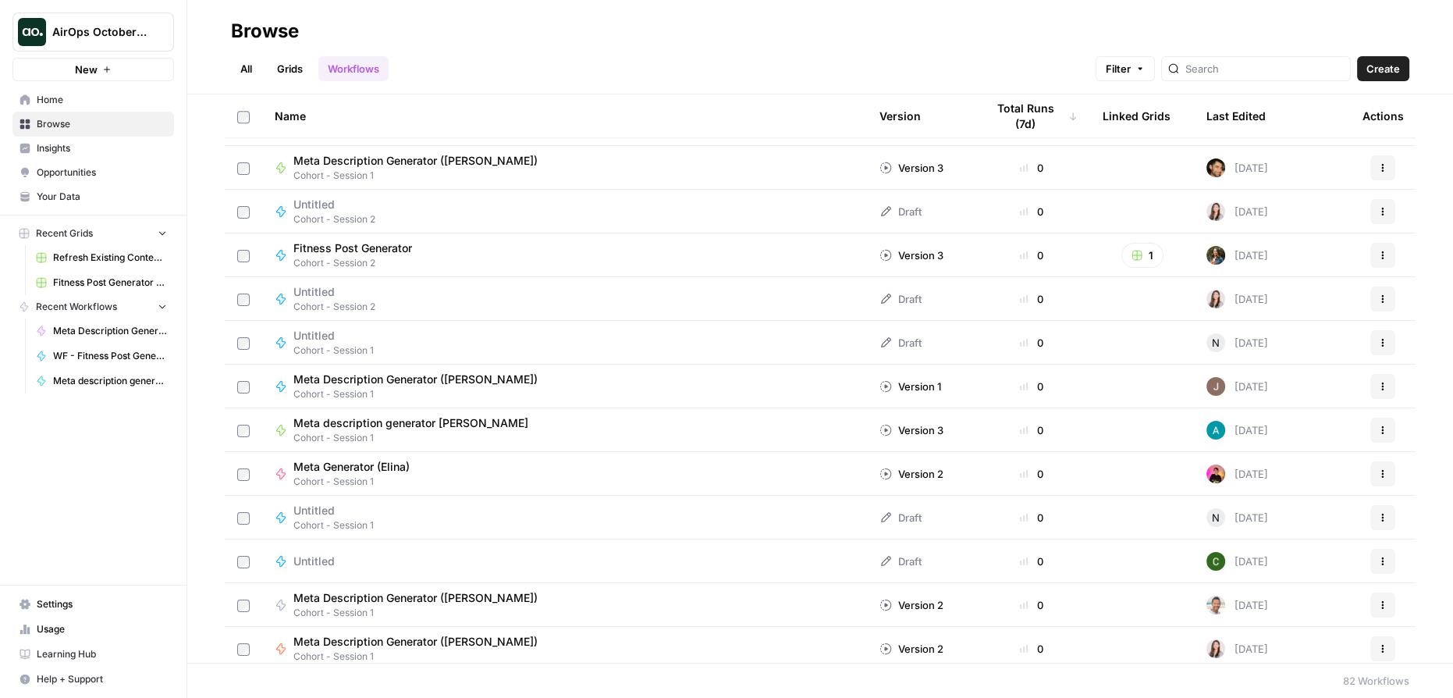
click at [58, 123] on span "Browse" at bounding box center [102, 124] width 130 height 14
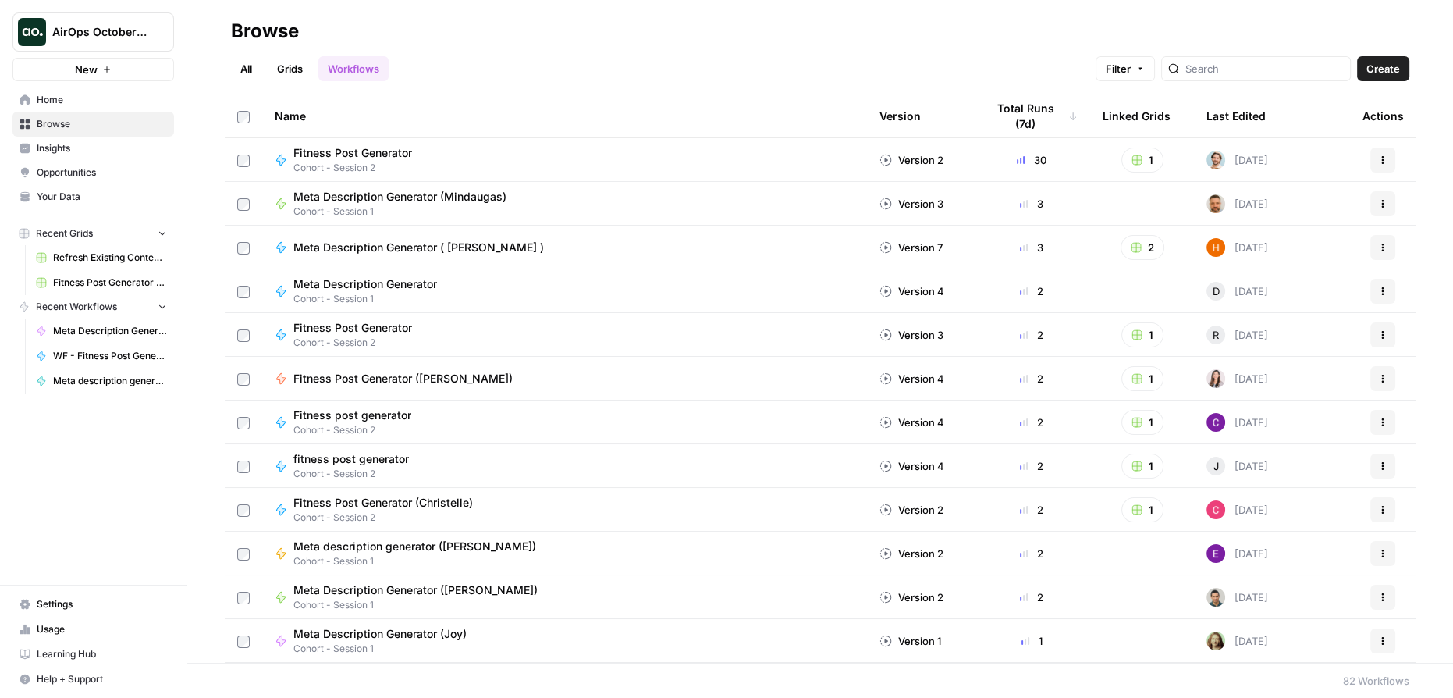
click at [1145, 64] on icon "button" at bounding box center [1139, 68] width 9 height 9
click at [985, 37] on div "Browse" at bounding box center [820, 31] width 1178 height 25
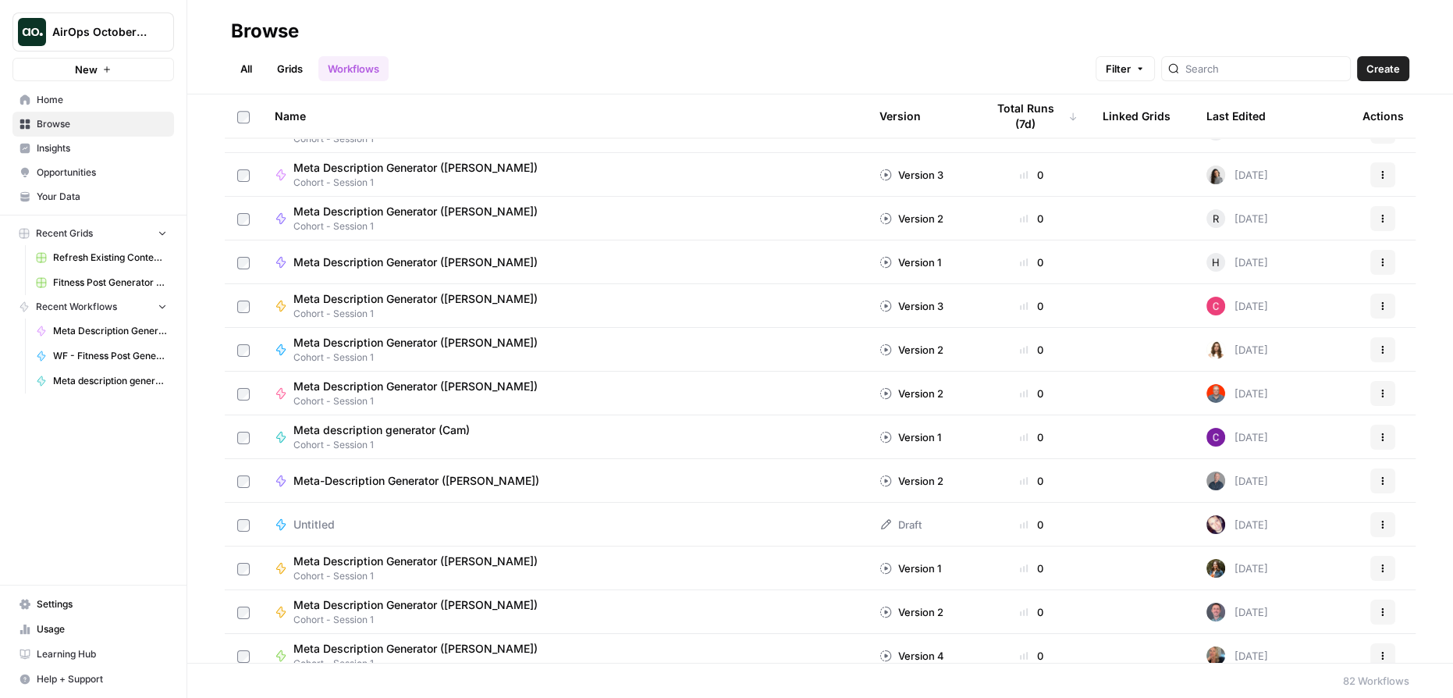
scroll to position [3058, 0]
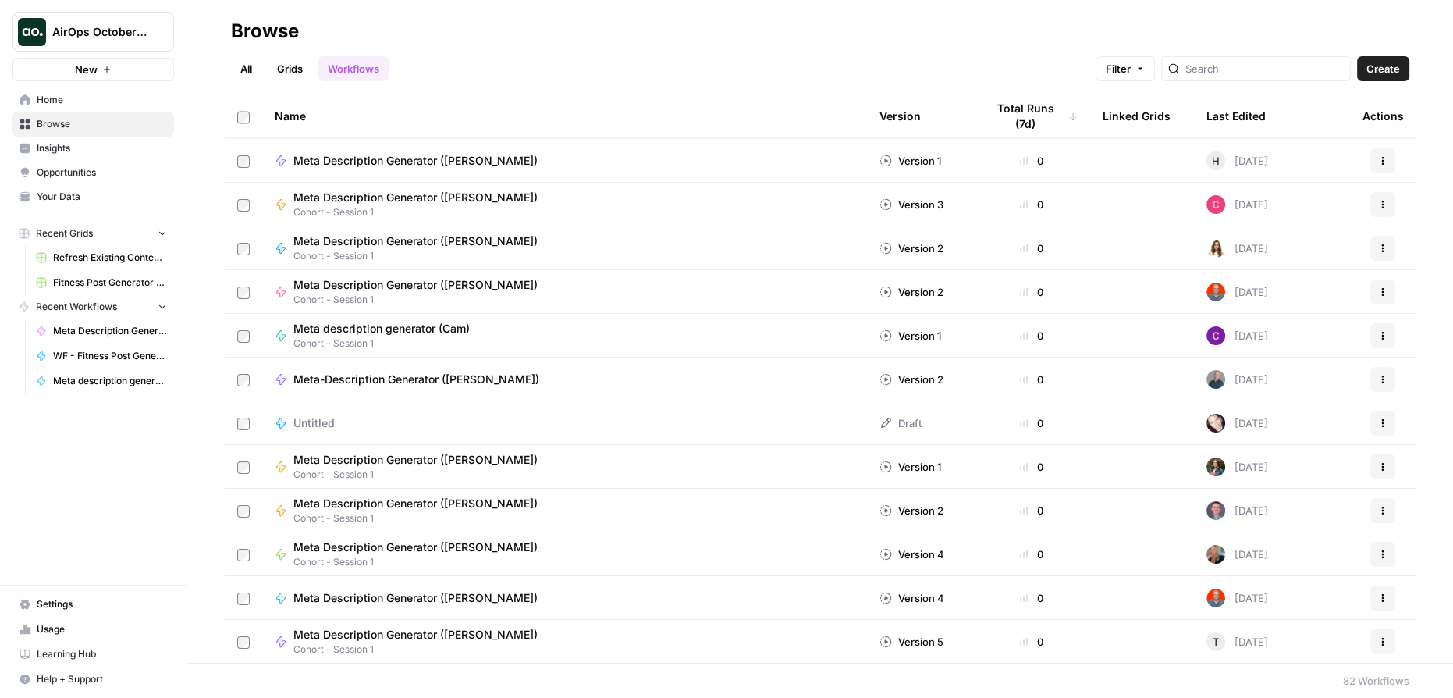
click at [1155, 67] on button "Filter" at bounding box center [1124, 68] width 59 height 25
click at [921, 139] on span "Add Filter" at bounding box center [903, 140] width 43 height 14
click at [762, 140] on input "text" at bounding box center [708, 142] width 131 height 16
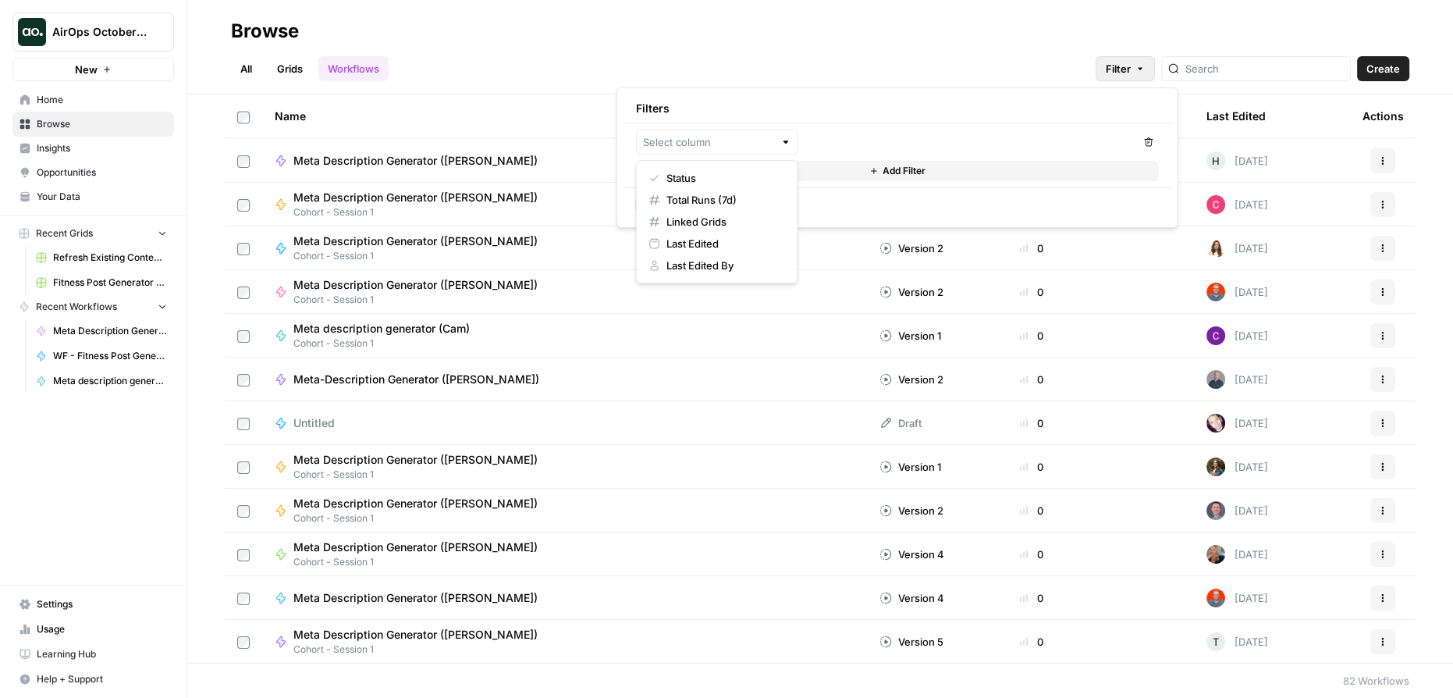
click at [815, 76] on div "All Grids Workflows Filter Create" at bounding box center [820, 62] width 1178 height 37
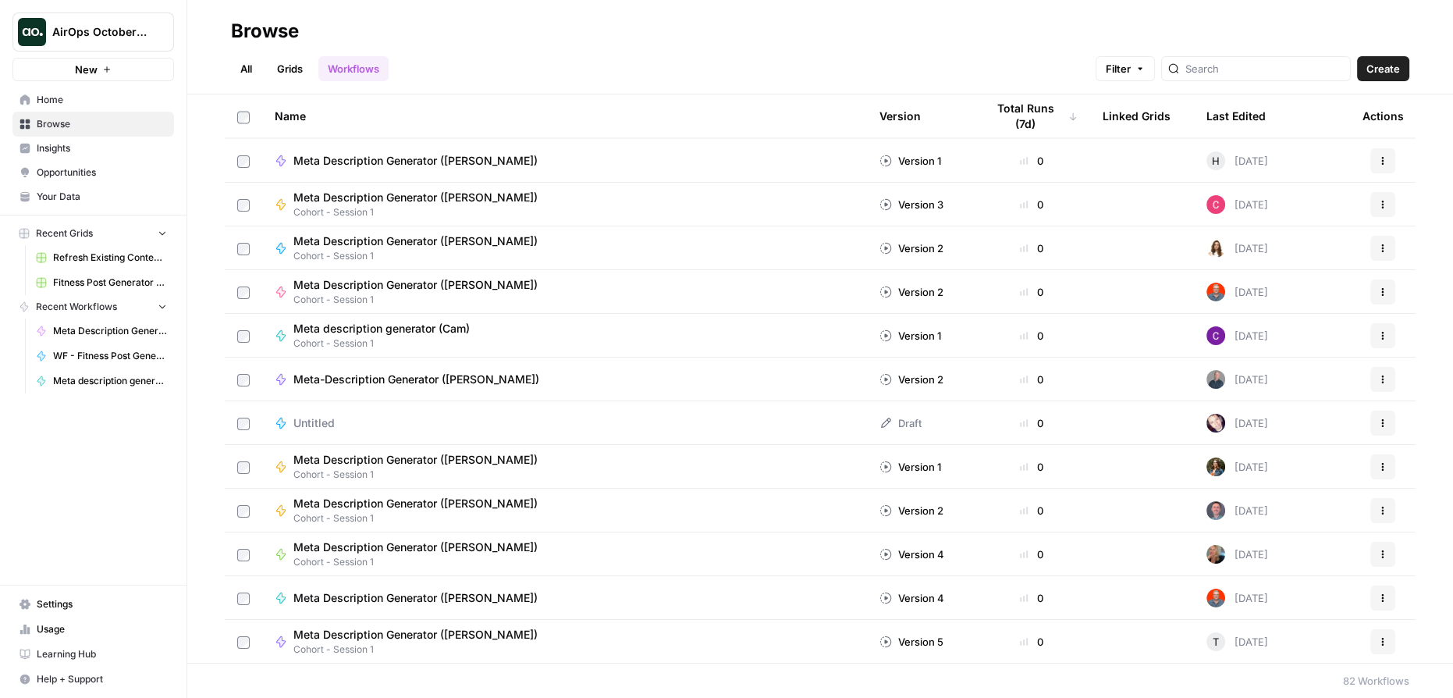
click at [284, 68] on link "Grids" at bounding box center [290, 68] width 44 height 25
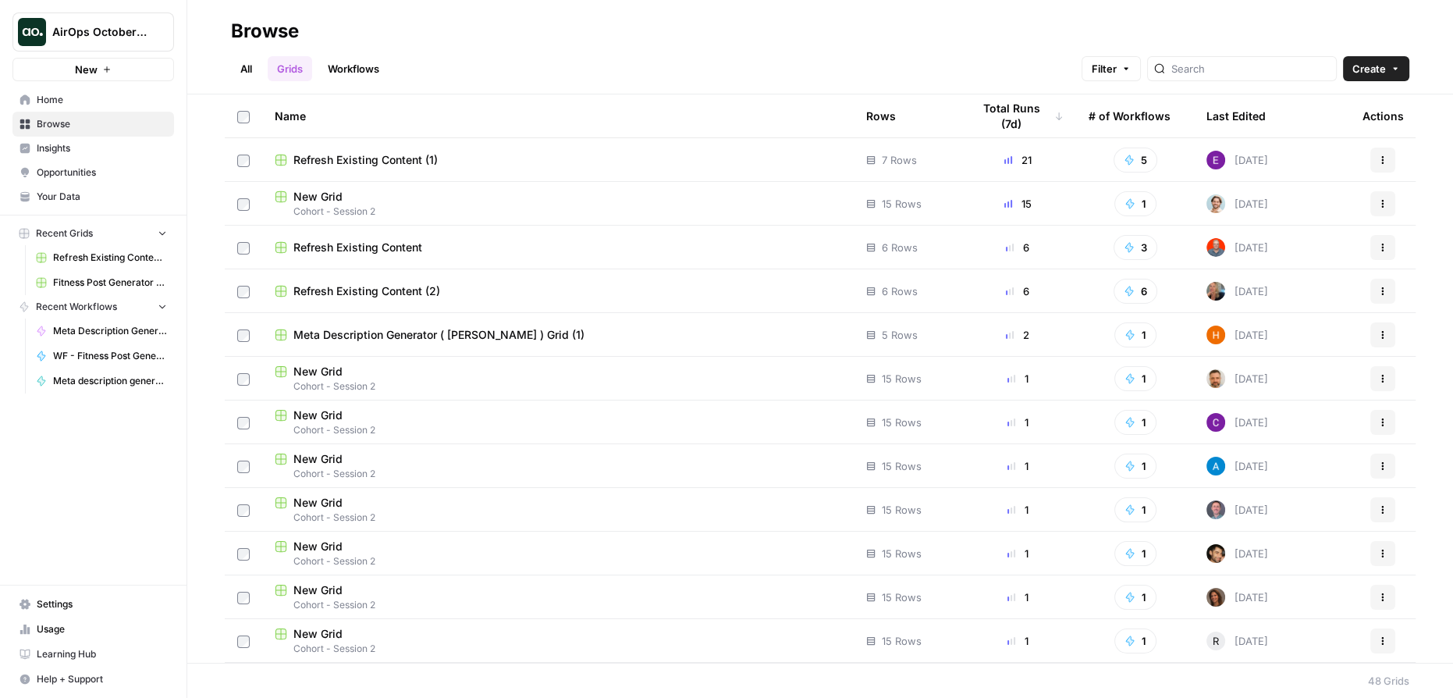
click at [246, 76] on link "All" at bounding box center [246, 68] width 30 height 25
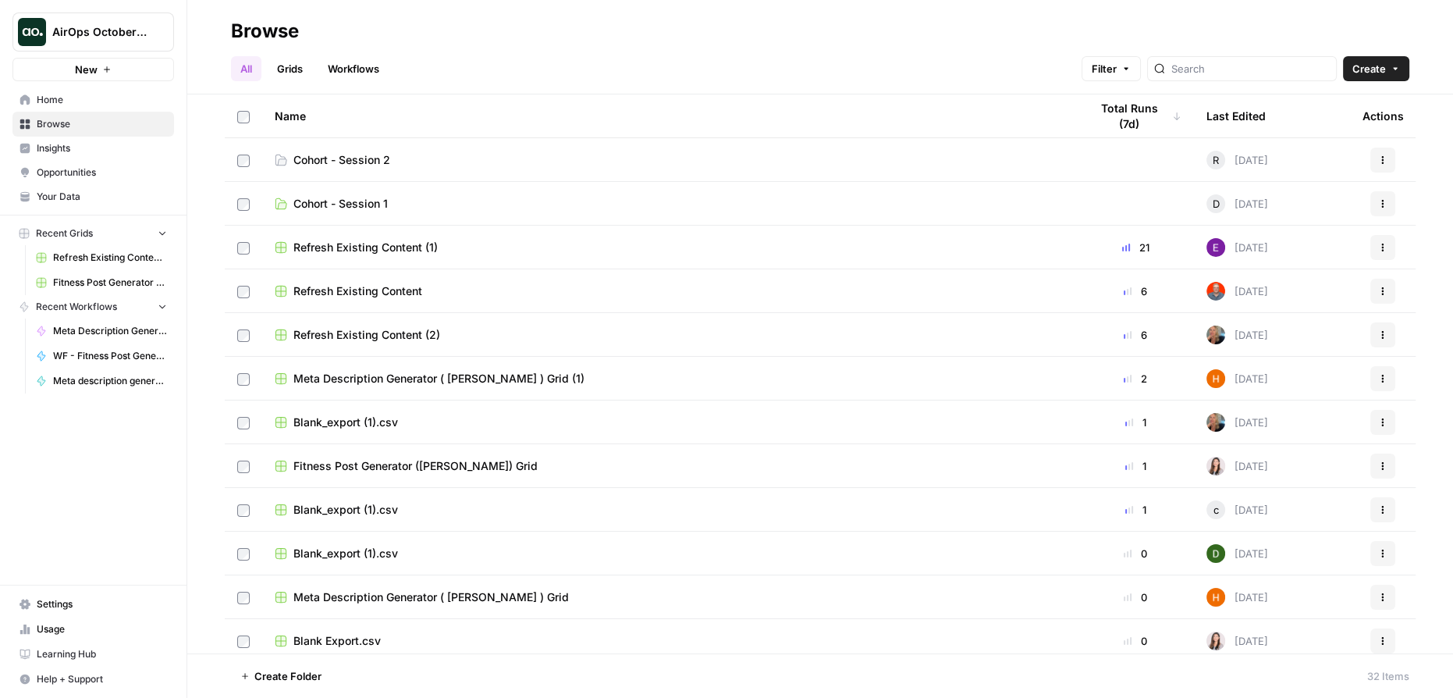
click at [357, 158] on span "Cohort - Session 2" at bounding box center [341, 160] width 97 height 16
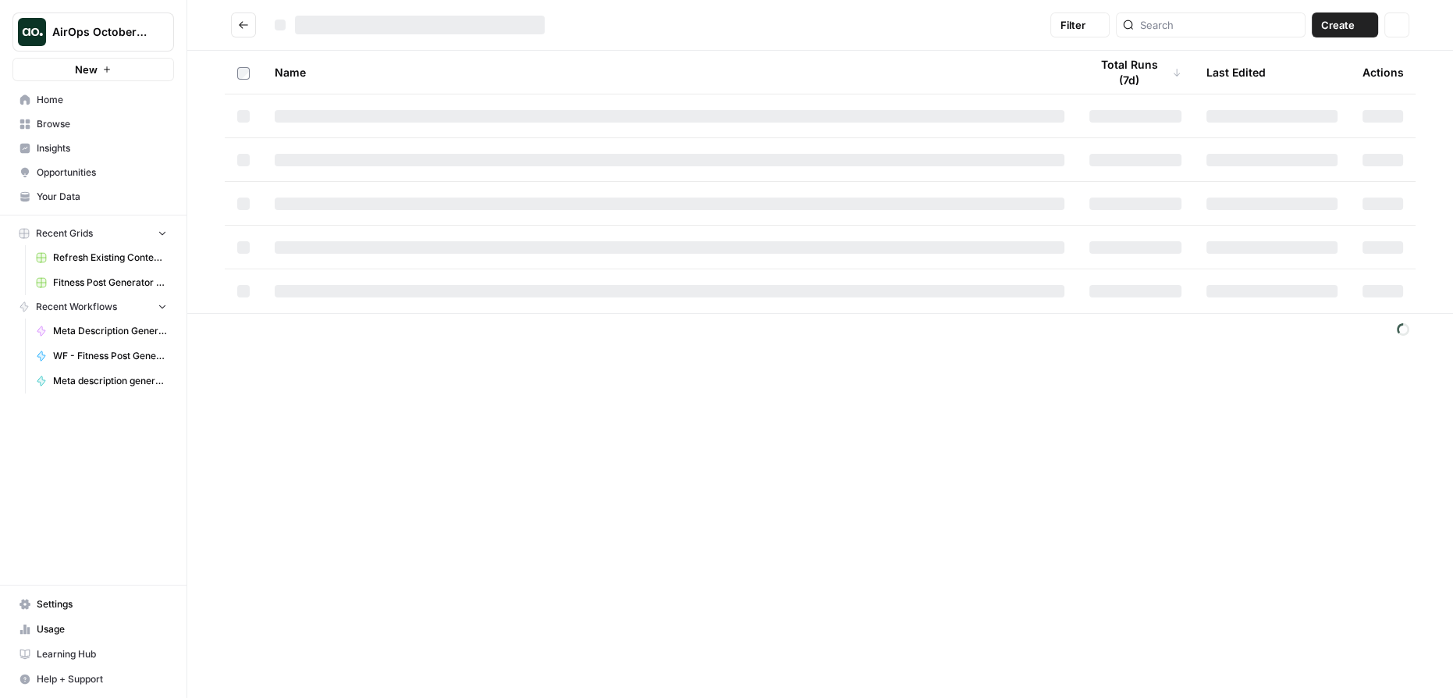
click at [357, 158] on div at bounding box center [670, 160] width 790 height 12
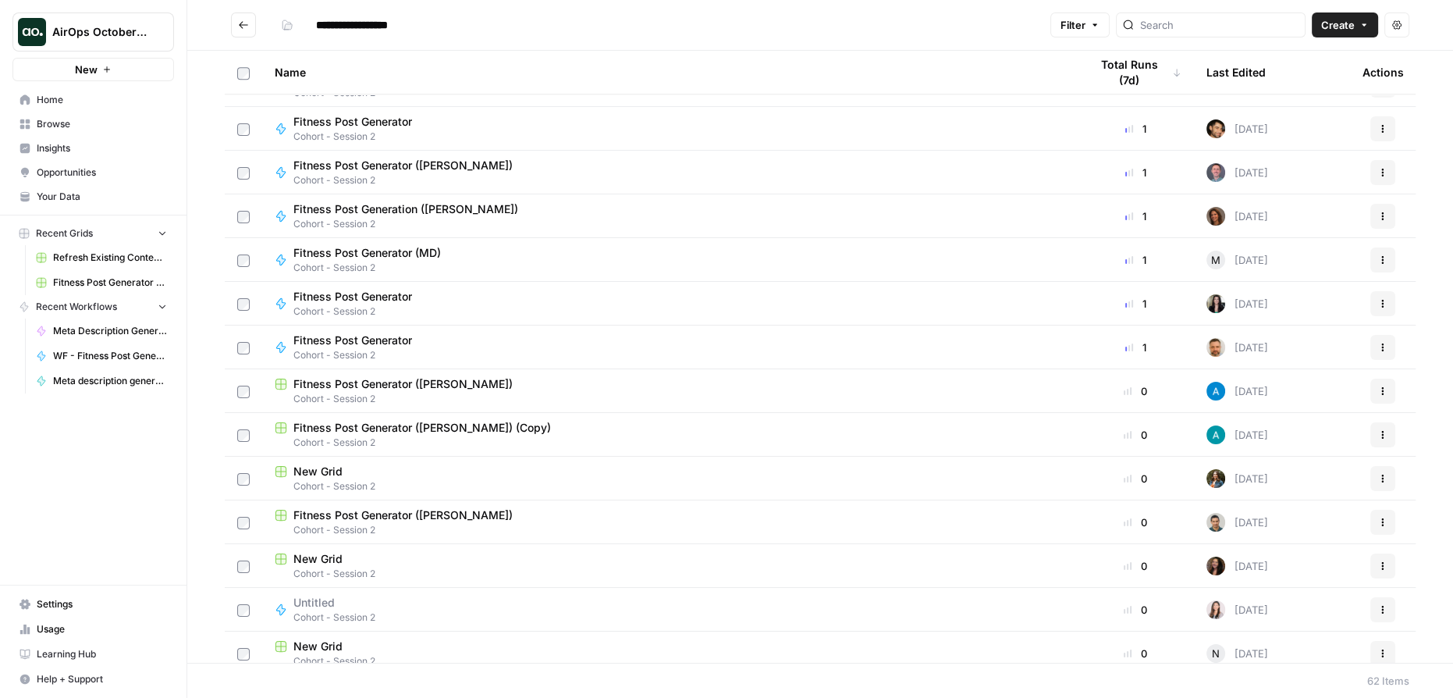
scroll to position [1844, 0]
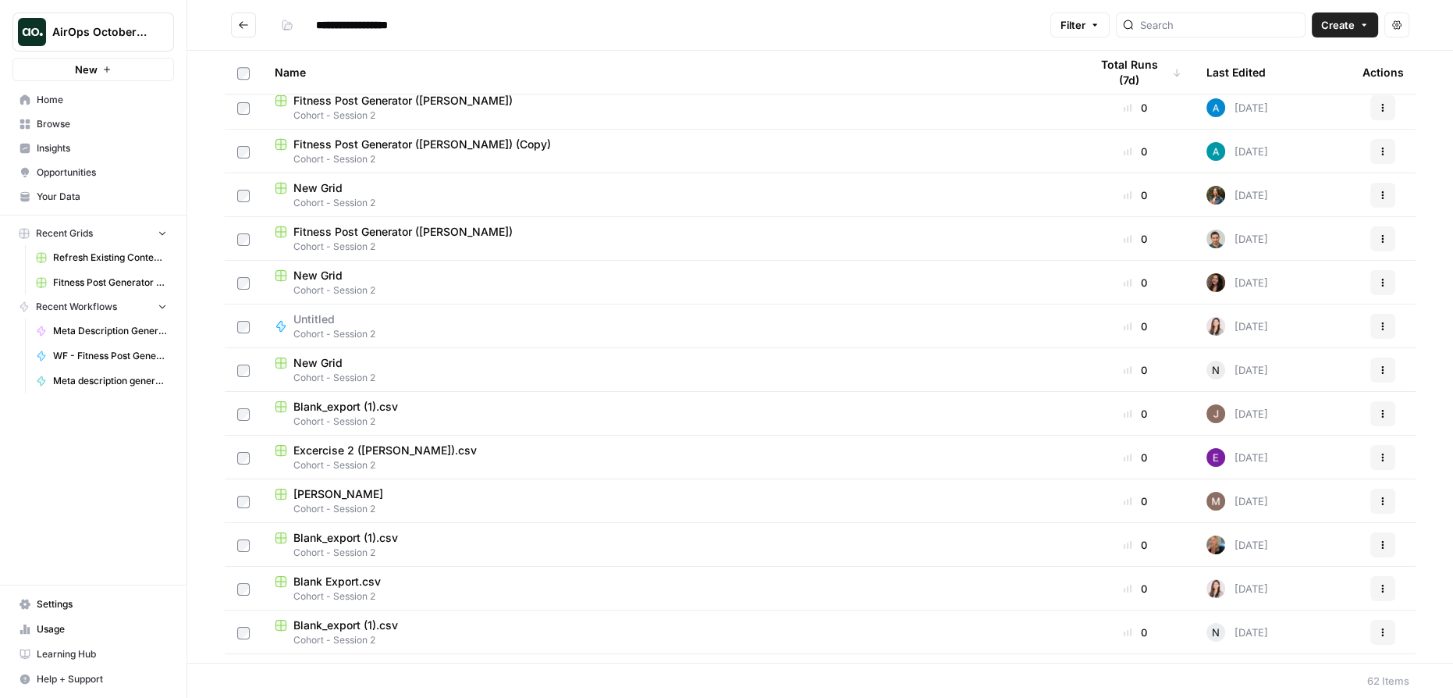
click at [426, 231] on span "Fitness Post Generator (Hamid)" at bounding box center [402, 232] width 219 height 16
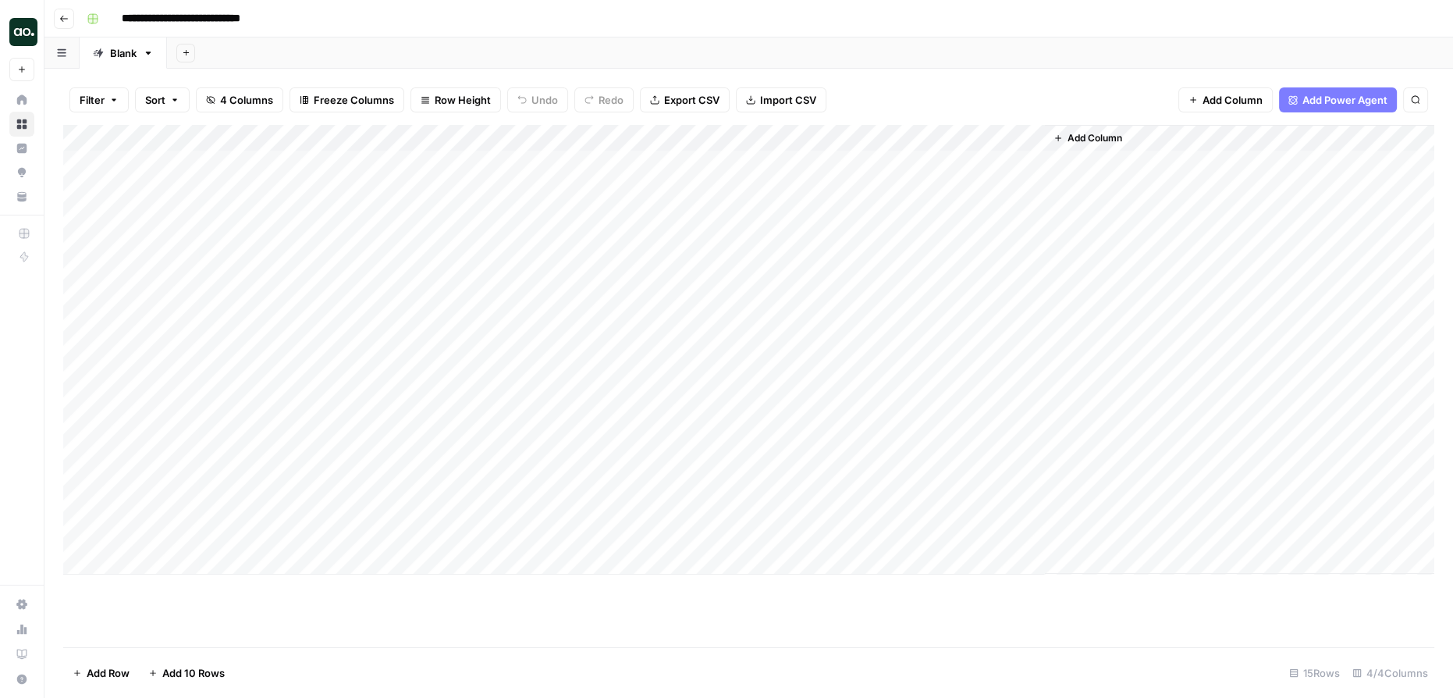
click at [918, 164] on div "Add Column" at bounding box center [748, 349] width 1371 height 449
click at [903, 140] on div "Add Column" at bounding box center [748, 349] width 1371 height 449
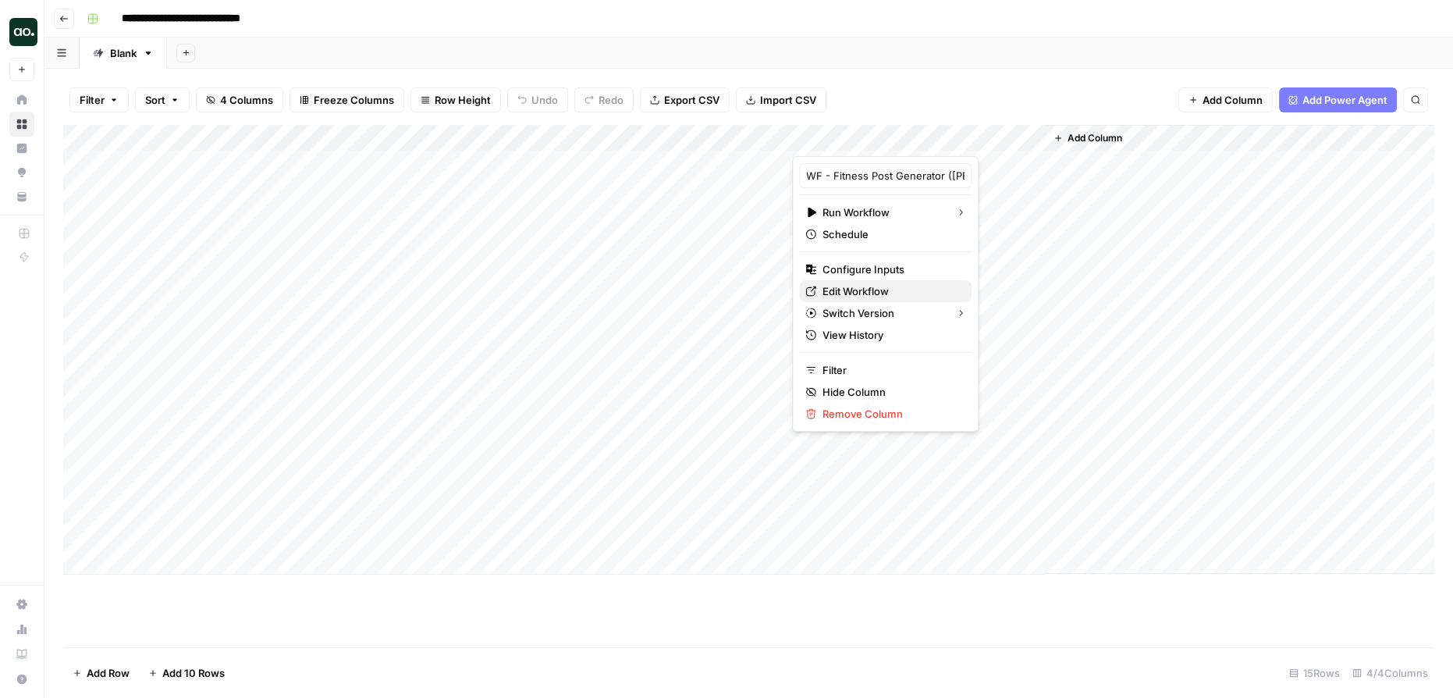
click at [872, 286] on span "Edit Workflow" at bounding box center [890, 291] width 137 height 16
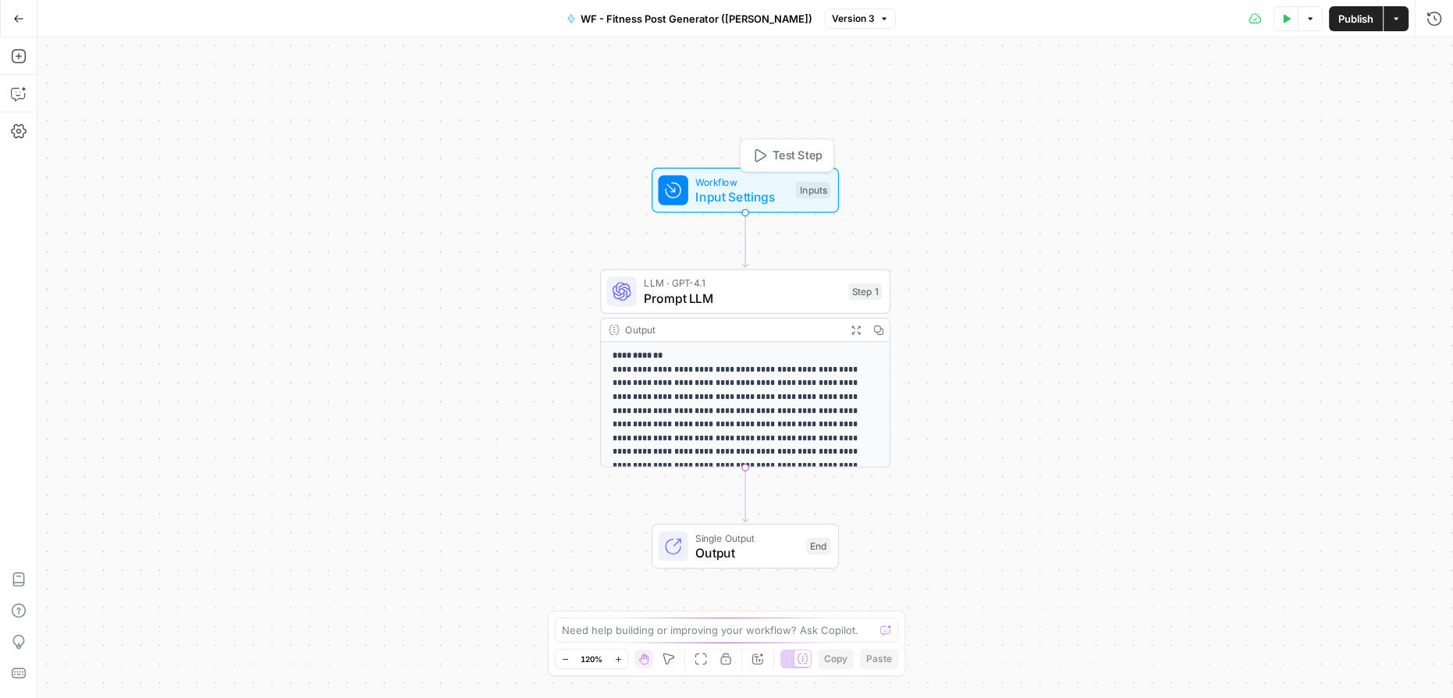
click at [766, 190] on span "Input Settings" at bounding box center [741, 196] width 93 height 19
click at [1242, 298] on div at bounding box center [1305, 313] width 269 height 30
click at [1286, 364] on span "Add Field" at bounding box center [1276, 362] width 45 height 16
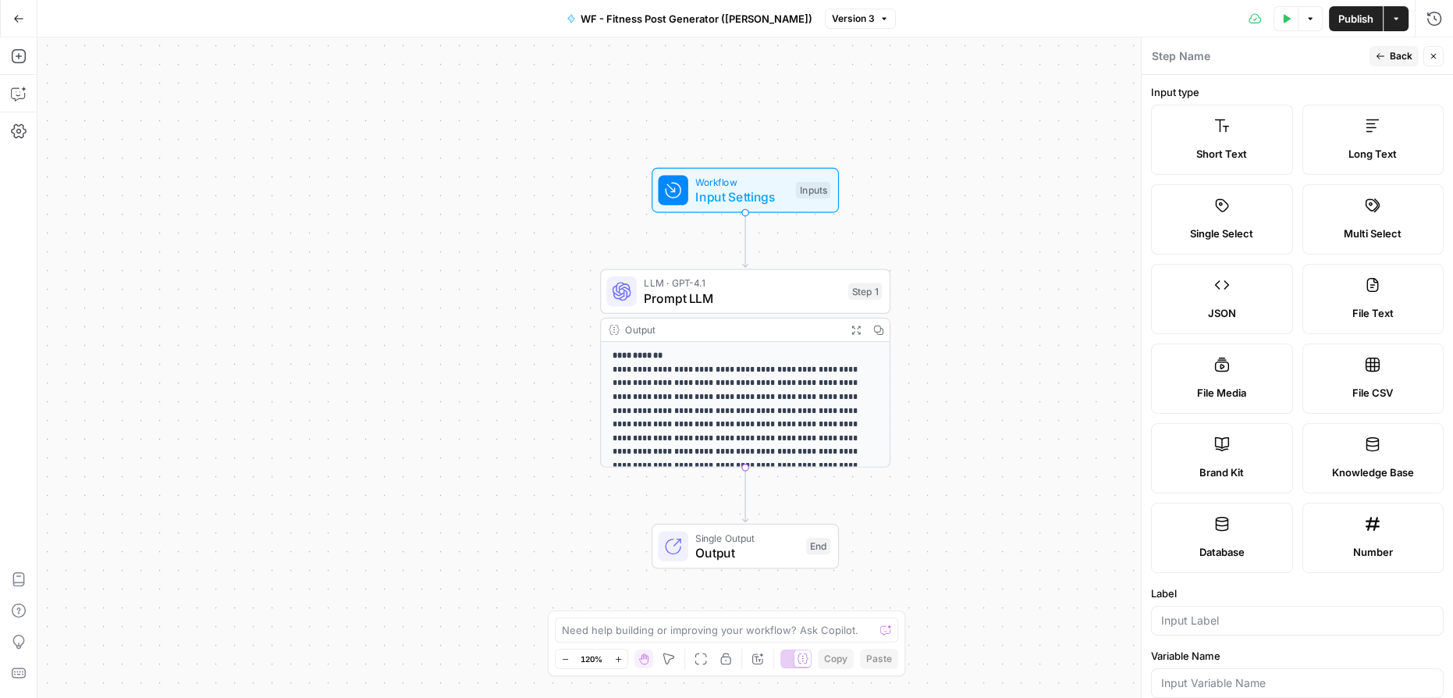
scroll to position [141, 0]
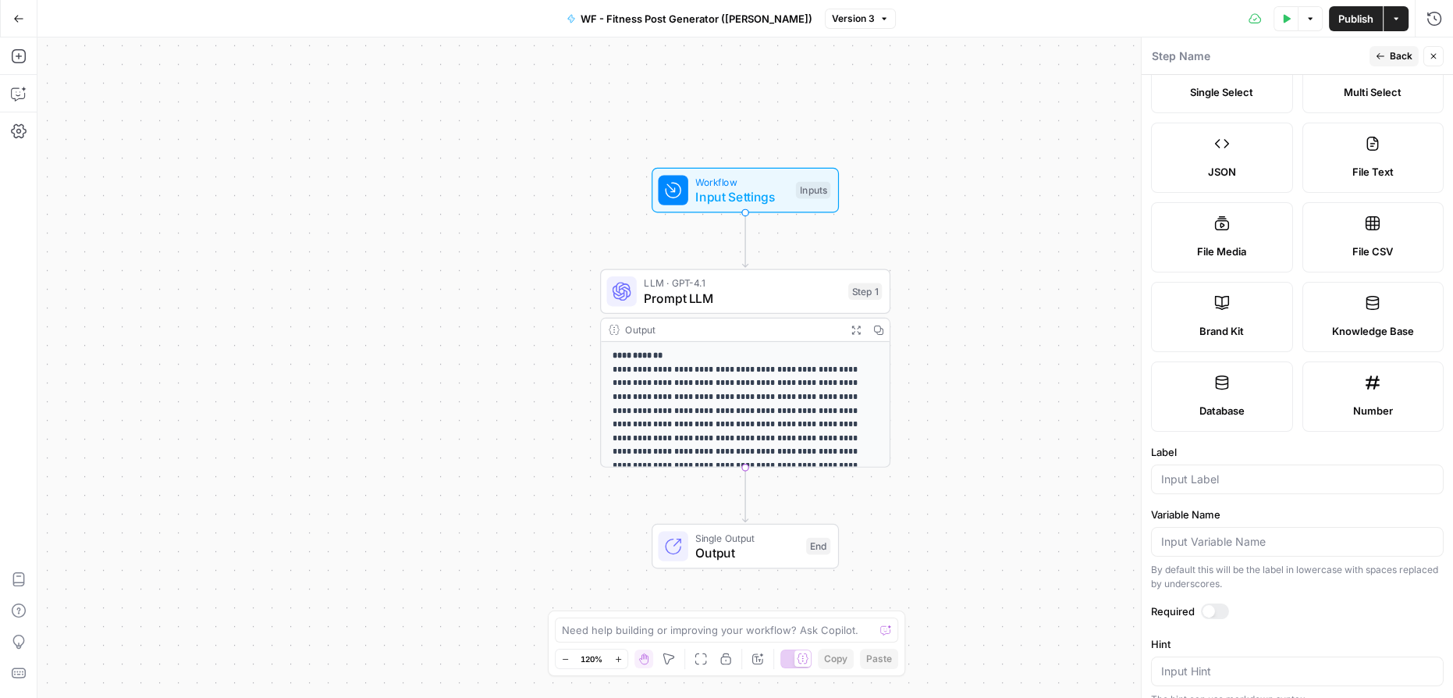
click at [1213, 328] on span "Brand Kit" at bounding box center [1221, 331] width 44 height 16
type input "Brand Kit"
type input "brand_kit"
click at [1377, 53] on icon "button" at bounding box center [1380, 55] width 9 height 9
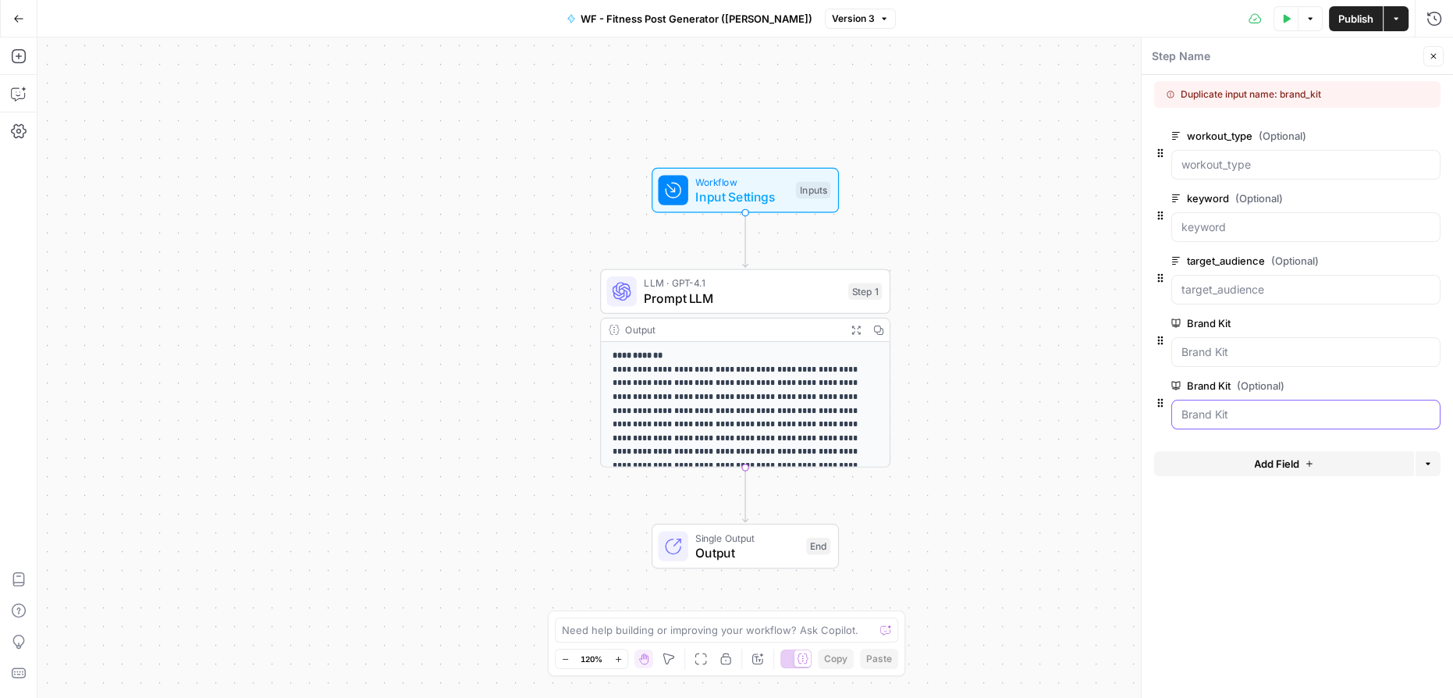
click at [1257, 407] on Kit "Brand Kit" at bounding box center [1305, 414] width 249 height 16
click at [1233, 406] on Kit "Brand Kit" at bounding box center [1305, 414] width 249 height 16
click at [1234, 408] on Kit "Brand Kit" at bounding box center [1305, 414] width 249 height 16
click at [1434, 384] on icon "button" at bounding box center [1430, 386] width 9 height 9
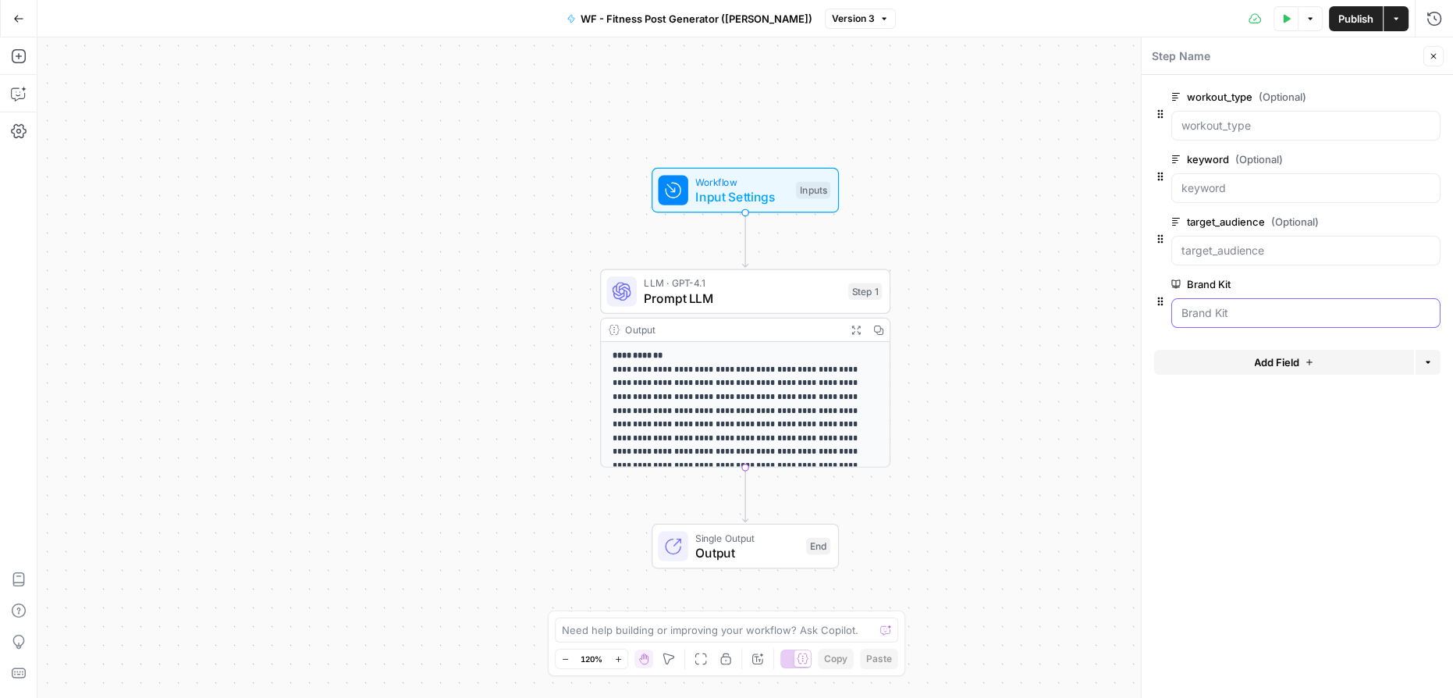
click at [1268, 314] on Kit "Brand Kit" at bounding box center [1305, 313] width 249 height 16
click at [1408, 280] on icon "button" at bounding box center [1408, 284] width 9 height 9
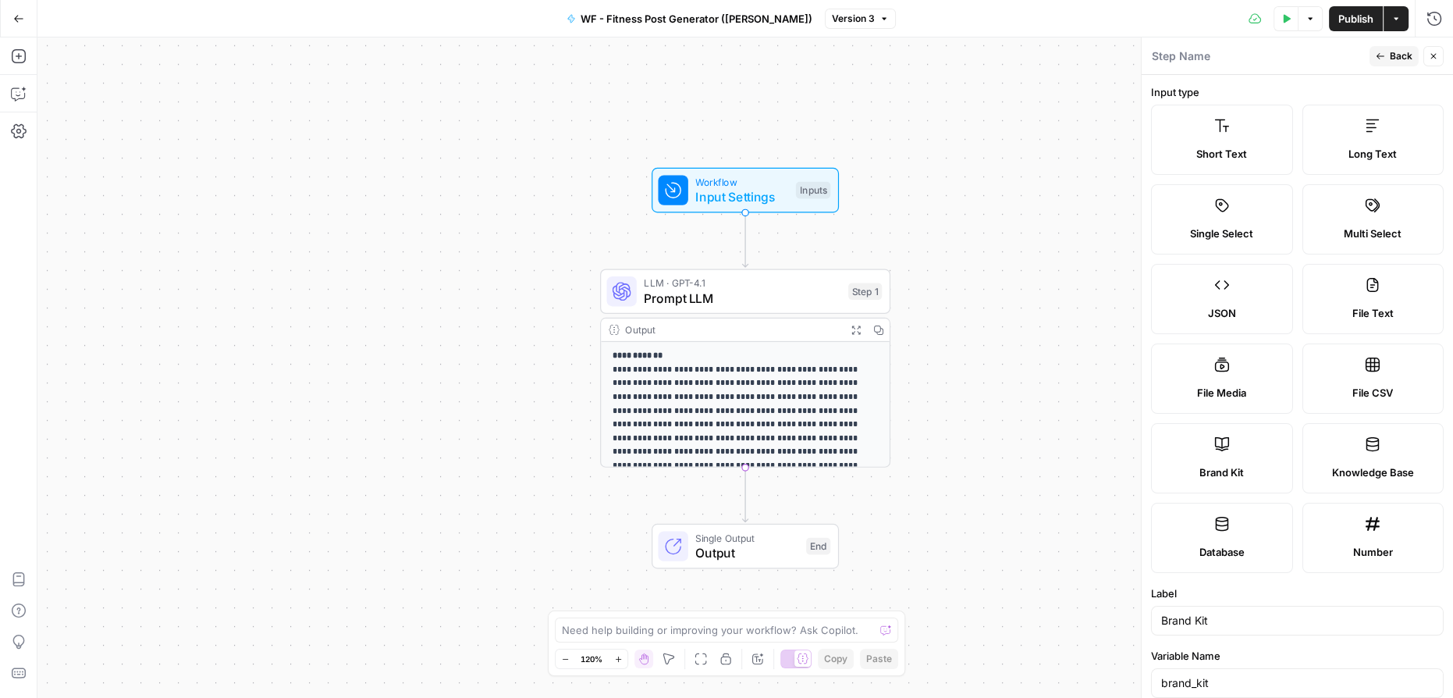
scroll to position [156, 0]
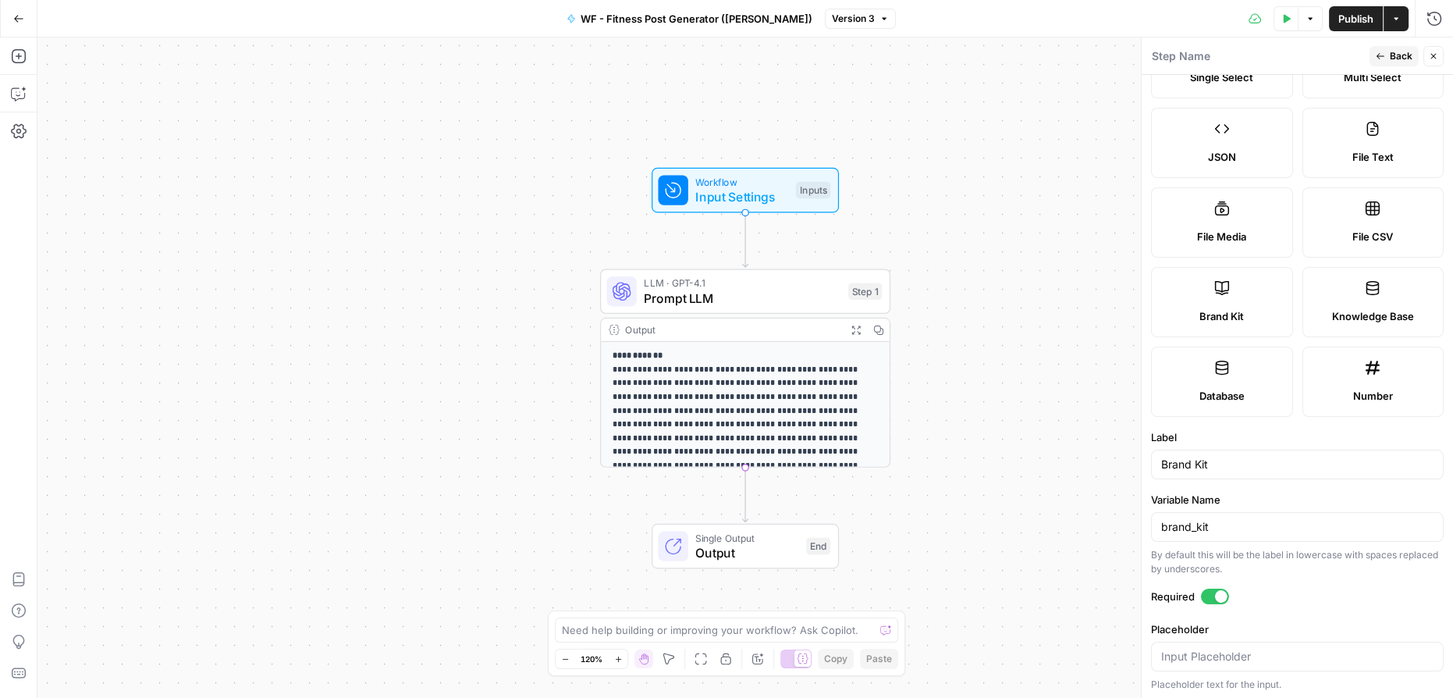
click at [1388, 55] on button "Back" at bounding box center [1393, 56] width 49 height 20
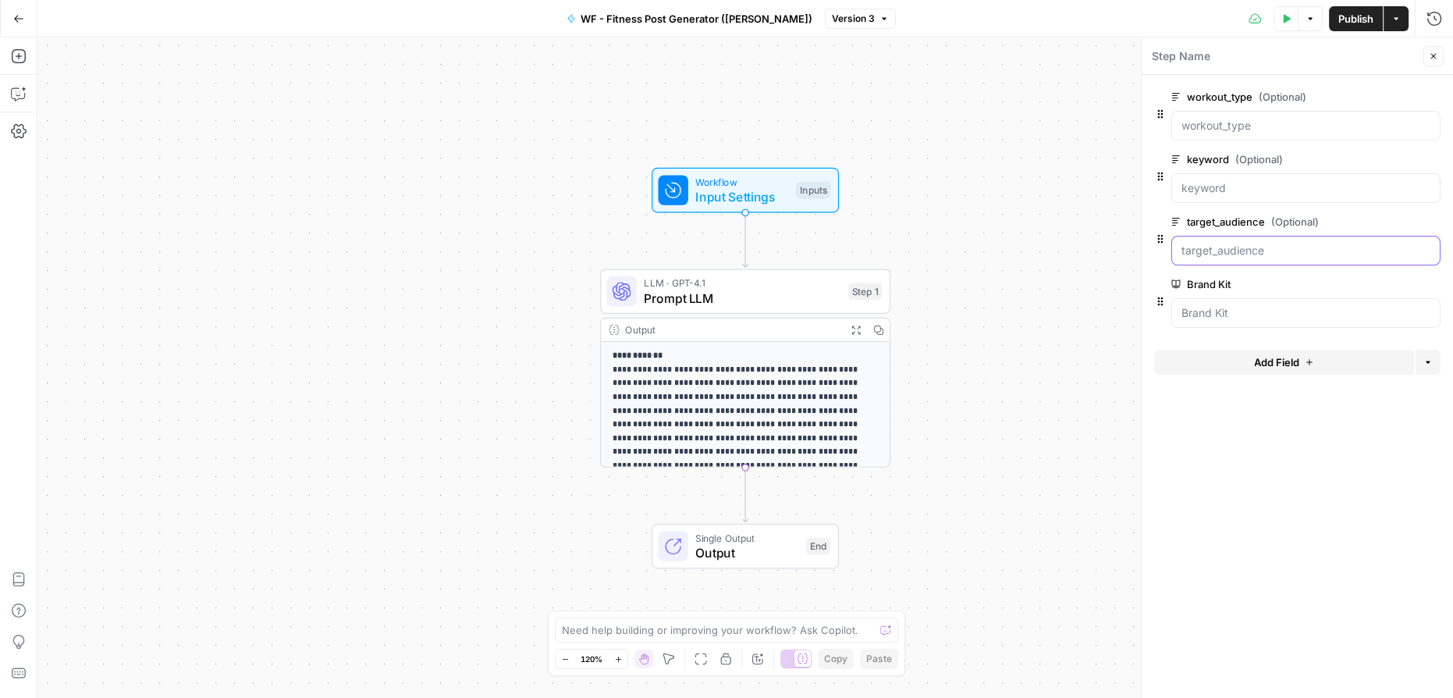
click at [1255, 247] on input "target_audience (Optional)" at bounding box center [1305, 251] width 249 height 16
click at [743, 189] on span "Input Settings" at bounding box center [741, 196] width 93 height 19
click at [1262, 243] on input "target_audience (Optional)" at bounding box center [1305, 251] width 249 height 16
click at [1262, 245] on input "target_audience (Optional)" at bounding box center [1305, 251] width 249 height 16
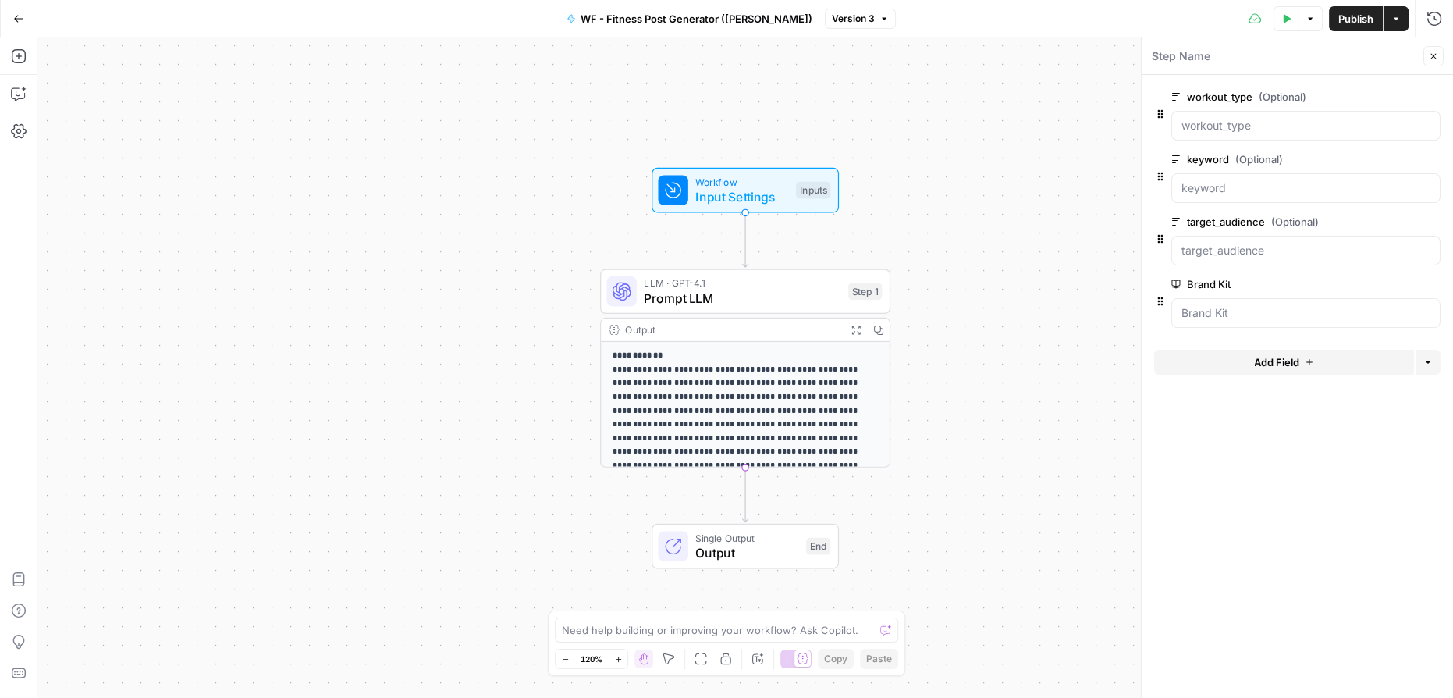
click at [1256, 259] on div at bounding box center [1305, 251] width 269 height 30
click at [1213, 306] on Kit "Brand Kit" at bounding box center [1305, 313] width 249 height 16
click at [616, 16] on span "WF - Fitness Post Generator ([PERSON_NAME])" at bounding box center [696, 19] width 232 height 16
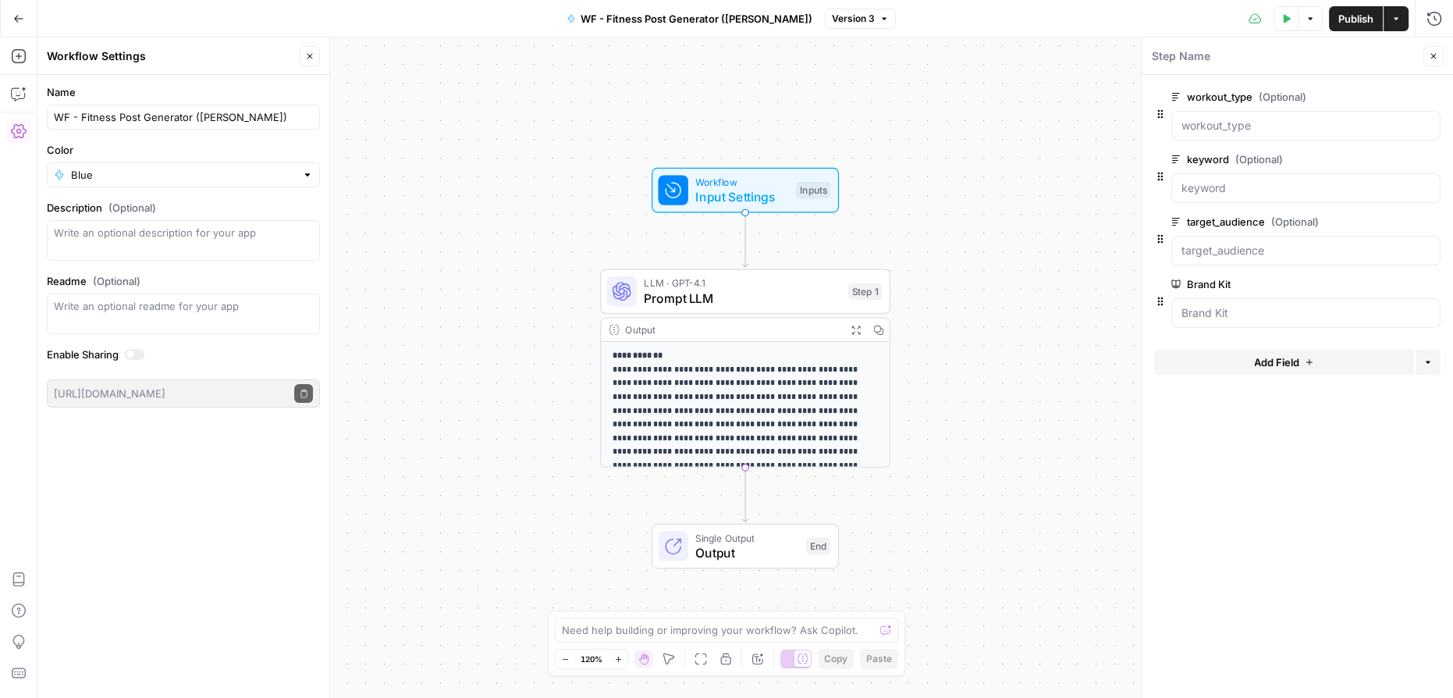
click at [1408, 21] on button "Actions" at bounding box center [1395, 18] width 25 height 25
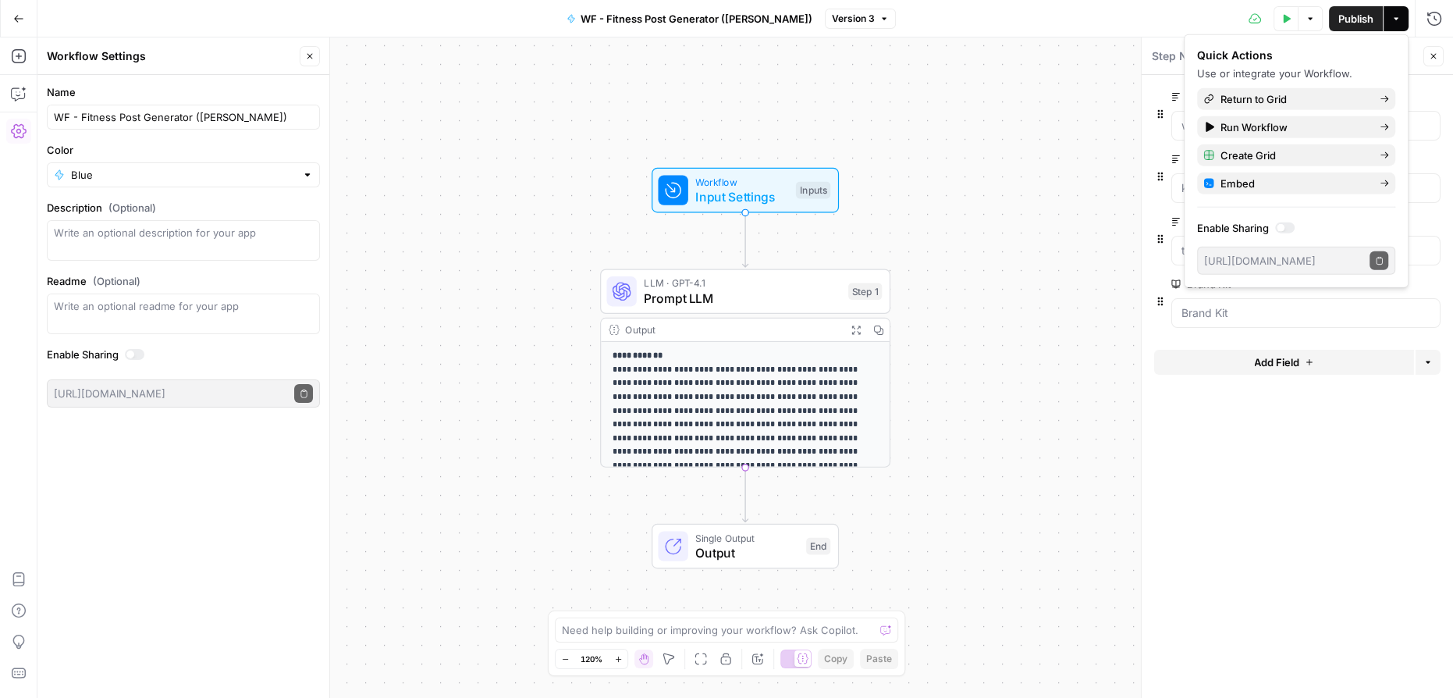
click at [993, 243] on div "**********" at bounding box center [744, 367] width 1415 height 660
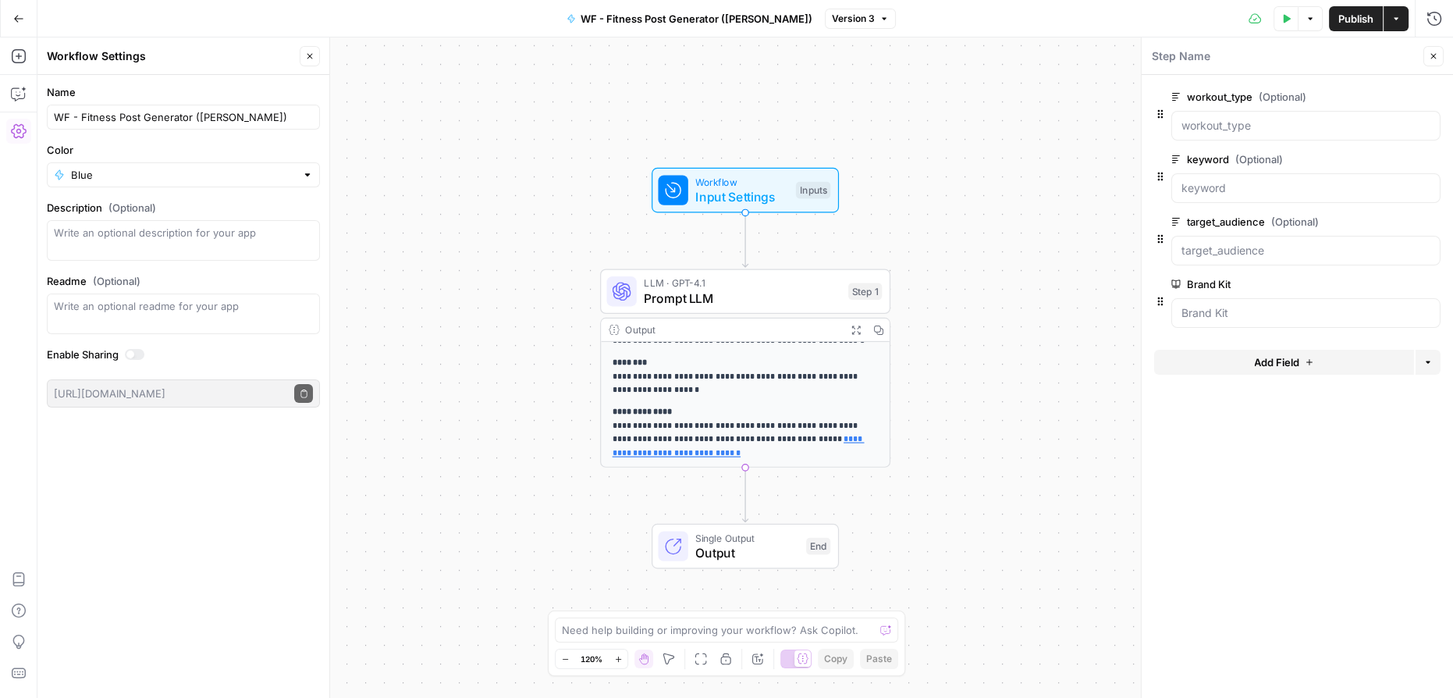
scroll to position [0, 0]
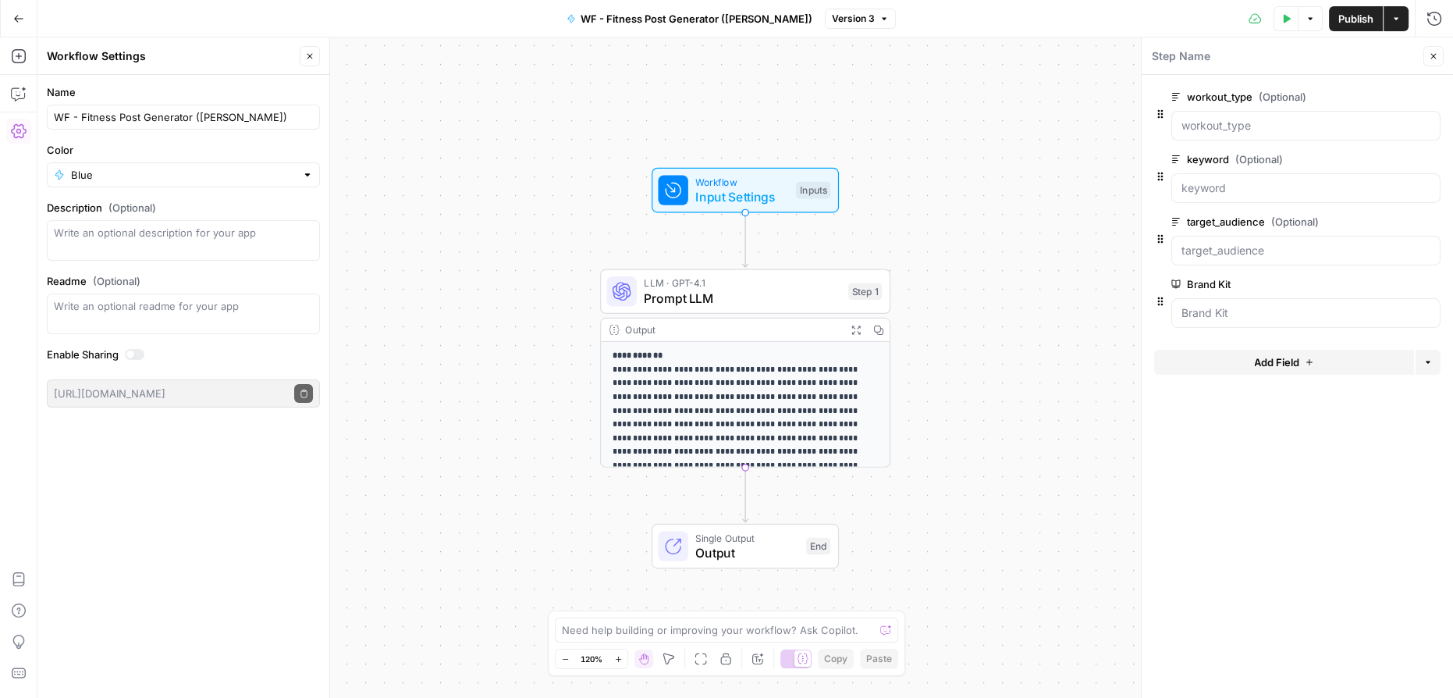
click at [13, 20] on icon "button" at bounding box center [18, 18] width 11 height 11
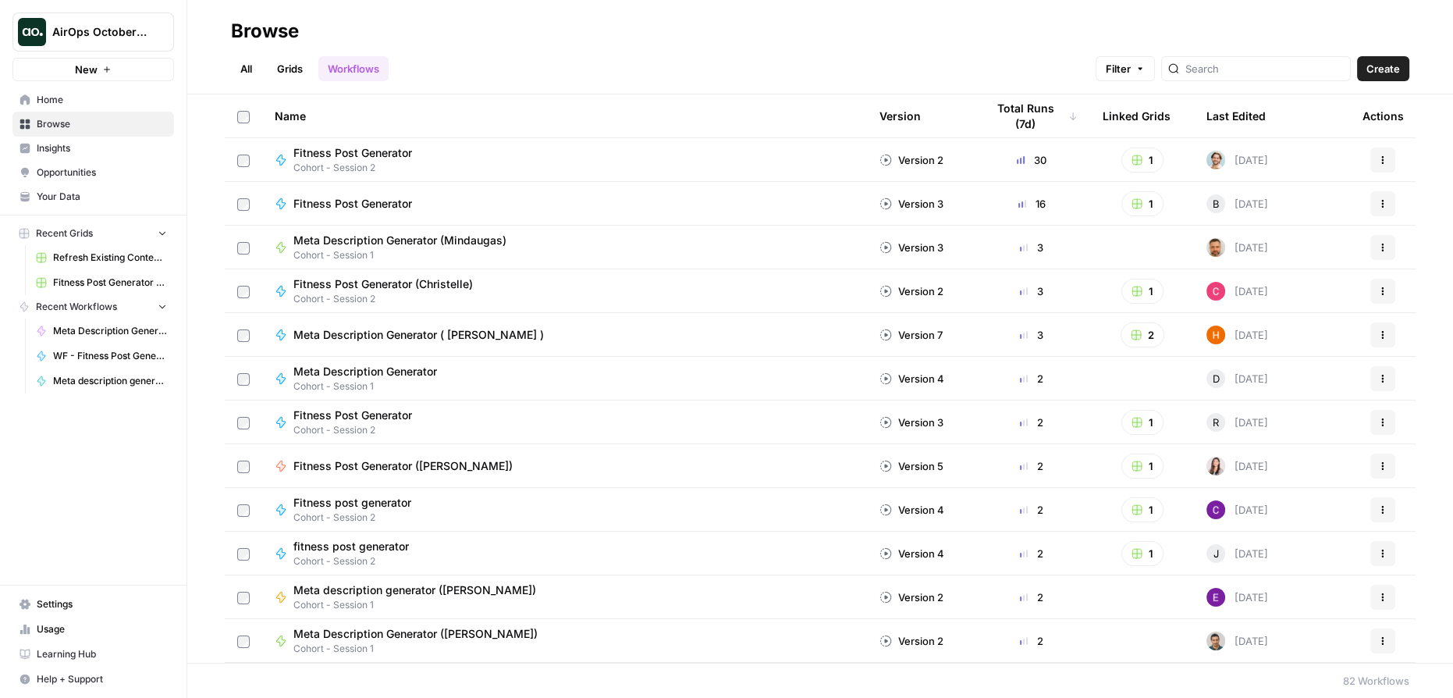
click at [250, 68] on link "All" at bounding box center [246, 68] width 30 height 25
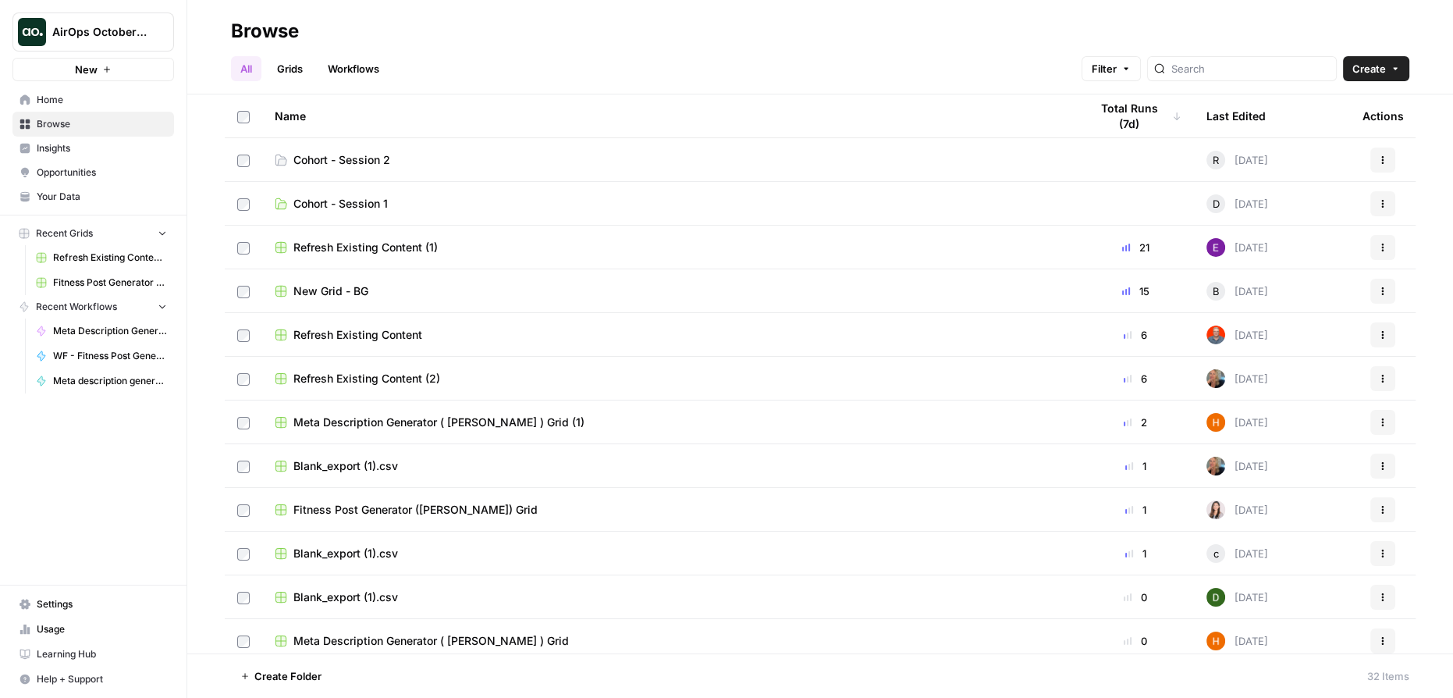
click at [365, 158] on span "Cohort - Session 2" at bounding box center [341, 160] width 97 height 16
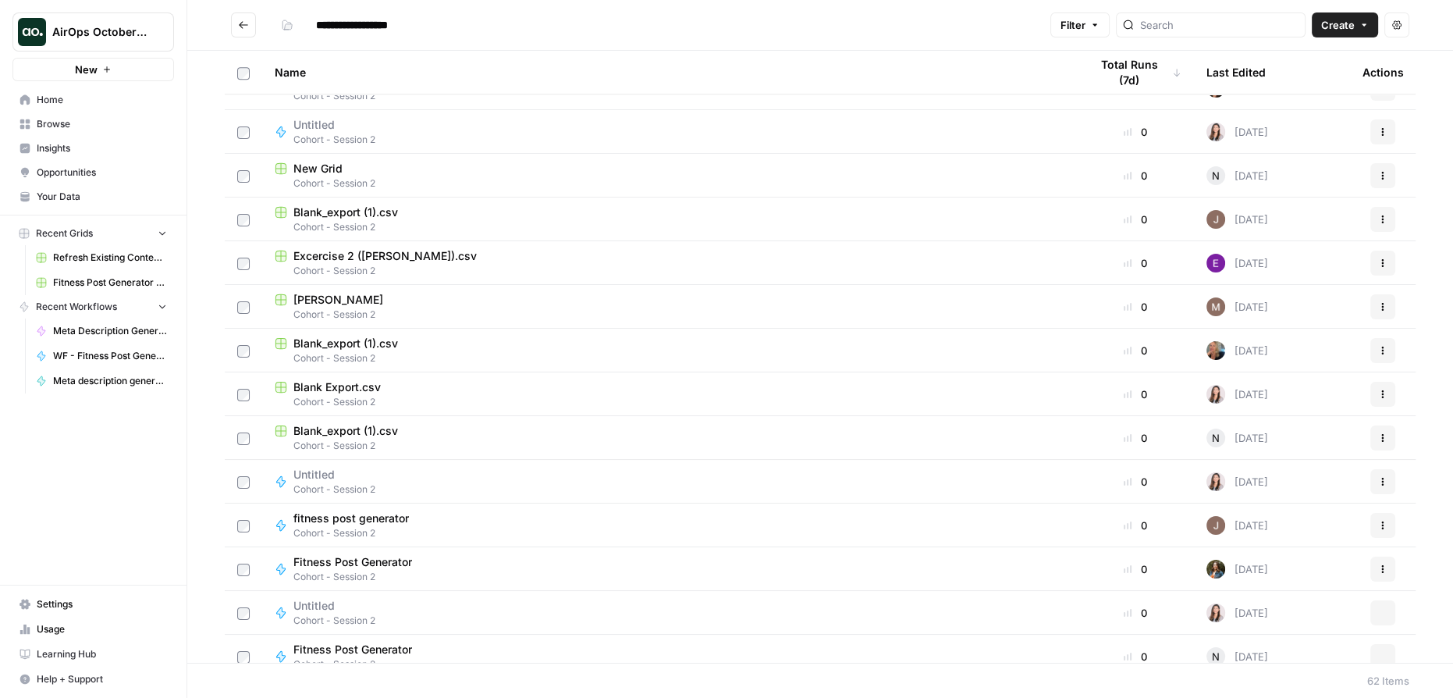
scroll to position [2140, 0]
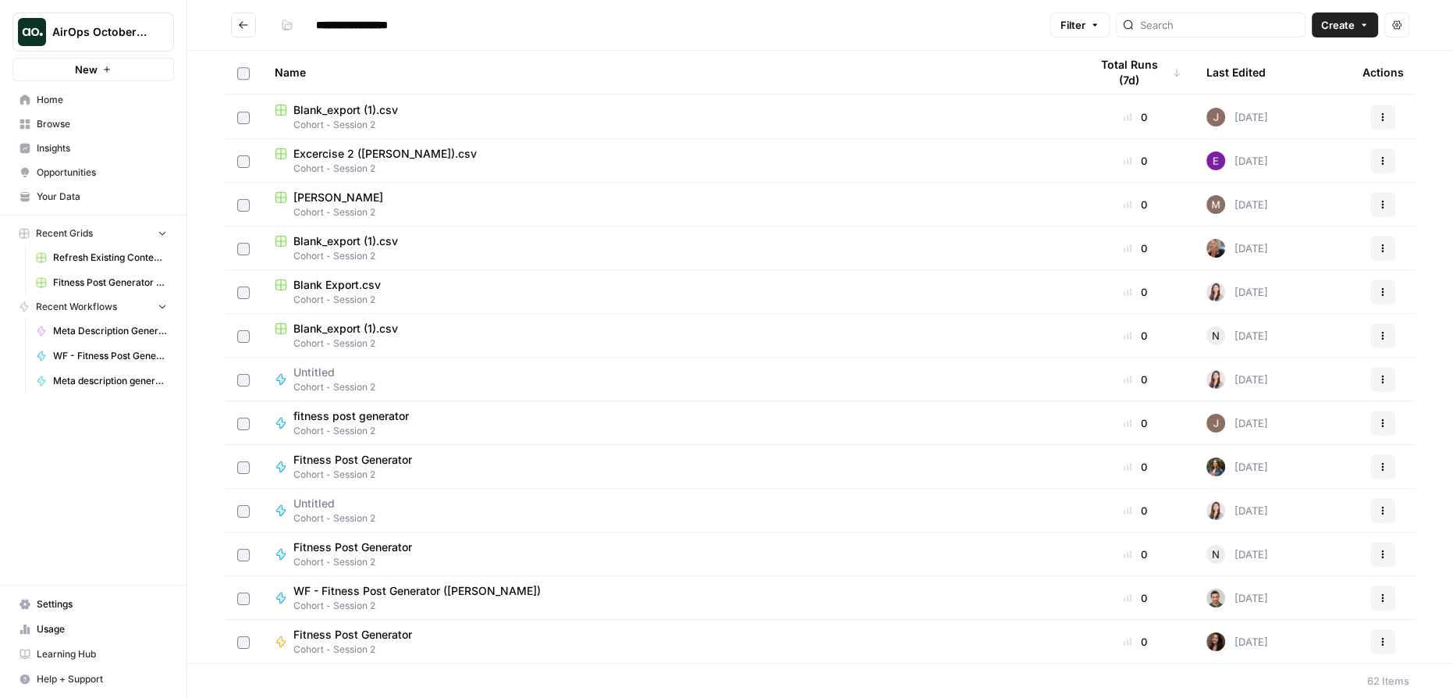
click at [442, 590] on span "WF - Fitness Post Generator ([PERSON_NAME])" at bounding box center [416, 591] width 247 height 16
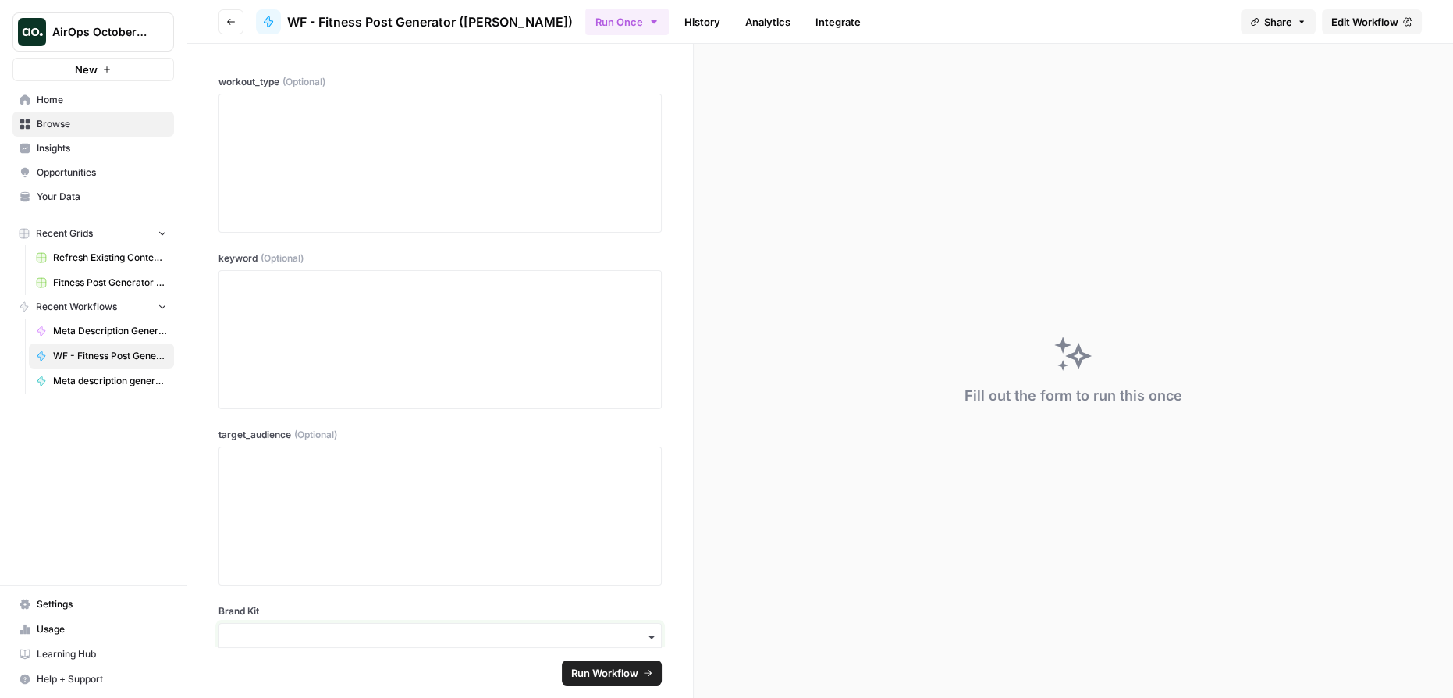
click at [319, 630] on input "Brand Kit" at bounding box center [440, 637] width 423 height 16
type input "traf"
click at [314, 589] on div "Traffic Architect" at bounding box center [434, 594] width 431 height 30
click at [595, 673] on span "Run Workflow" at bounding box center [604, 673] width 67 height 16
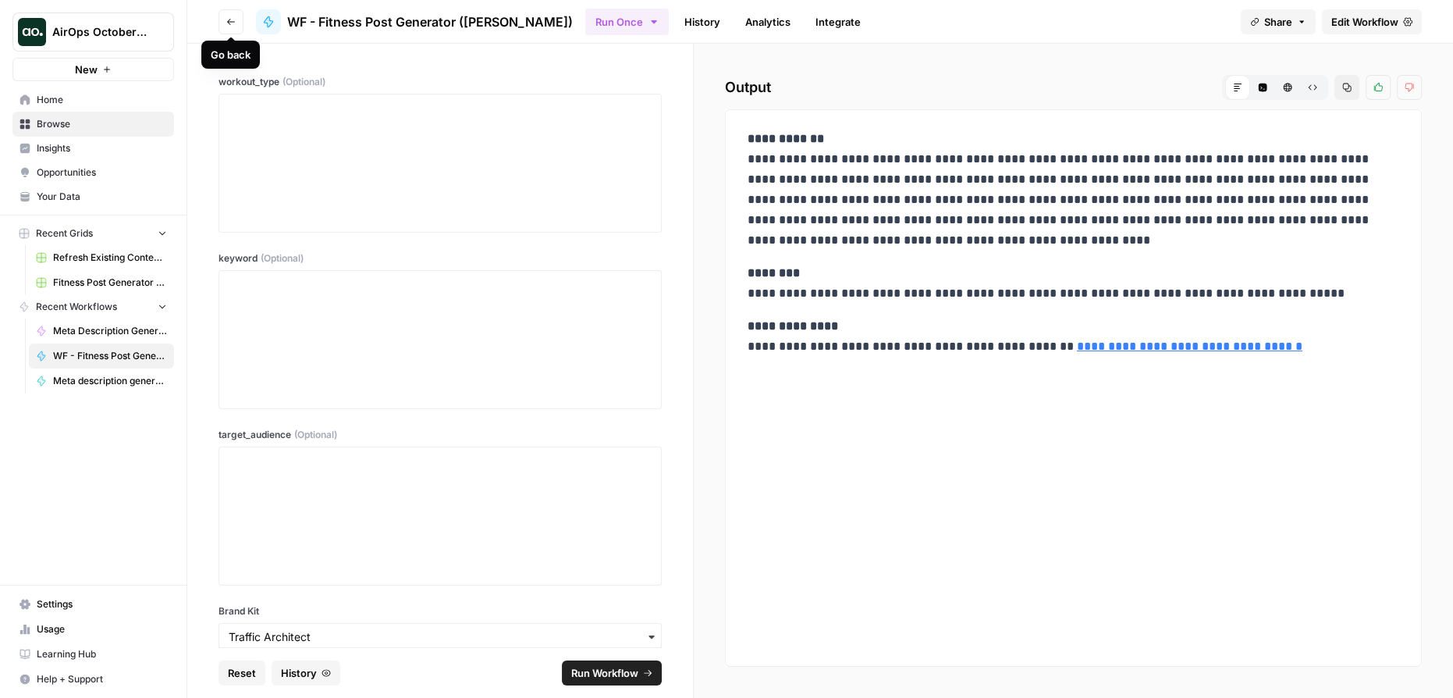
click at [222, 22] on button "Go back" at bounding box center [230, 21] width 25 height 25
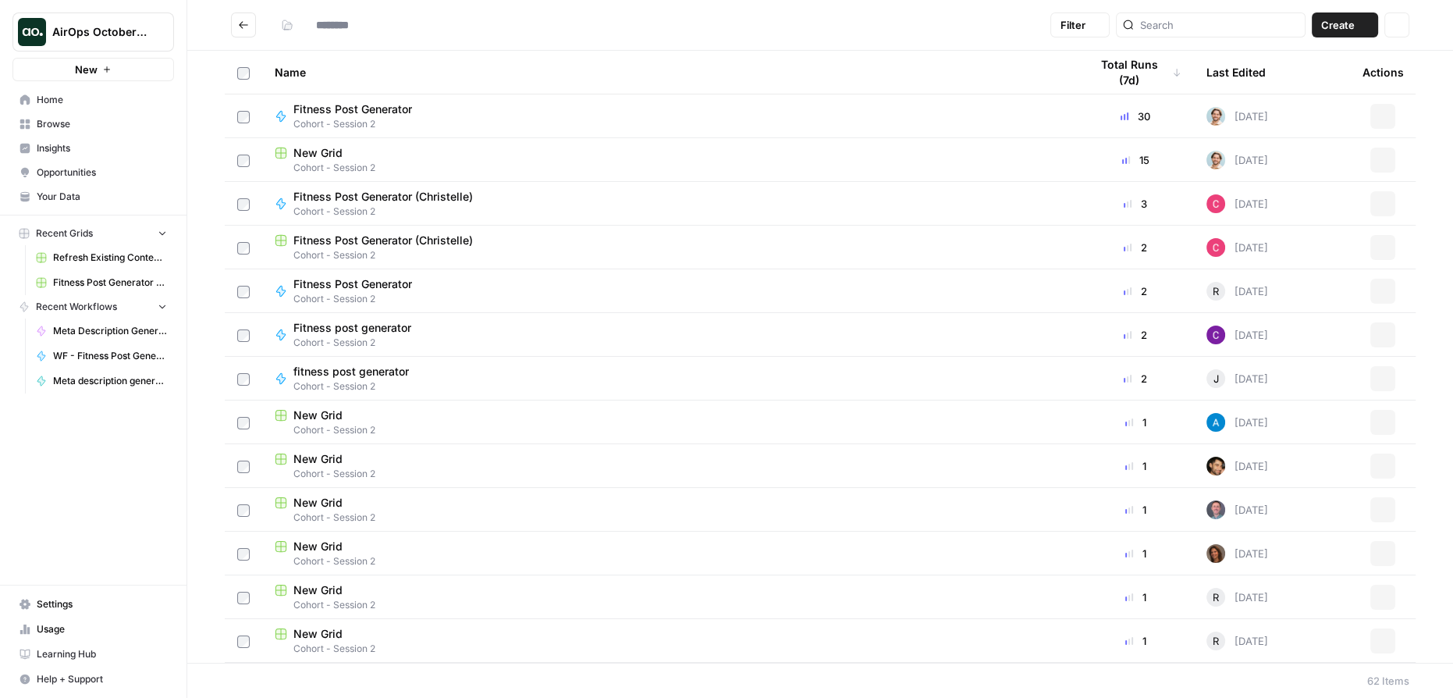
type input "**********"
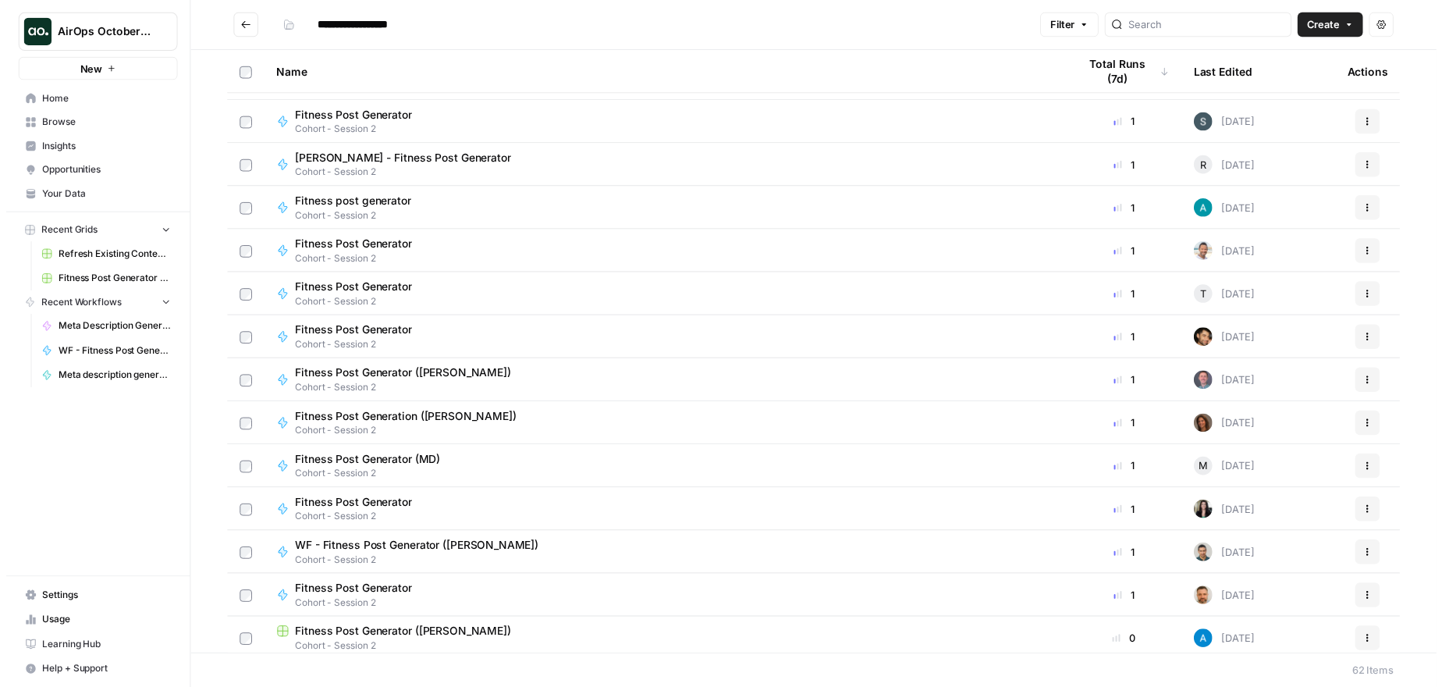
scroll to position [1702, 0]
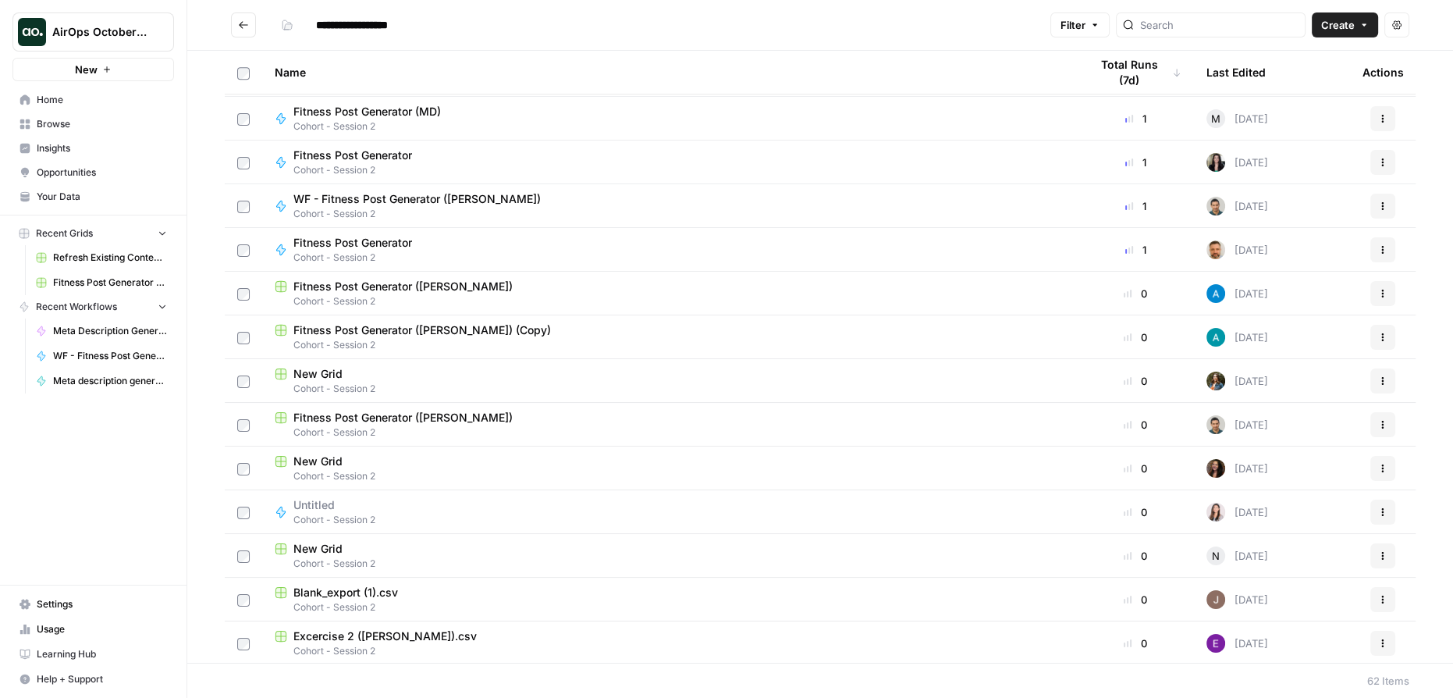
click at [392, 415] on span "Fitness Post Generator ([PERSON_NAME])" at bounding box center [402, 418] width 219 height 16
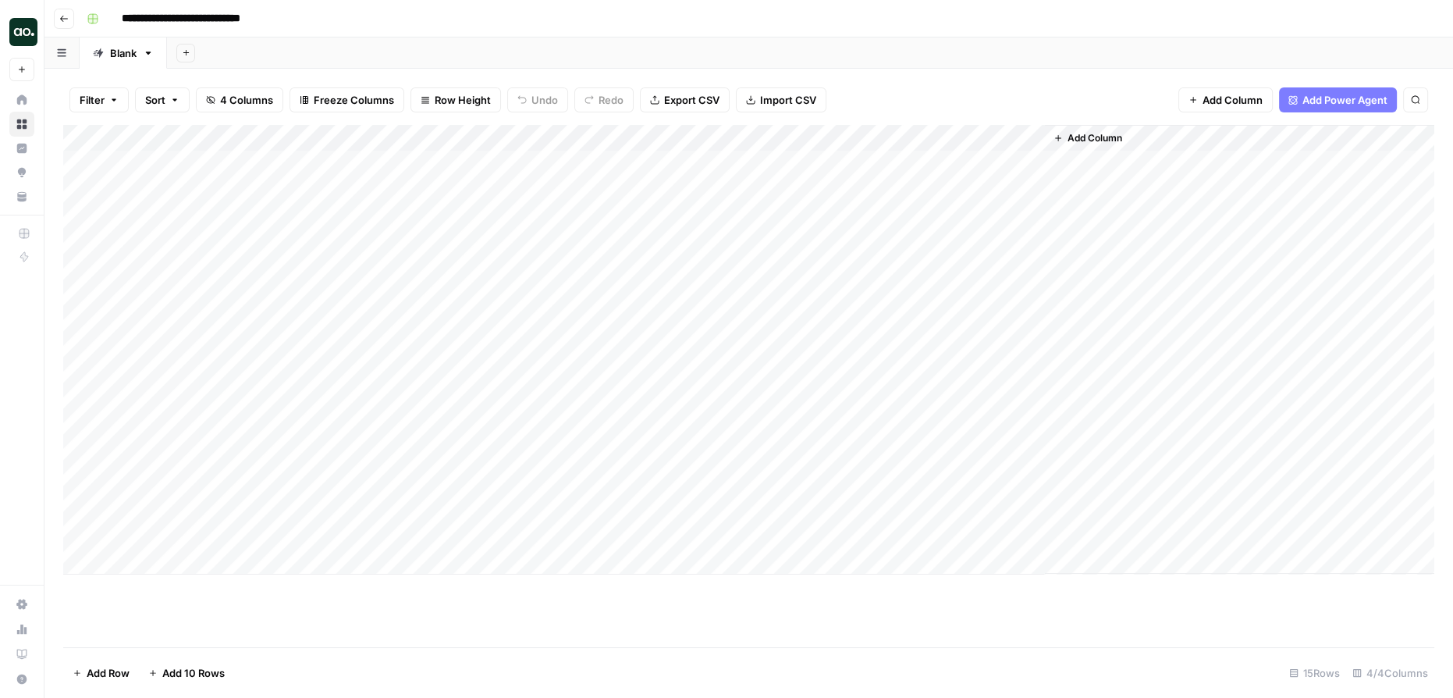
click at [916, 162] on div "Add Column" at bounding box center [748, 349] width 1371 height 449
click at [1214, 641] on icon at bounding box center [1213, 648] width 16 height 16
click at [986, 130] on div "Add Column" at bounding box center [748, 349] width 1371 height 449
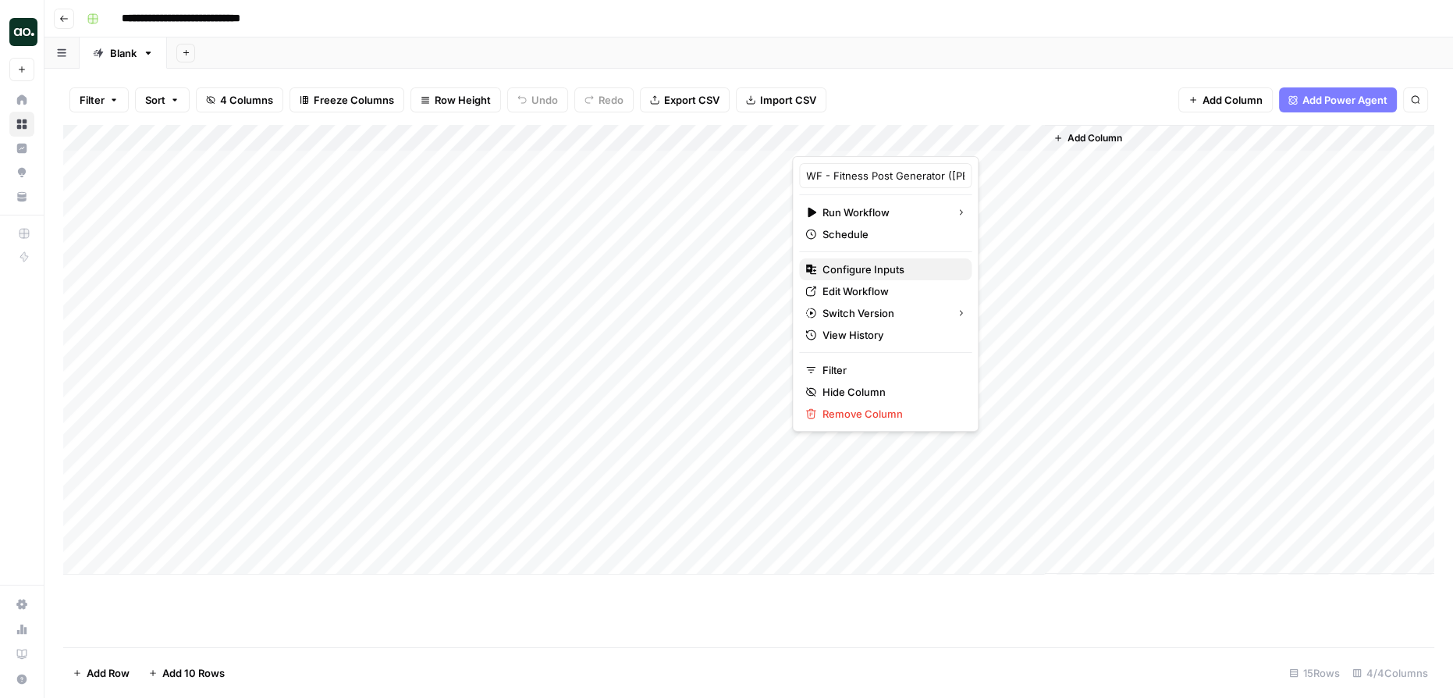
click at [876, 270] on span "Configure Inputs" at bounding box center [890, 269] width 137 height 16
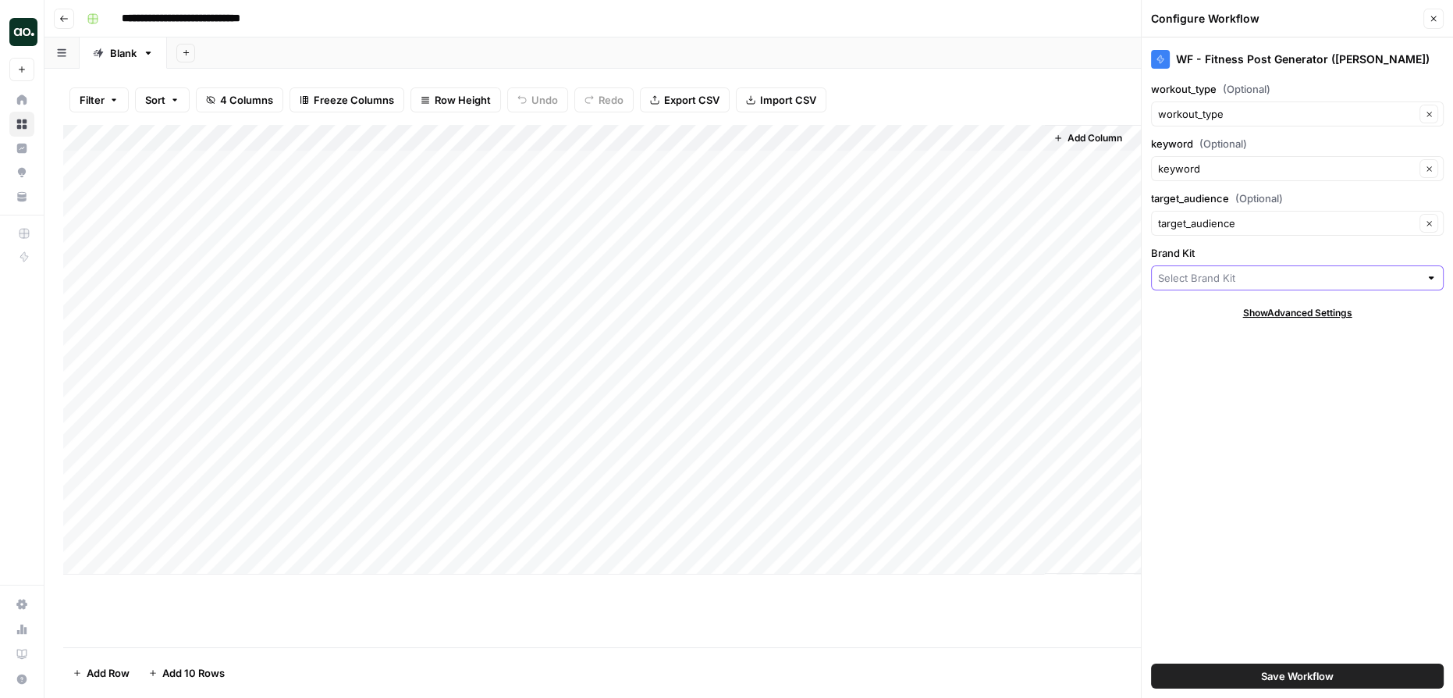
click at [1252, 277] on input "Brand Kit" at bounding box center [1288, 278] width 261 height 16
click at [1206, 305] on span "Traffic Architect" at bounding box center [1294, 313] width 260 height 16
type input "Traffic Architect"
click at [1298, 675] on span "Save Workflow" at bounding box center [1297, 676] width 73 height 16
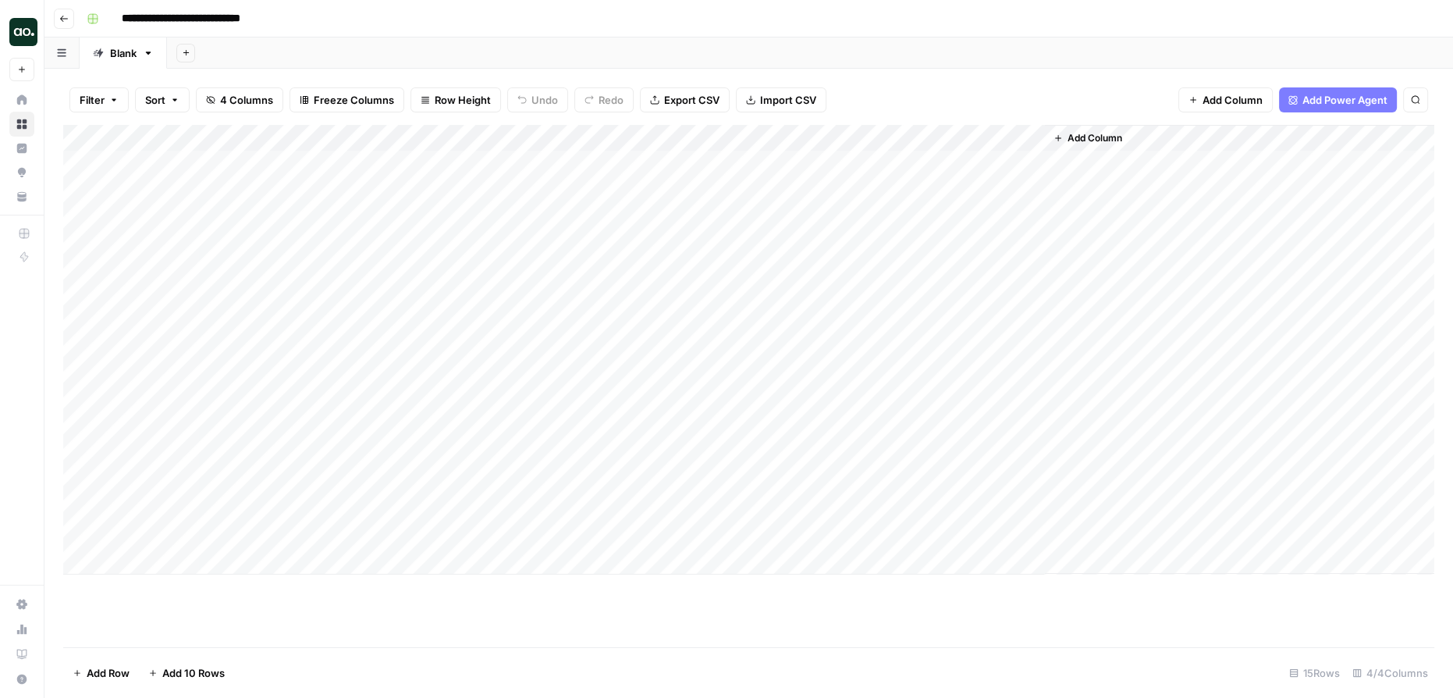
click at [925, 162] on div "Add Column" at bounding box center [748, 349] width 1371 height 449
click at [1012, 161] on div "Add Column" at bounding box center [748, 349] width 1371 height 449
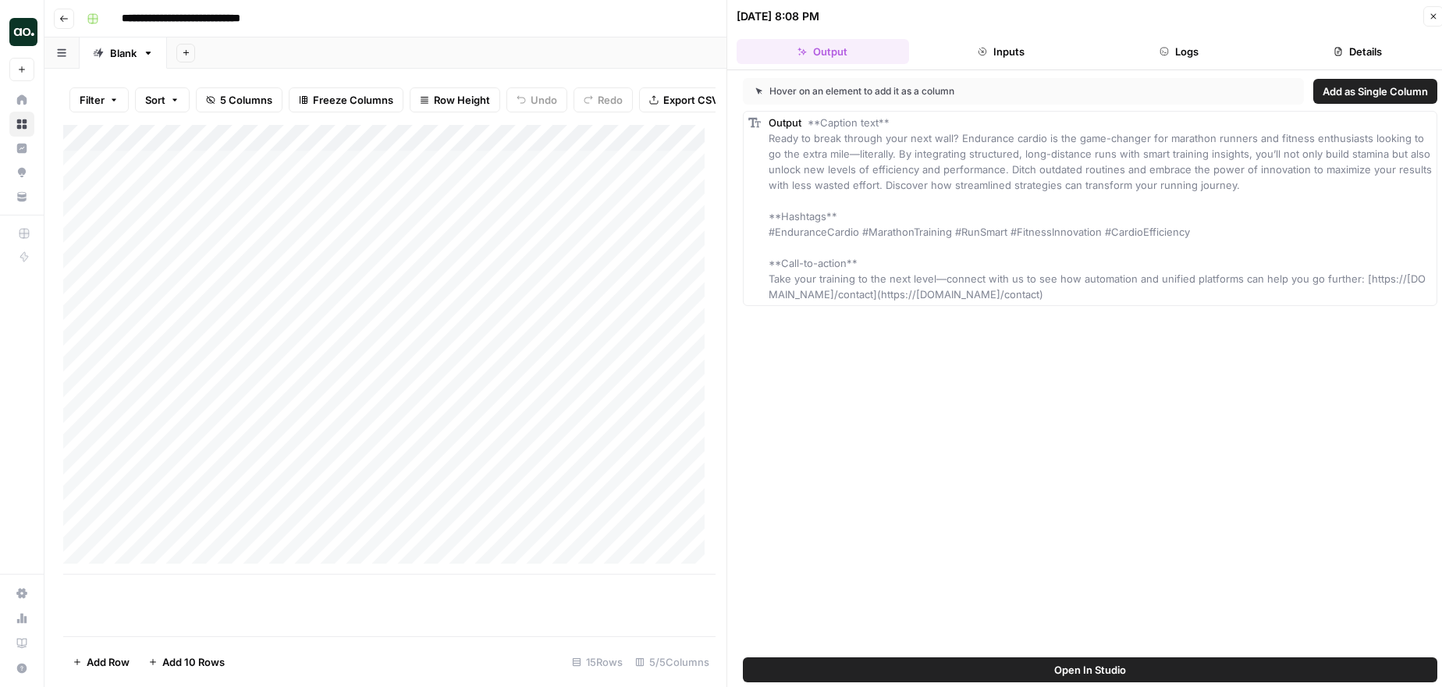
click at [676, 25] on div "**********" at bounding box center [753, 18] width 1346 height 25
click at [1019, 57] on button "Inputs" at bounding box center [1001, 51] width 172 height 25
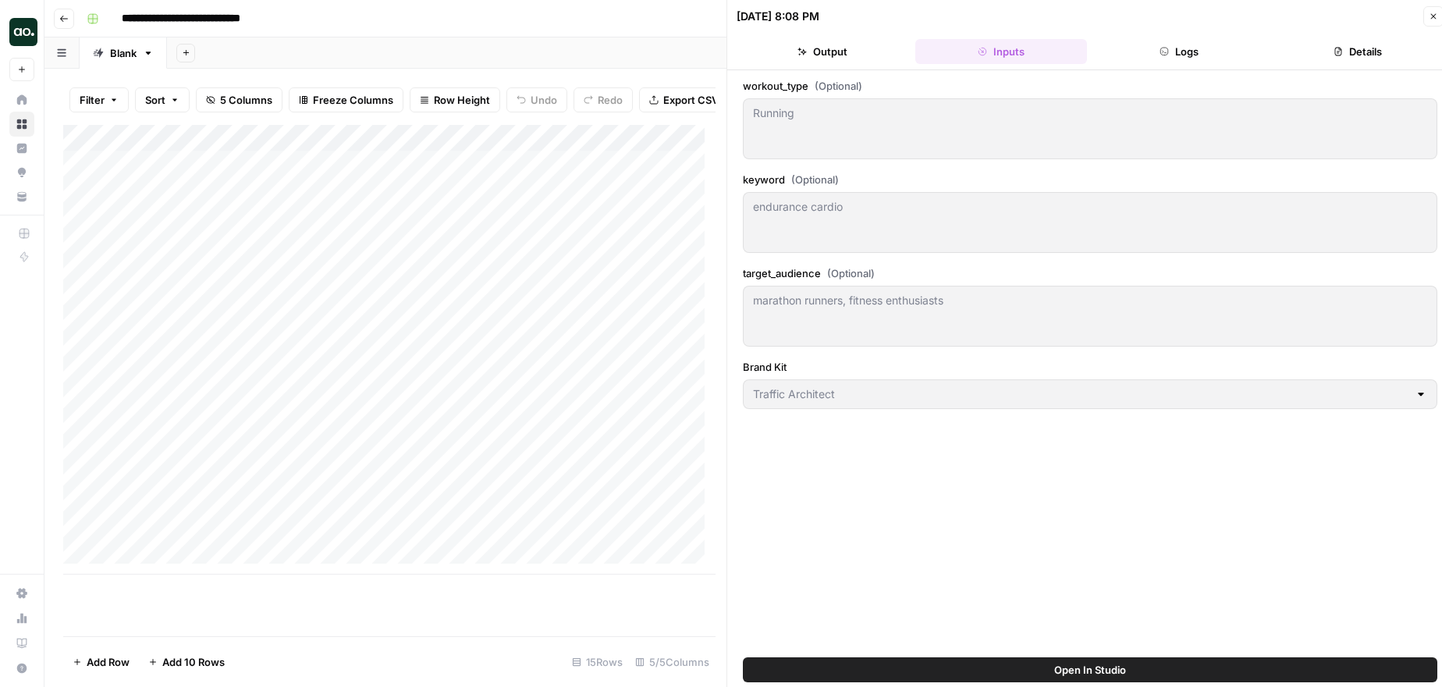
click at [1184, 47] on button "Logs" at bounding box center [1179, 51] width 172 height 25
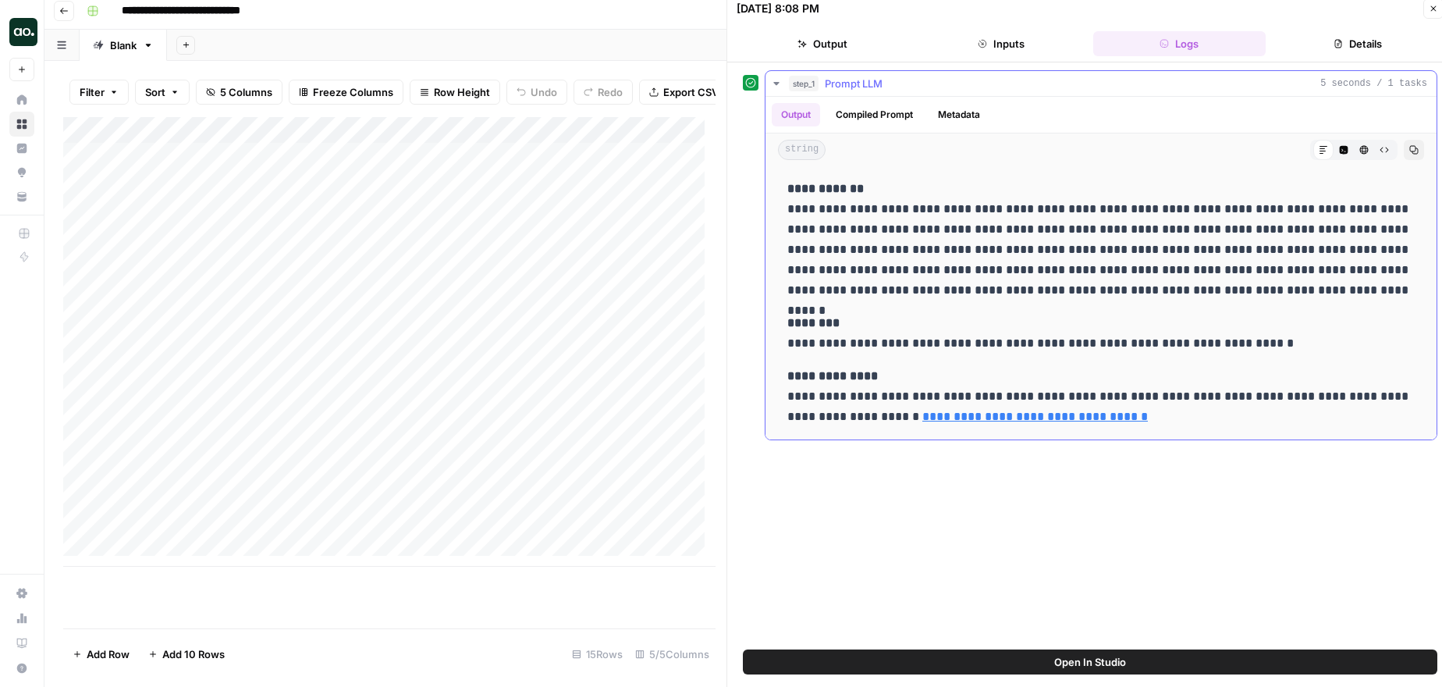
scroll to position [10, 0]
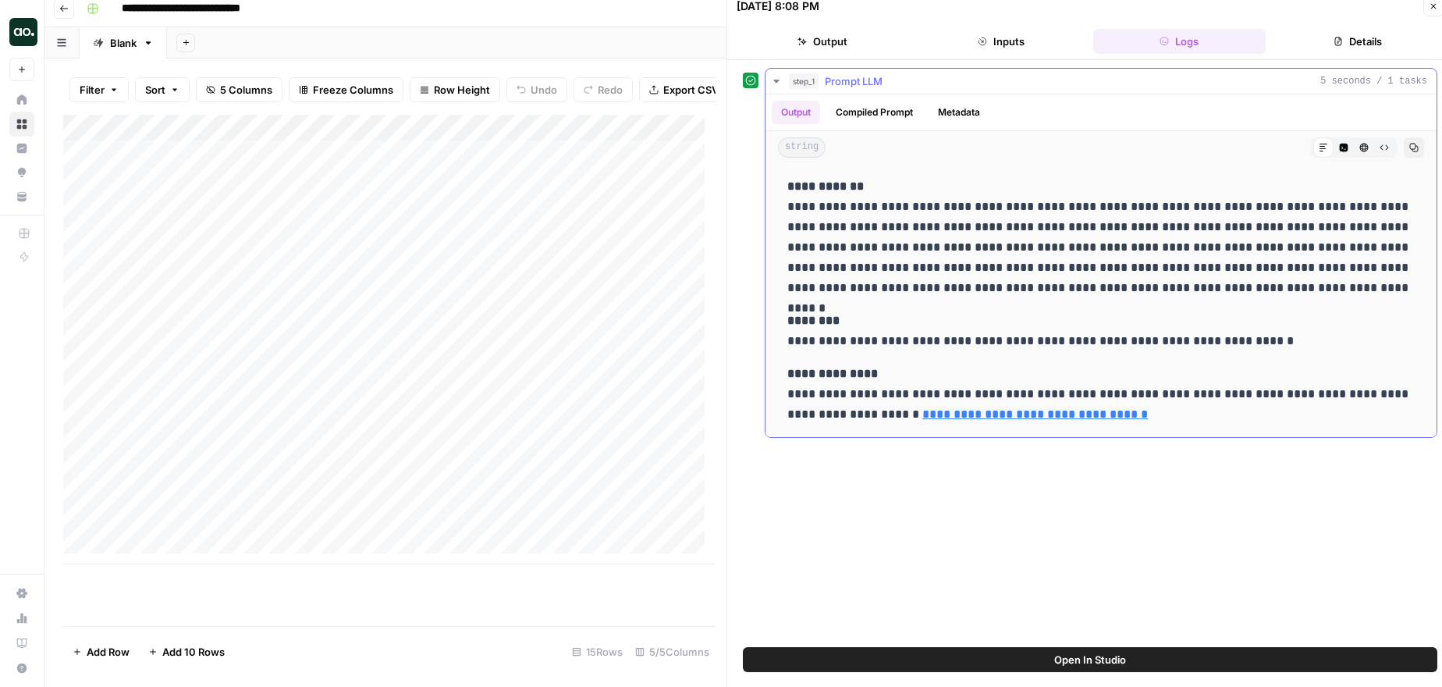
click at [875, 108] on button "Compiled Prompt" at bounding box center [874, 112] width 96 height 23
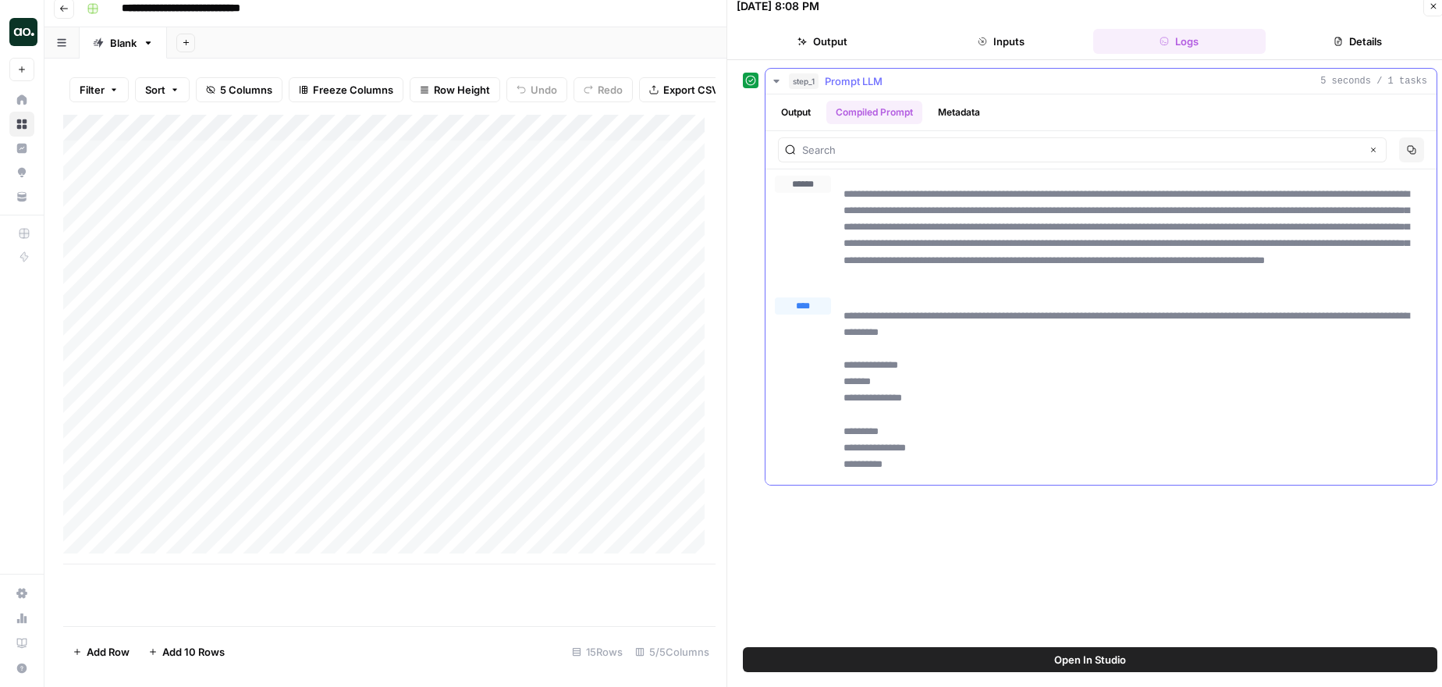
click at [955, 109] on button "Metadata" at bounding box center [958, 112] width 61 height 23
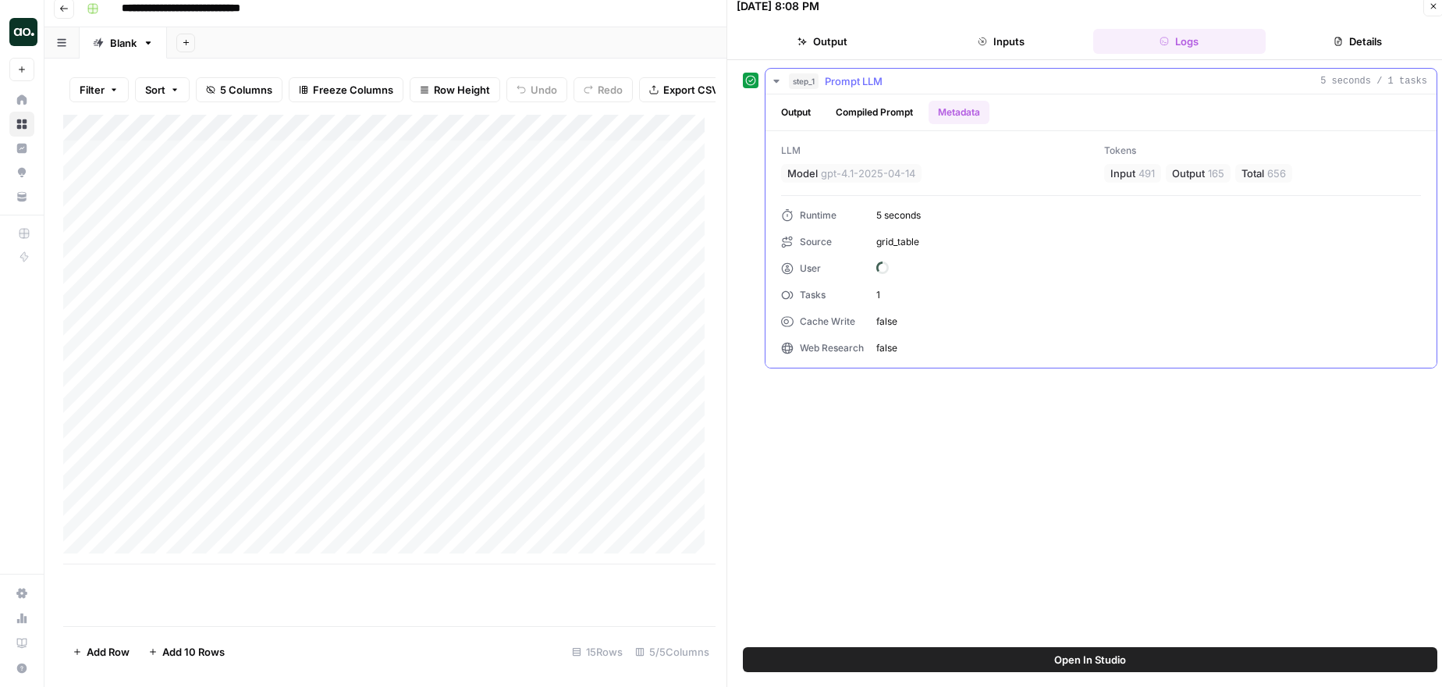
click at [791, 118] on button "Output" at bounding box center [796, 112] width 48 height 23
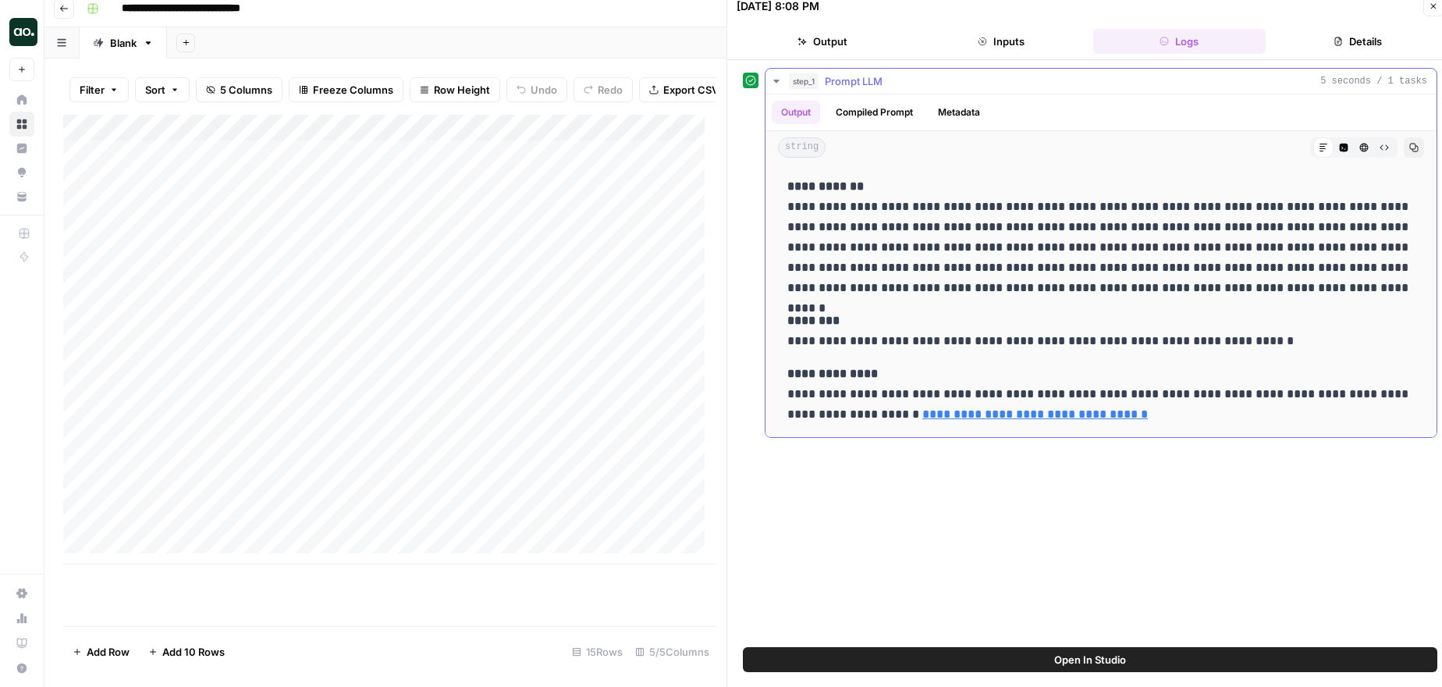
click at [900, 115] on button "Compiled Prompt" at bounding box center [874, 112] width 96 height 23
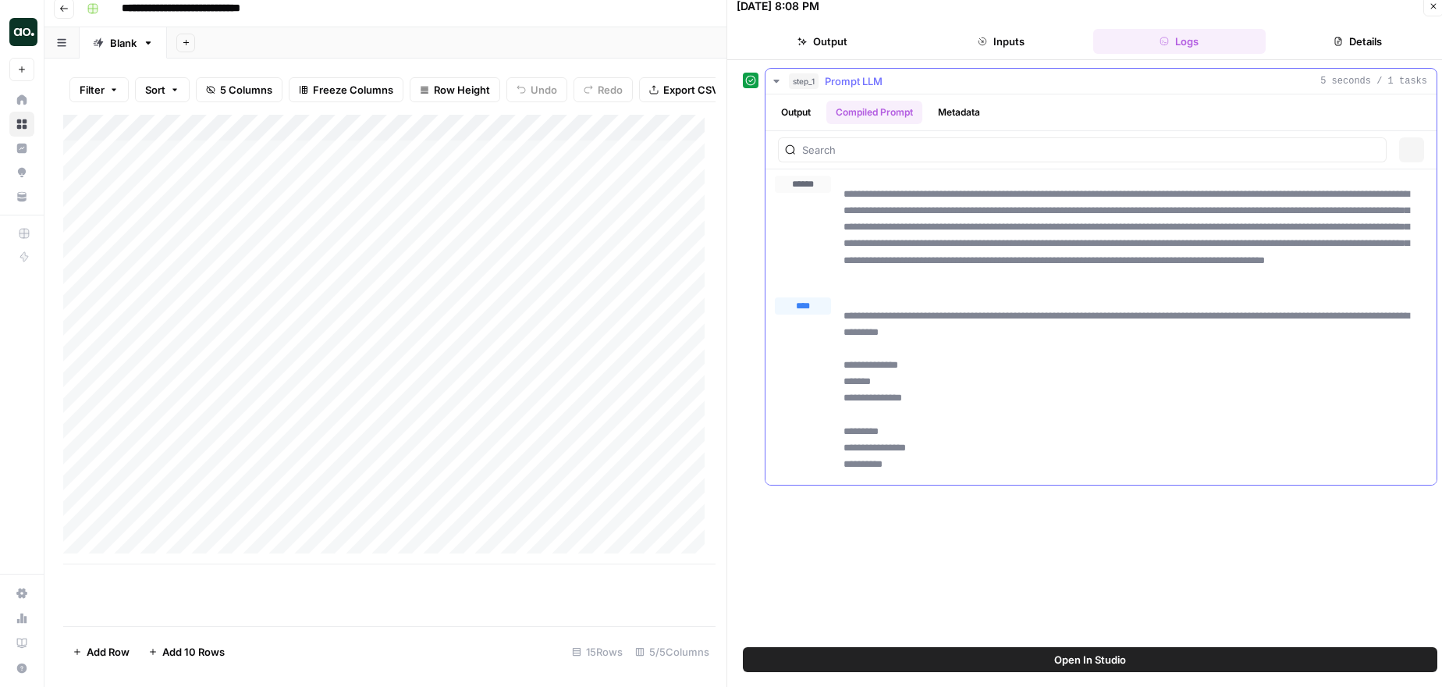
click at [978, 105] on button "Metadata" at bounding box center [958, 112] width 61 height 23
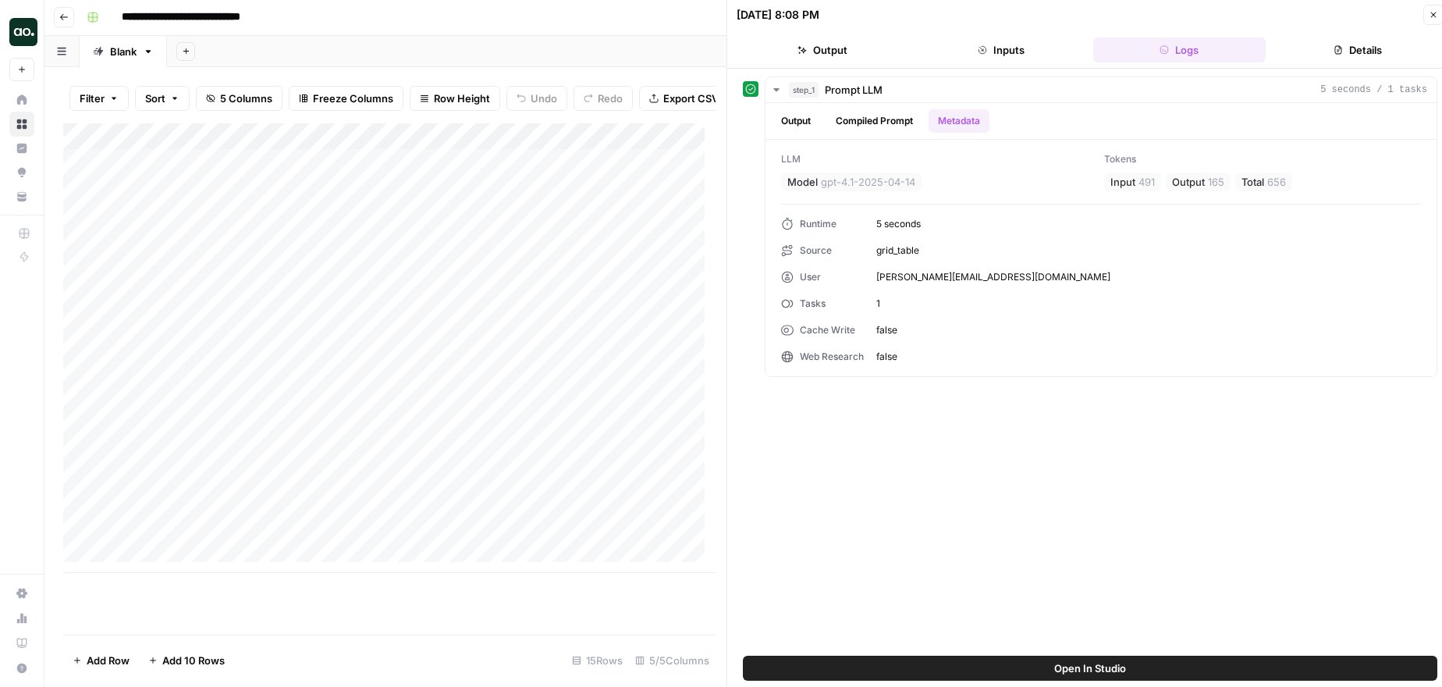
scroll to position [0, 0]
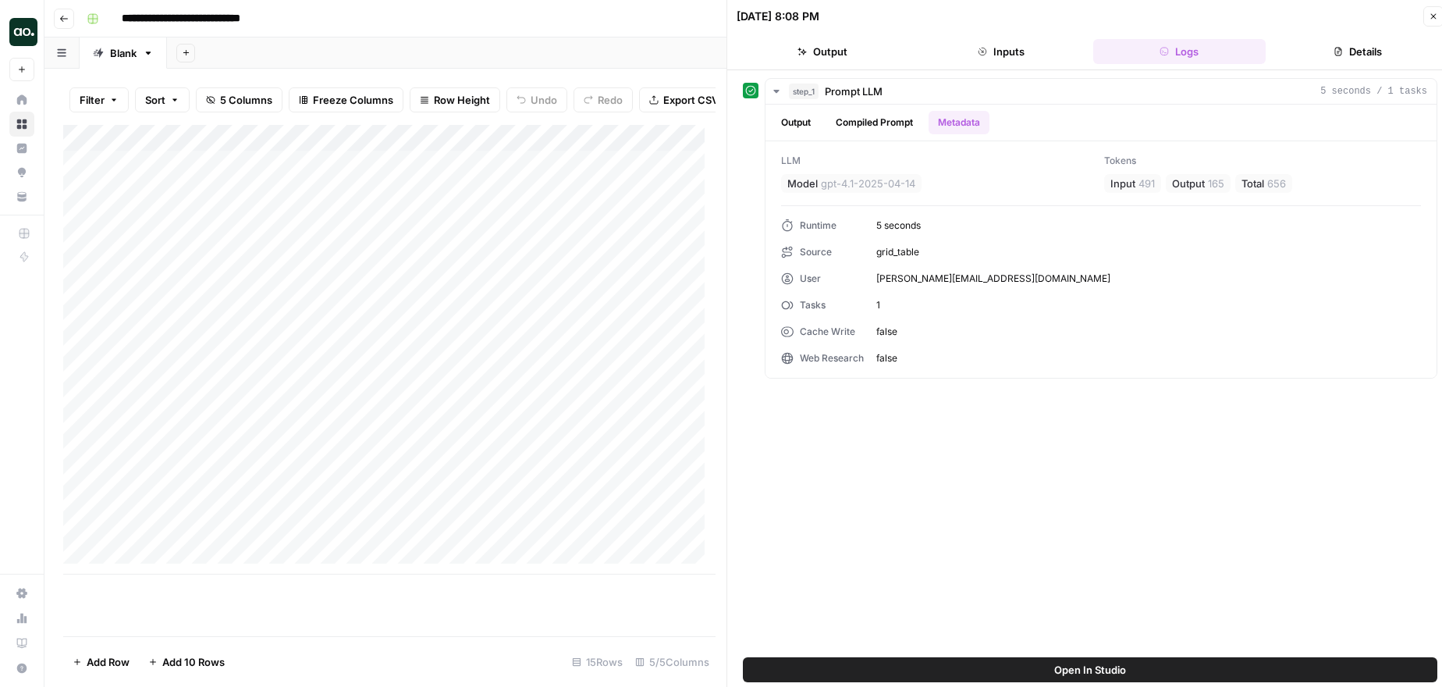
click at [1432, 20] on icon "button" at bounding box center [1433, 16] width 9 height 9
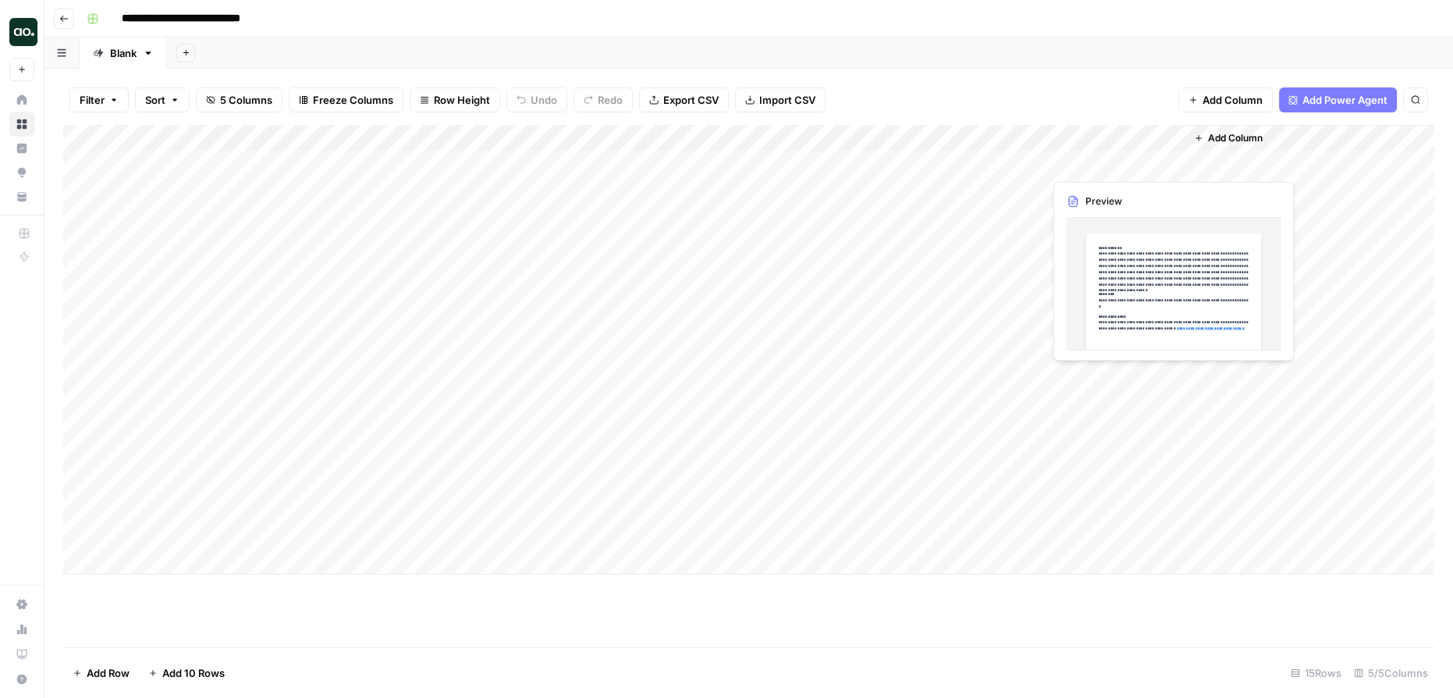
click at [1081, 164] on div "Add Column" at bounding box center [748, 349] width 1371 height 449
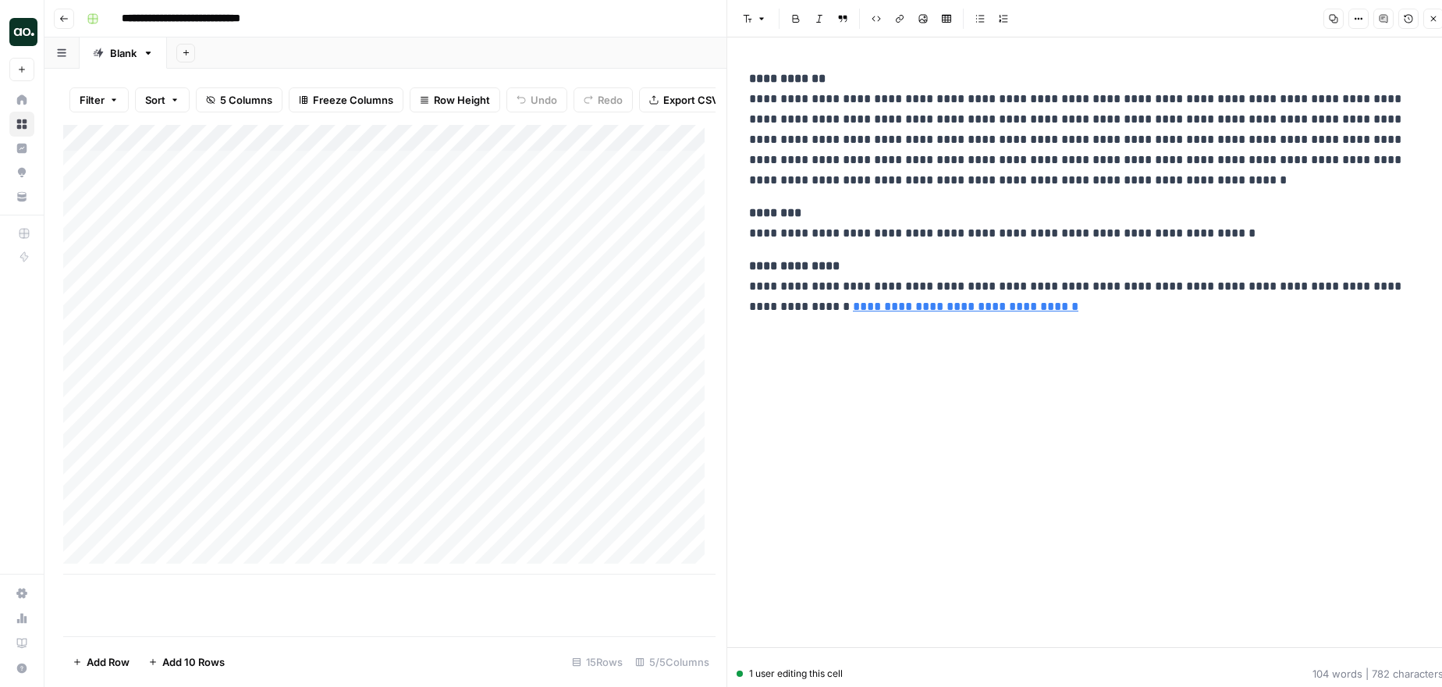
drag, startPoint x: 1134, startPoint y: 169, endPoint x: 1267, endPoint y: 162, distance: 133.6
click at [1267, 162] on body "**********" at bounding box center [721, 343] width 1442 height 687
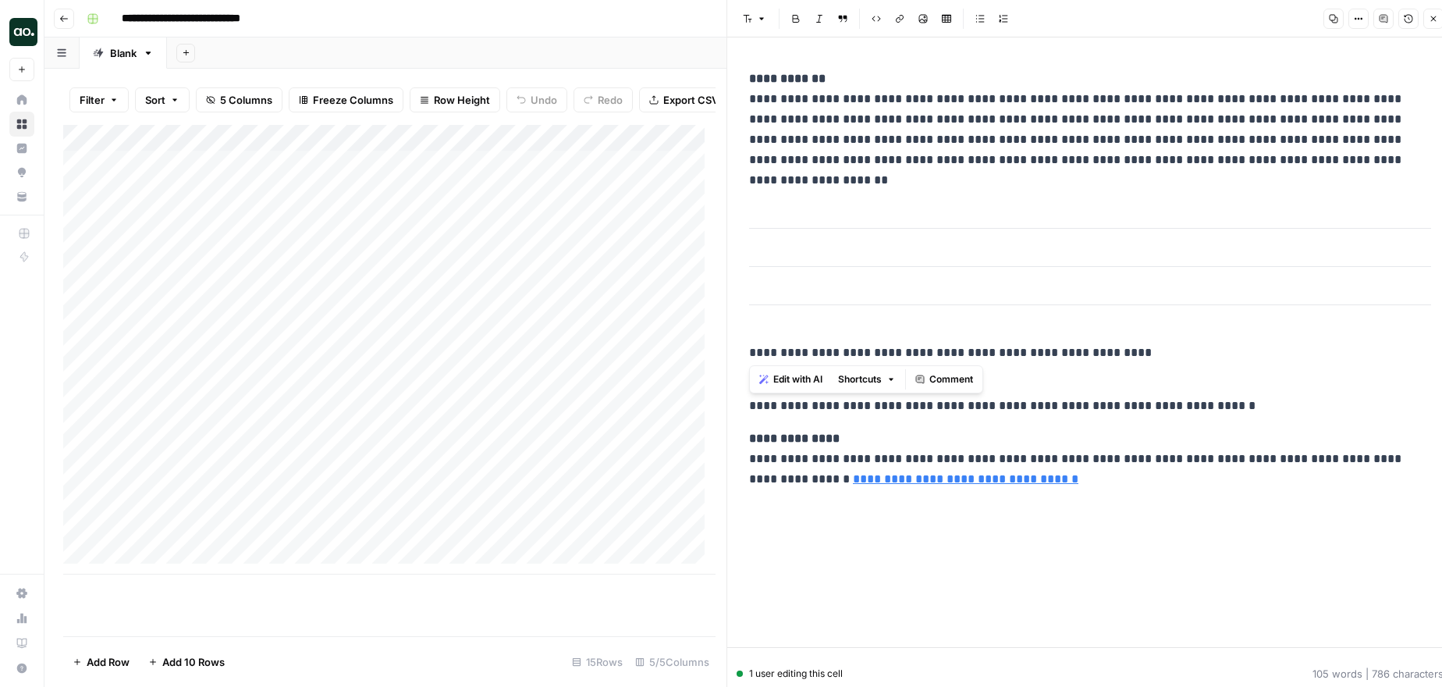
click at [1169, 530] on div "**********" at bounding box center [1090, 341] width 701 height 609
click at [1290, 382] on p "**********" at bounding box center [1090, 395] width 682 height 41
click at [1432, 21] on icon "button" at bounding box center [1433, 18] width 9 height 9
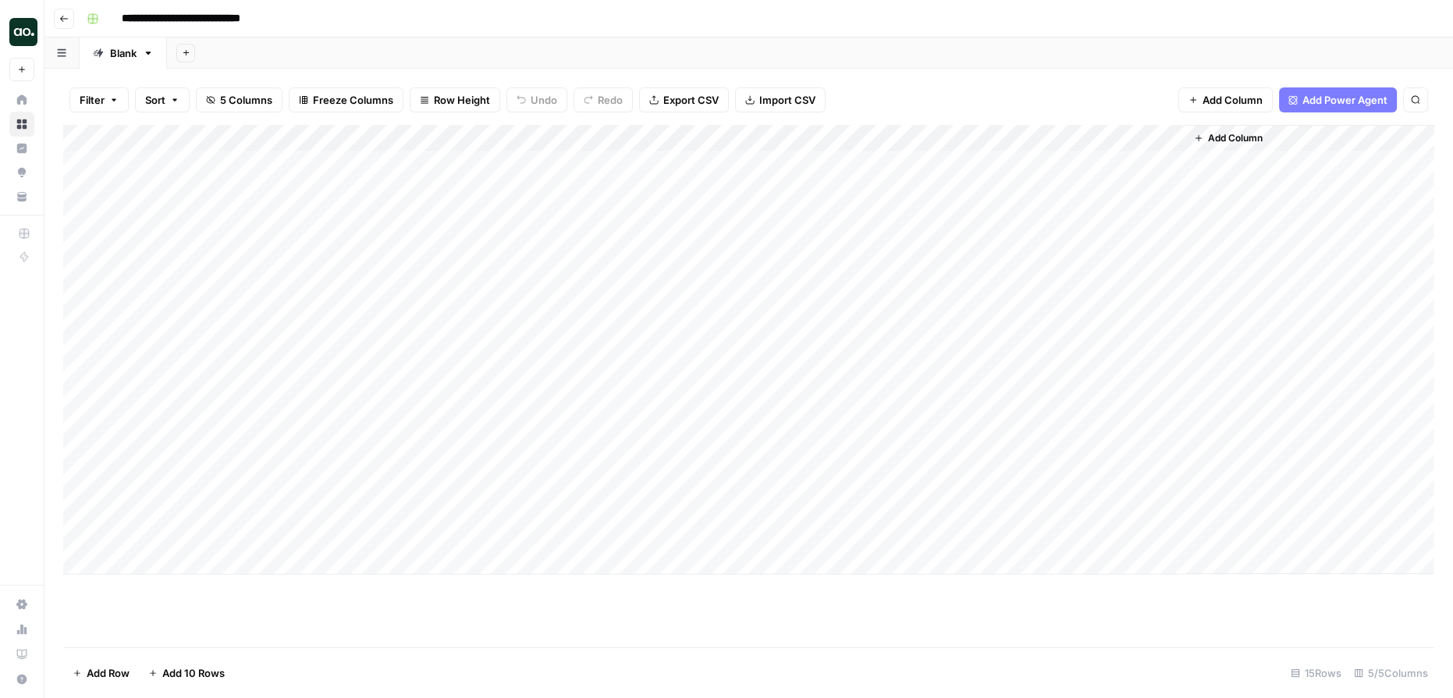
click at [1113, 165] on div "Add Column" at bounding box center [748, 349] width 1371 height 449
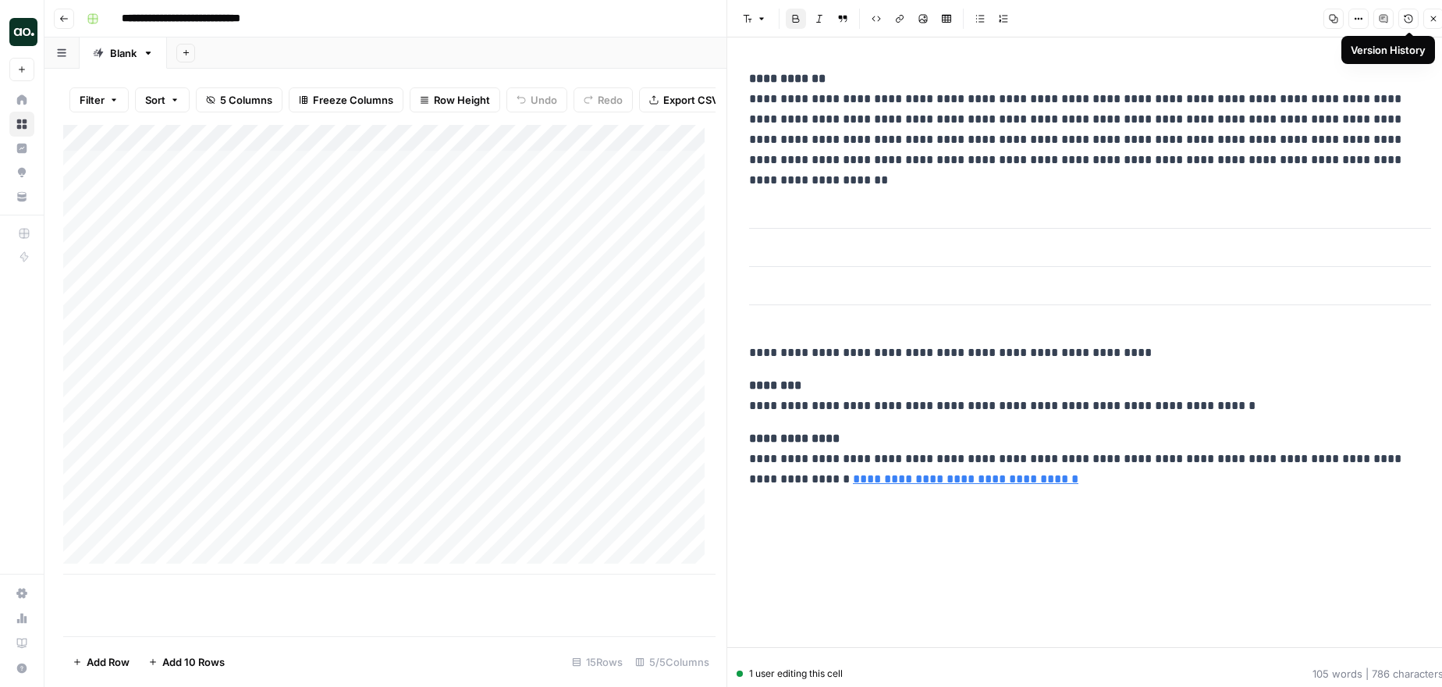
click at [1375, 50] on div "**********" at bounding box center [1090, 341] width 701 height 609
click at [1406, 22] on icon "button" at bounding box center [1408, 18] width 9 height 9
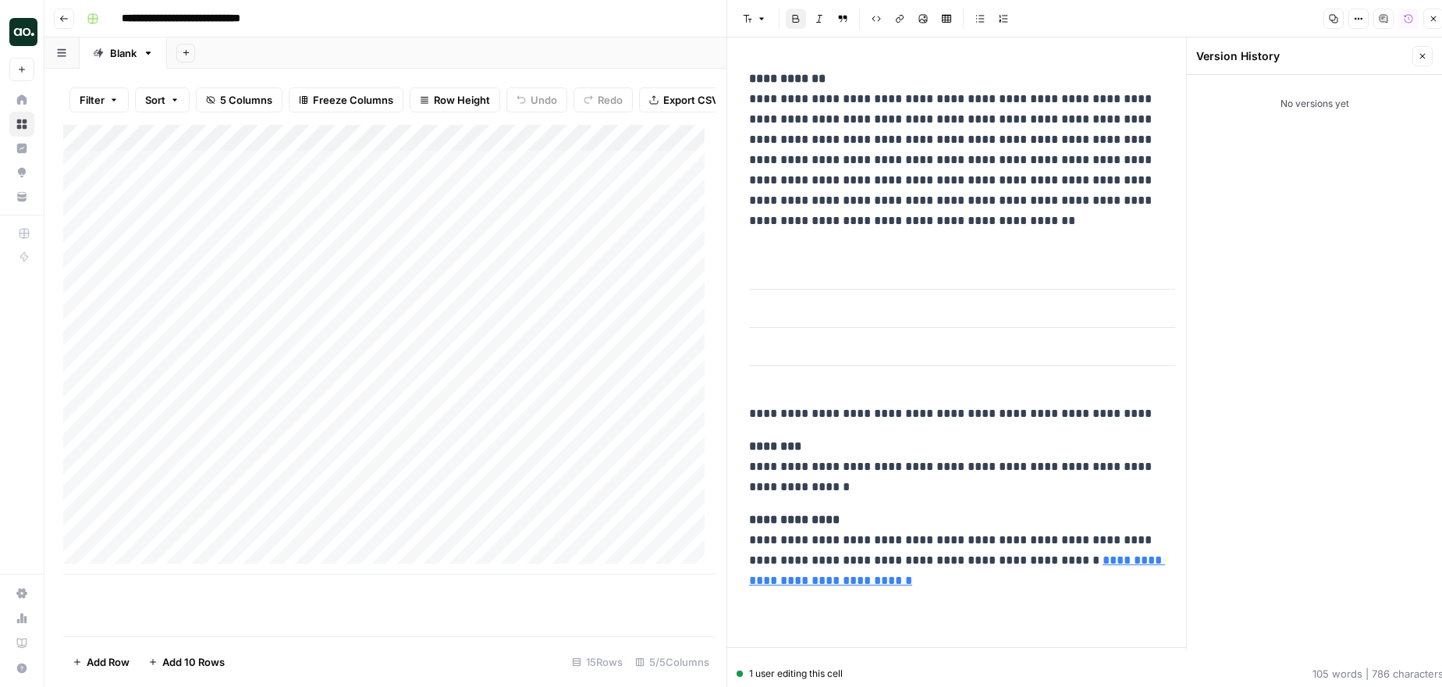
click at [1402, 22] on button "Version History" at bounding box center [1408, 19] width 20 height 20
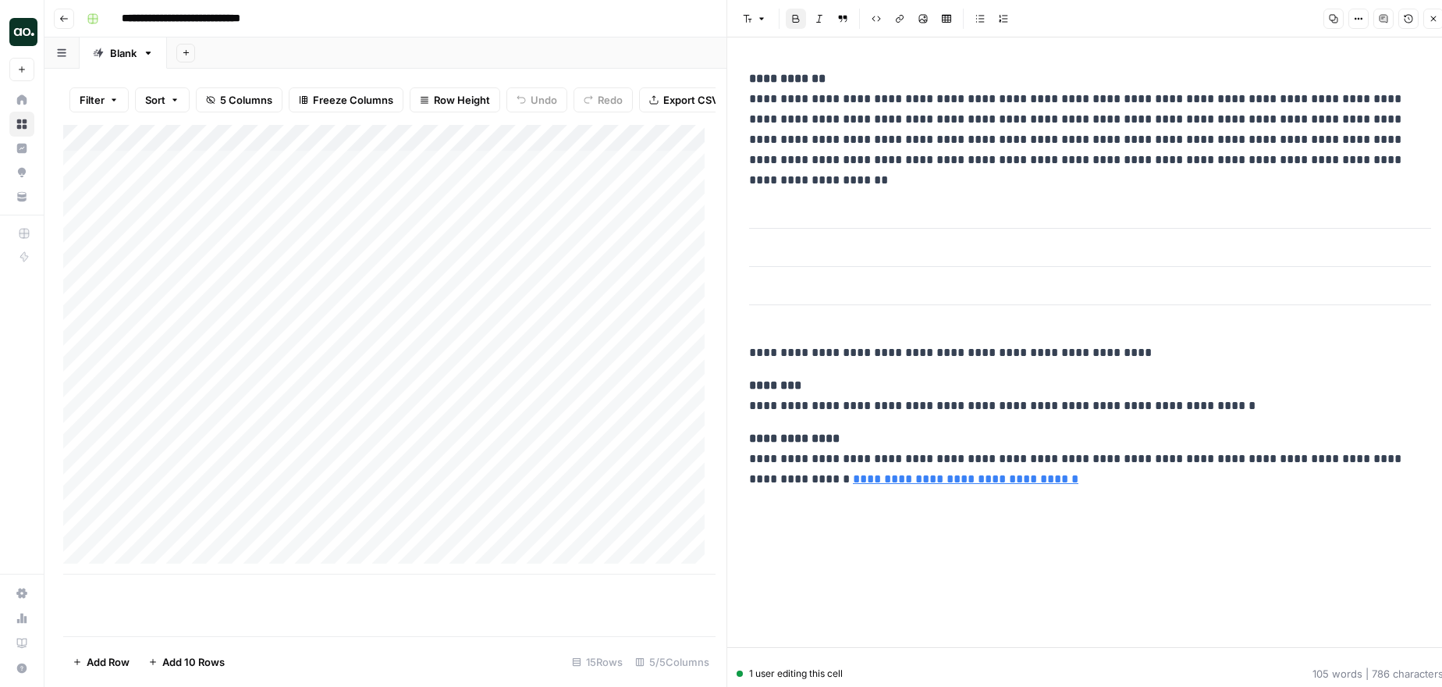
click at [1402, 22] on button "Version History" at bounding box center [1408, 19] width 20 height 20
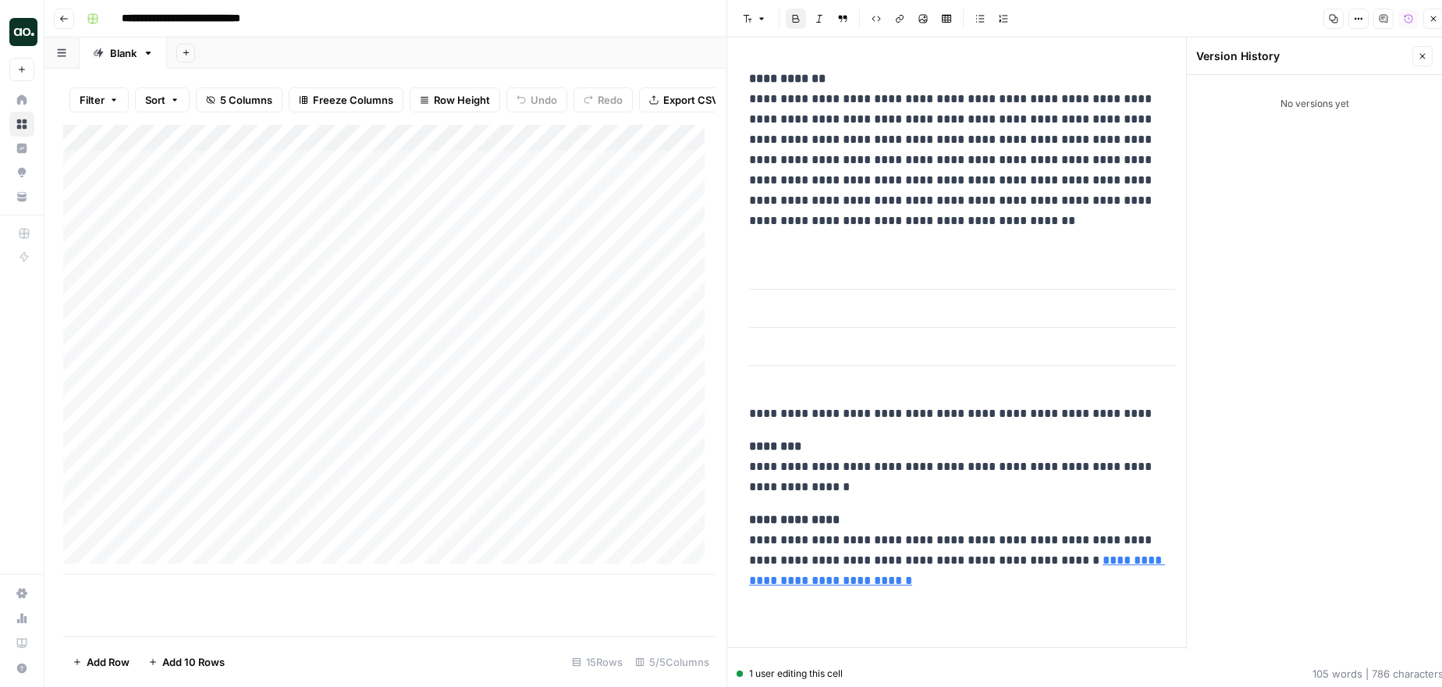
click at [1402, 22] on button "Version History" at bounding box center [1408, 19] width 20 height 20
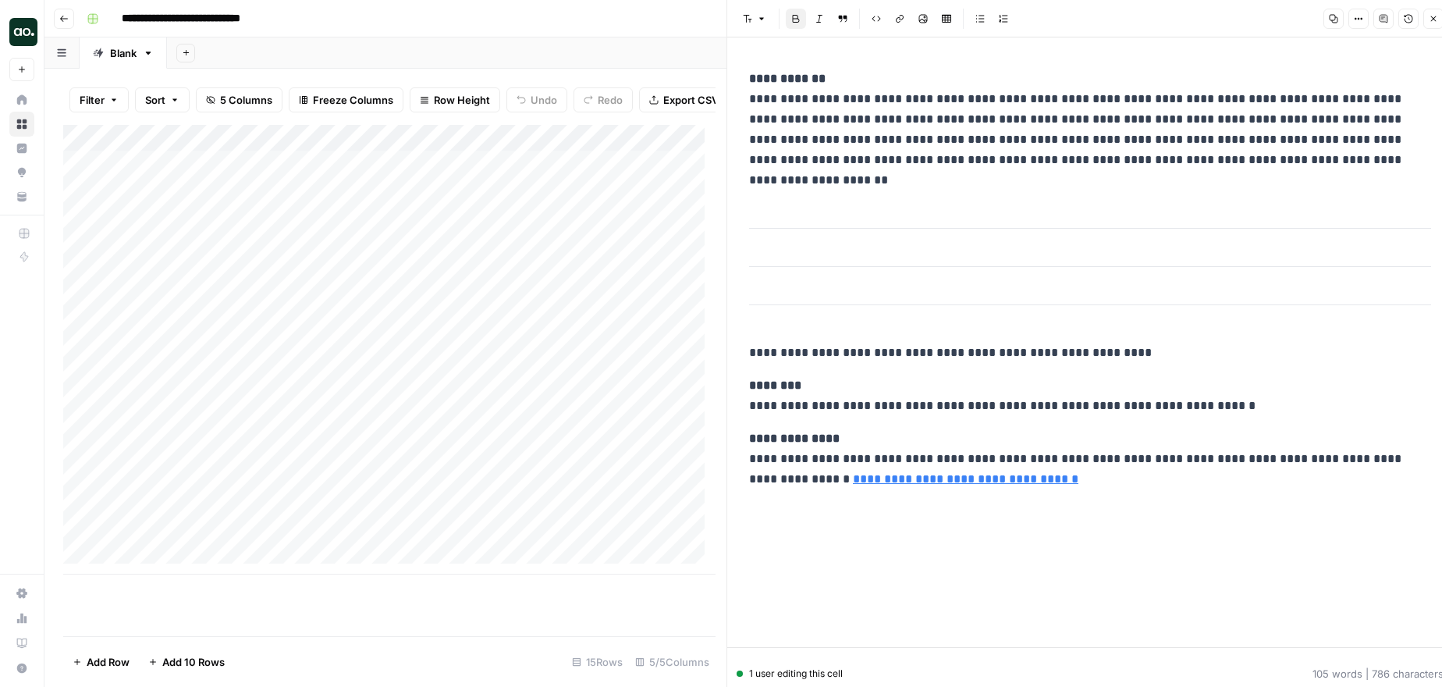
click at [1432, 16] on icon "button" at bounding box center [1433, 18] width 9 height 9
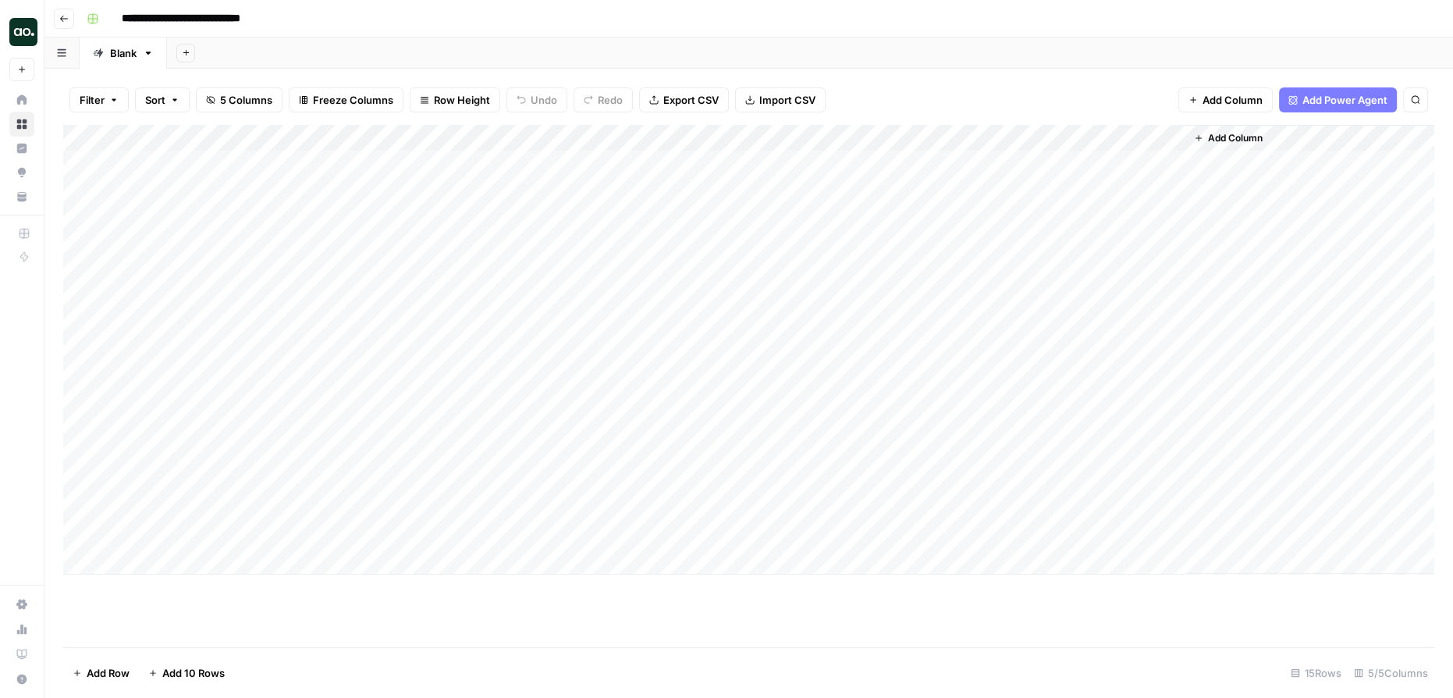
click at [857, 163] on div "Add Column" at bounding box center [748, 349] width 1371 height 449
click at [1006, 162] on div "Add Column" at bounding box center [748, 349] width 1371 height 449
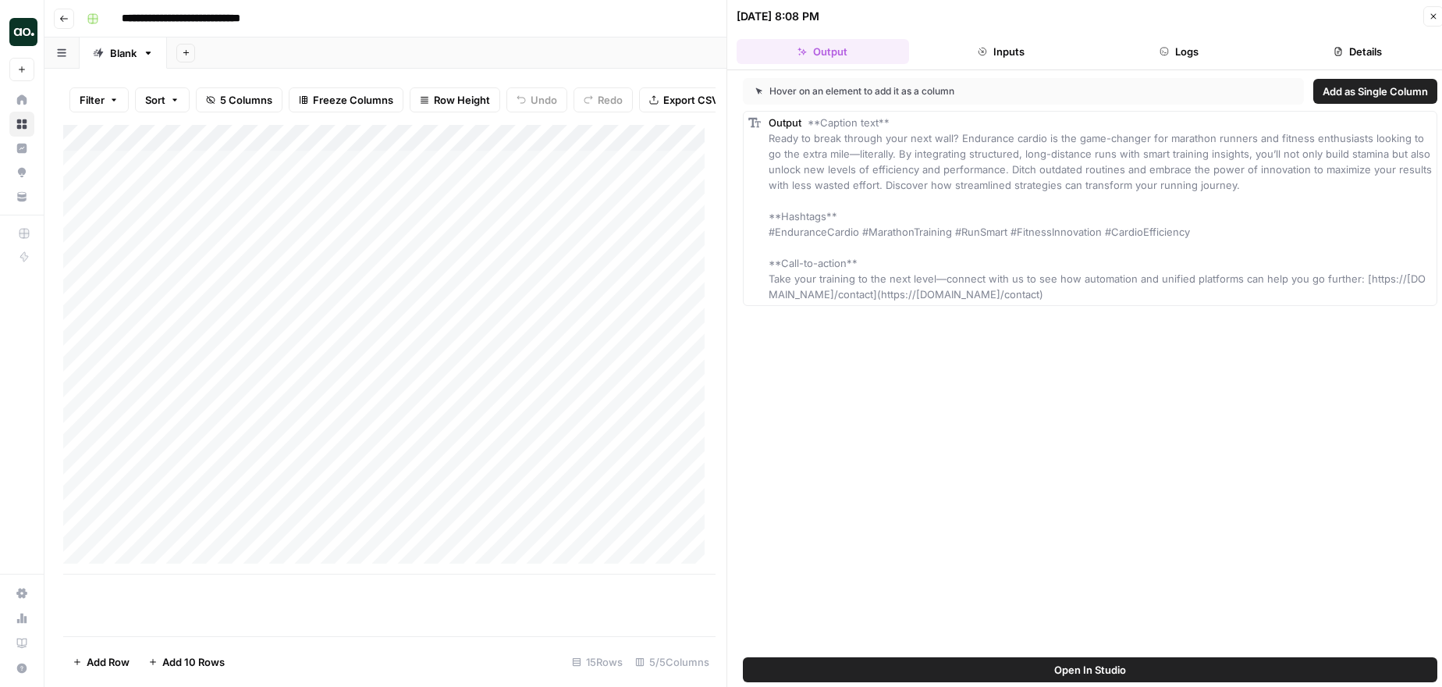
click at [1331, 91] on span "Add as Single Column" at bounding box center [1374, 91] width 105 height 16
click at [680, 56] on div "Add Sheet" at bounding box center [804, 52] width 1275 height 31
click at [1438, 16] on button "Close" at bounding box center [1433, 16] width 20 height 20
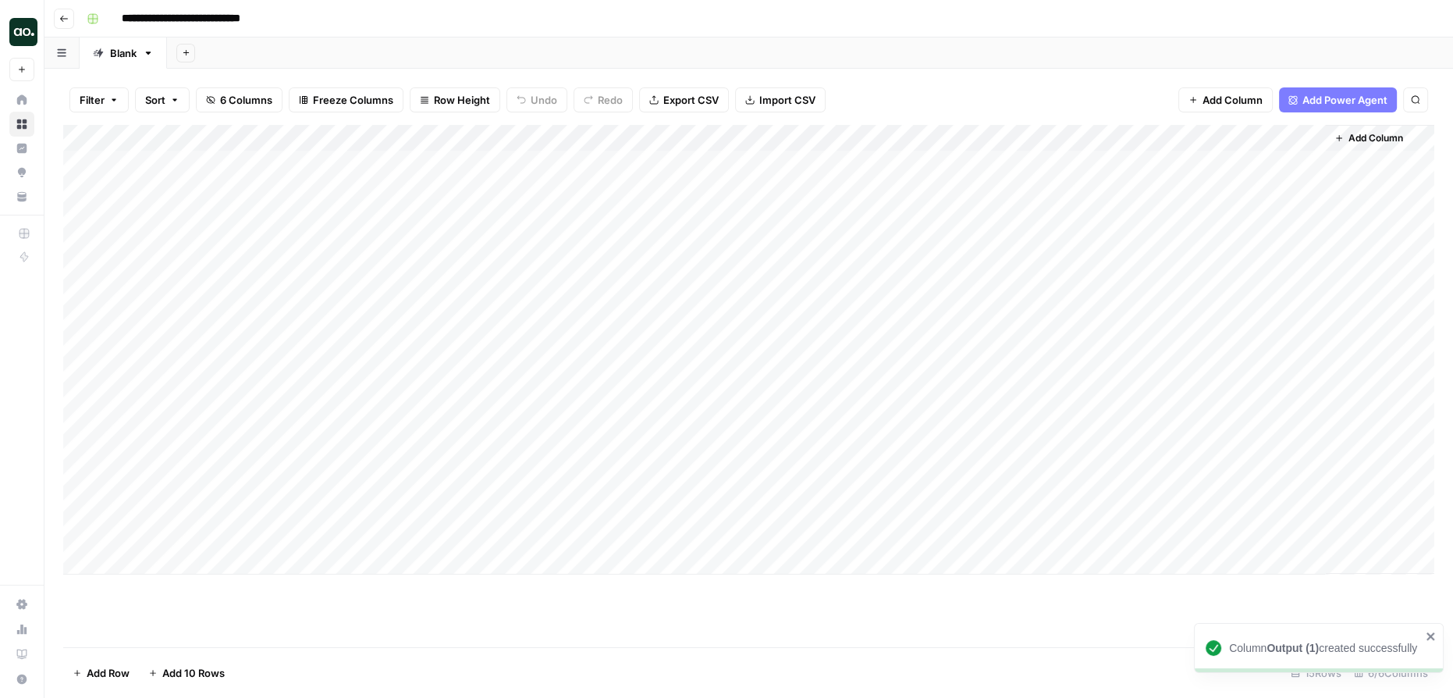
click at [1311, 139] on div "Add Column" at bounding box center [748, 349] width 1371 height 449
click at [1272, 288] on span "Remove Column" at bounding box center [1283, 291] width 137 height 16
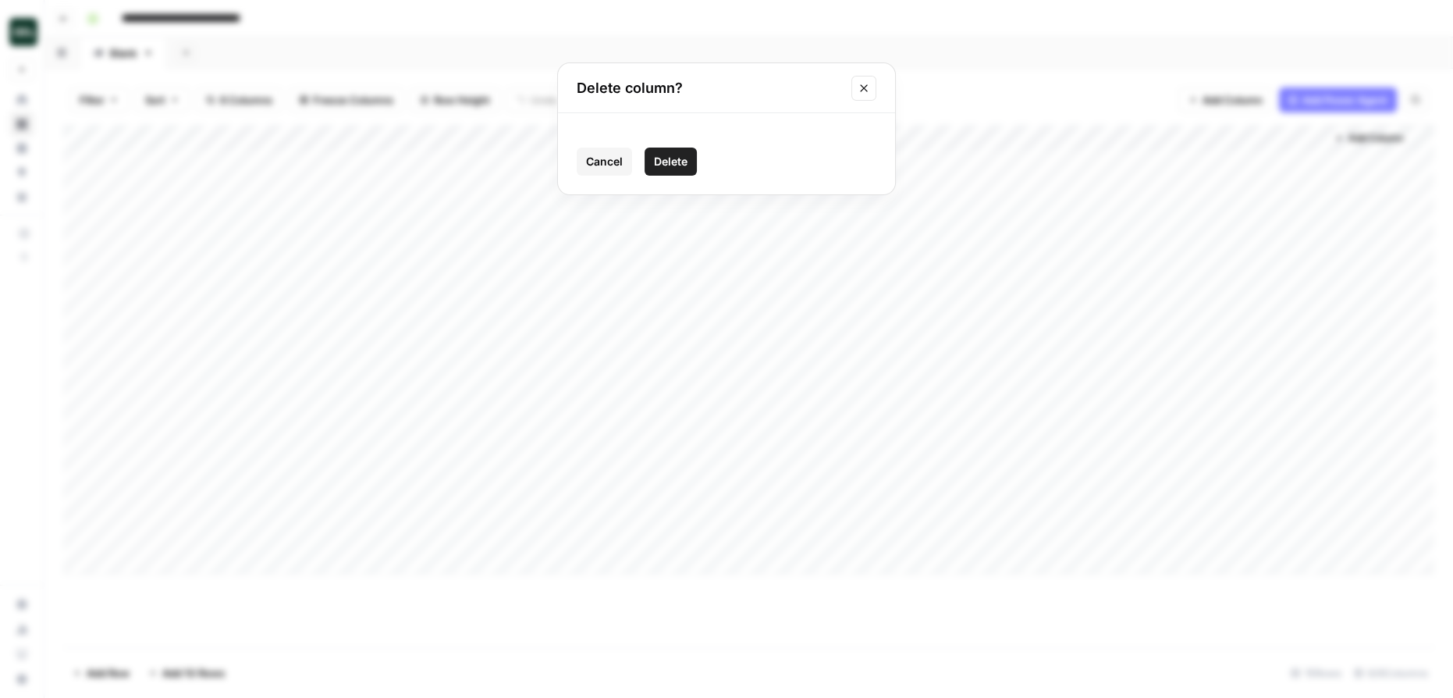
click at [680, 170] on button "Delete" at bounding box center [670, 161] width 52 height 28
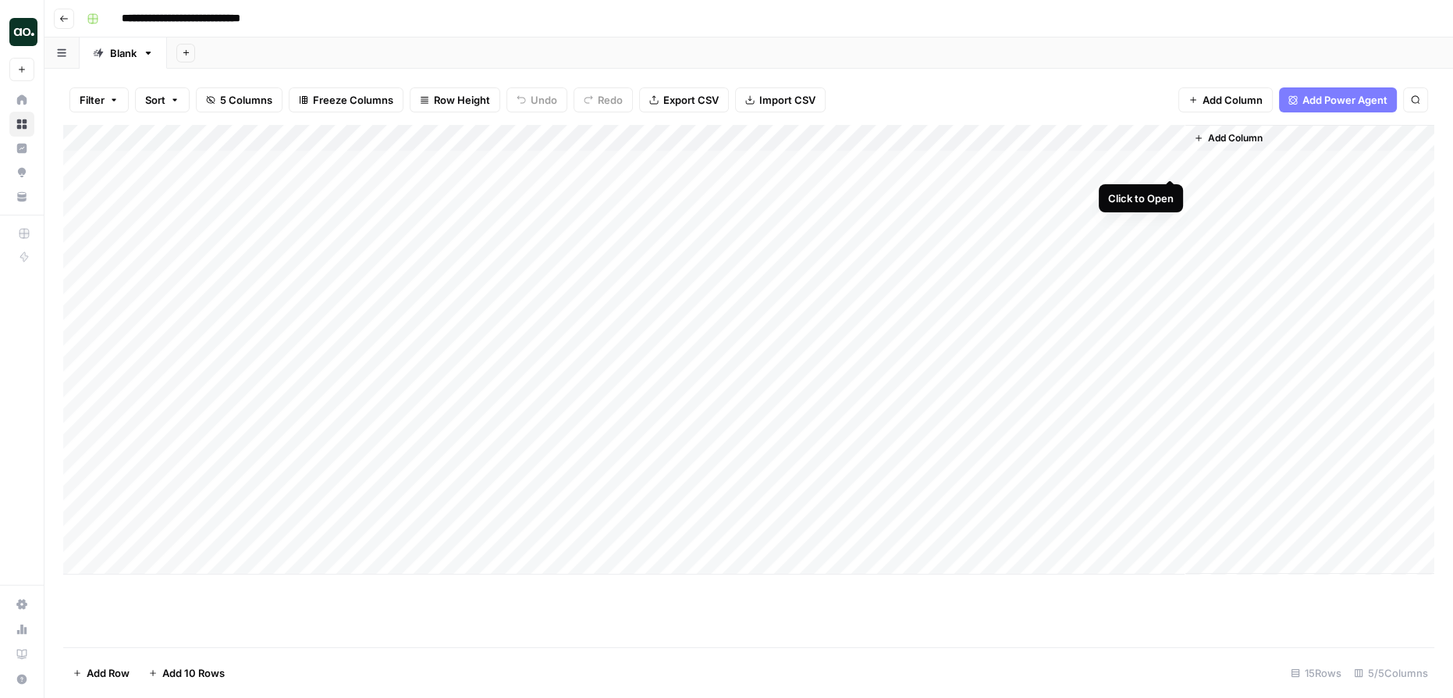
click at [1167, 165] on div "Add Column" at bounding box center [748, 349] width 1371 height 449
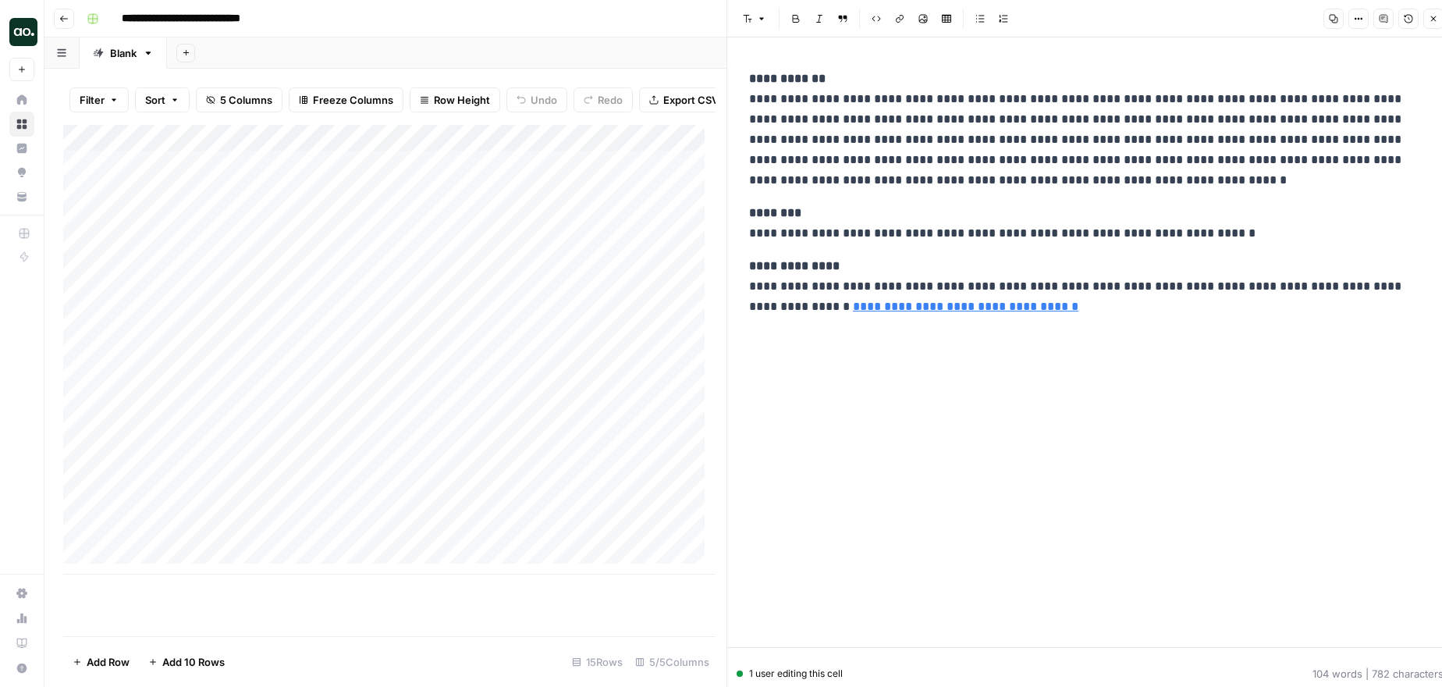
click at [648, 37] on header "**********" at bounding box center [742, 18] width 1397 height 37
click at [1430, 16] on icon "button" at bounding box center [1433, 18] width 9 height 9
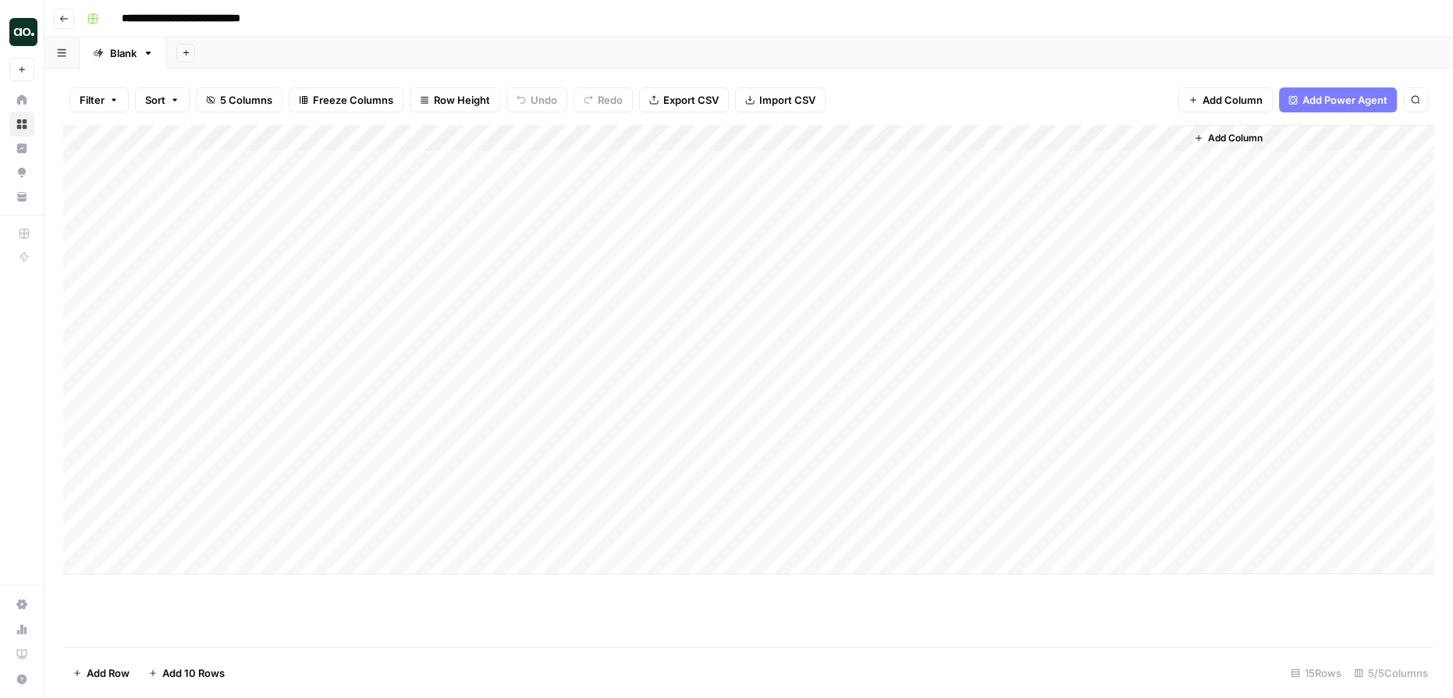
click at [917, 190] on div "Add Column" at bounding box center [748, 349] width 1371 height 449
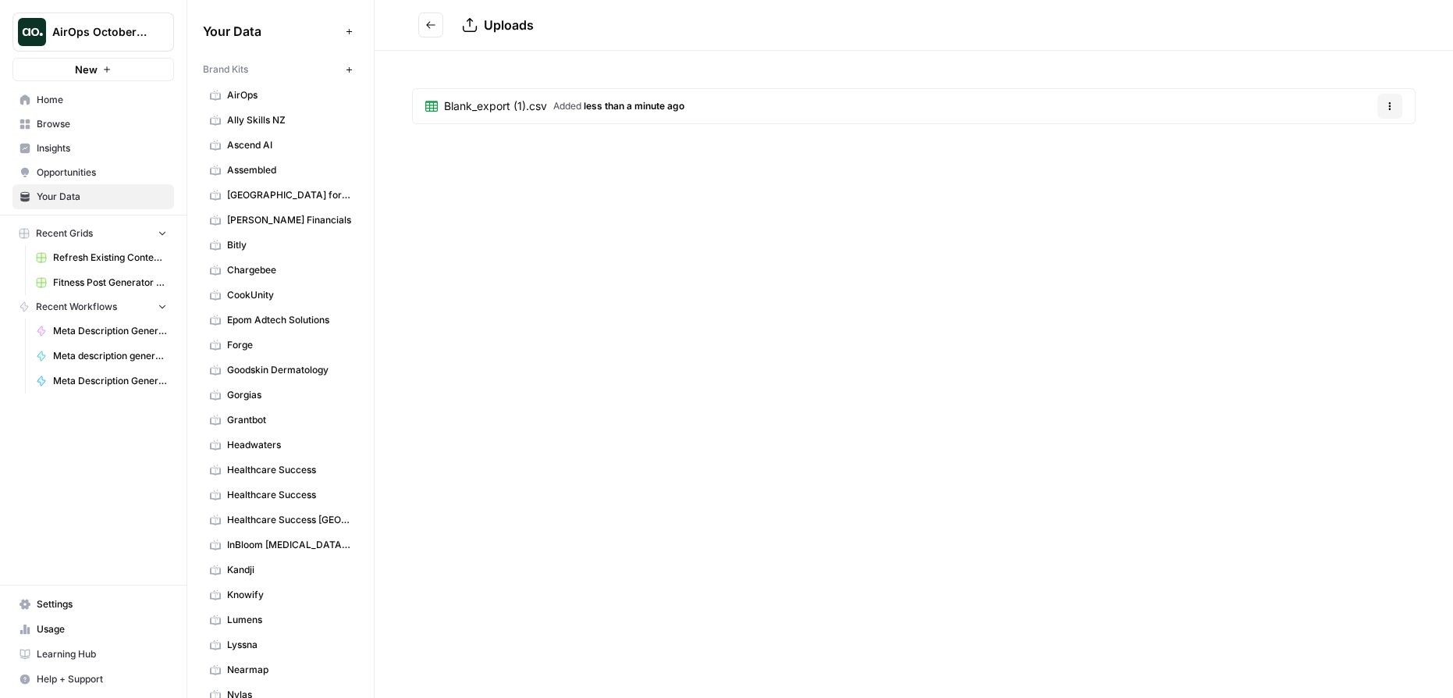
scroll to position [572, 0]
